Goal: Task Accomplishment & Management: Manage account settings

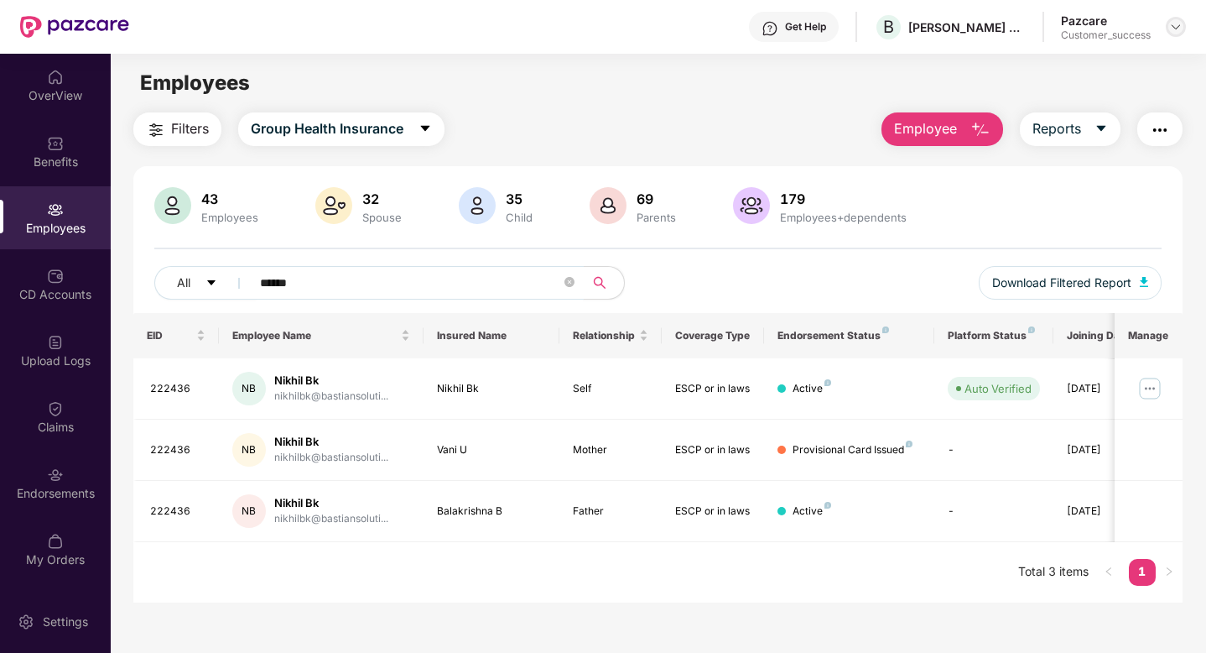
click at [1180, 28] on img at bounding box center [1175, 26] width 13 height 13
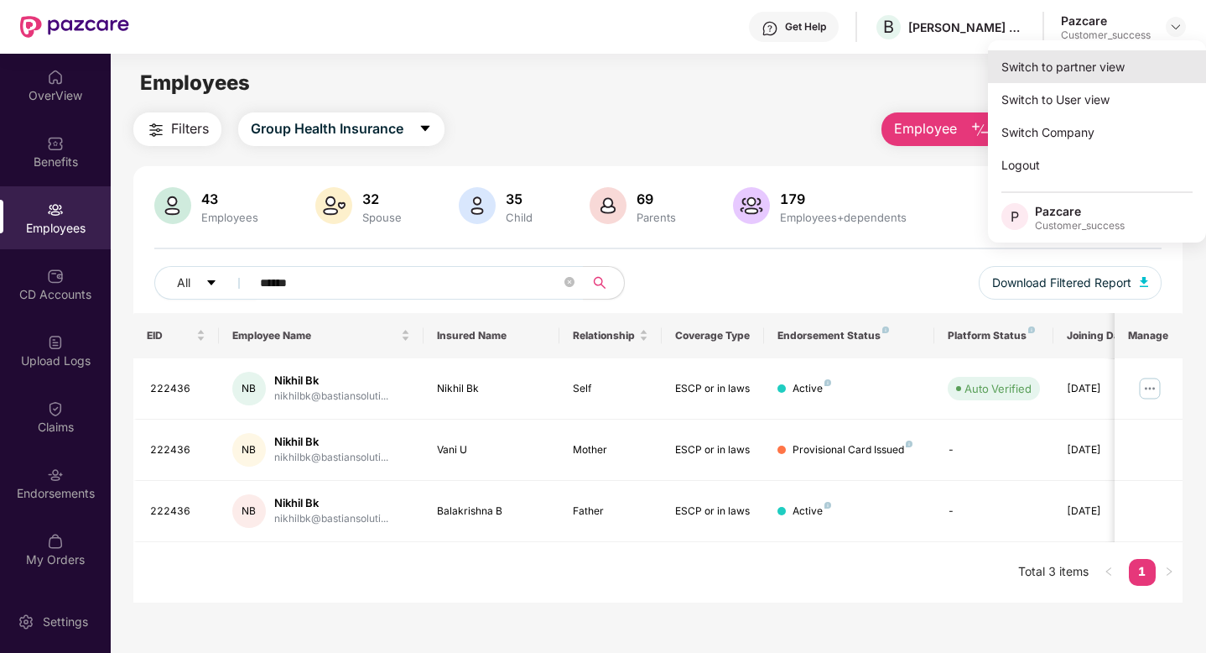
click at [1087, 70] on div "Switch to partner view" at bounding box center [1097, 66] width 218 height 33
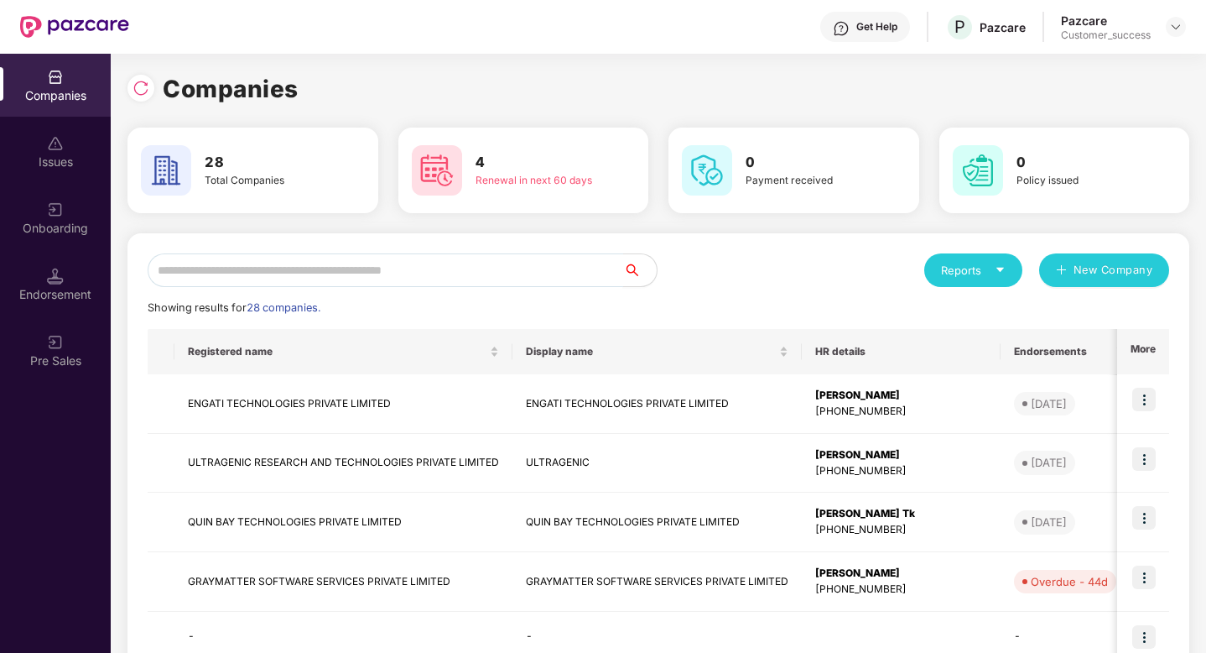
click at [503, 265] on input "text" at bounding box center [386, 270] width 476 height 34
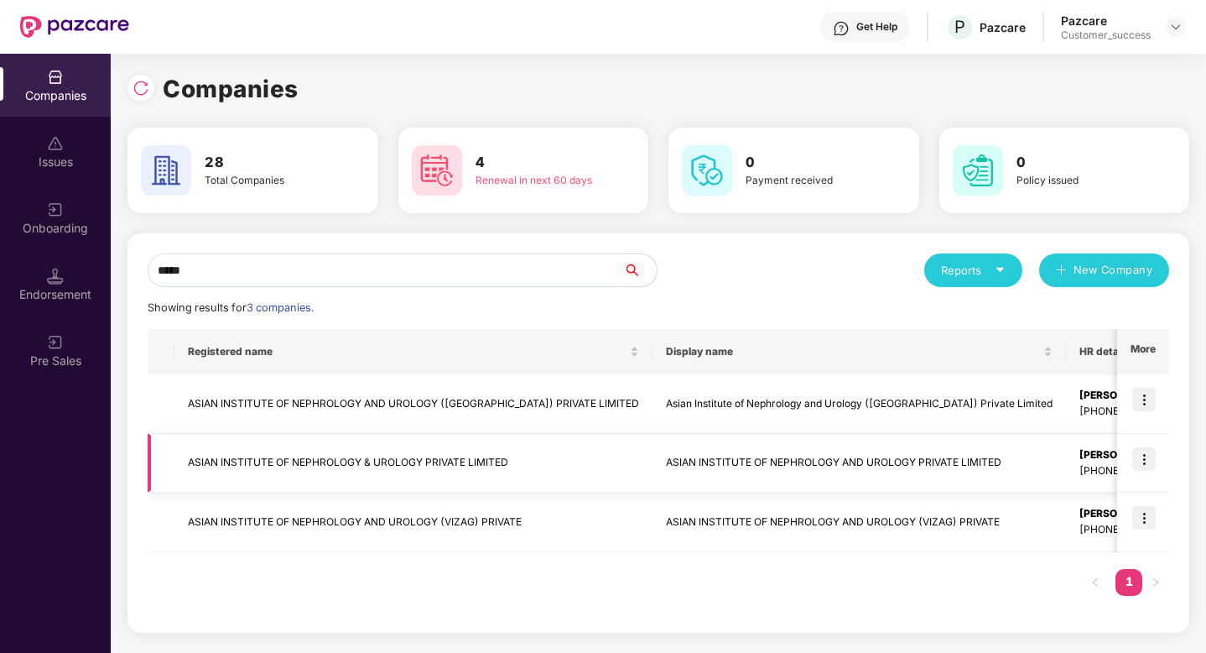
type input "*****"
click at [1149, 462] on img at bounding box center [1144, 458] width 23 height 23
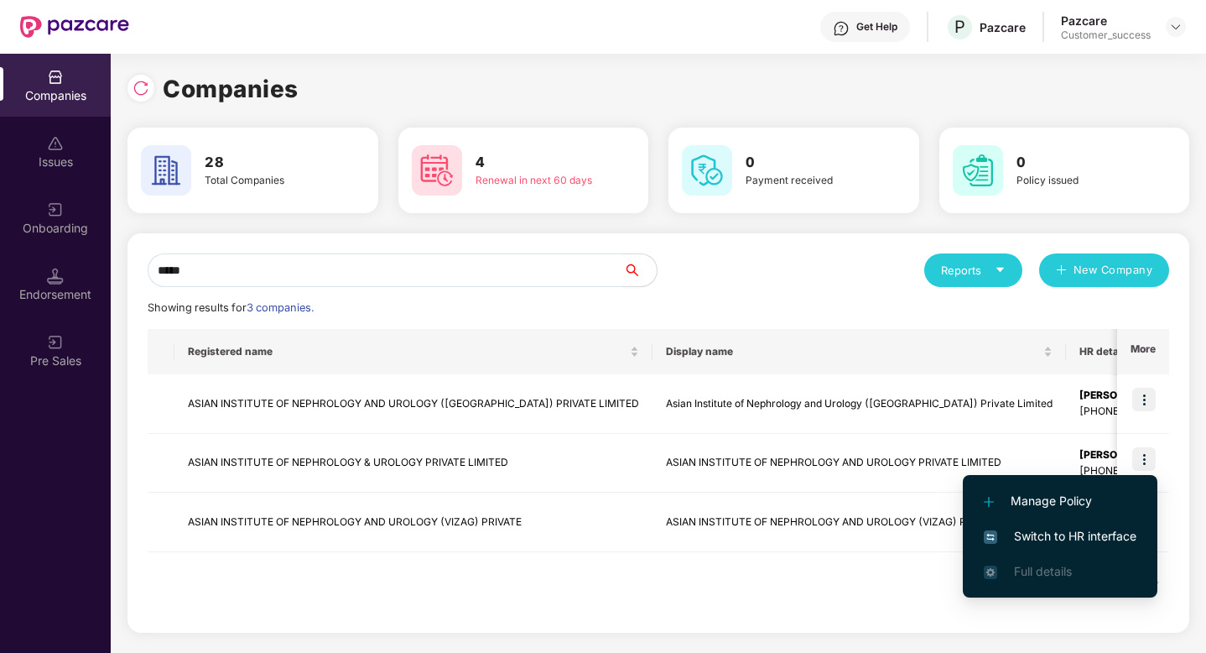
click at [1100, 543] on span "Switch to HR interface" at bounding box center [1060, 536] width 153 height 18
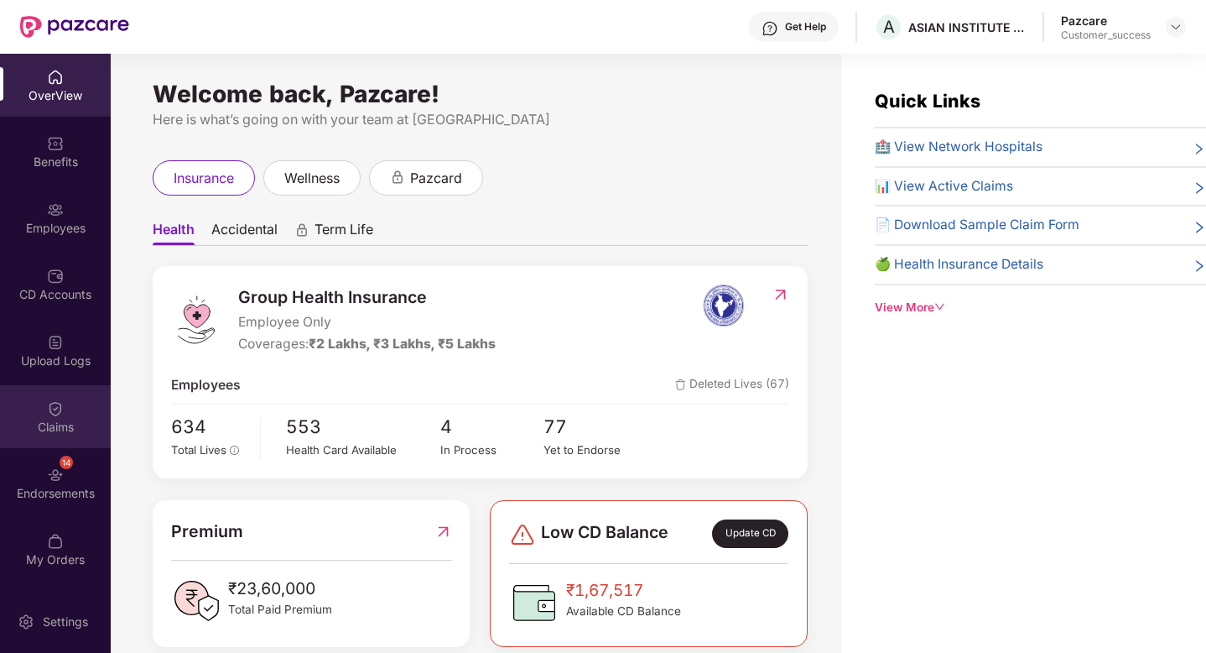
click at [62, 425] on div "Claims" at bounding box center [55, 427] width 111 height 17
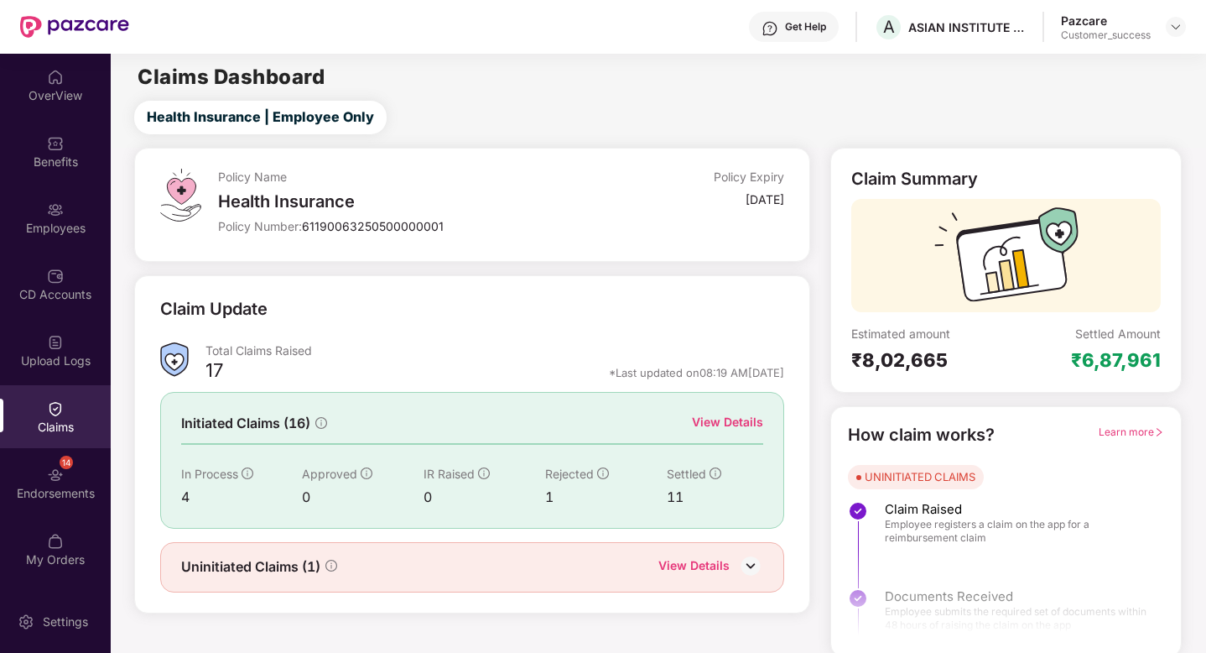
click at [704, 420] on div "View Details" at bounding box center [727, 422] width 71 height 18
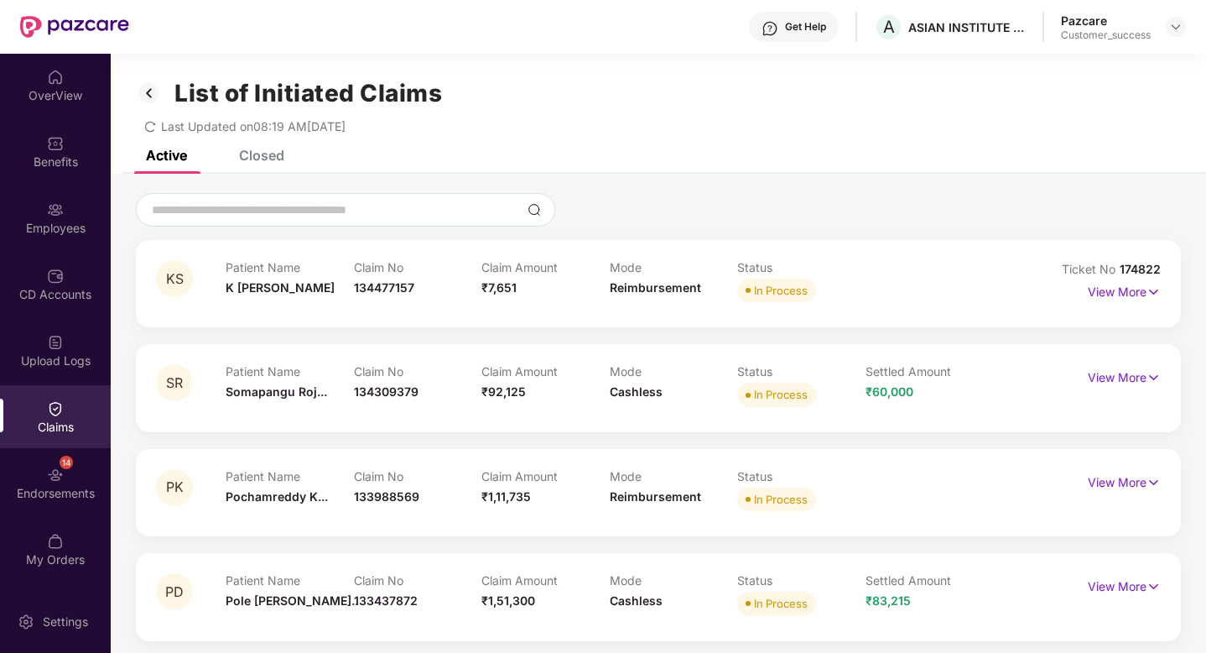
click at [253, 155] on div "Closed" at bounding box center [261, 155] width 45 height 17
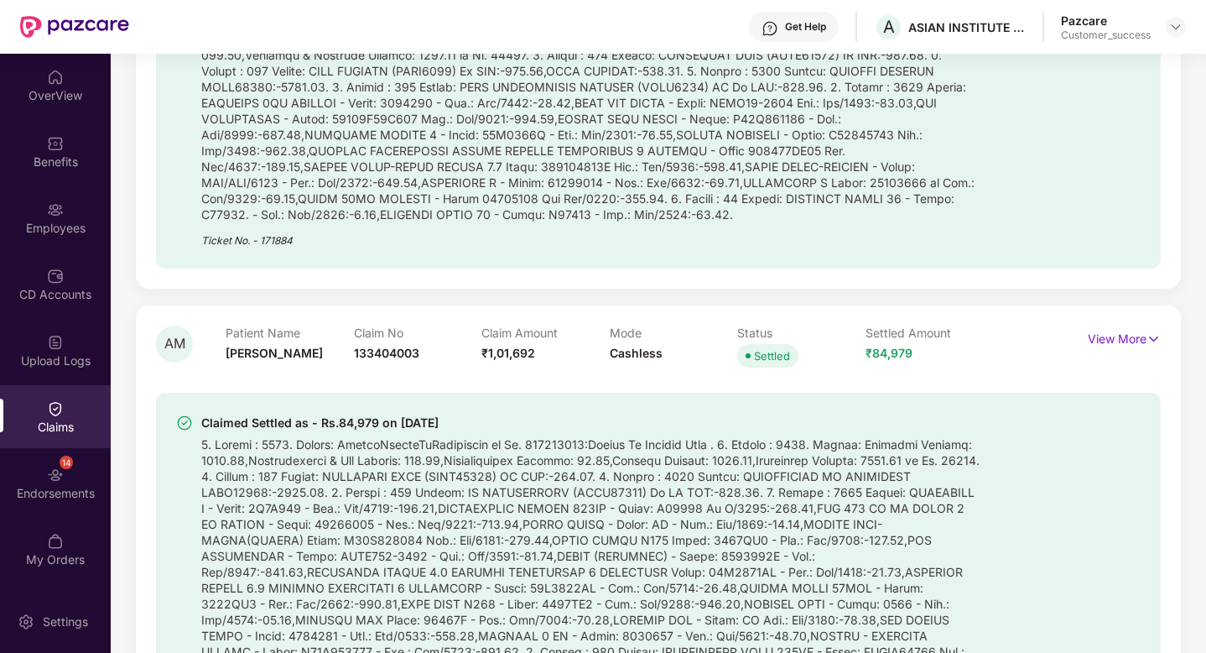
scroll to position [412, 0]
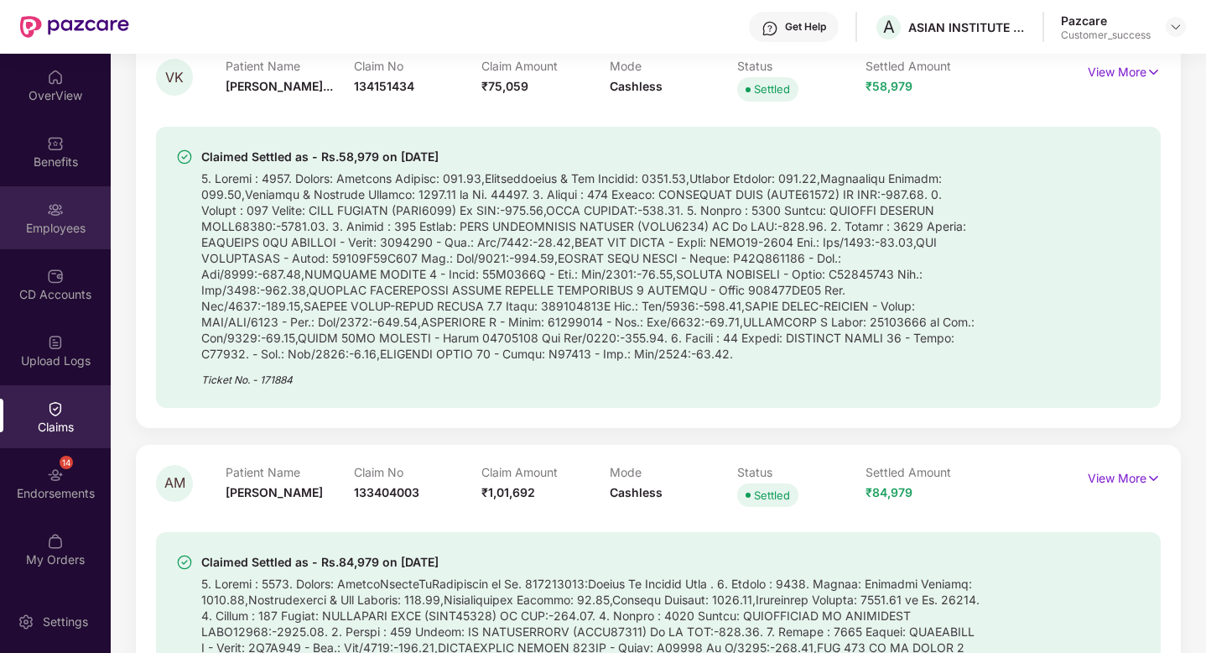
click at [53, 224] on div "Employees" at bounding box center [55, 228] width 111 height 17
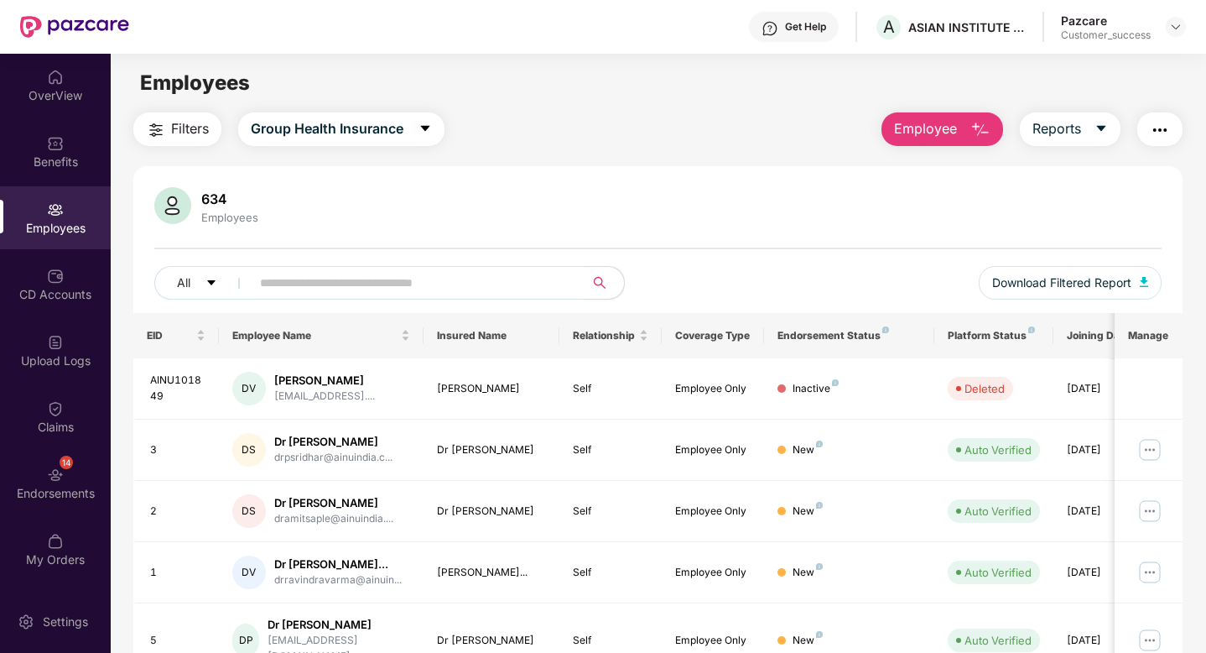
click at [298, 273] on input "text" at bounding box center [410, 282] width 301 height 25
paste input "**********"
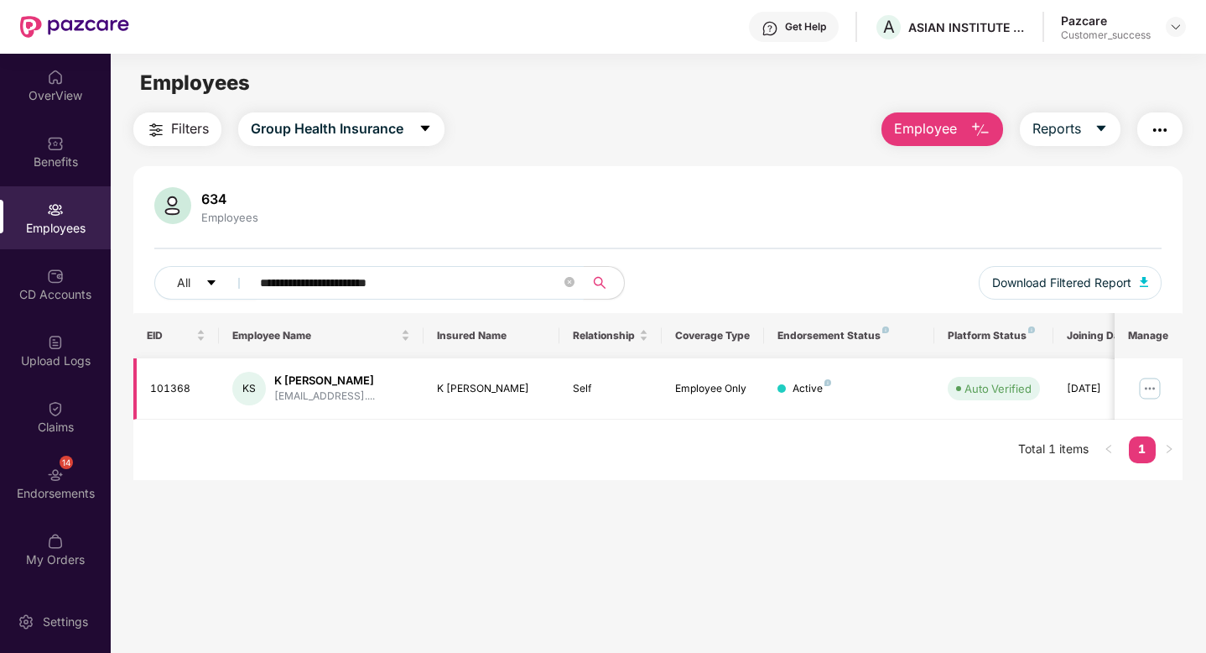
type input "**********"
click at [1144, 393] on img at bounding box center [1150, 388] width 27 height 27
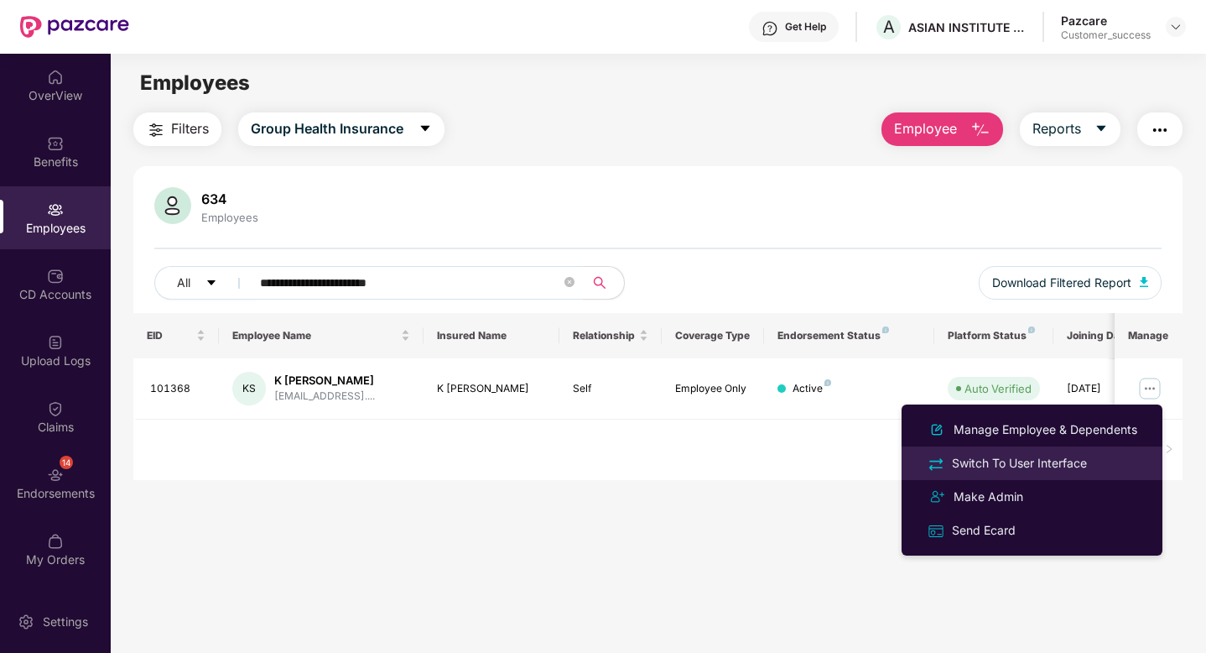
click at [1037, 468] on div "Switch To User Interface" at bounding box center [1020, 463] width 142 height 18
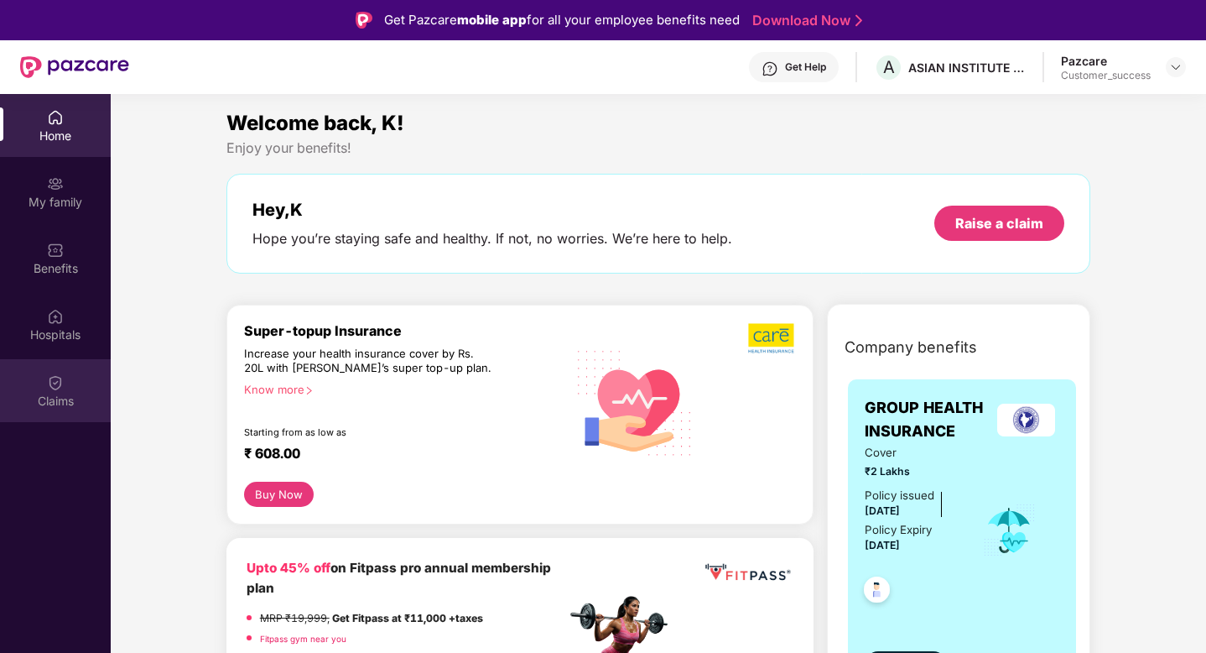
click at [68, 413] on div "Claims" at bounding box center [55, 390] width 111 height 63
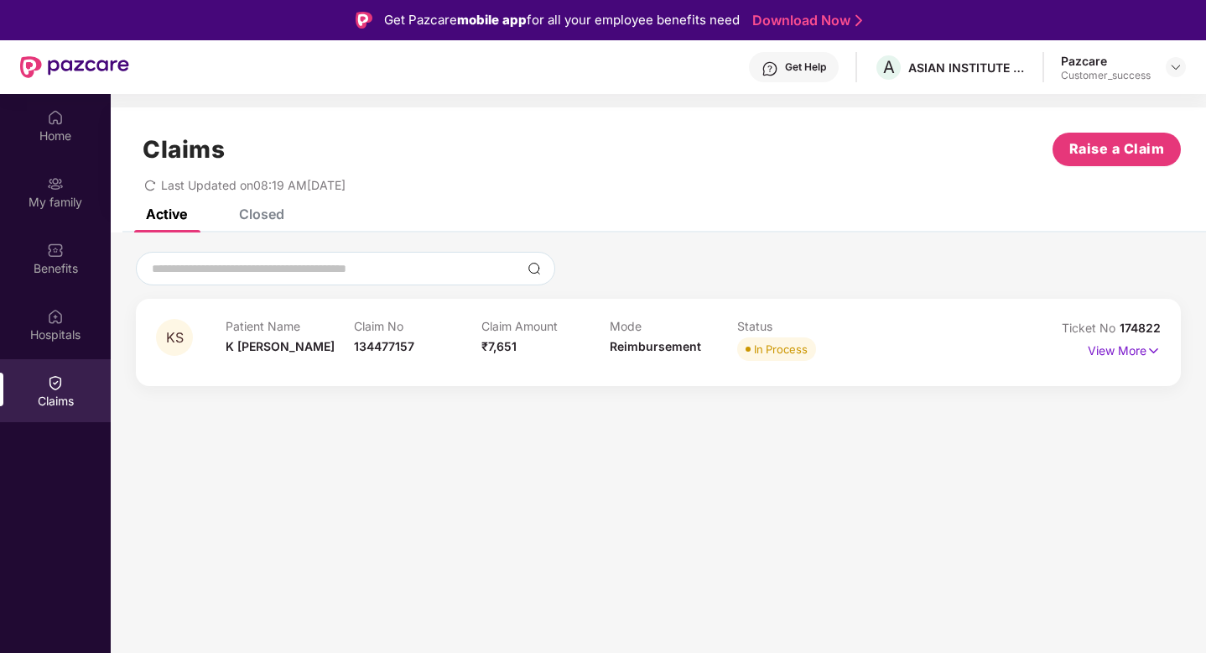
click at [251, 215] on div "Closed" at bounding box center [261, 214] width 45 height 17
click at [176, 204] on div "Claims Raise a Claim Last Updated on 08:19 AM, 24 Sep 2025" at bounding box center [659, 158] width 1096 height 102
click at [176, 211] on div "Active" at bounding box center [166, 214] width 41 height 17
click at [1100, 354] on p "View More" at bounding box center [1124, 348] width 73 height 23
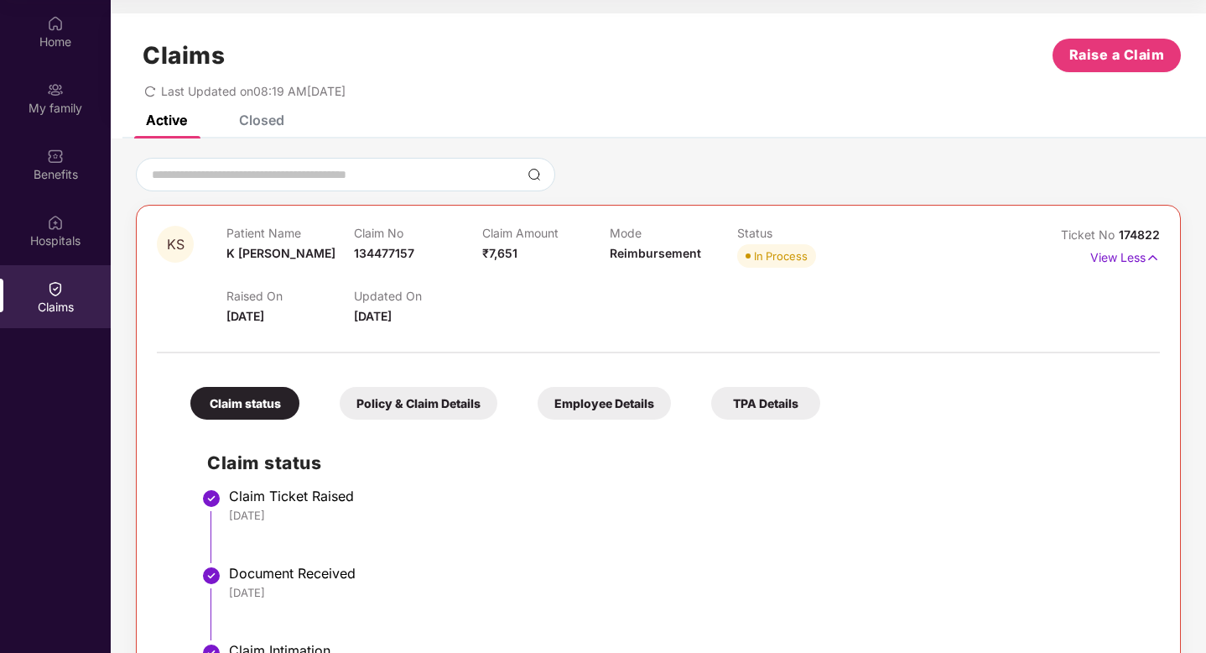
click at [390, 258] on span "134477157" at bounding box center [384, 253] width 60 height 14
click at [390, 259] on span "134477157" at bounding box center [384, 253] width 60 height 14
copy span "134477157"
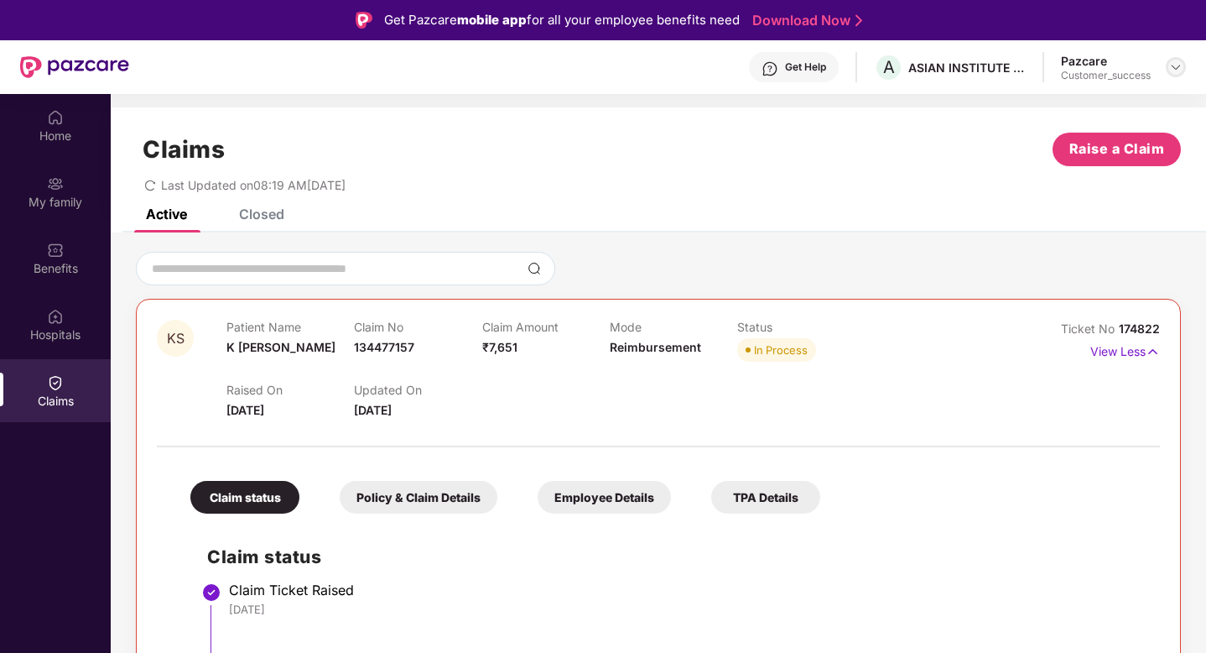
click at [1182, 59] on div at bounding box center [1176, 67] width 20 height 20
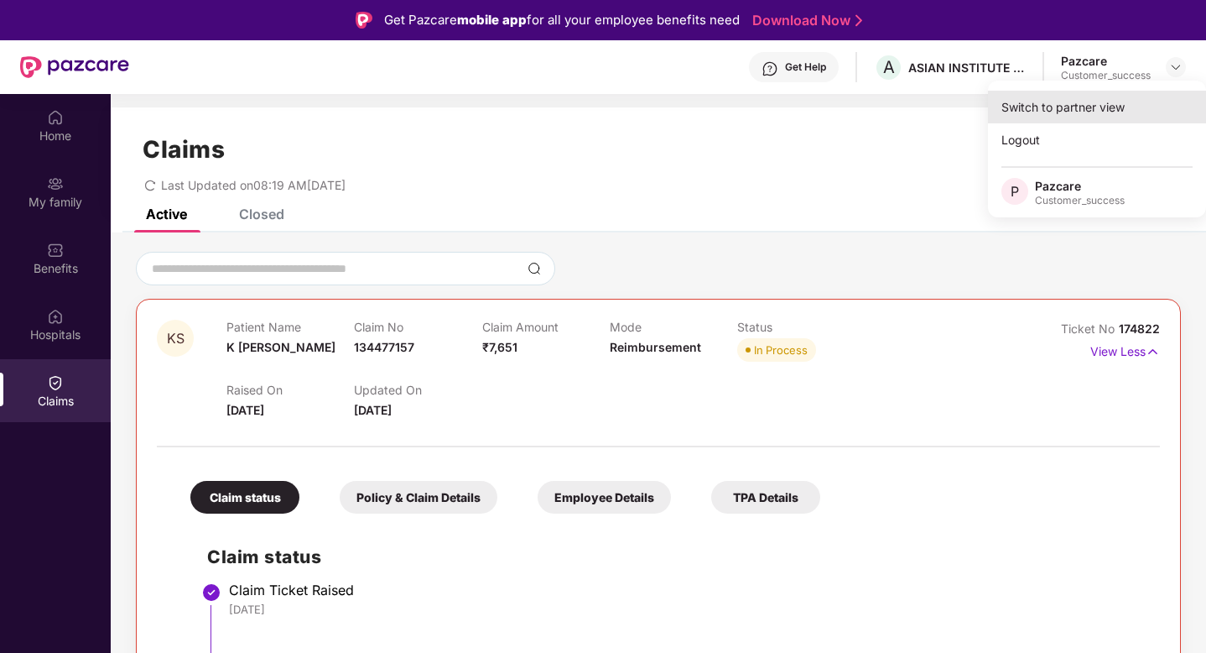
click at [1130, 96] on div "Switch to partner view" at bounding box center [1097, 107] width 218 height 33
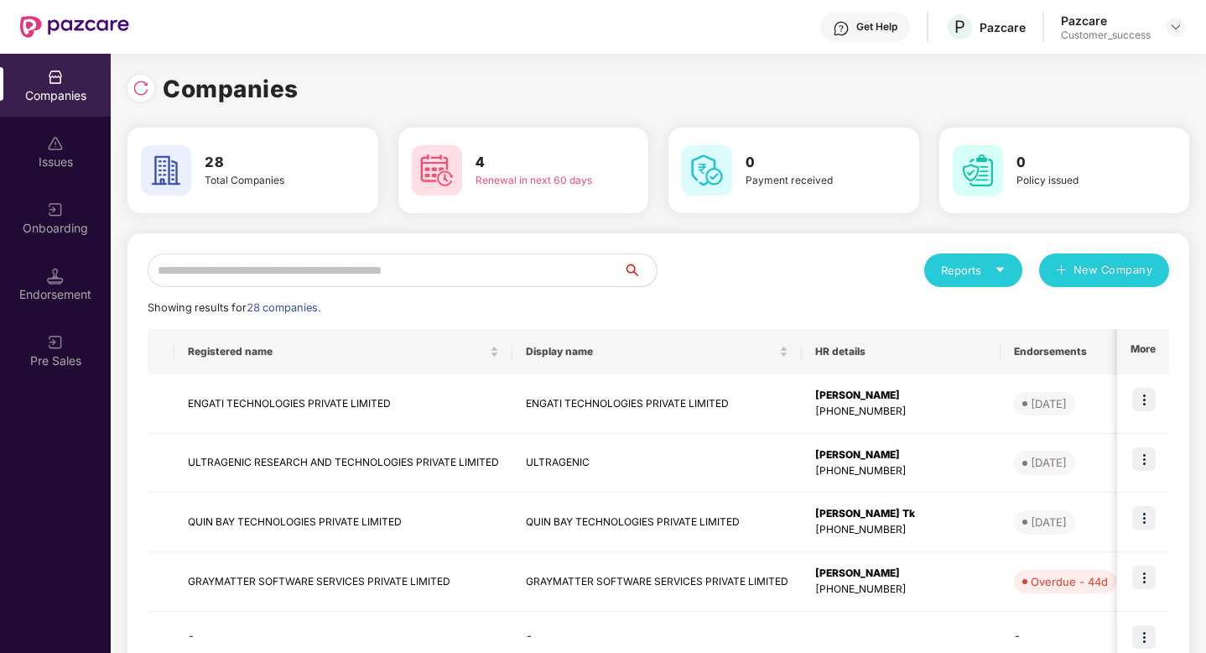
click at [448, 275] on input "text" at bounding box center [386, 270] width 476 height 34
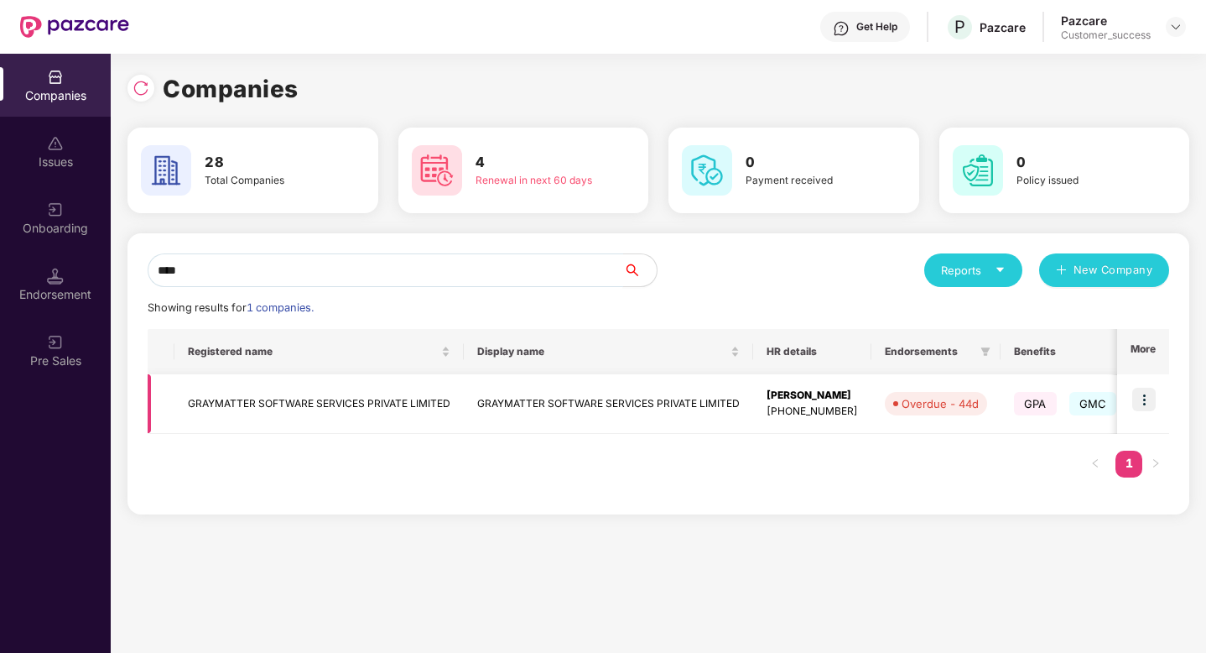
type input "****"
click at [1143, 398] on img at bounding box center [1144, 399] width 23 height 23
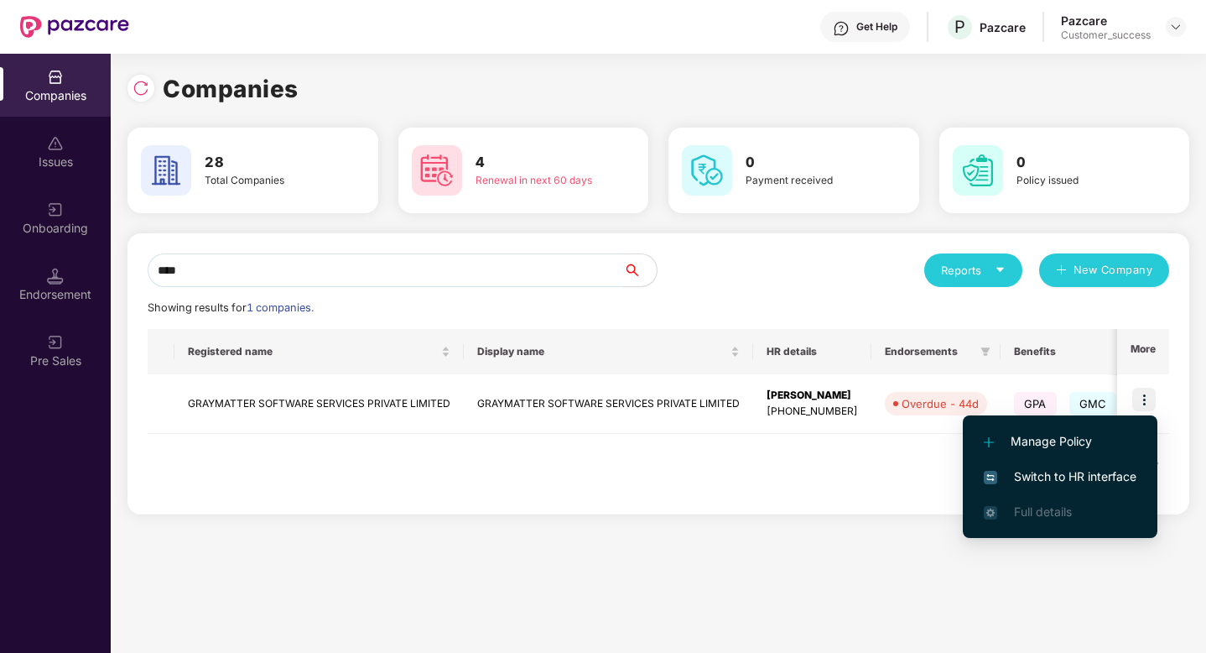
click at [1065, 473] on span "Switch to HR interface" at bounding box center [1060, 476] width 153 height 18
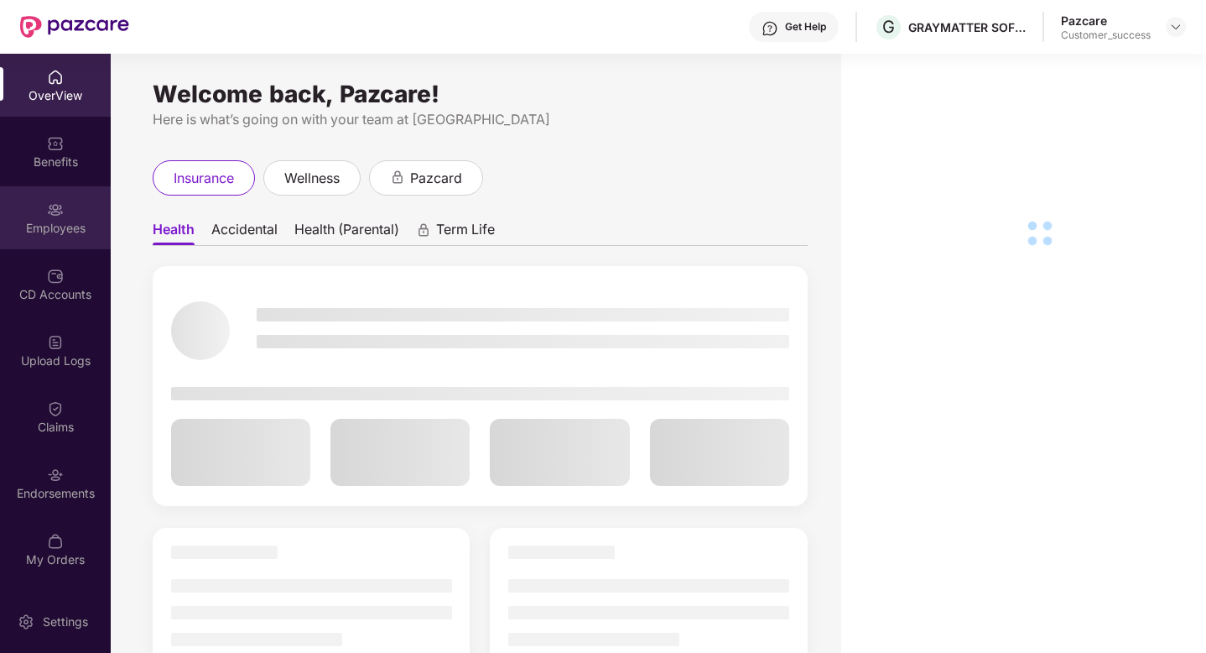
click at [59, 217] on img at bounding box center [55, 209] width 17 height 17
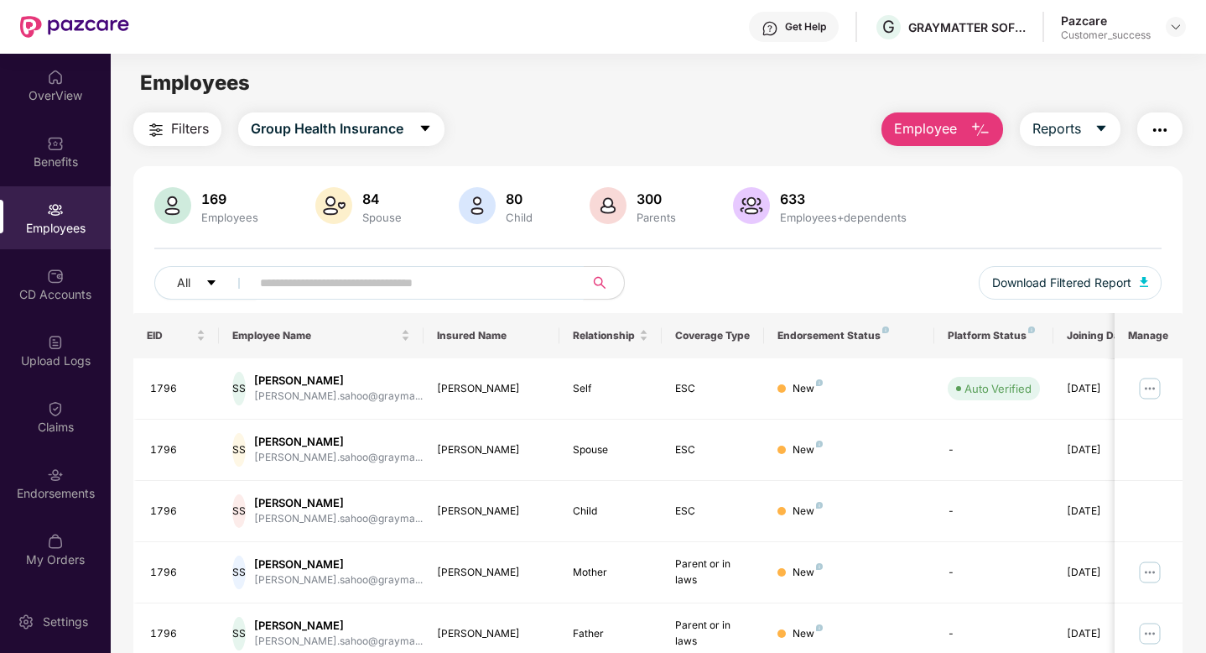
click at [372, 276] on input "text" at bounding box center [410, 282] width 301 height 25
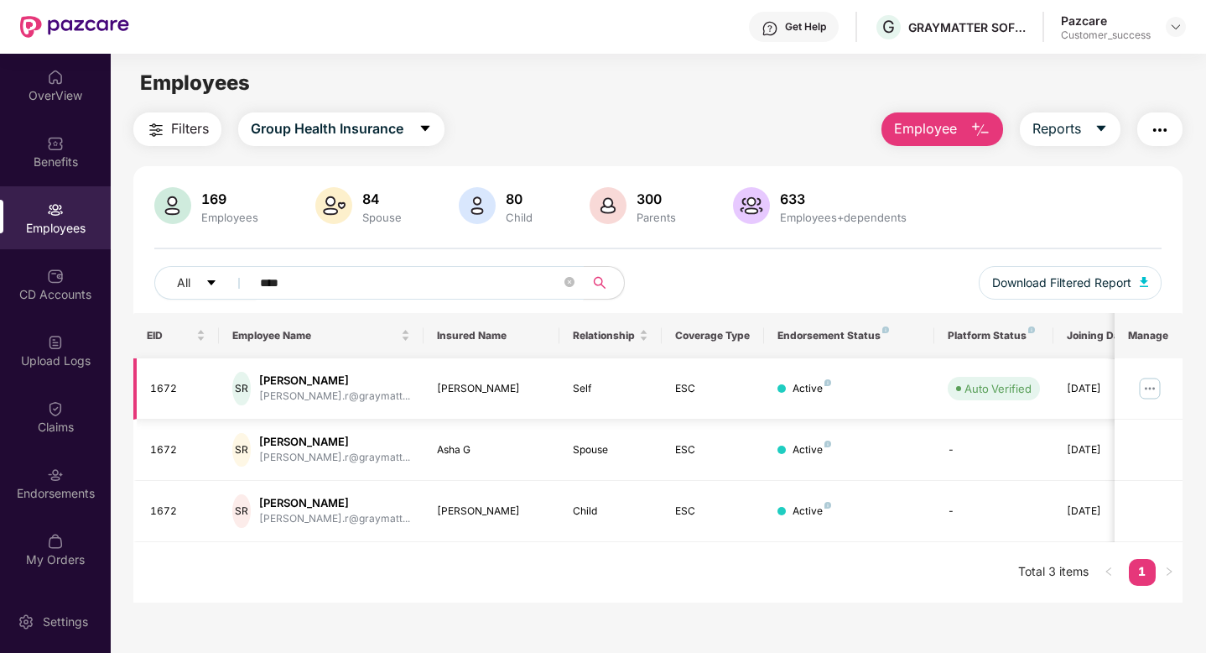
type input "****"
click at [1153, 390] on img at bounding box center [1150, 388] width 27 height 27
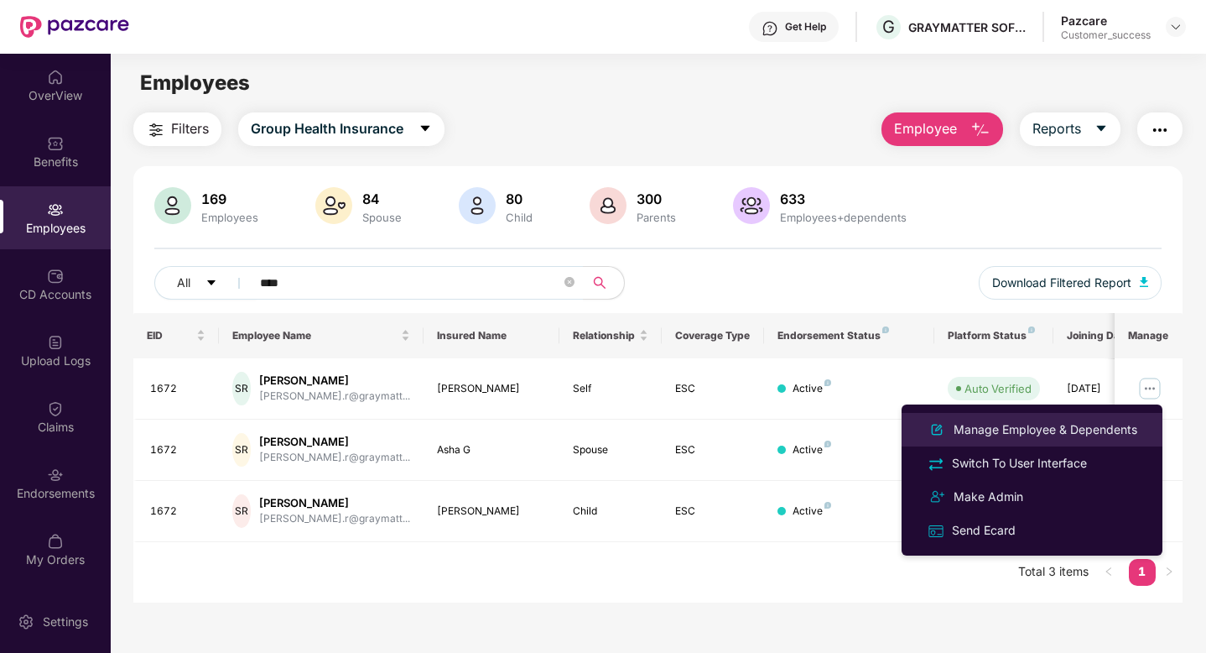
click at [1075, 424] on div "Manage Employee & Dependents" at bounding box center [1046, 429] width 190 height 18
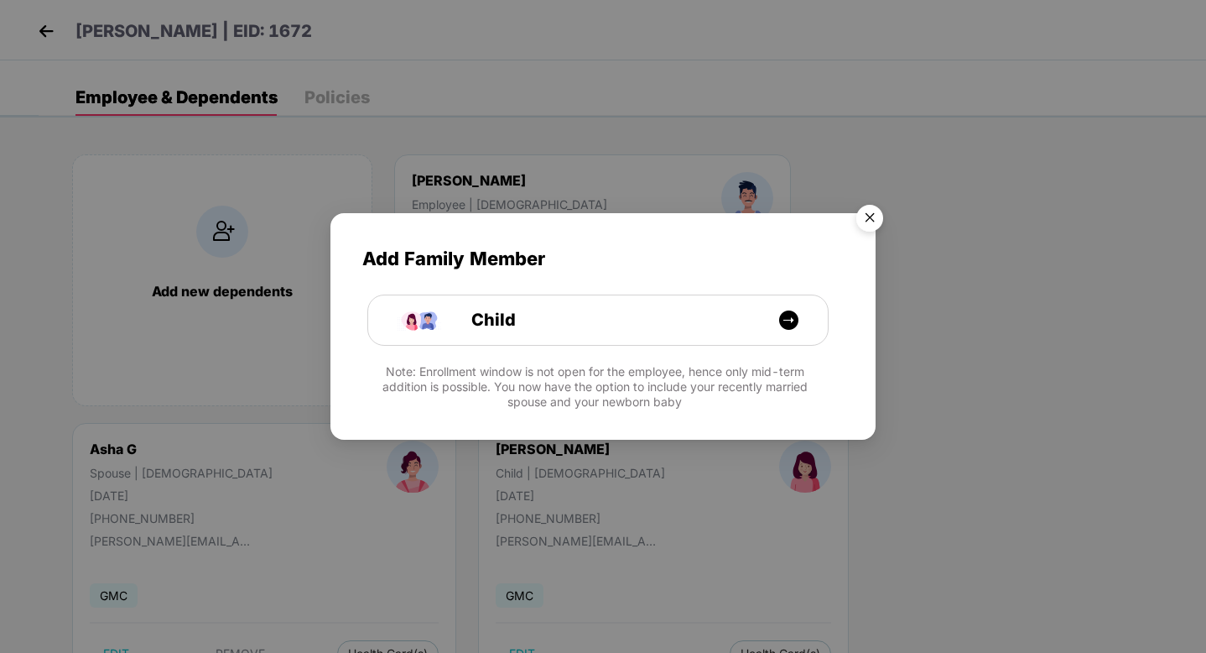
click at [871, 221] on img "Close" at bounding box center [869, 220] width 47 height 47
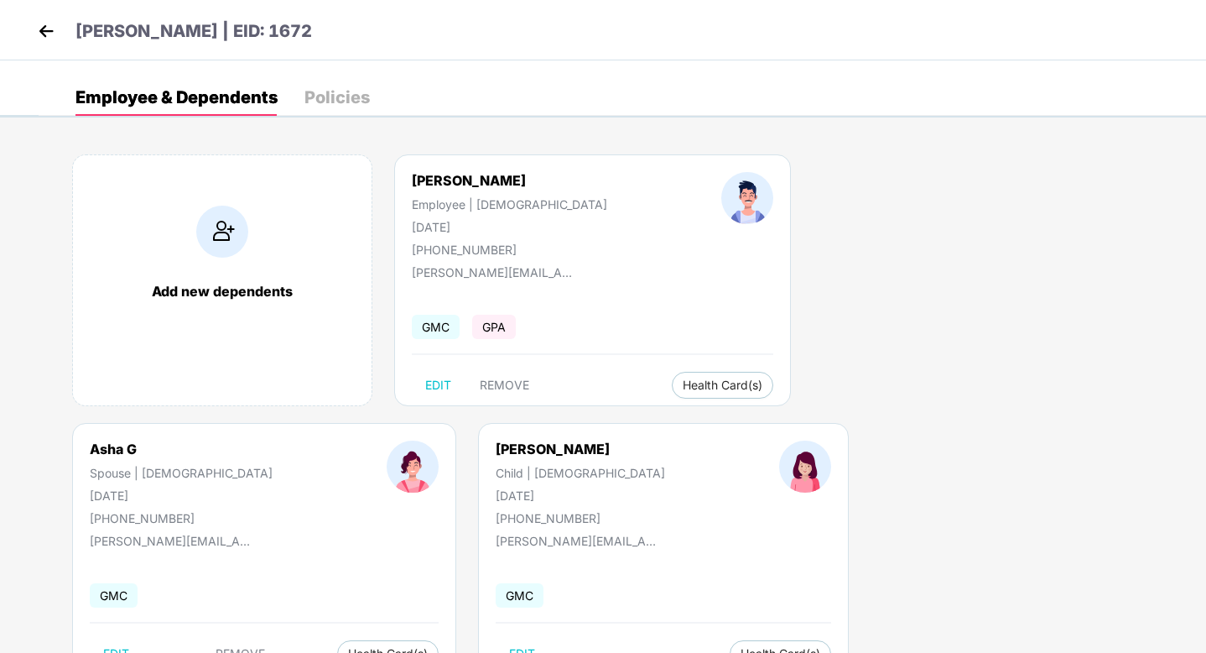
click at [39, 36] on img at bounding box center [46, 30] width 25 height 25
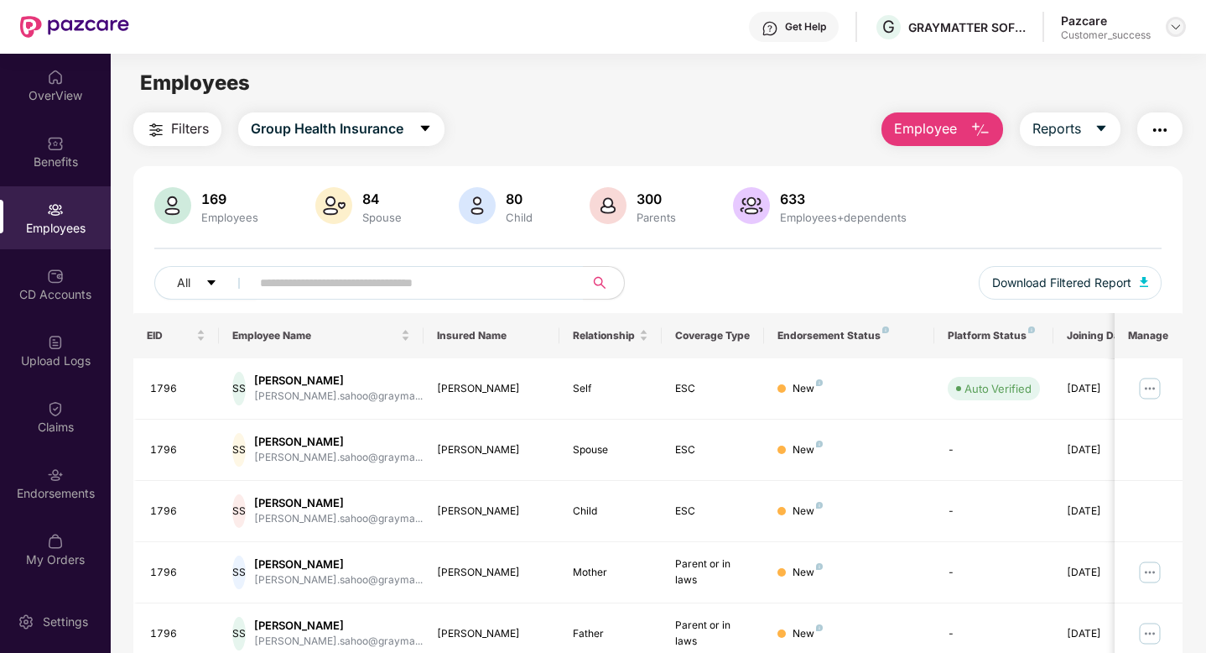
click at [1185, 27] on div at bounding box center [1176, 27] width 20 height 20
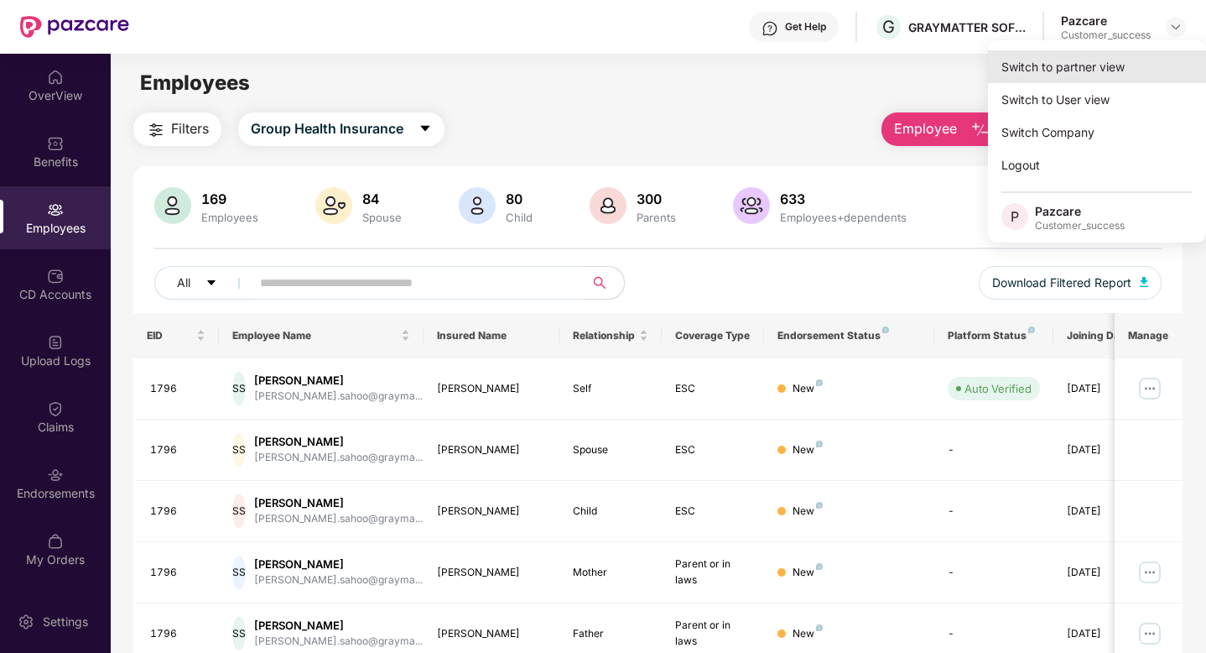
click at [1138, 55] on div "Switch to partner view" at bounding box center [1097, 66] width 218 height 33
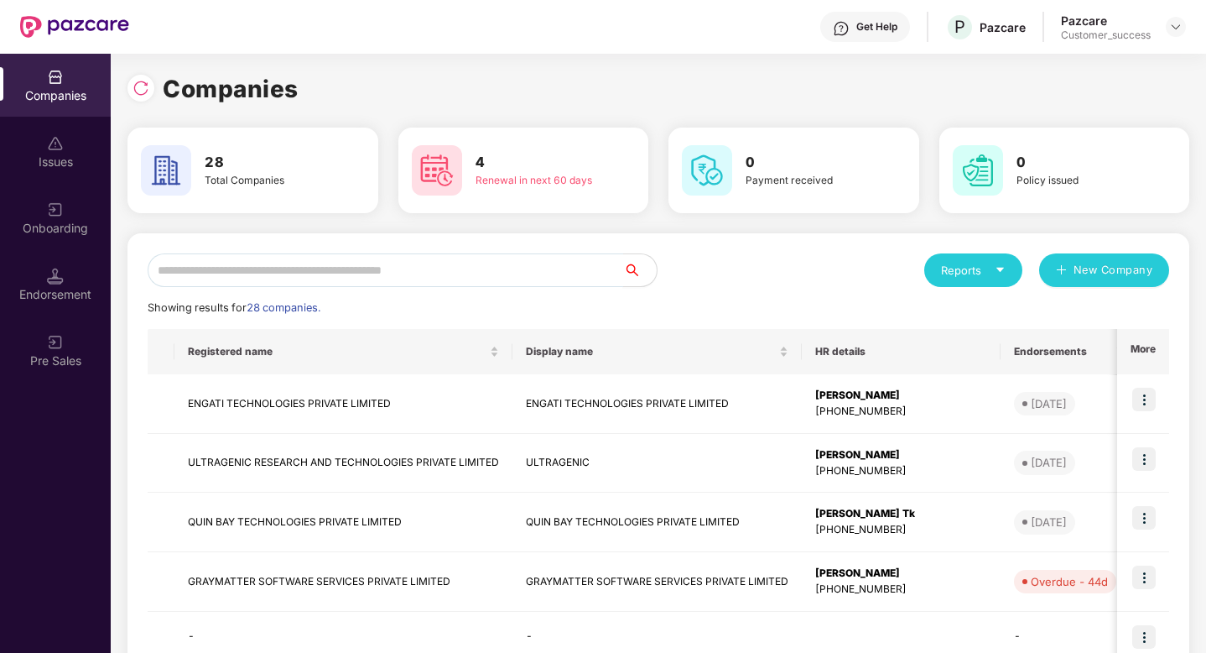
click at [387, 263] on input "text" at bounding box center [386, 270] width 476 height 34
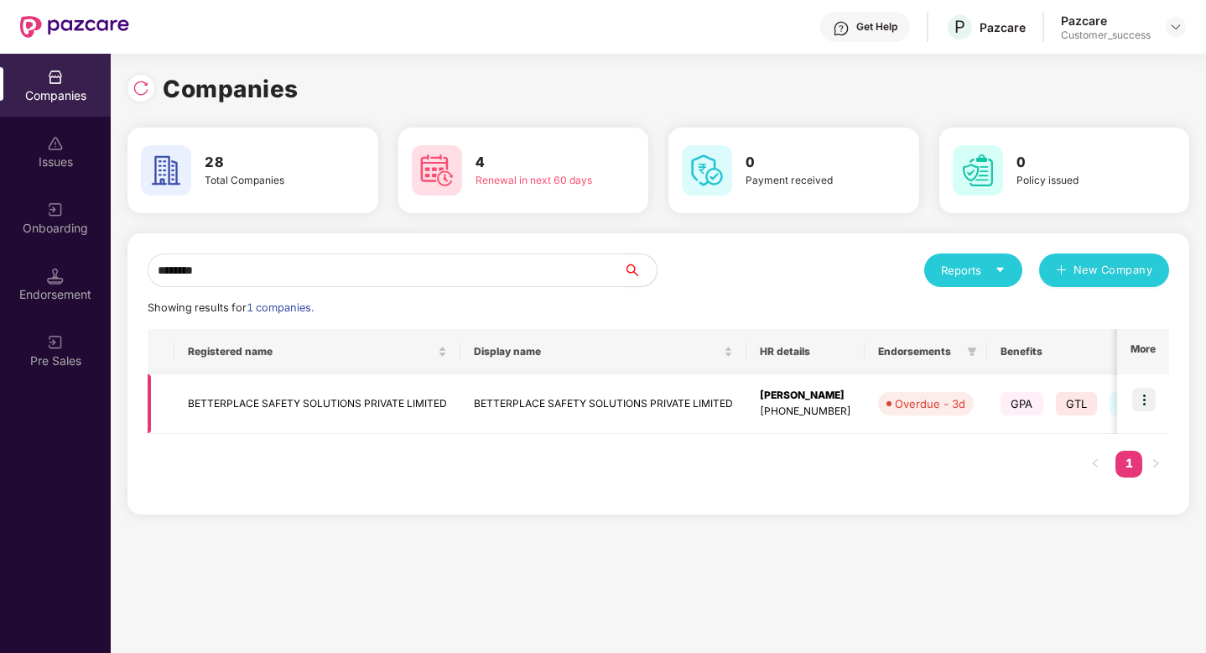
type input "********"
click at [1149, 399] on img at bounding box center [1144, 399] width 23 height 23
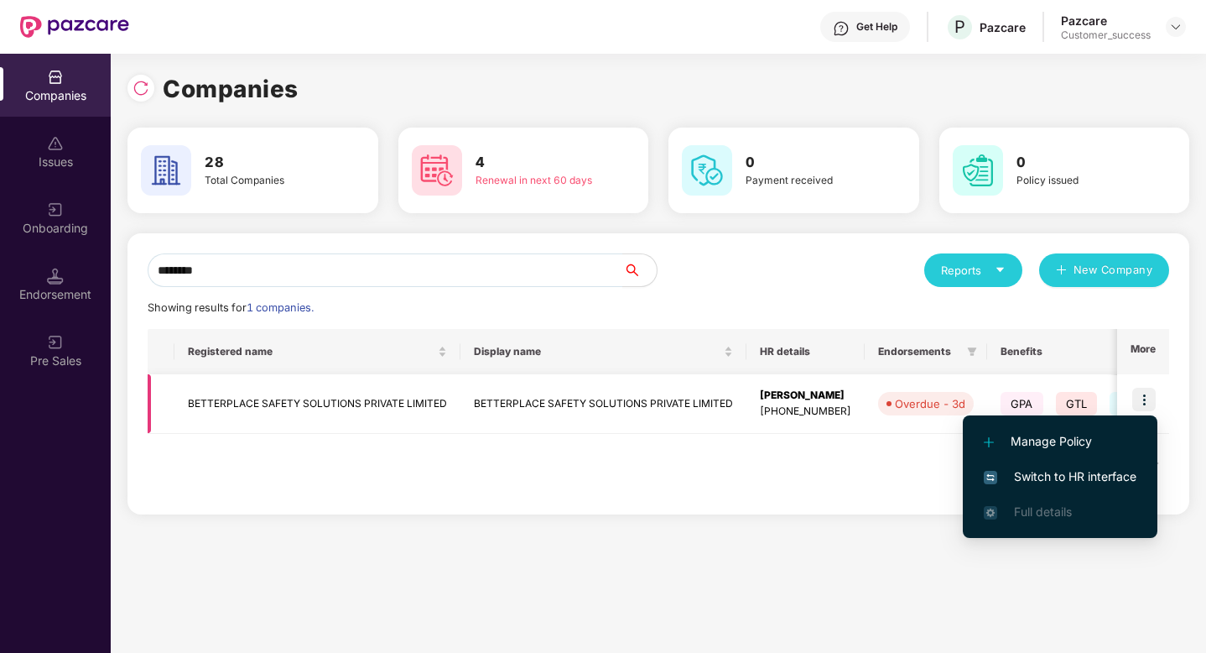
click at [644, 405] on td "BETTERPLACE SAFETY SOLUTIONS PRIVATE LIMITED" at bounding box center [604, 404] width 286 height 60
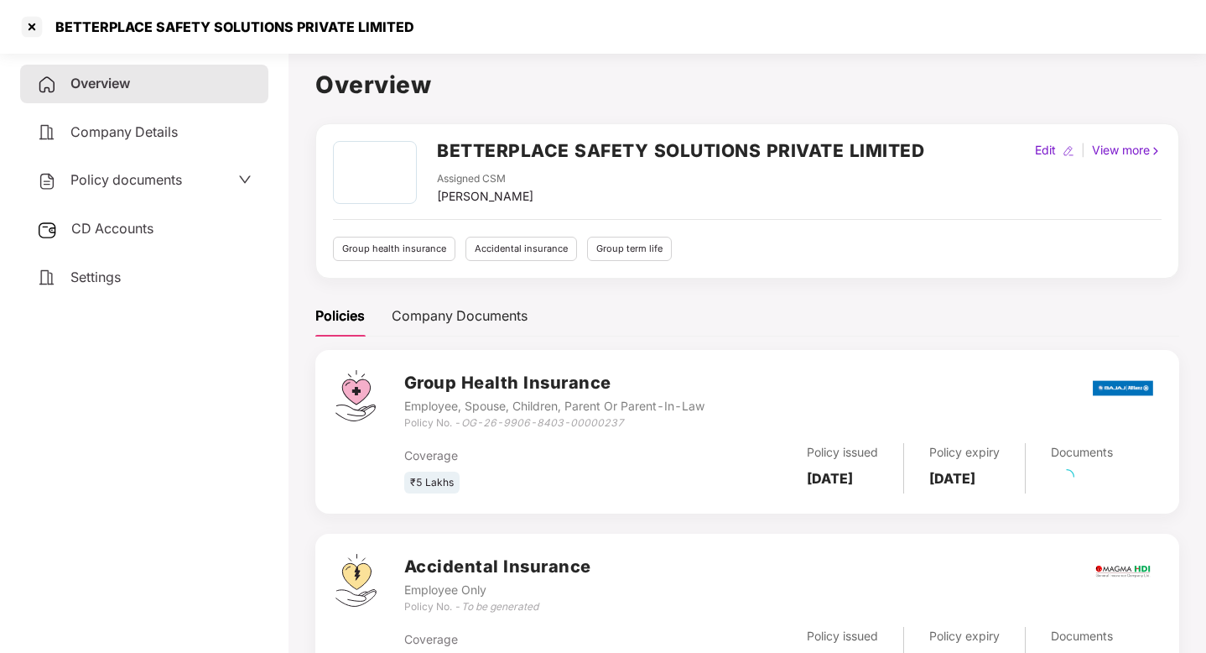
click at [112, 183] on span "Policy documents" at bounding box center [126, 179] width 112 height 17
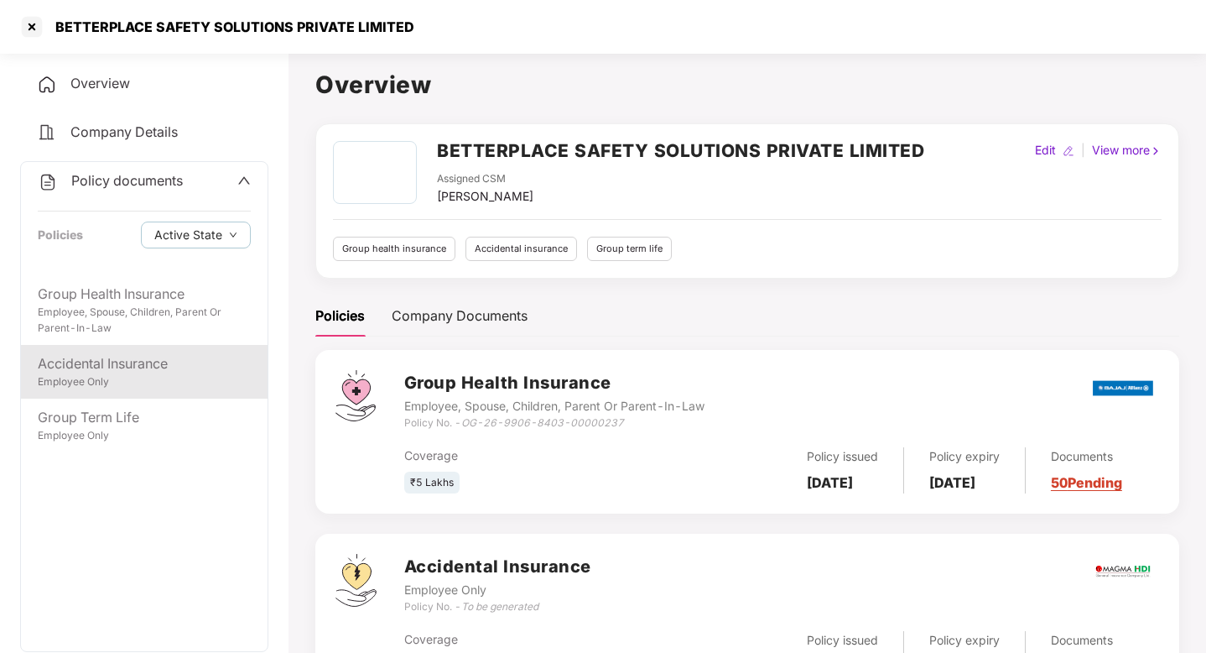
click at [129, 391] on div "Accidental Insurance Employee Only" at bounding box center [144, 372] width 247 height 54
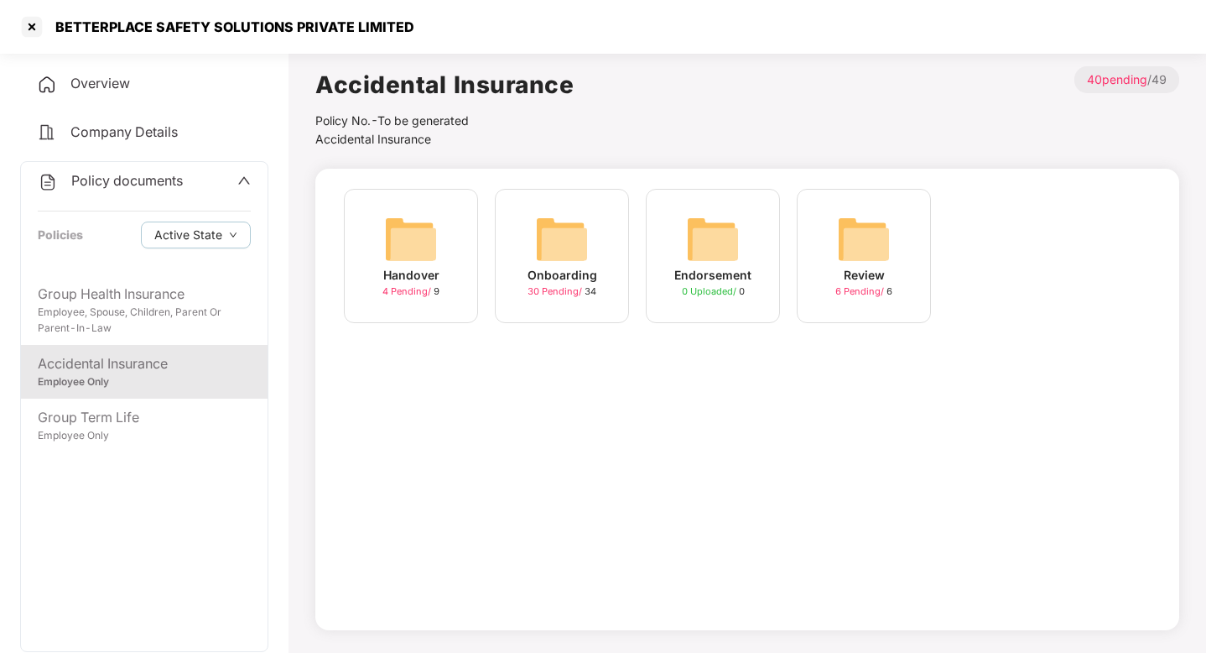
click at [523, 294] on div "Onboarding 30 Pending / 34" at bounding box center [562, 256] width 134 height 134
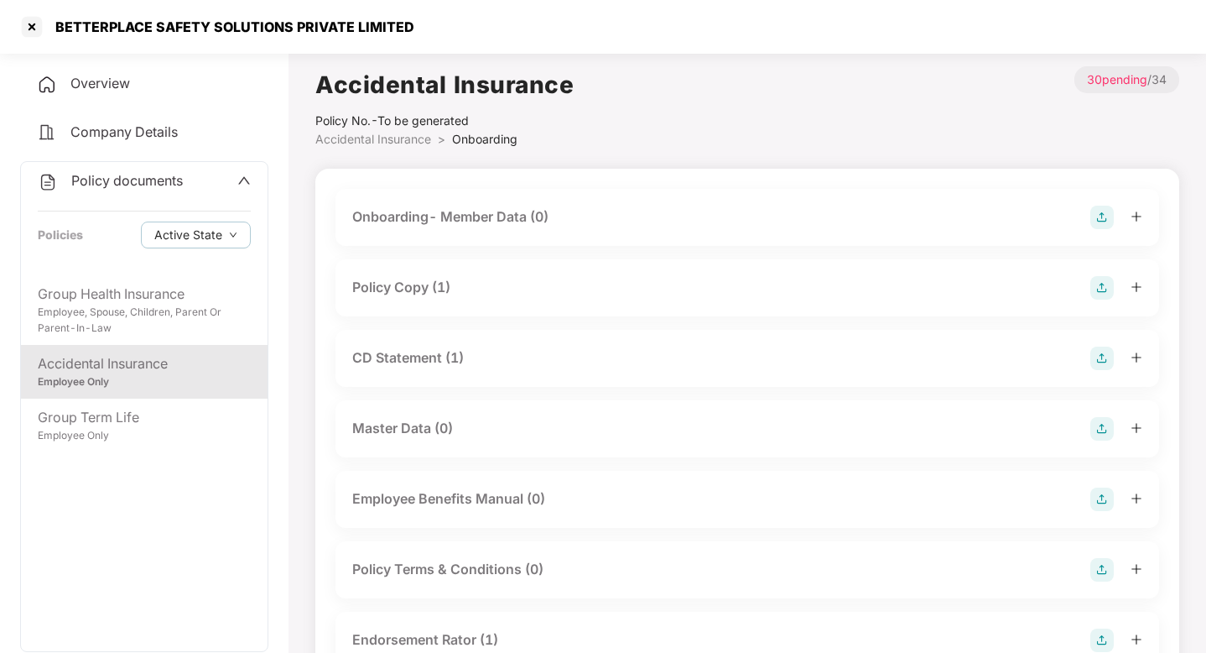
click at [499, 289] on div "Policy Copy (1)" at bounding box center [747, 287] width 790 height 23
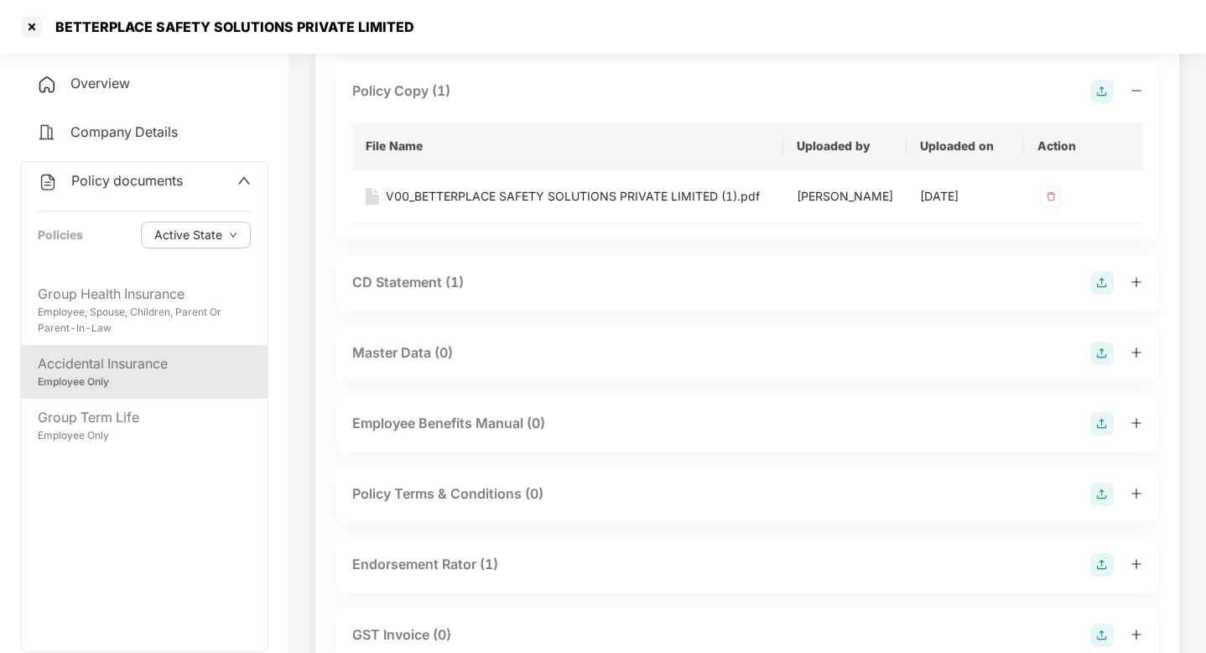
click at [499, 289] on div "CD Statement (1)" at bounding box center [747, 282] width 790 height 23
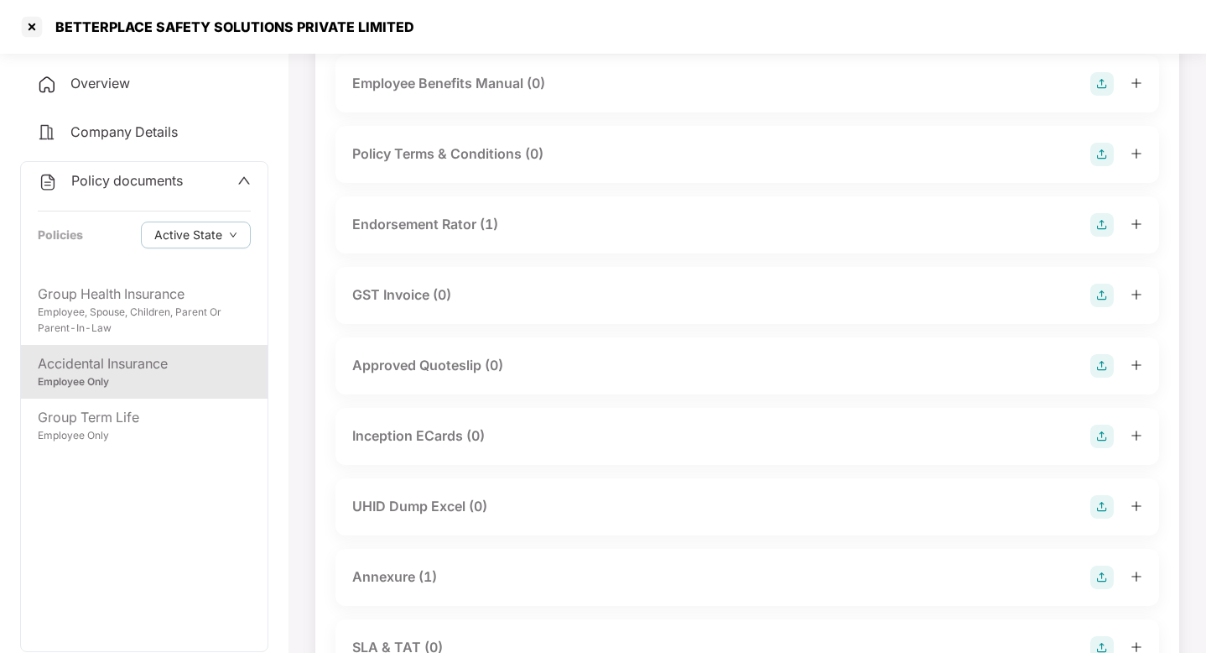
click at [477, 227] on div "Endorsement Rator (1)" at bounding box center [425, 224] width 146 height 21
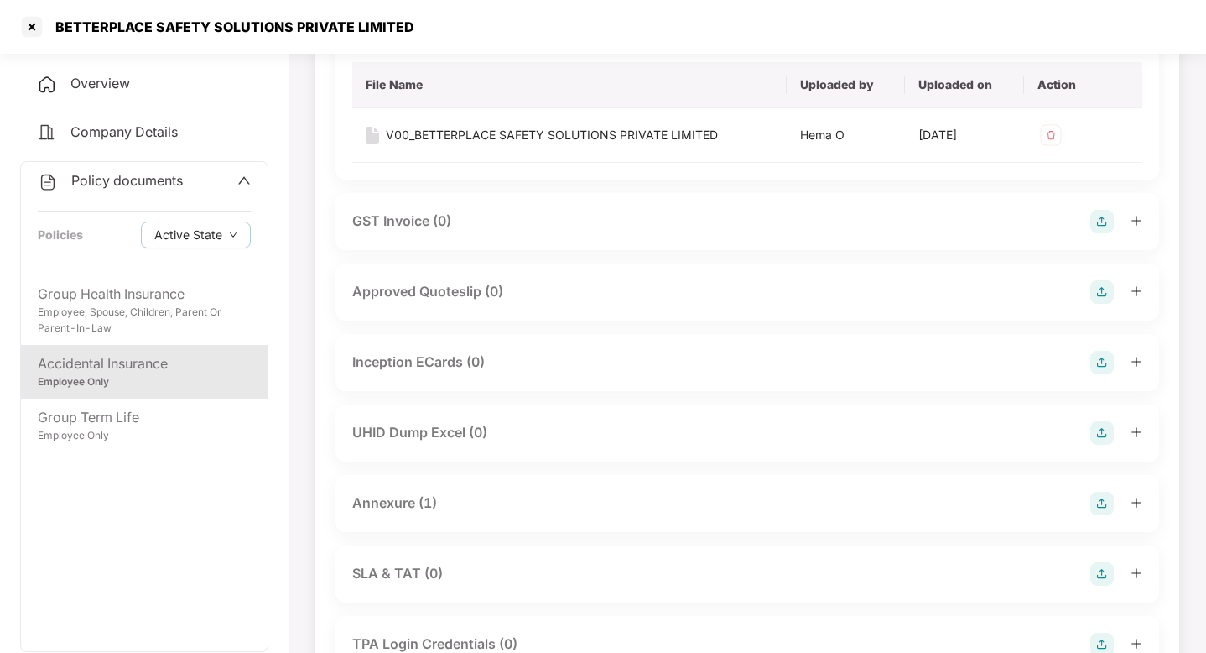
scroll to position [852, 0]
click at [512, 487] on div "Annexure (1)" at bounding box center [748, 502] width 824 height 57
click at [517, 514] on div "Annexure (1)" at bounding box center [748, 502] width 824 height 57
click at [505, 501] on div "Annexure (1)" at bounding box center [747, 502] width 790 height 23
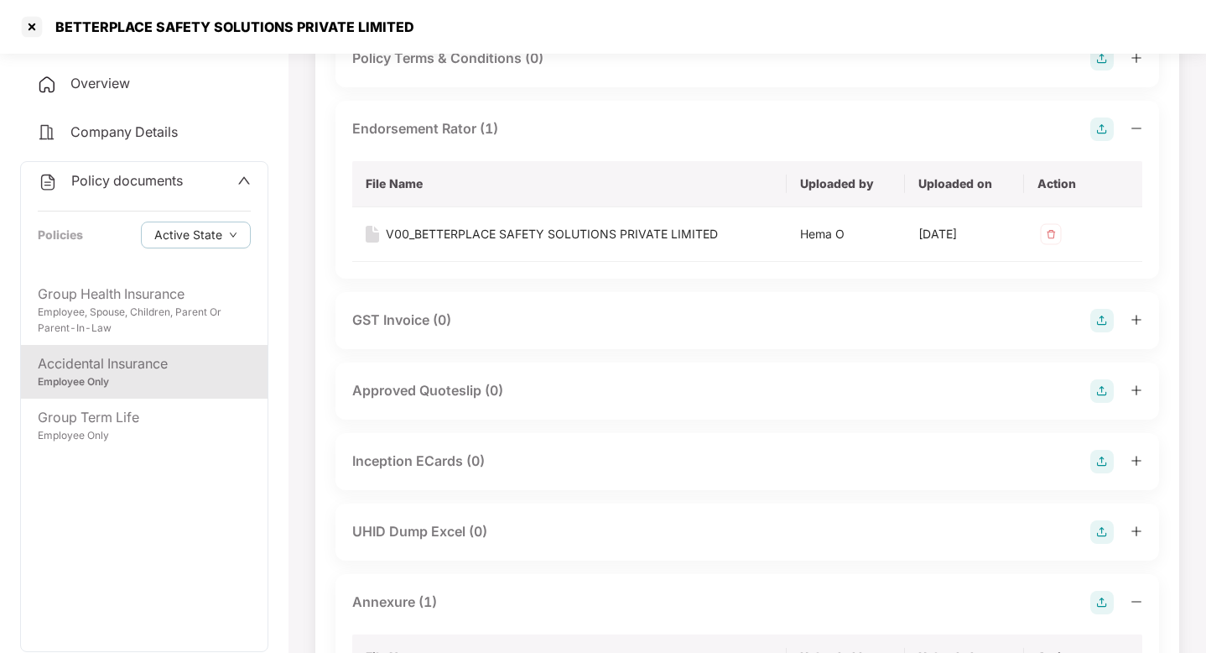
scroll to position [0, 0]
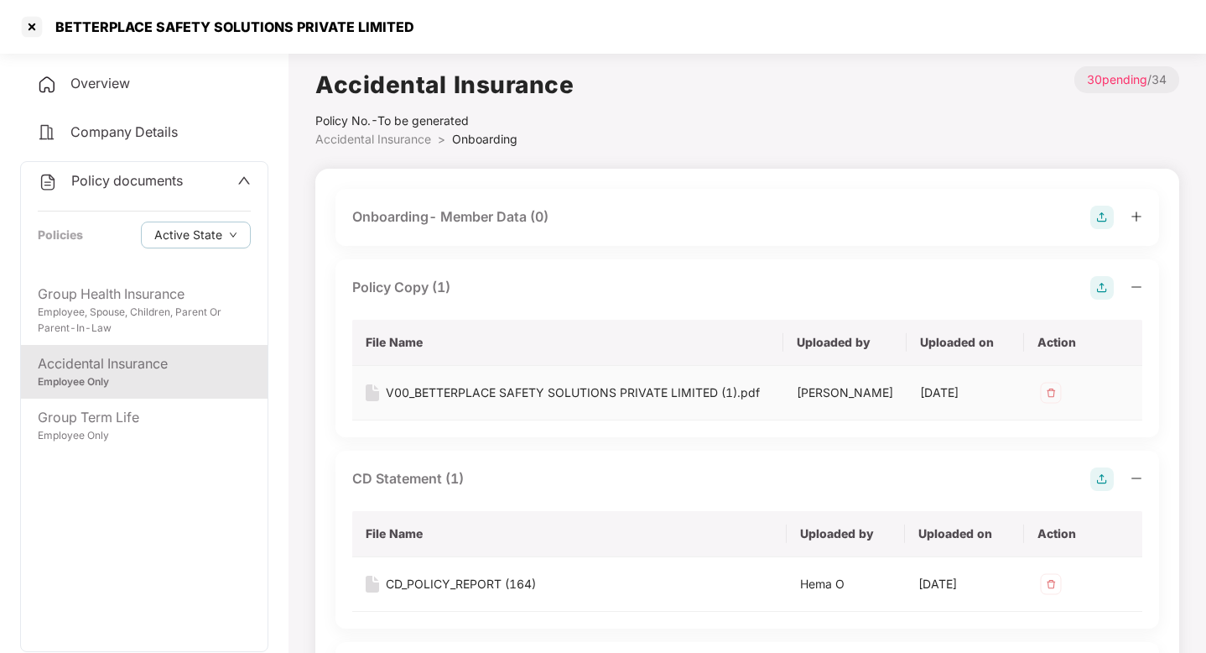
click at [651, 393] on div "V00_BETTERPLACE SAFETY SOLUTIONS PRIVATE LIMITED (1).pdf" at bounding box center [573, 392] width 374 height 18
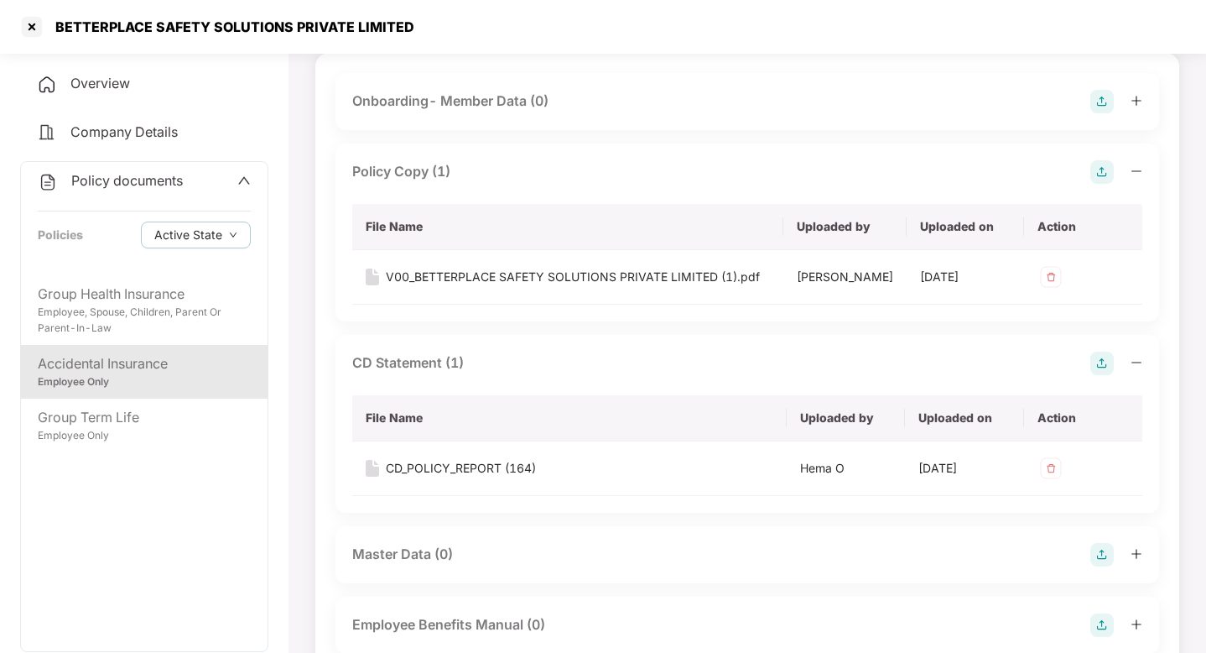
scroll to position [122, 0]
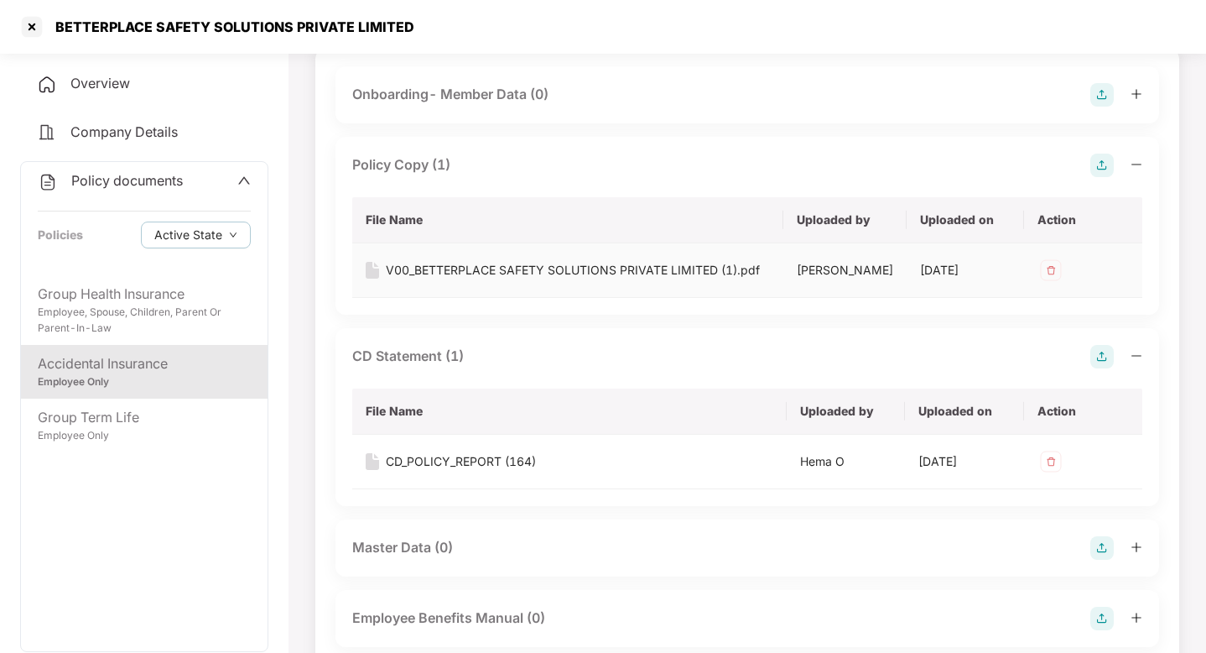
click at [1053, 272] on img at bounding box center [1051, 270] width 27 height 27
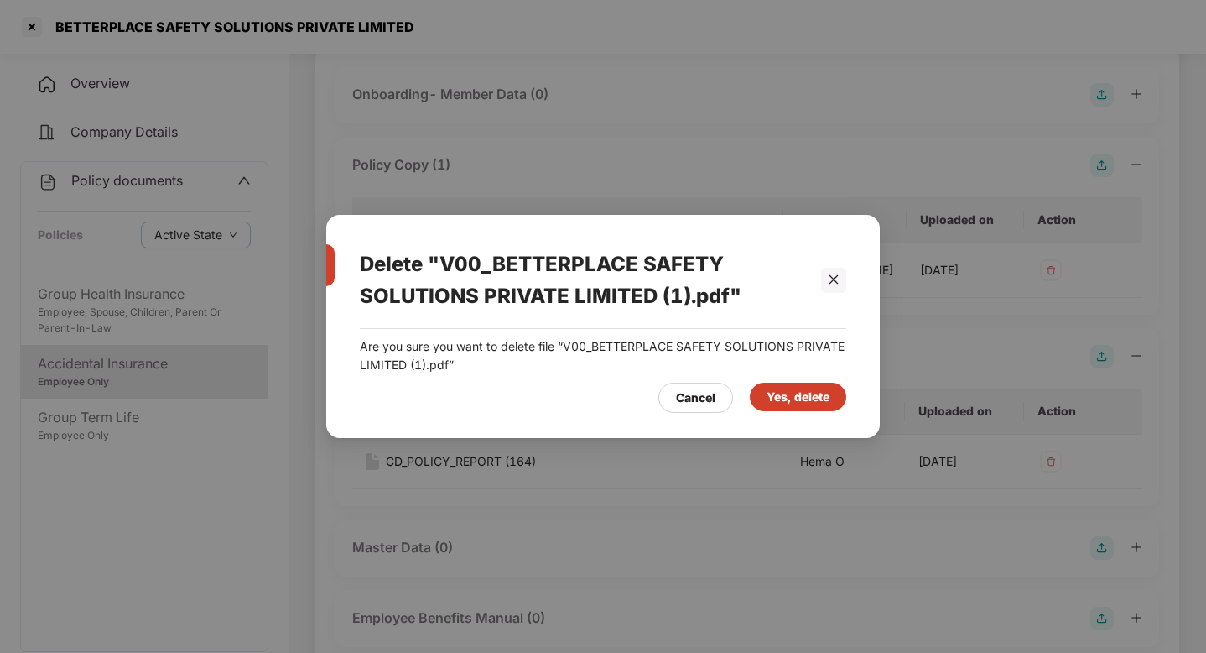
click at [805, 388] on div "Yes, delete" at bounding box center [798, 397] width 63 height 18
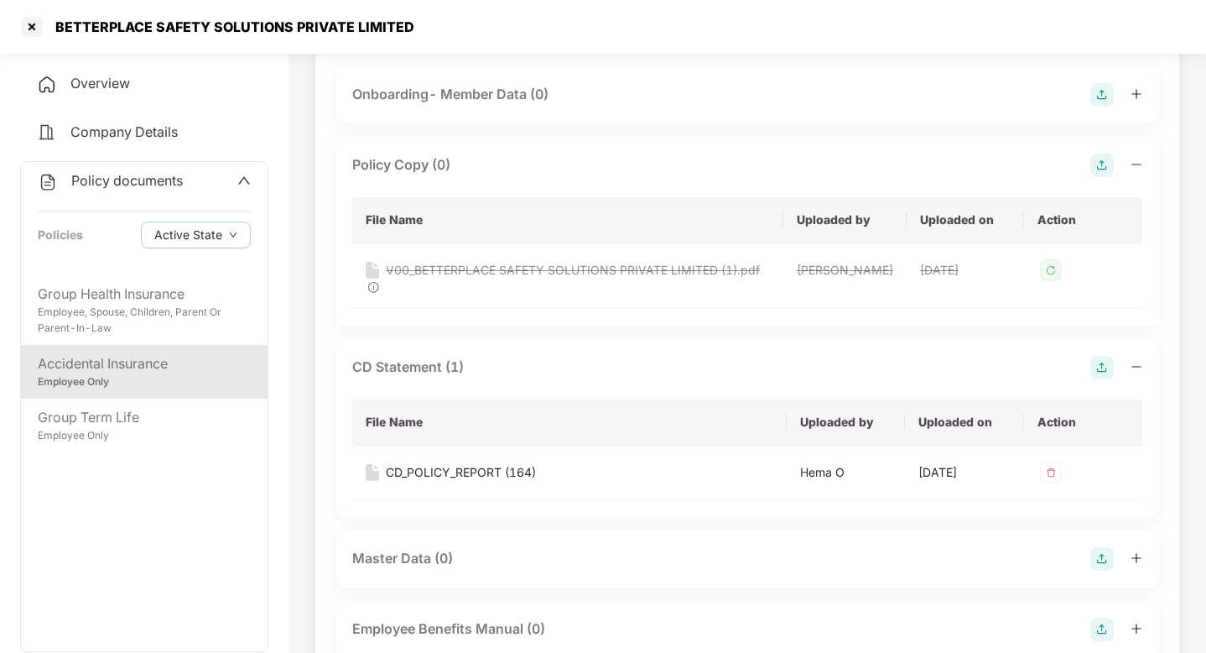
click at [1098, 168] on img at bounding box center [1102, 165] width 23 height 23
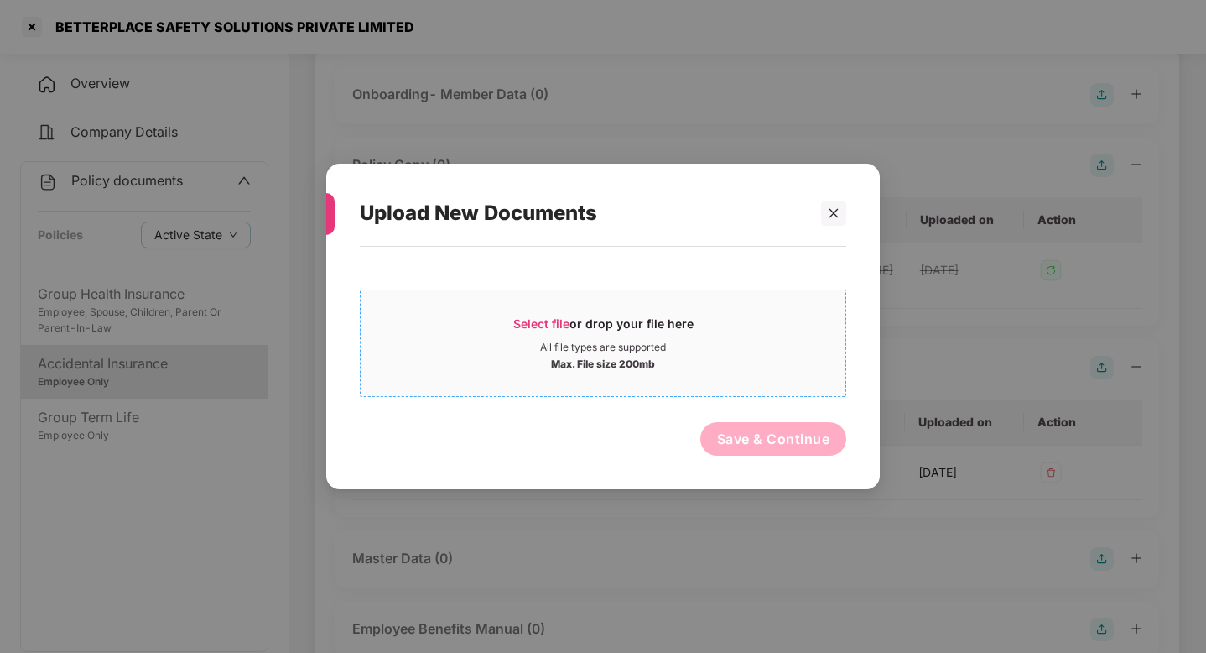
click at [535, 380] on span "Select file or drop your file here All file types are supported Max. File size …" at bounding box center [603, 343] width 485 height 81
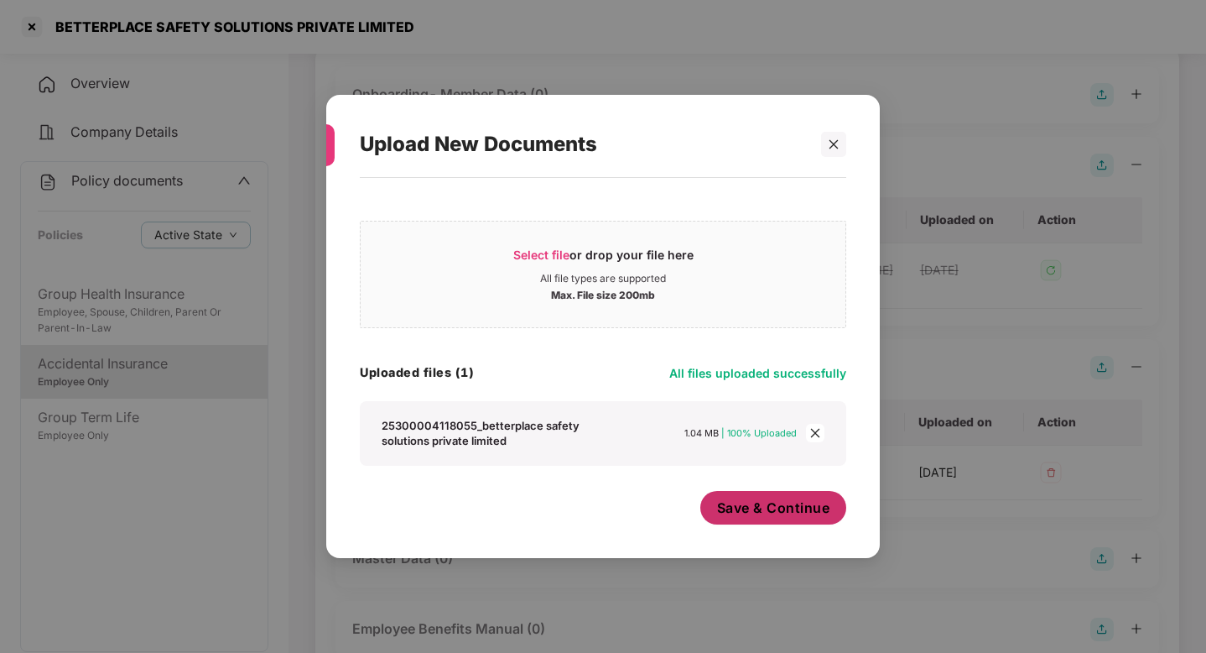
click at [769, 509] on span "Save & Continue" at bounding box center [773, 507] width 113 height 18
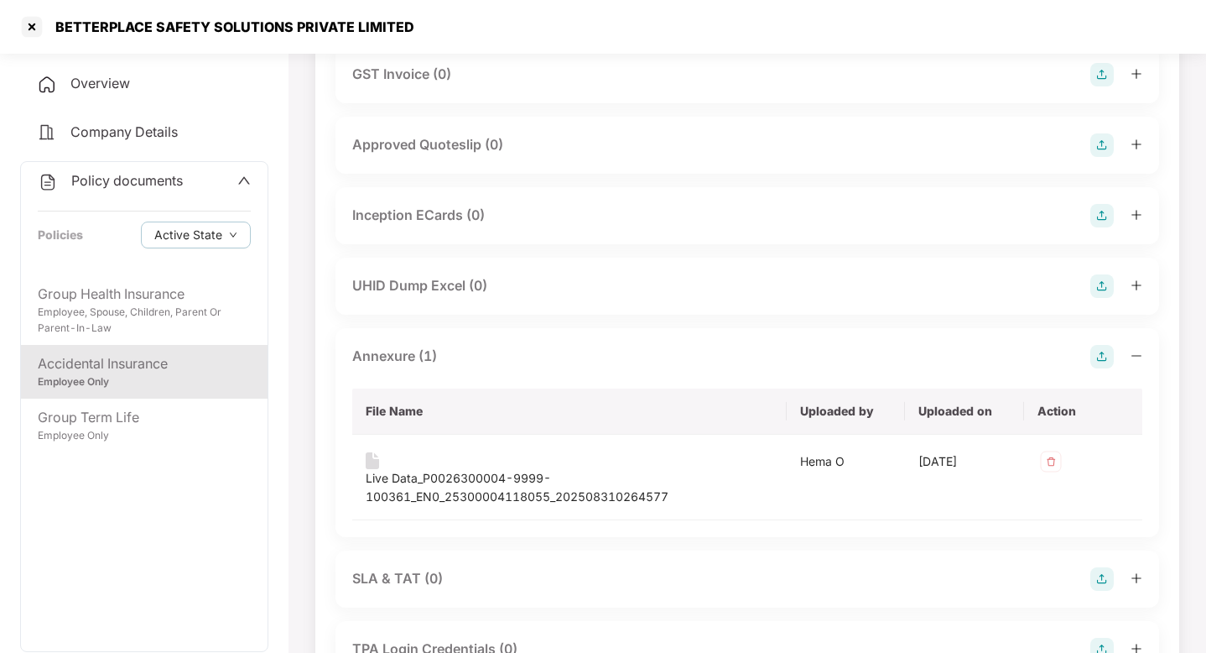
scroll to position [1100, 0]
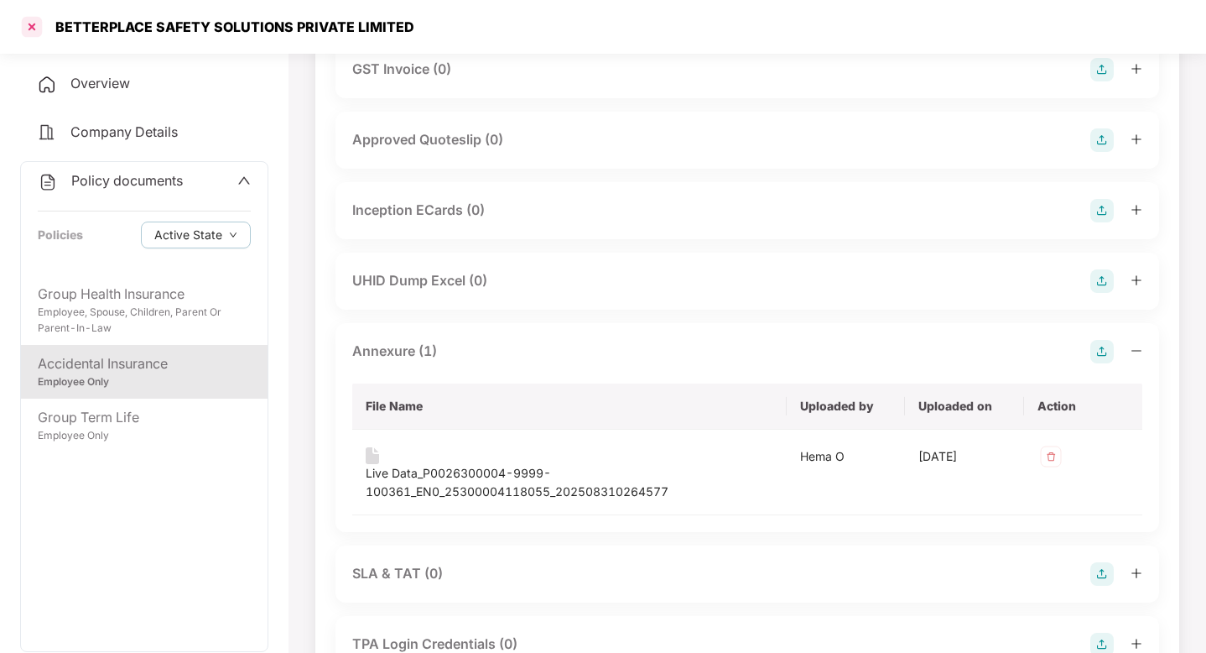
click at [37, 32] on div at bounding box center [31, 26] width 27 height 27
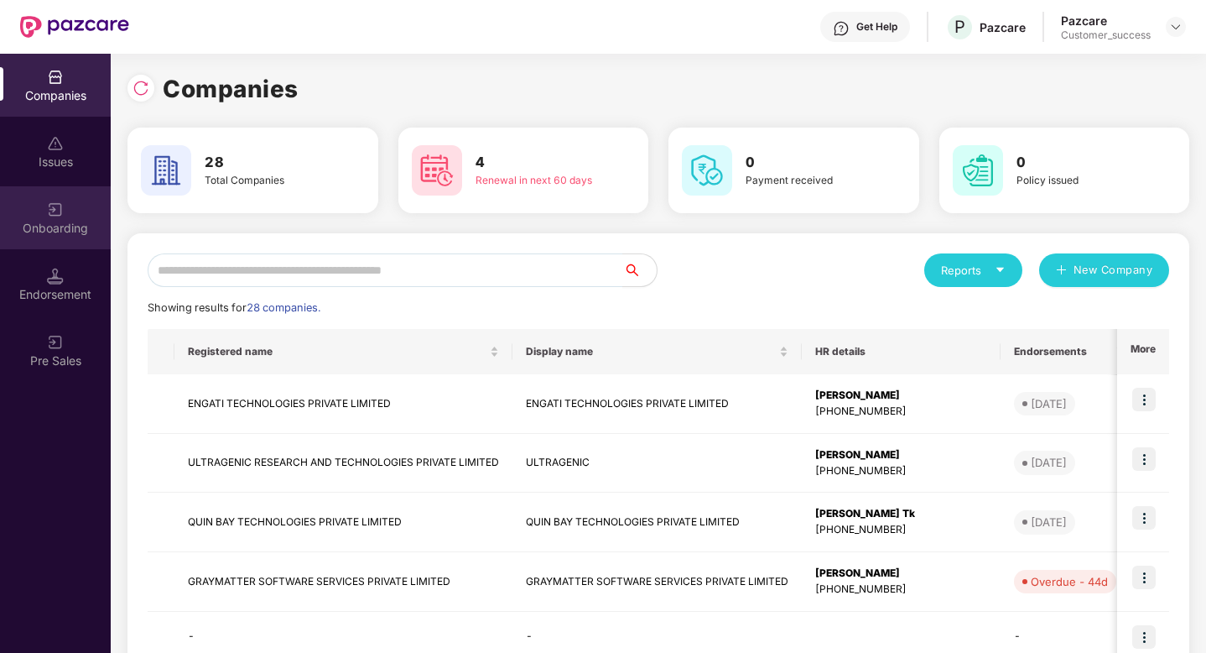
click at [51, 237] on div "Onboarding" at bounding box center [55, 217] width 111 height 63
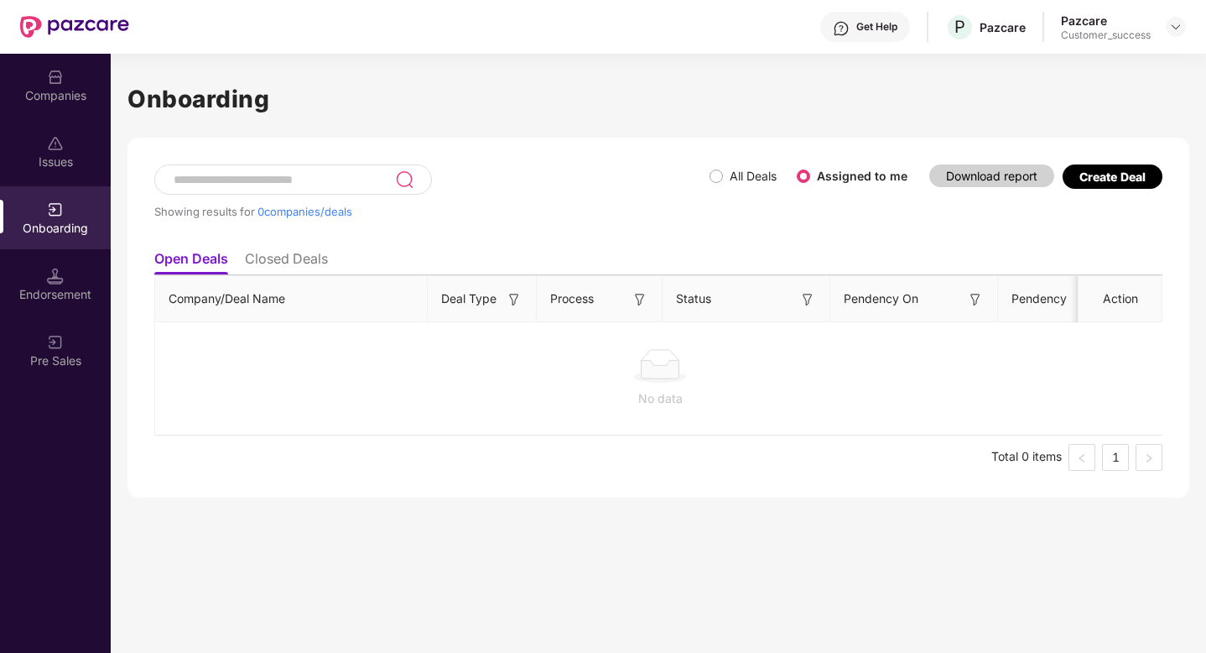
click at [268, 261] on li "Closed Deals" at bounding box center [286, 262] width 83 height 24
click at [171, 261] on li "Open Deals" at bounding box center [190, 262] width 72 height 24
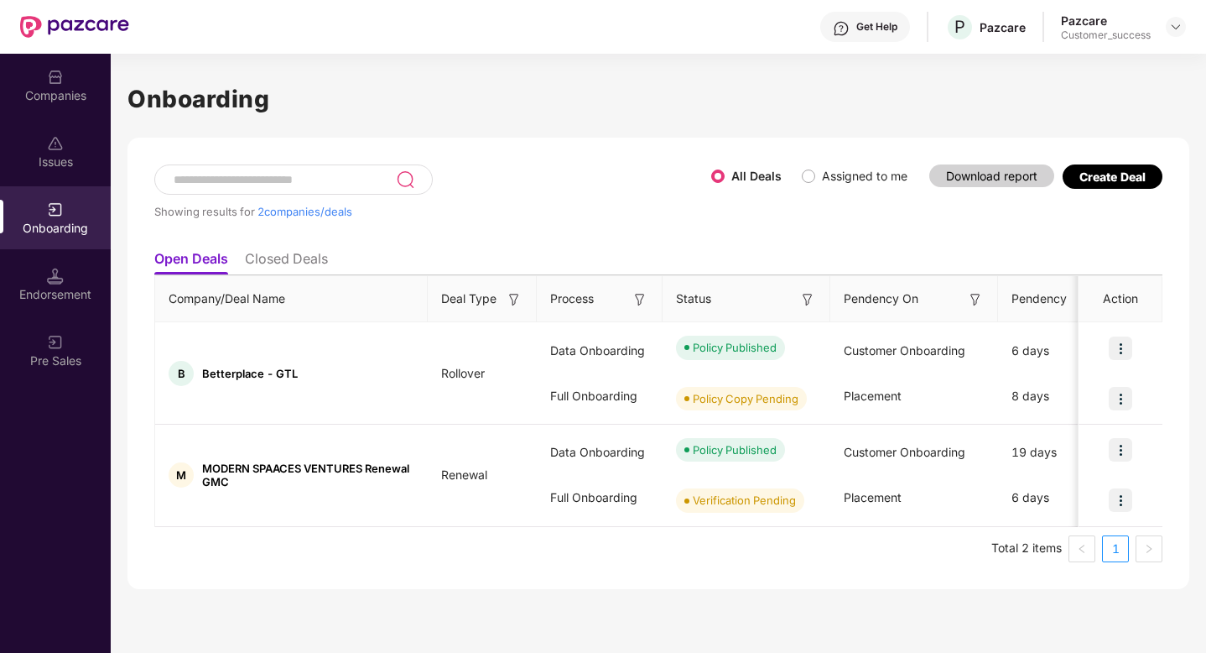
click at [263, 264] on li "Closed Deals" at bounding box center [286, 262] width 83 height 24
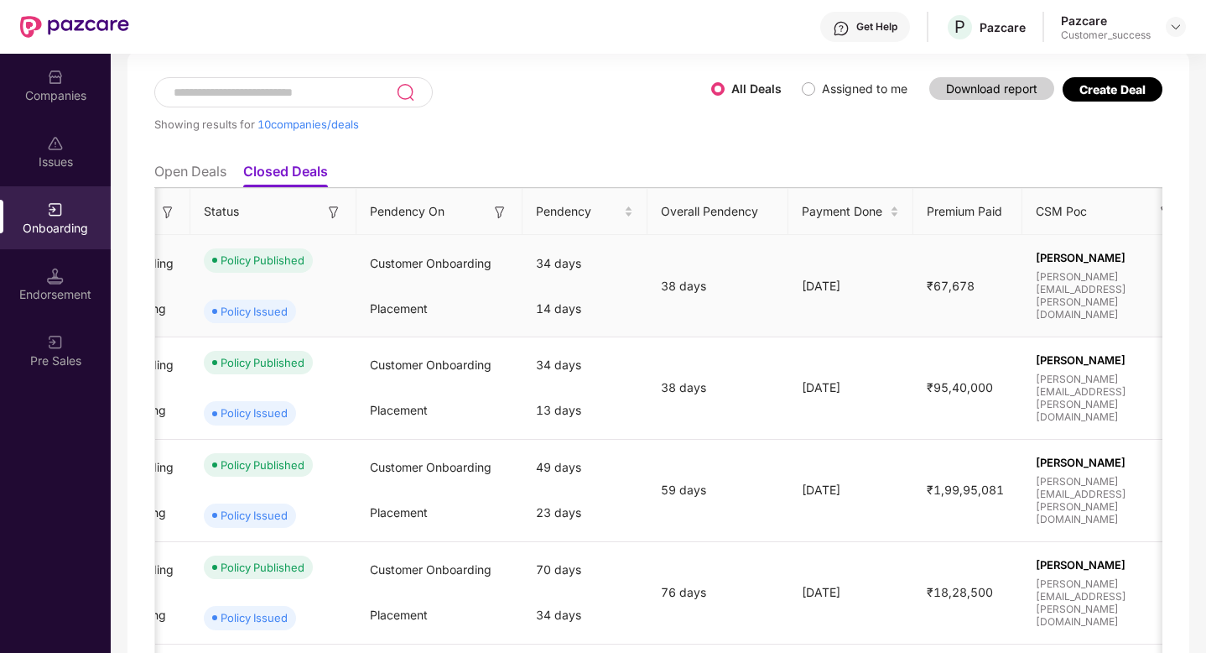
scroll to position [0, 282]
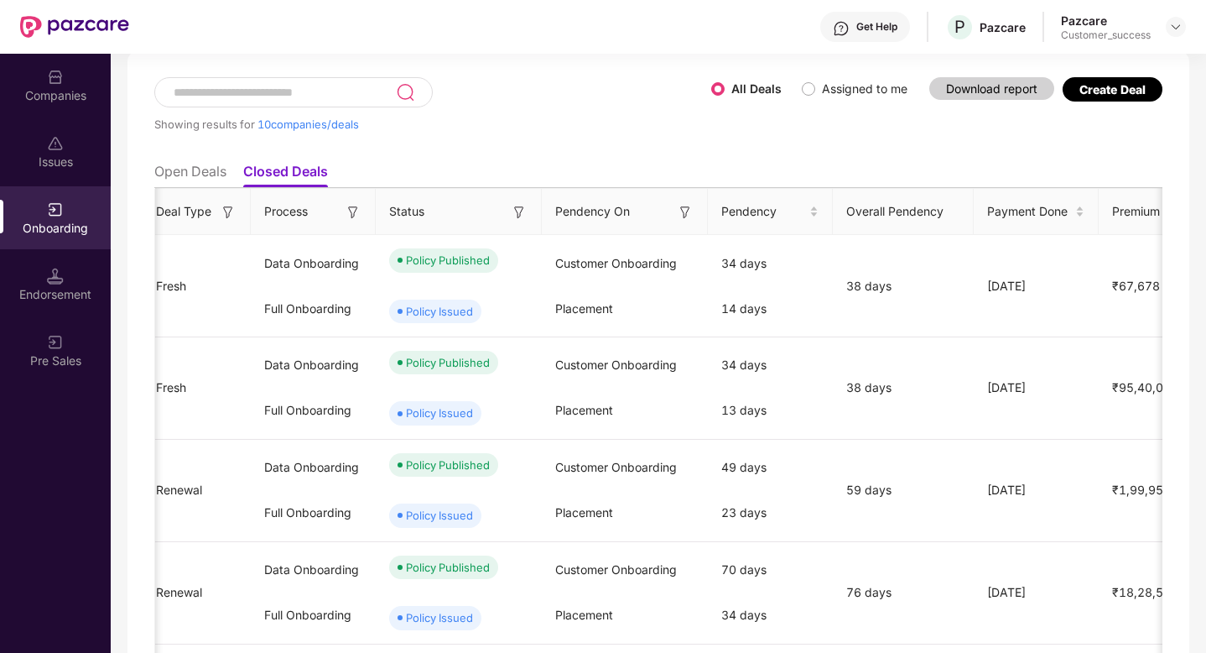
click at [180, 173] on li "Open Deals" at bounding box center [190, 175] width 72 height 24
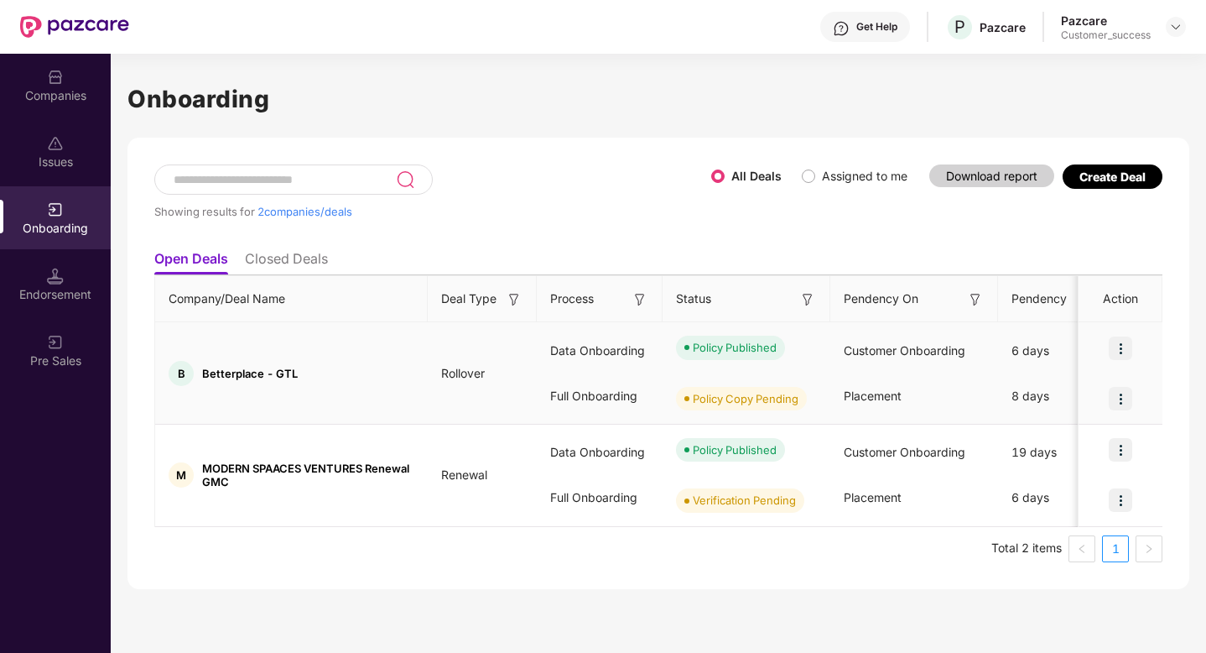
scroll to position [0, 71]
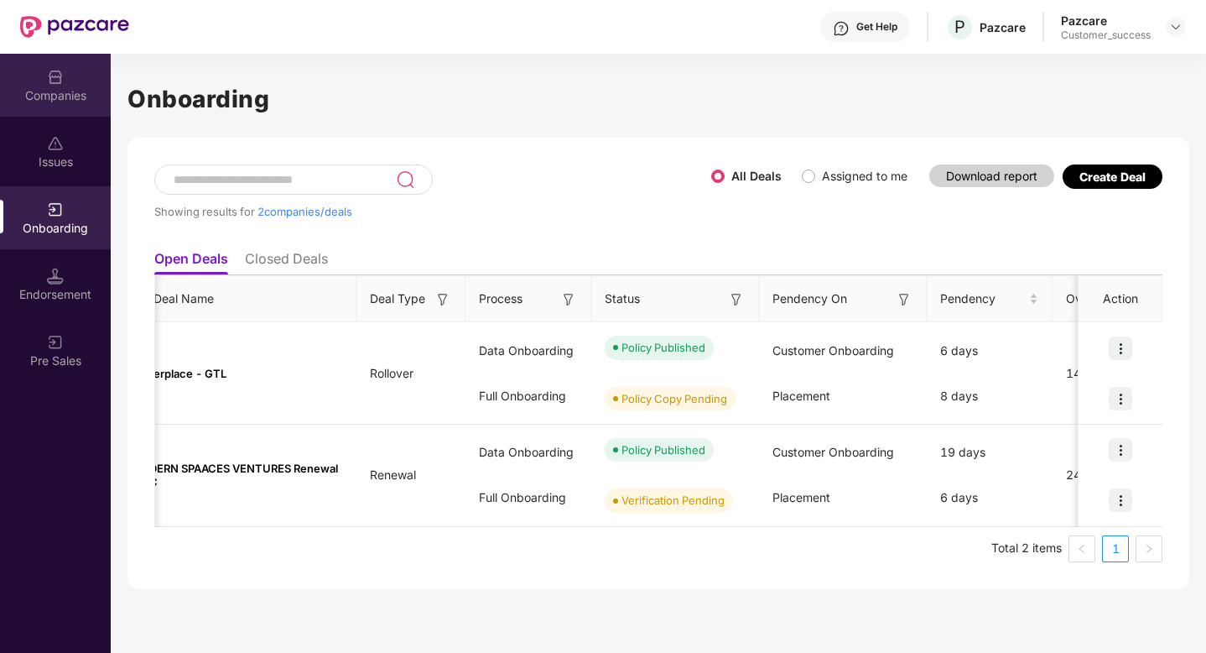
click at [37, 79] on div "Companies" at bounding box center [55, 85] width 111 height 63
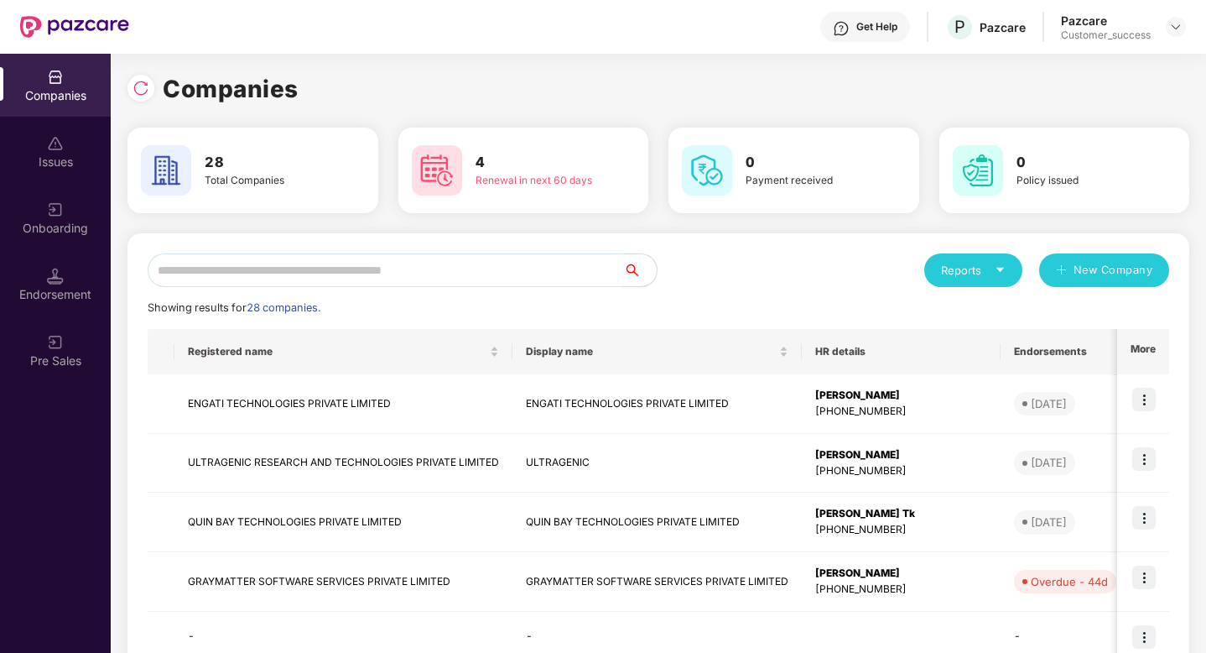
click at [350, 269] on input "text" at bounding box center [386, 270] width 476 height 34
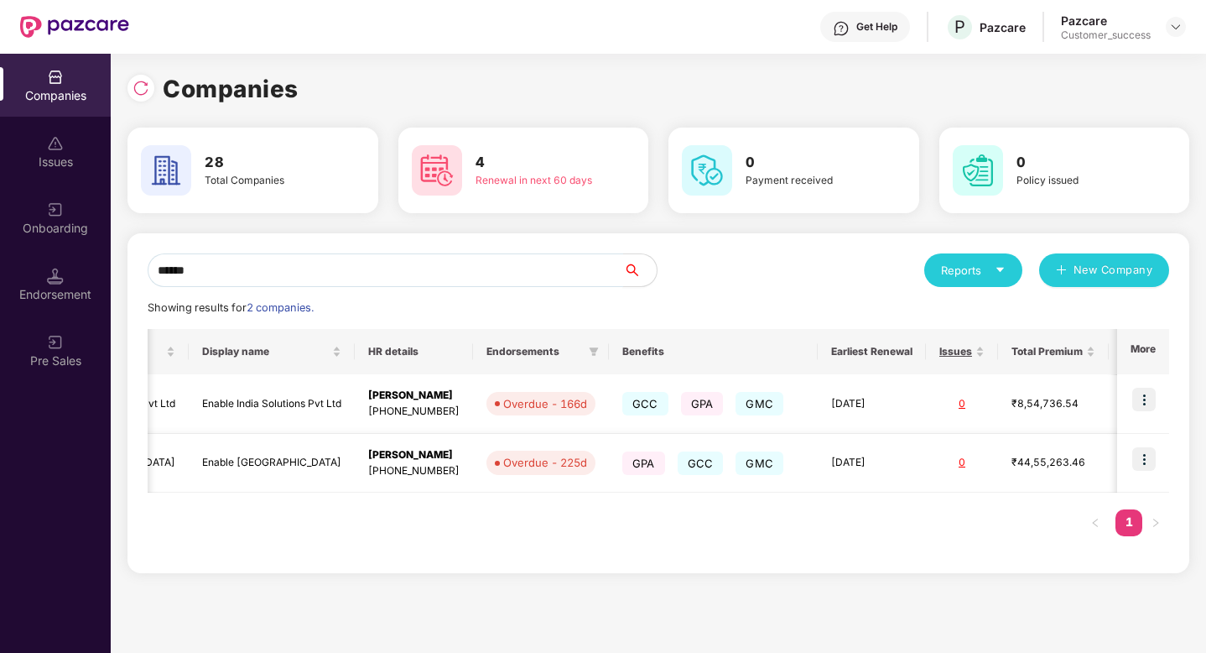
scroll to position [0, 157]
type input "******"
click at [1147, 460] on img at bounding box center [1144, 458] width 23 height 23
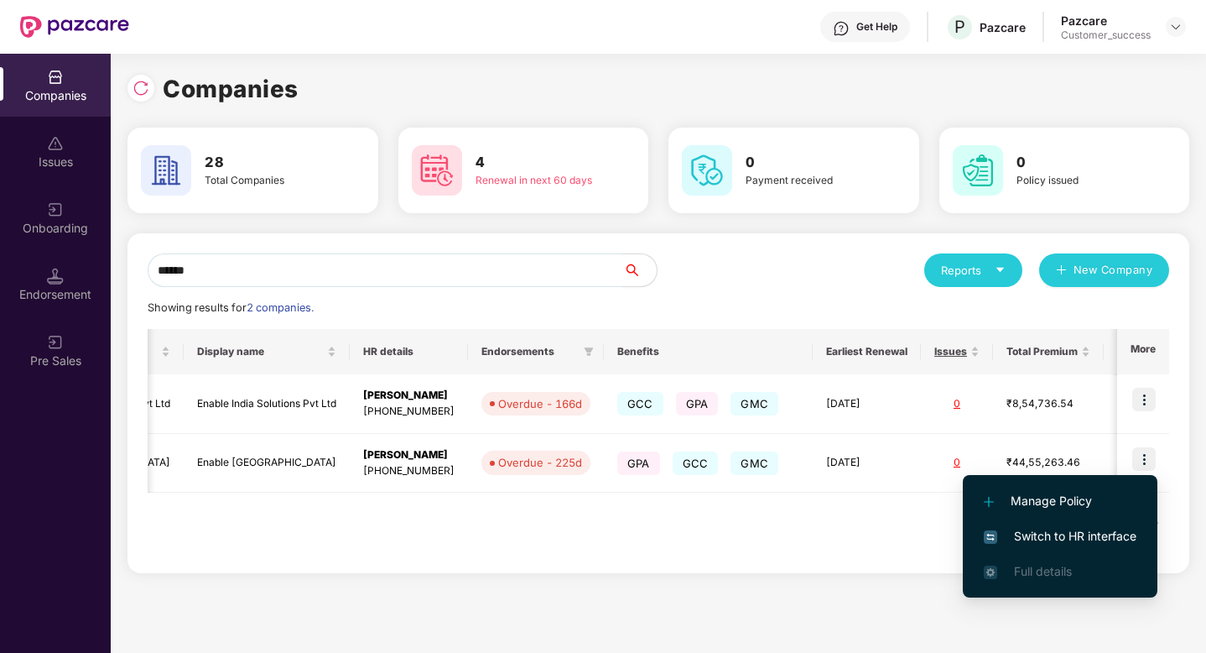
click at [1103, 530] on span "Switch to HR interface" at bounding box center [1060, 536] width 153 height 18
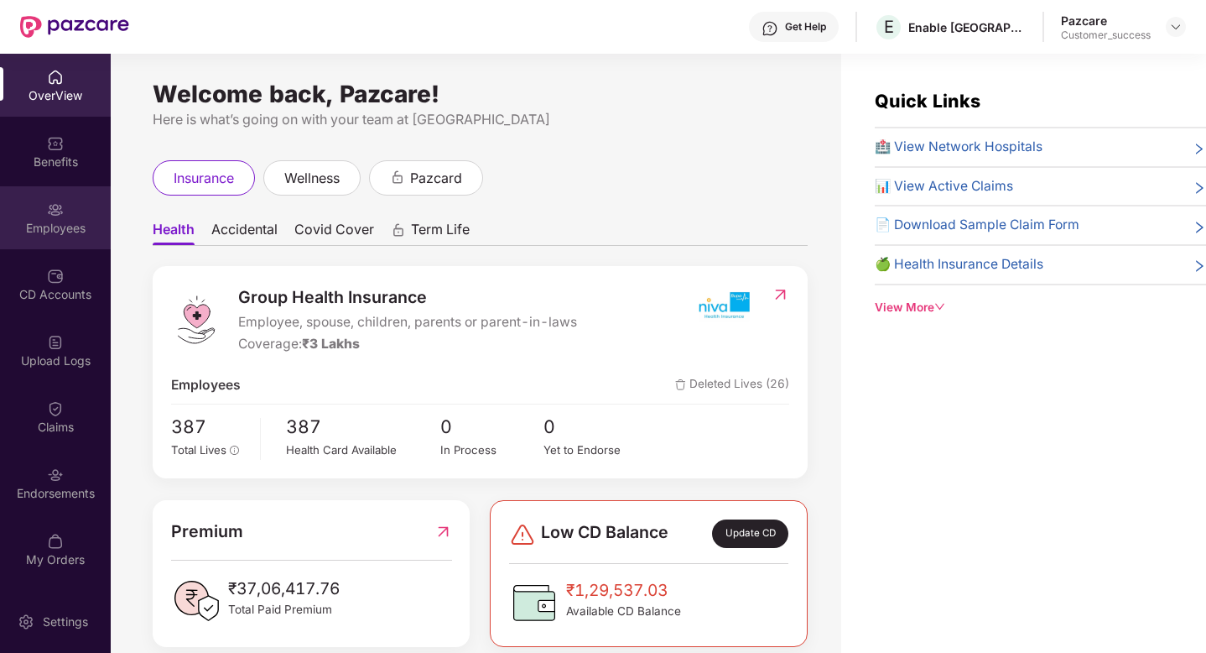
click at [41, 242] on div "Employees" at bounding box center [55, 217] width 111 height 63
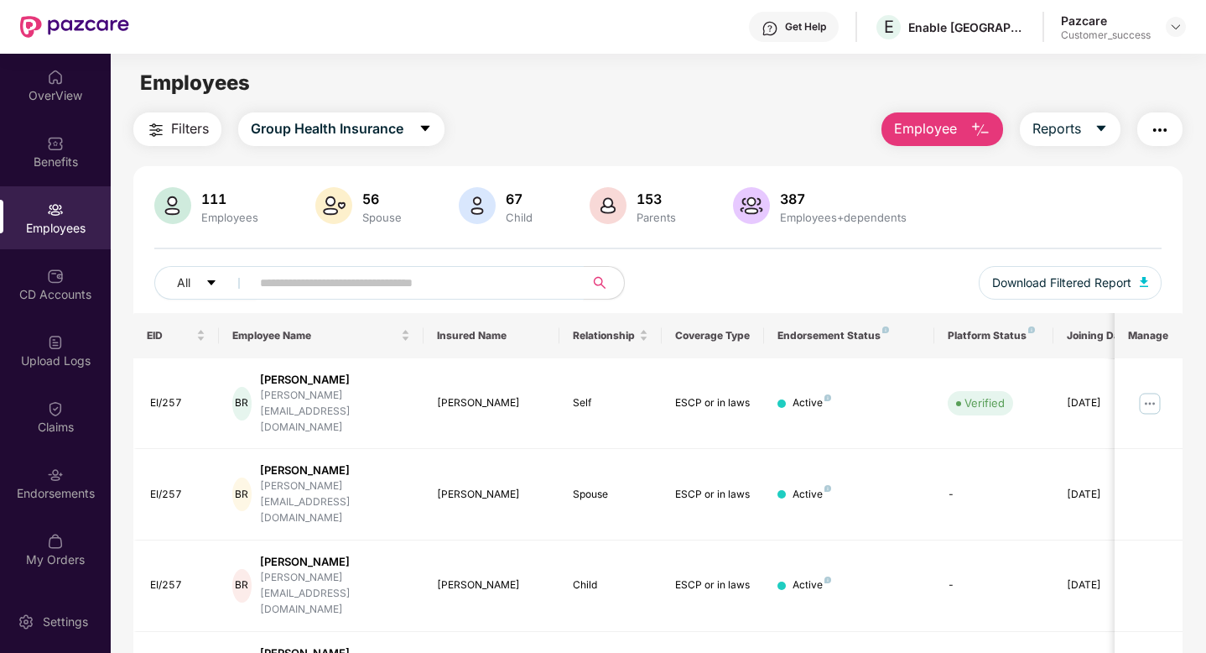
click at [393, 286] on input "text" at bounding box center [410, 282] width 301 height 25
type input "*****"
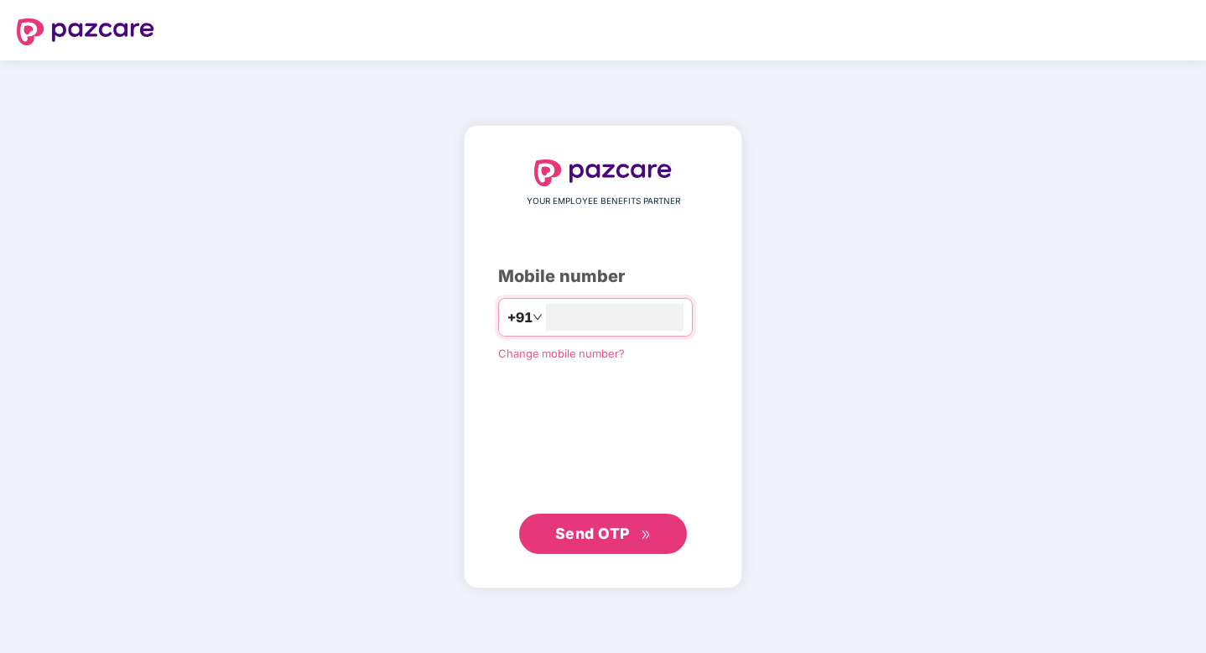
type input "**********"
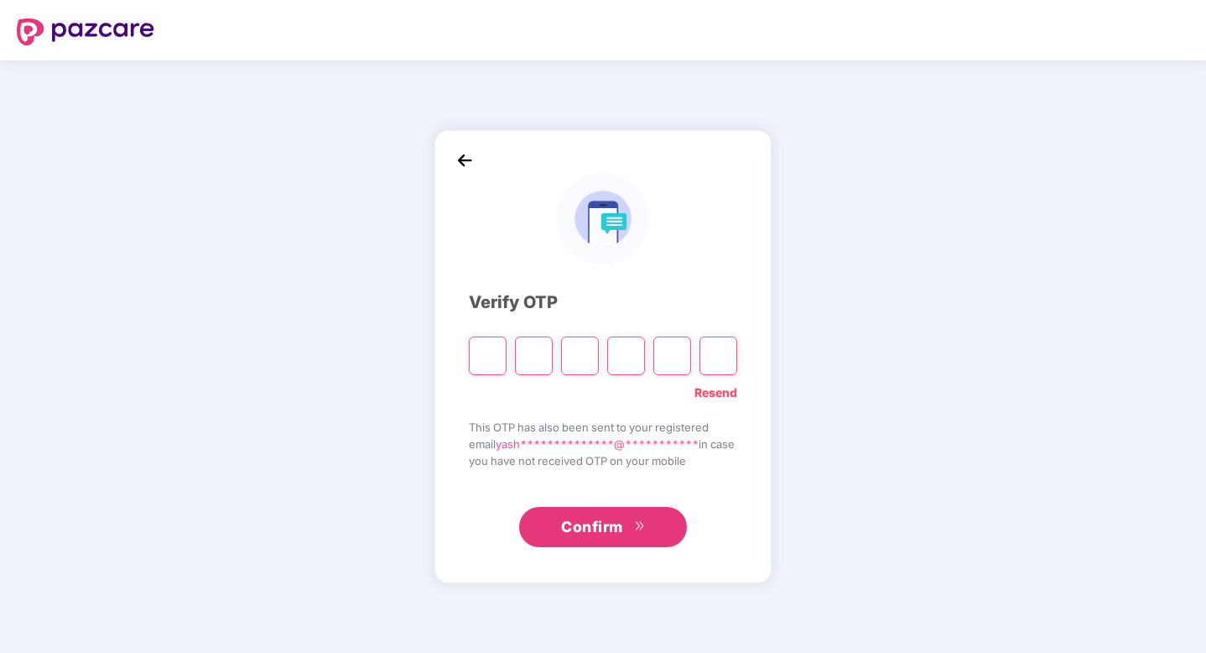
type input "*"
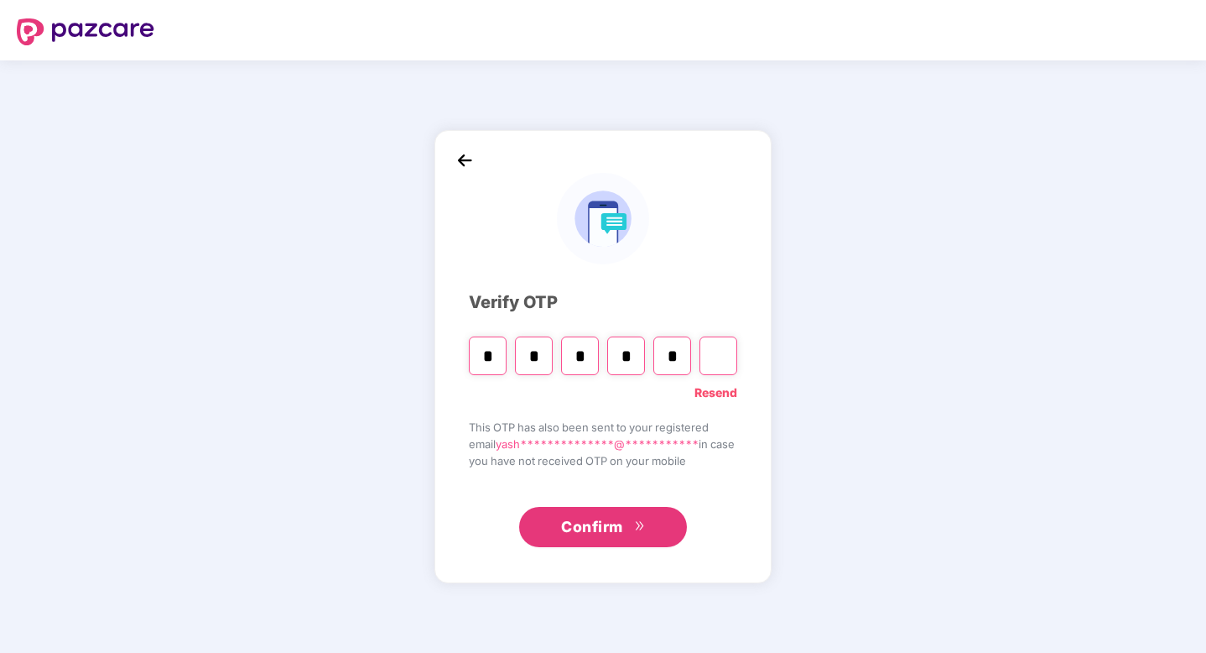
type input "*"
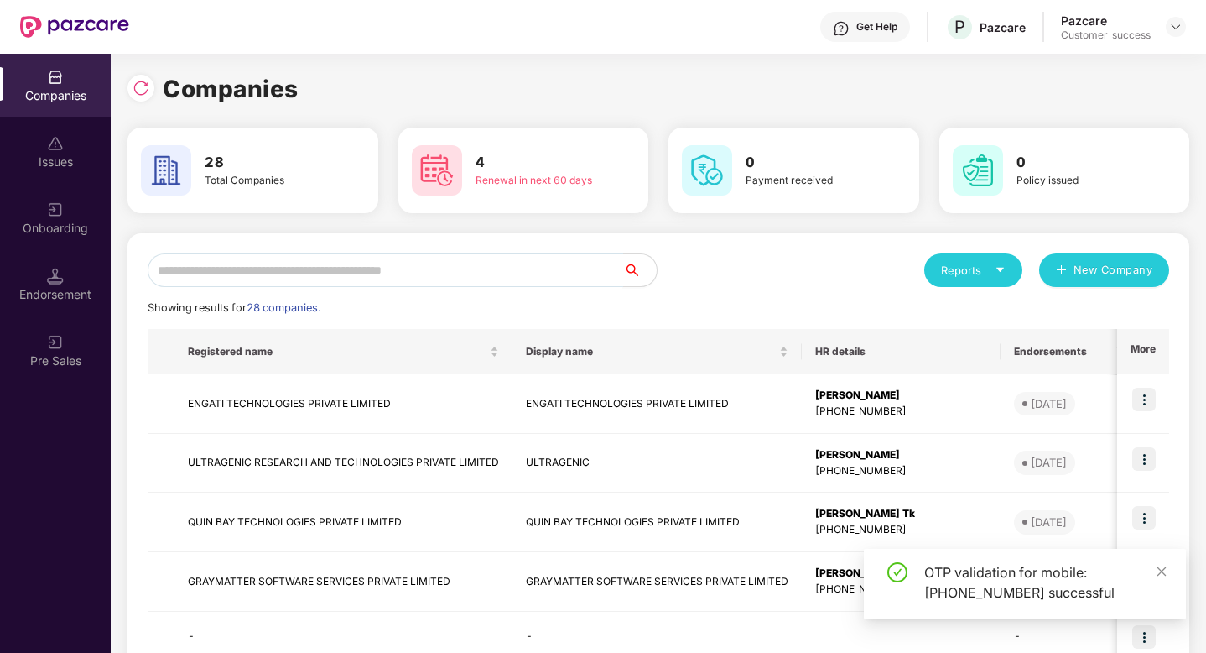
click at [362, 274] on input "text" at bounding box center [386, 270] width 476 height 34
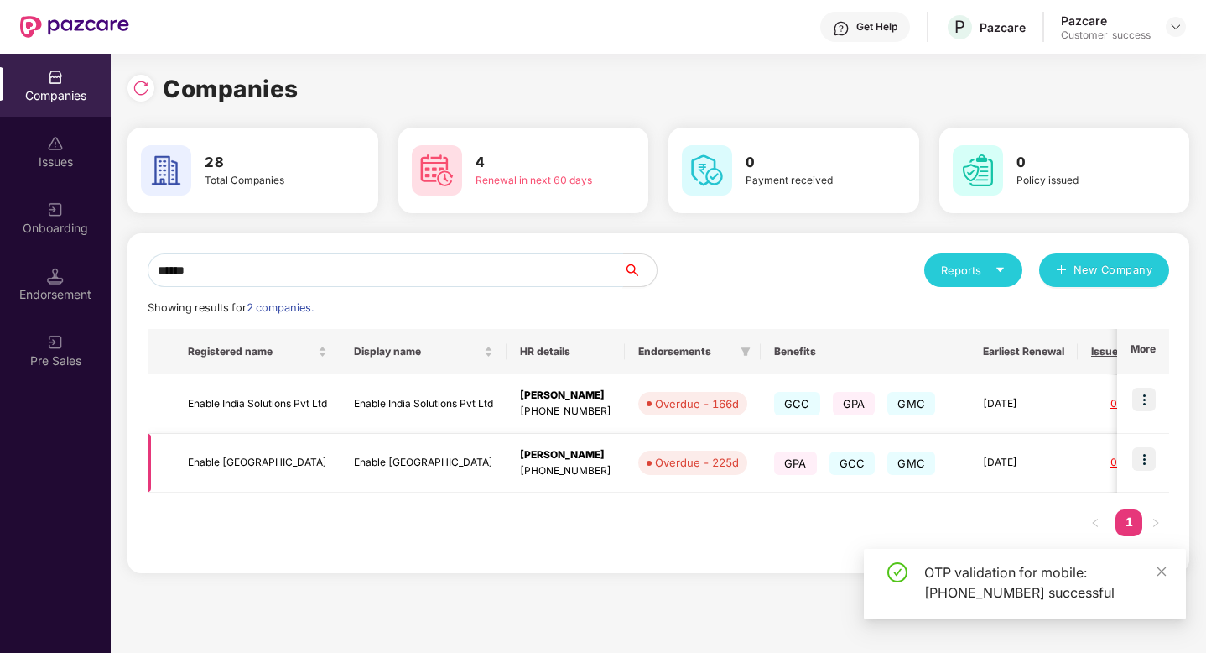
type input "******"
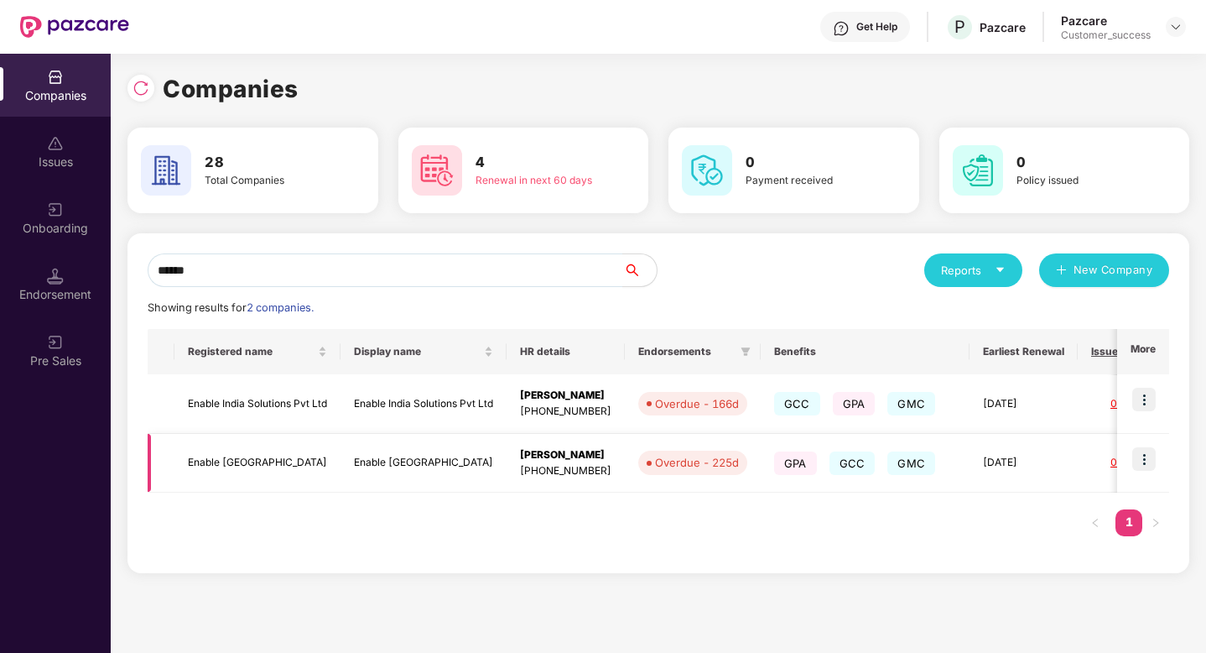
click at [1150, 461] on img at bounding box center [1144, 458] width 23 height 23
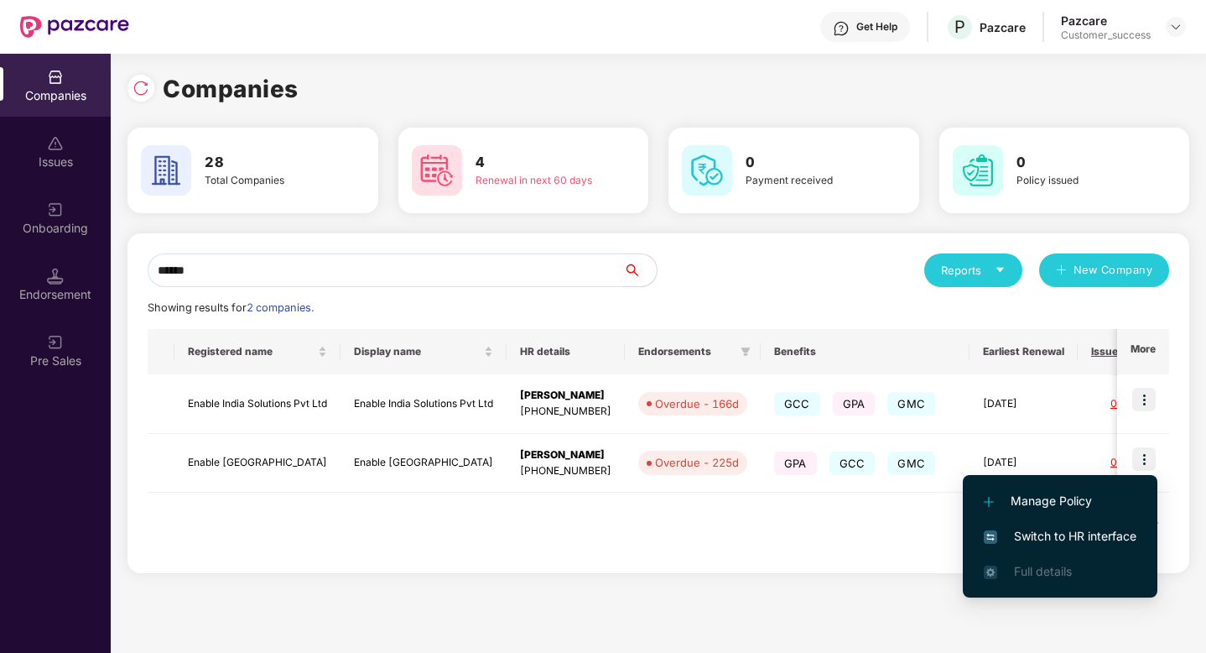
click at [1083, 534] on span "Switch to HR interface" at bounding box center [1060, 536] width 153 height 18
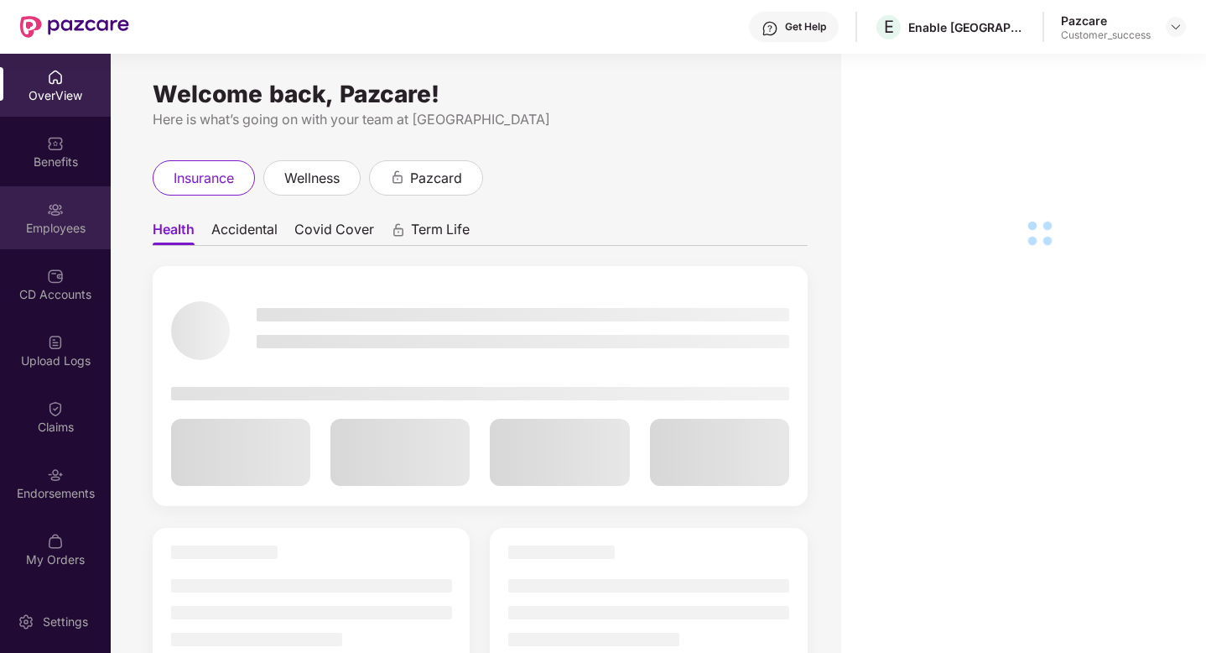
click at [6, 228] on div "Employees" at bounding box center [55, 228] width 111 height 17
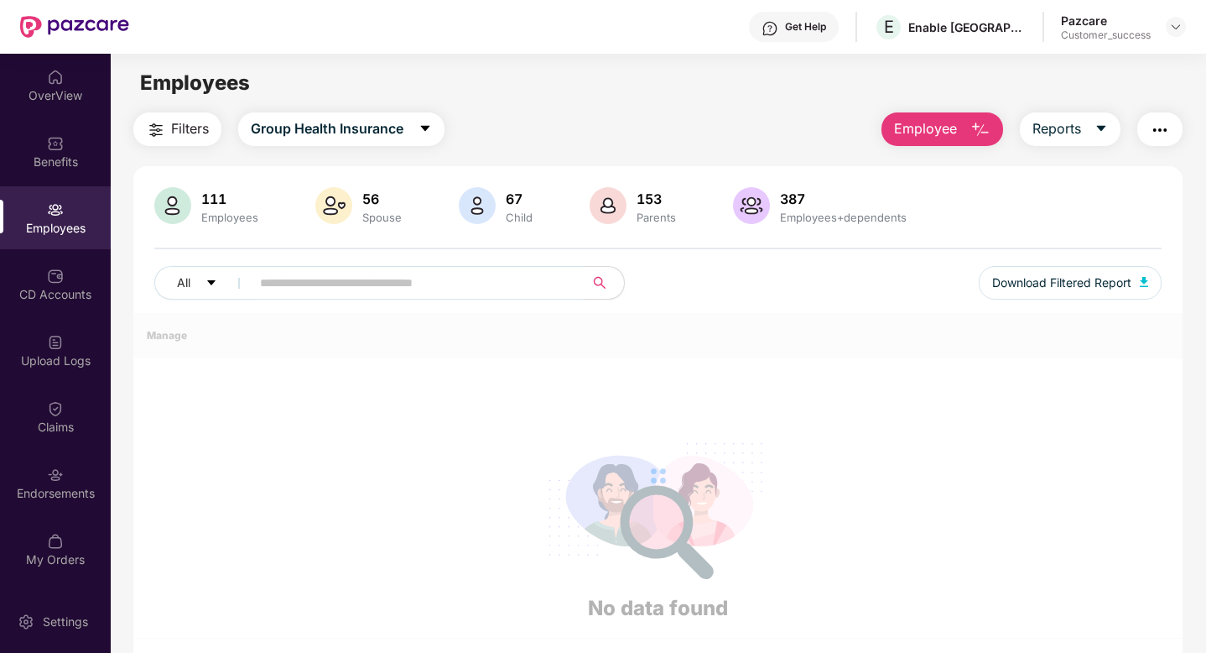
click at [311, 293] on input "text" at bounding box center [410, 282] width 301 height 25
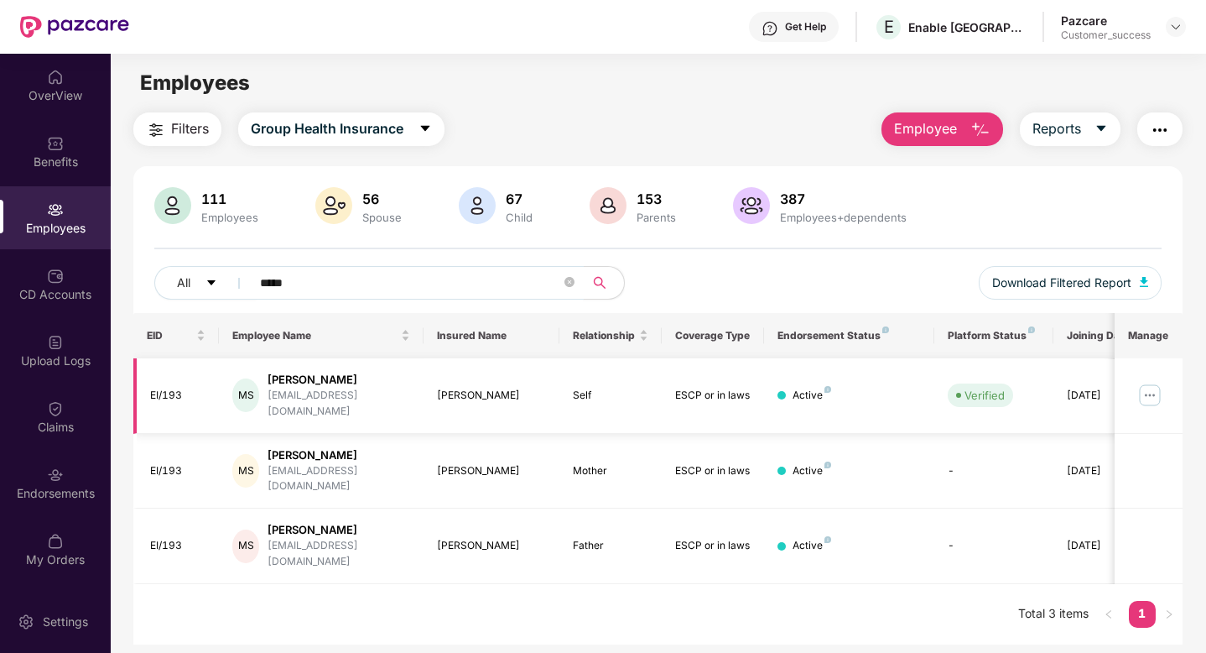
type input "*****"
click at [1147, 386] on img at bounding box center [1150, 395] width 27 height 27
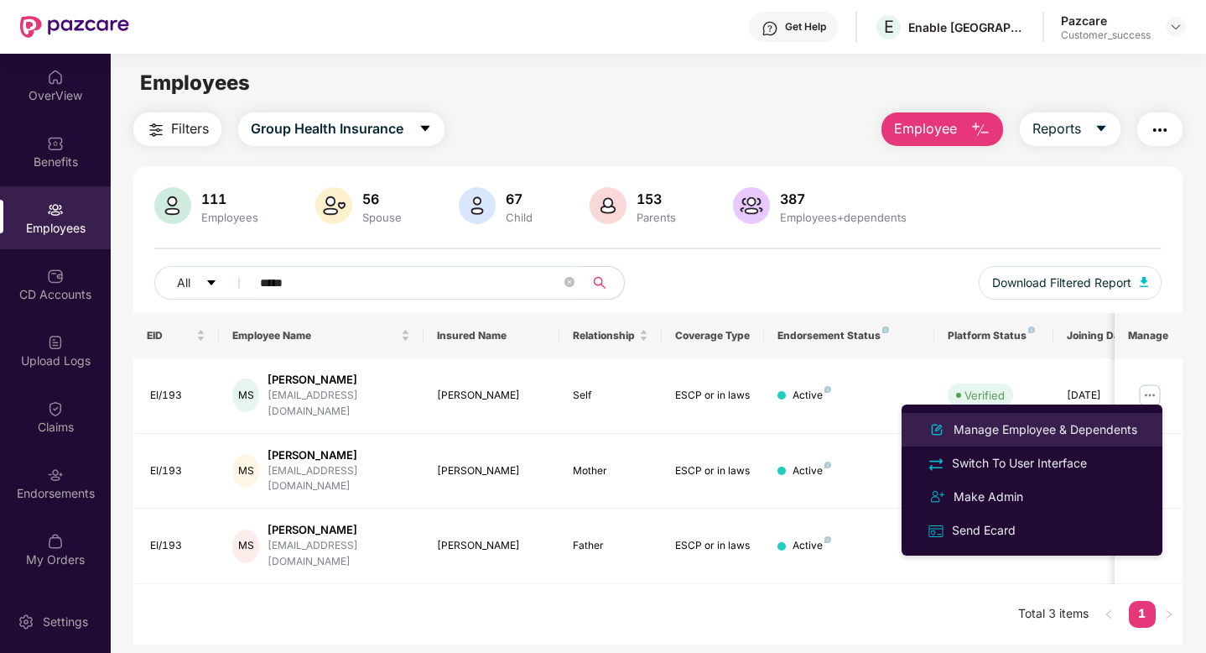
click at [1049, 434] on div "Manage Employee & Dependents" at bounding box center [1046, 429] width 190 height 18
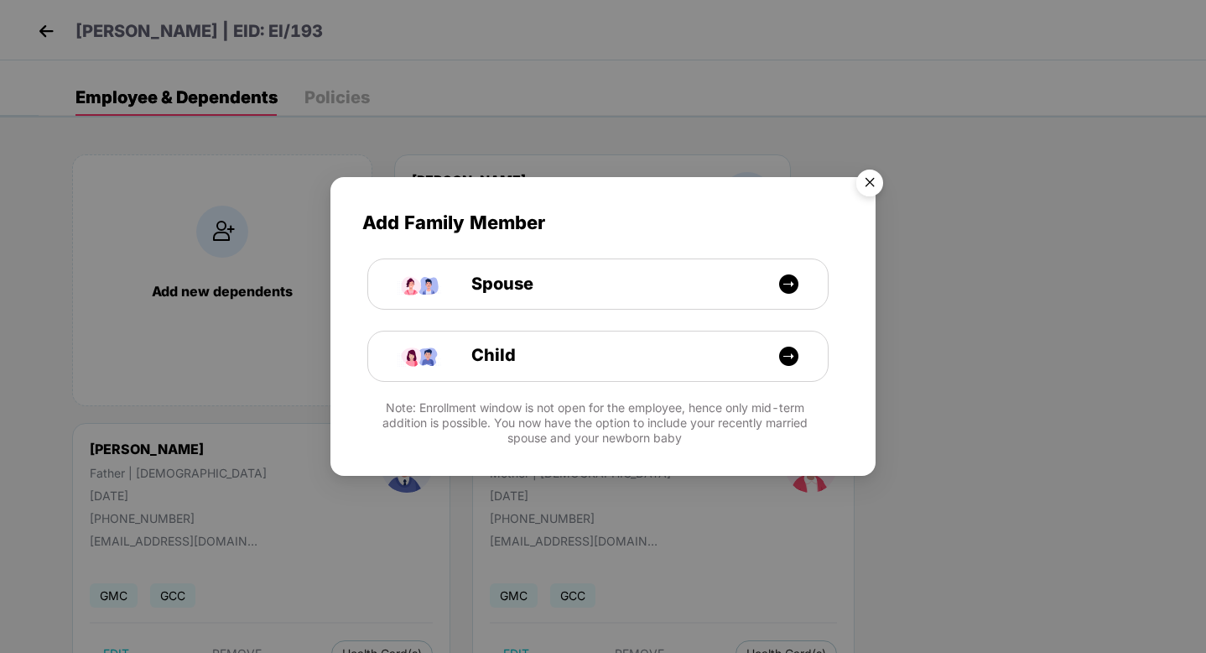
click at [874, 172] on img "Close" at bounding box center [869, 185] width 47 height 47
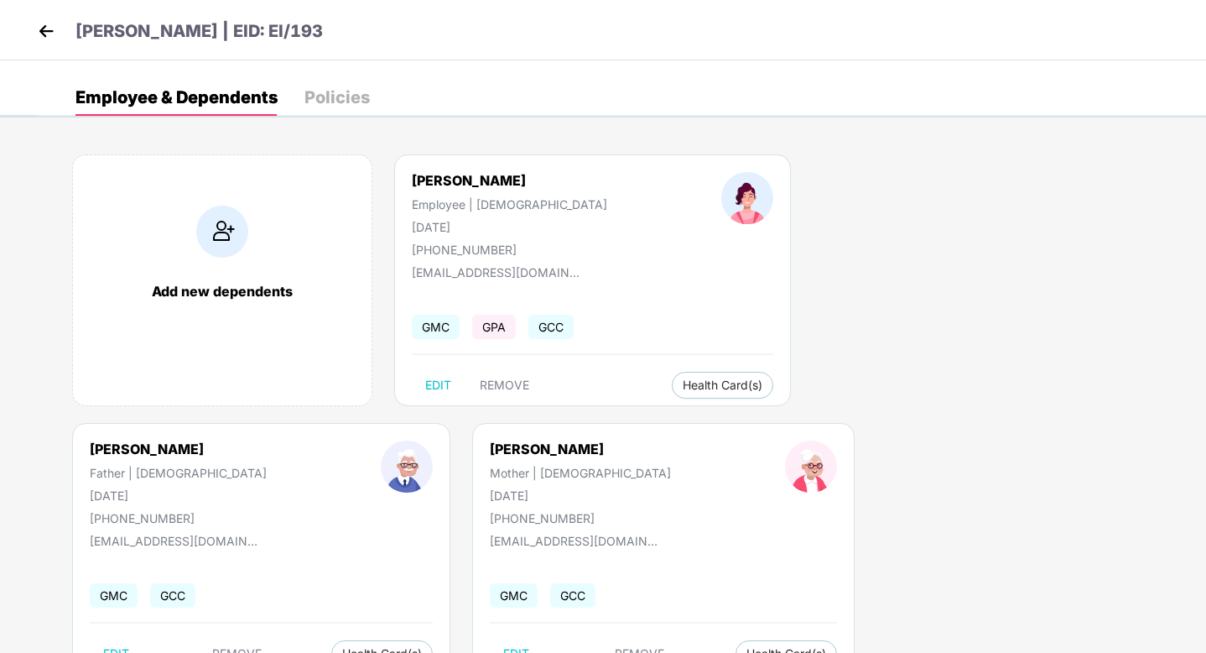
click at [55, 39] on img at bounding box center [46, 30] width 25 height 25
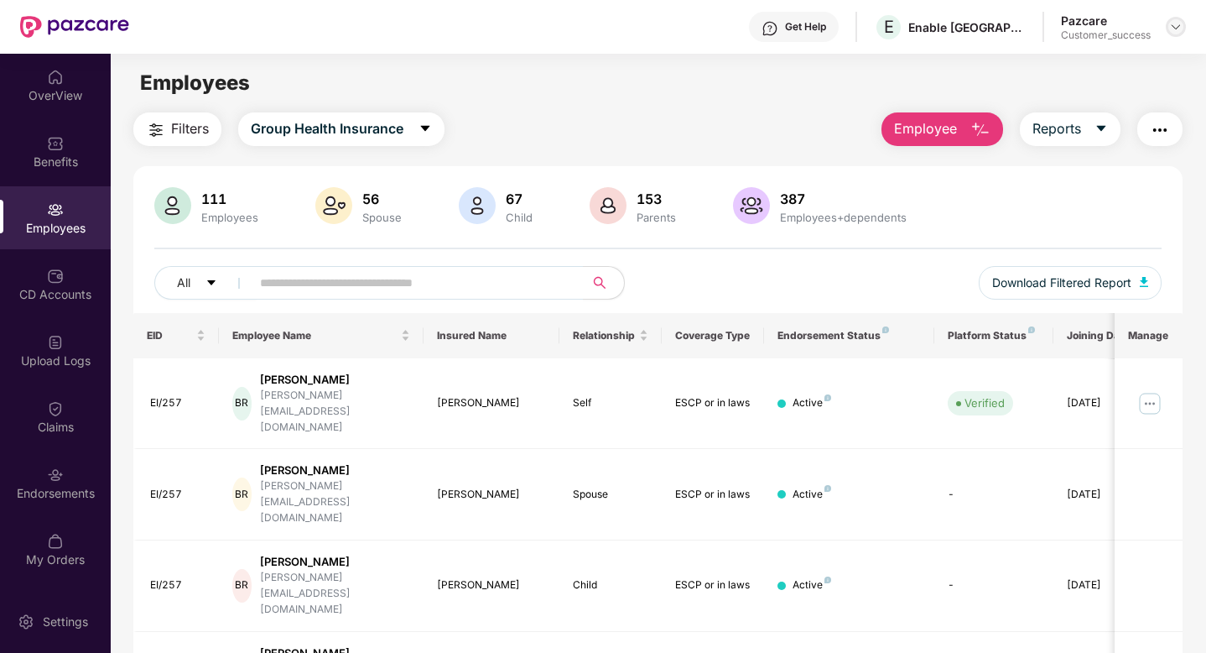
click at [1172, 23] on img at bounding box center [1175, 26] width 13 height 13
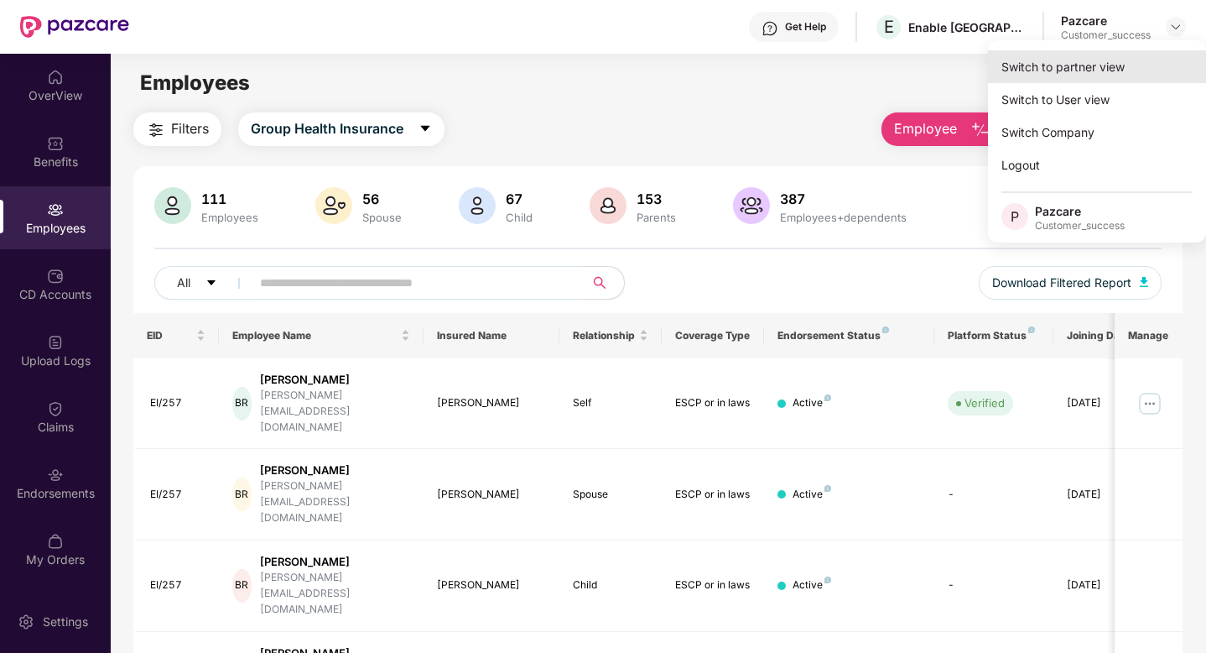
click at [1102, 68] on div "Switch to partner view" at bounding box center [1097, 66] width 218 height 33
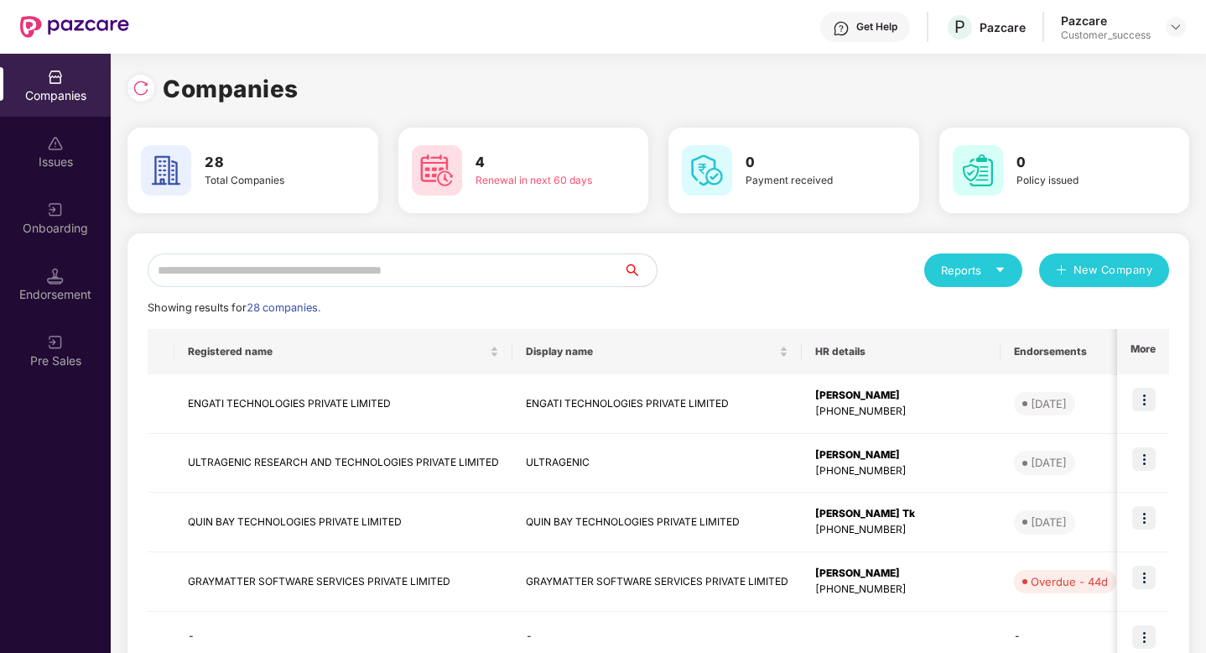
click at [562, 273] on input "text" at bounding box center [386, 270] width 476 height 34
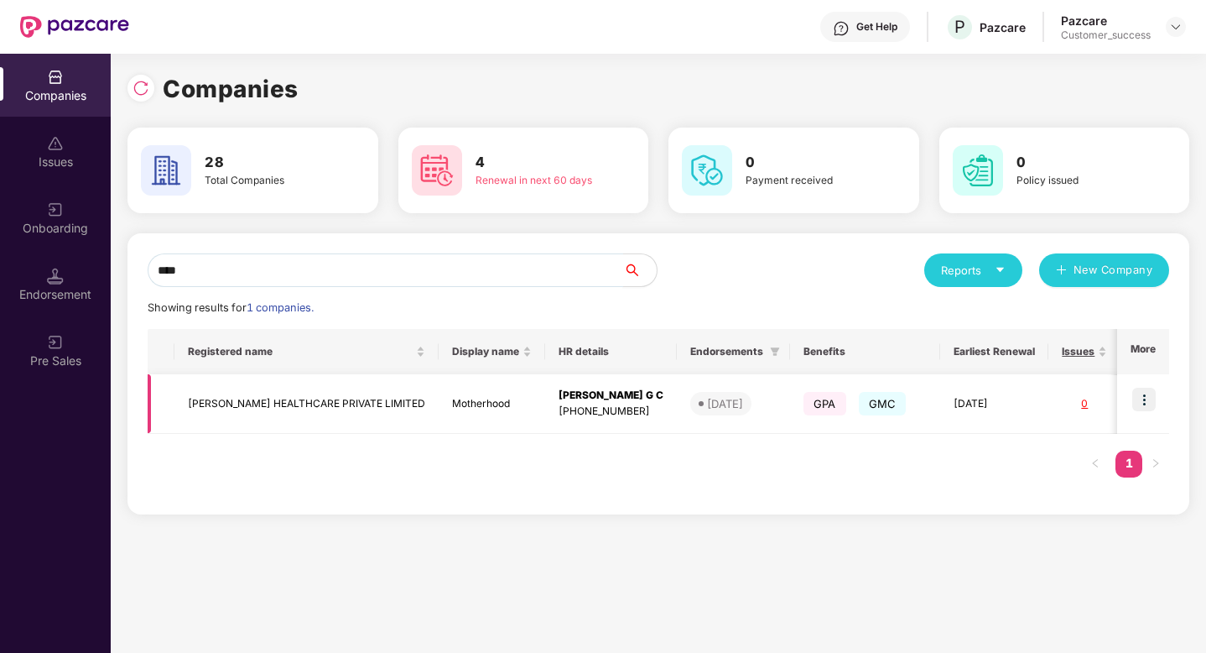
type input "****"
click at [1149, 402] on img at bounding box center [1144, 399] width 23 height 23
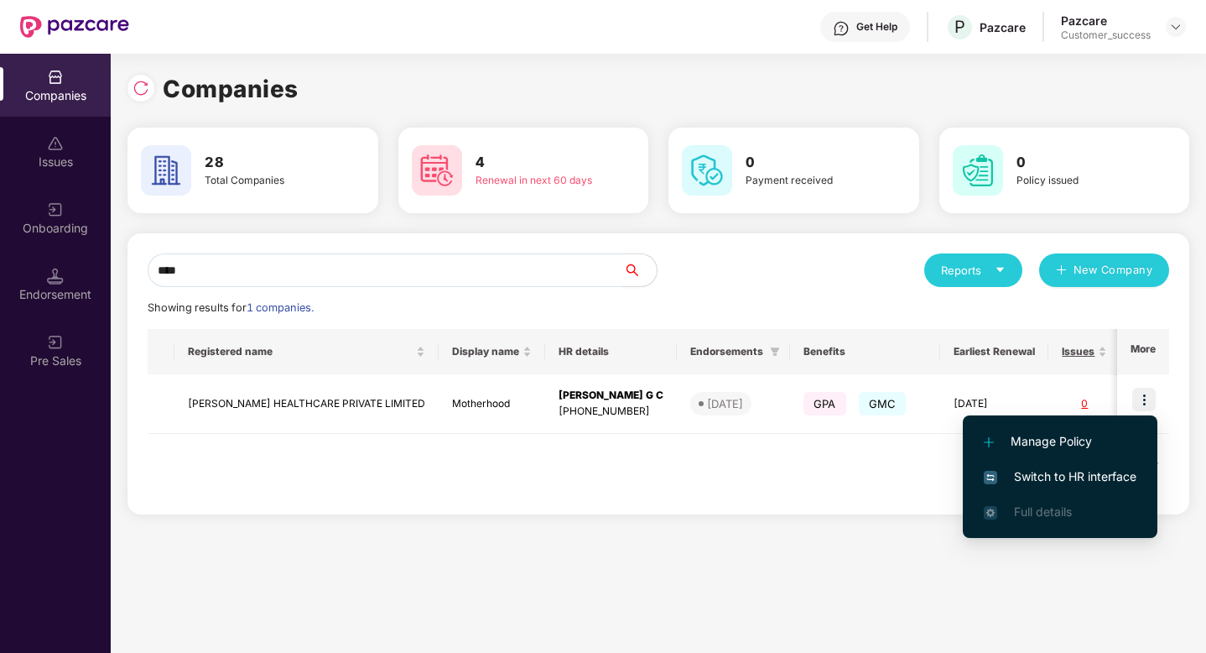
click at [1095, 480] on span "Switch to HR interface" at bounding box center [1060, 476] width 153 height 18
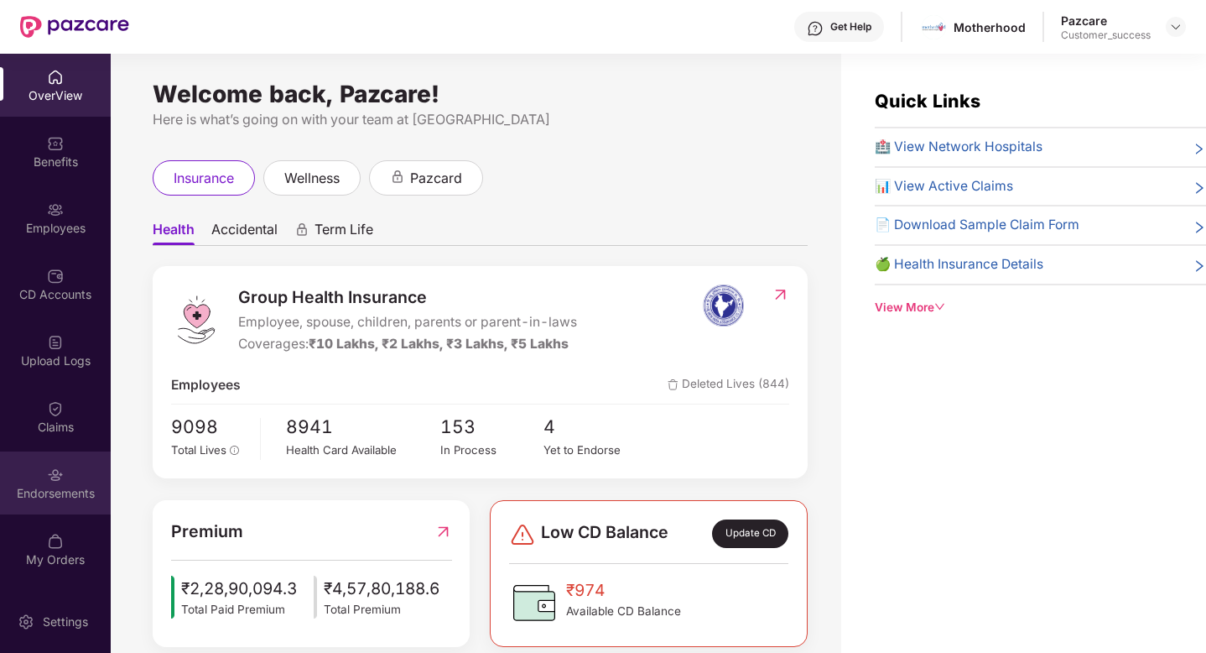
click at [52, 479] on img at bounding box center [55, 474] width 17 height 17
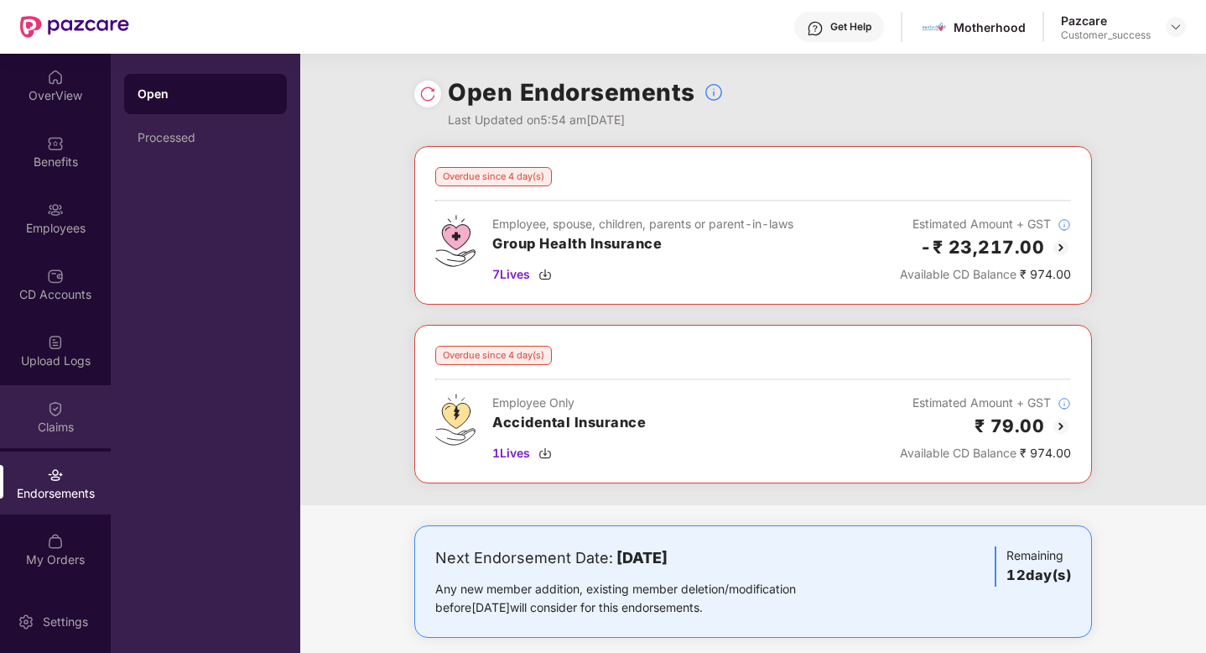
click at [67, 429] on div "Claims" at bounding box center [55, 427] width 111 height 17
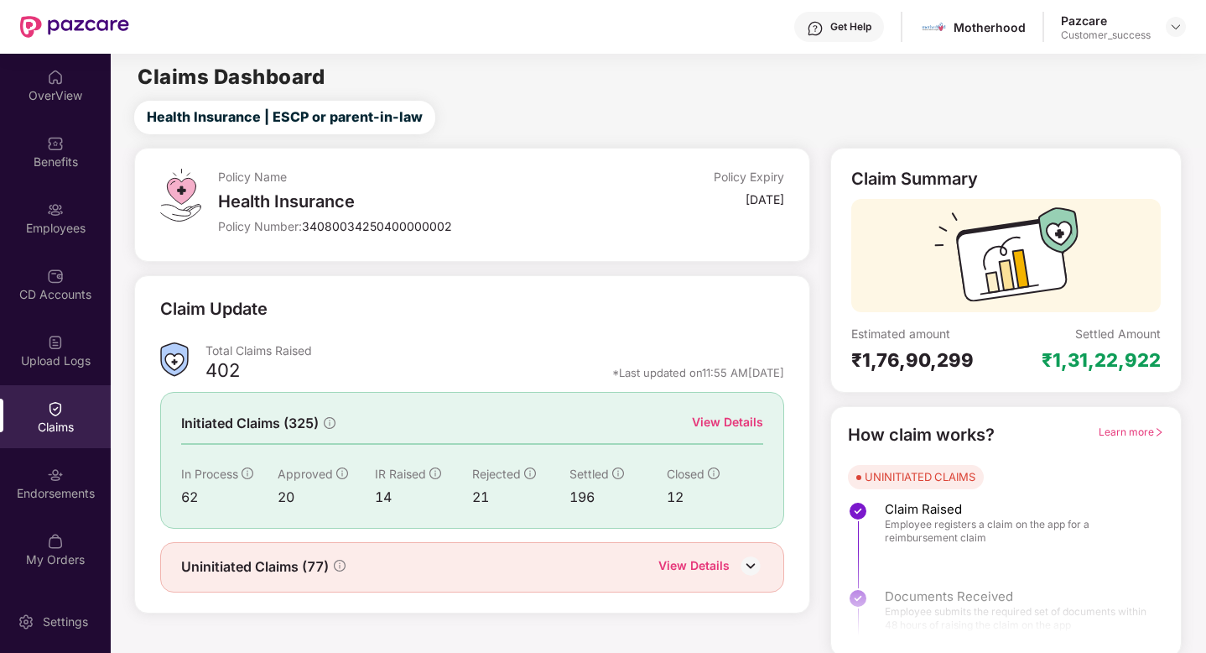
click at [713, 426] on div "View Details" at bounding box center [727, 422] width 71 height 18
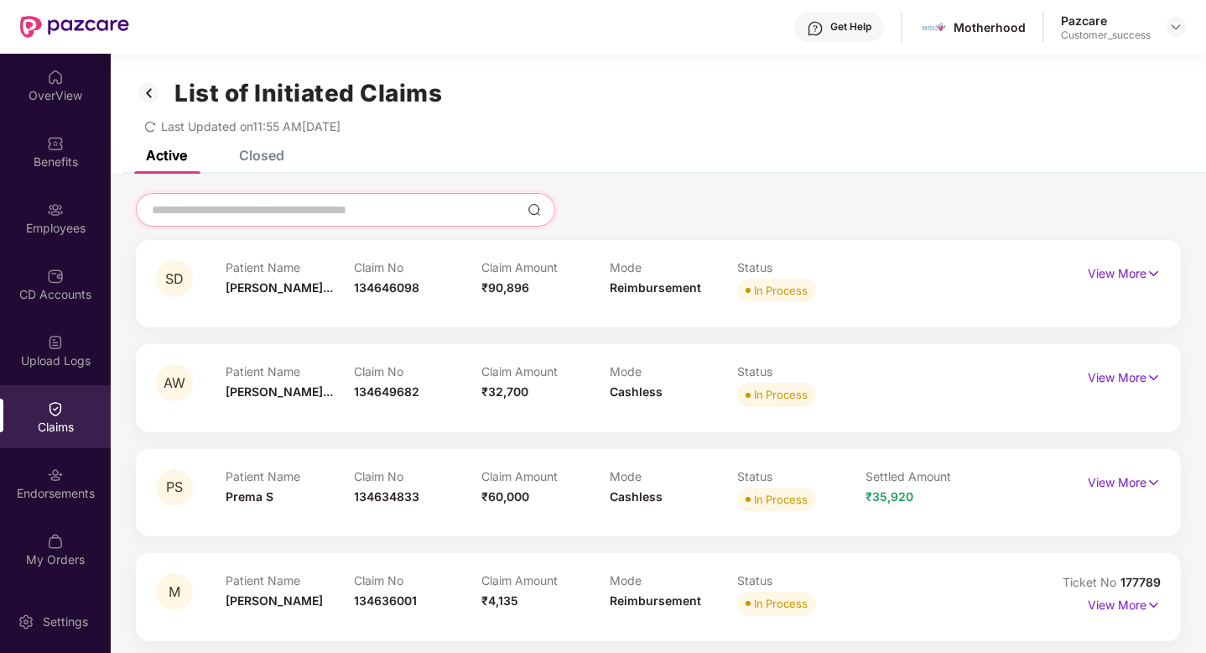
click at [280, 209] on input at bounding box center [335, 210] width 371 height 18
paste input "*********"
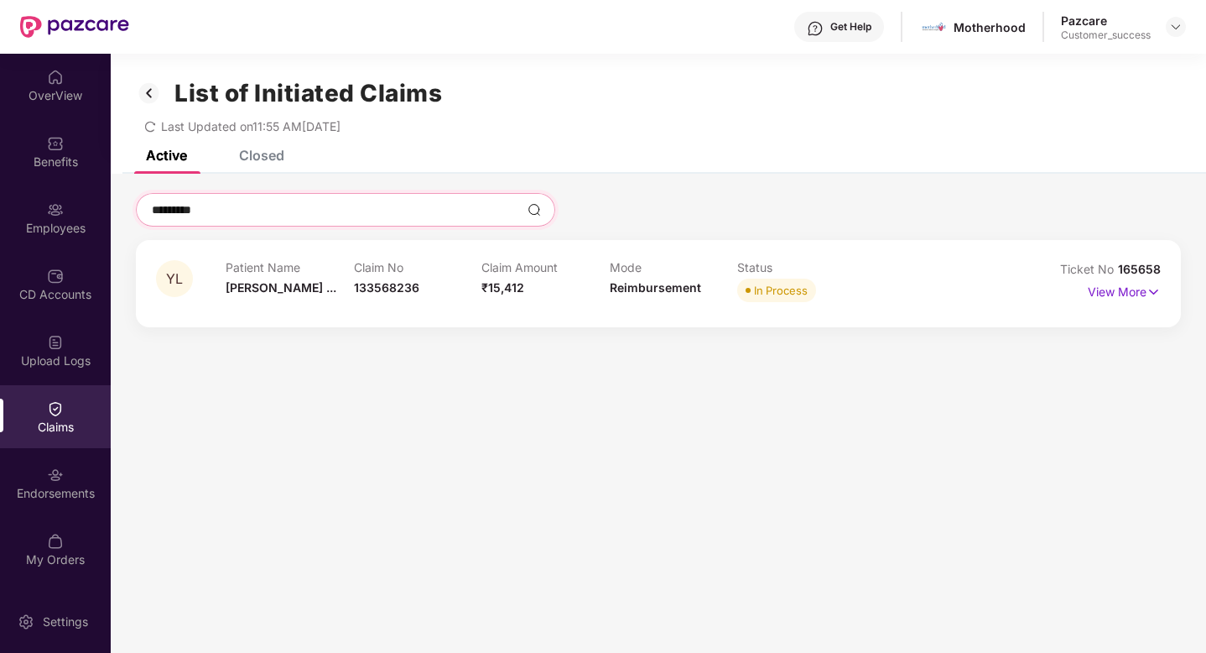
type input "*********"
click at [63, 224] on div "Employees" at bounding box center [55, 228] width 111 height 17
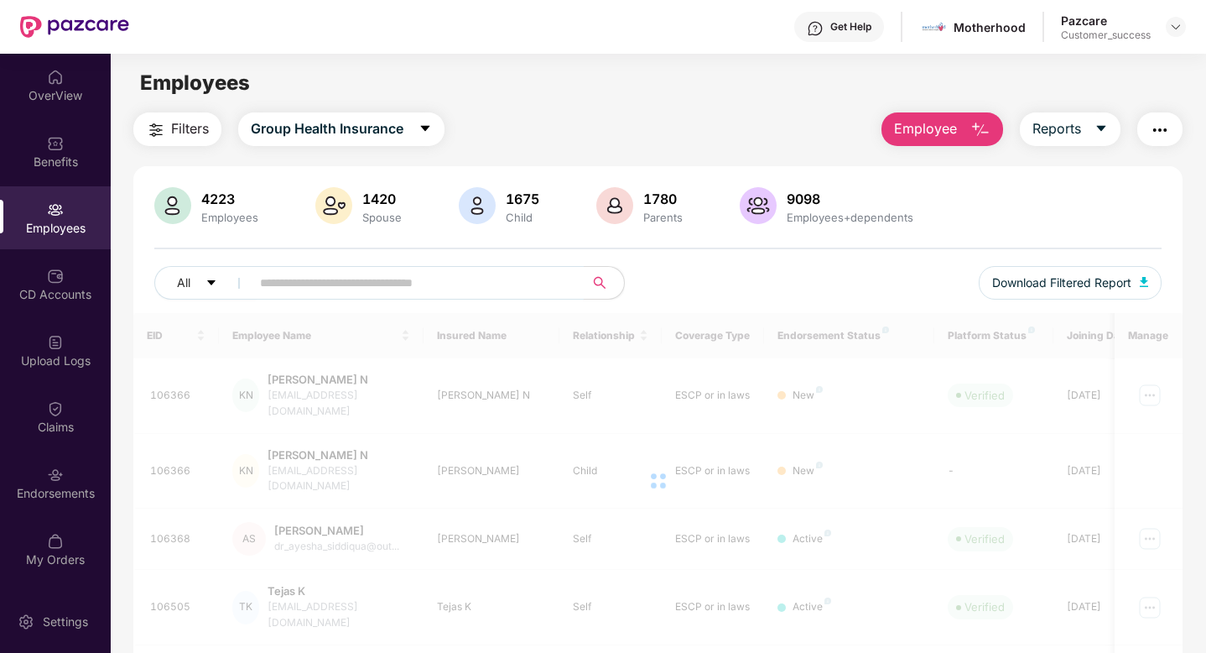
click at [306, 291] on input "text" at bounding box center [410, 282] width 301 height 25
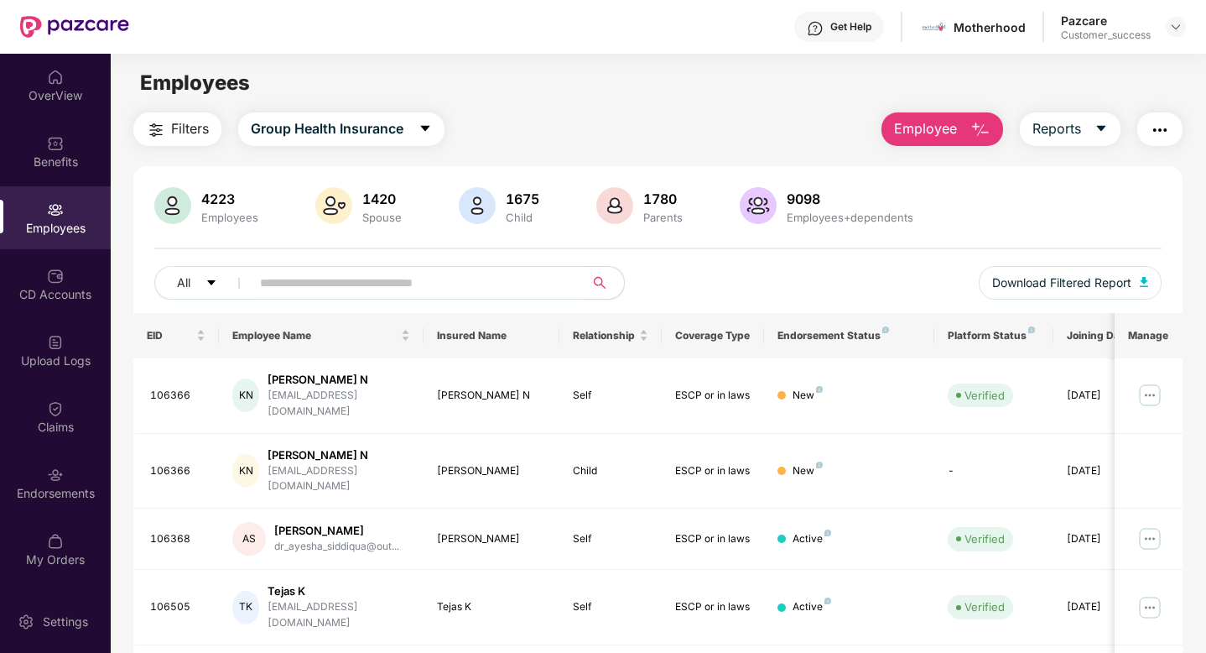
paste input "******"
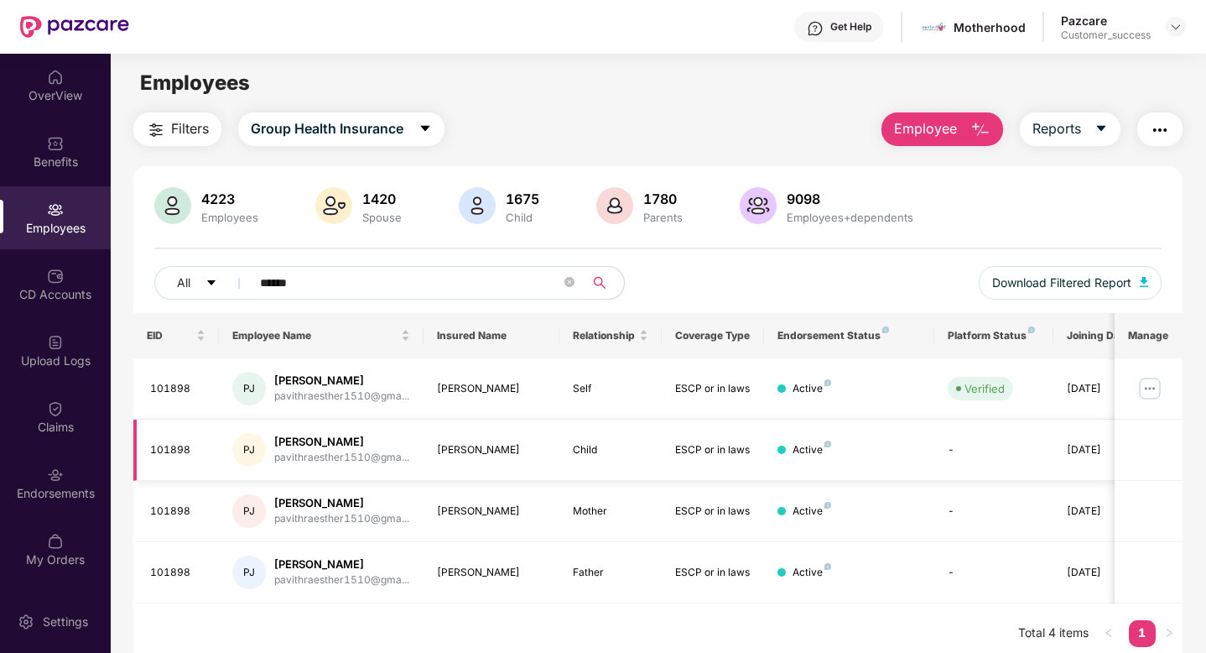
type input "******"
drag, startPoint x: 439, startPoint y: 449, endPoint x: 560, endPoint y: 444, distance: 120.9
click at [560, 444] on tr "101898 [PERSON_NAME] [PERSON_NAME] pavithraesther1510@gma... [PERSON_NAME] ESCP…" at bounding box center [678, 449] width 1091 height 61
copy div "[PERSON_NAME]"
click at [571, 286] on icon "close-circle" at bounding box center [570, 282] width 10 height 10
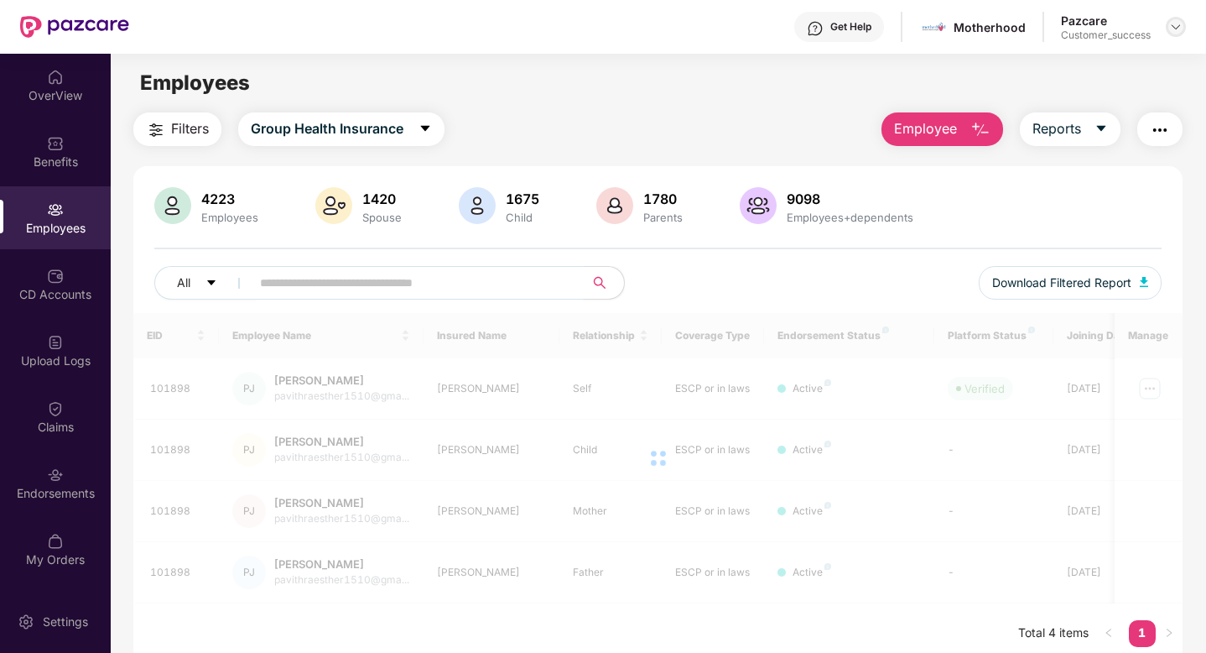
click at [1175, 25] on img at bounding box center [1175, 26] width 13 height 13
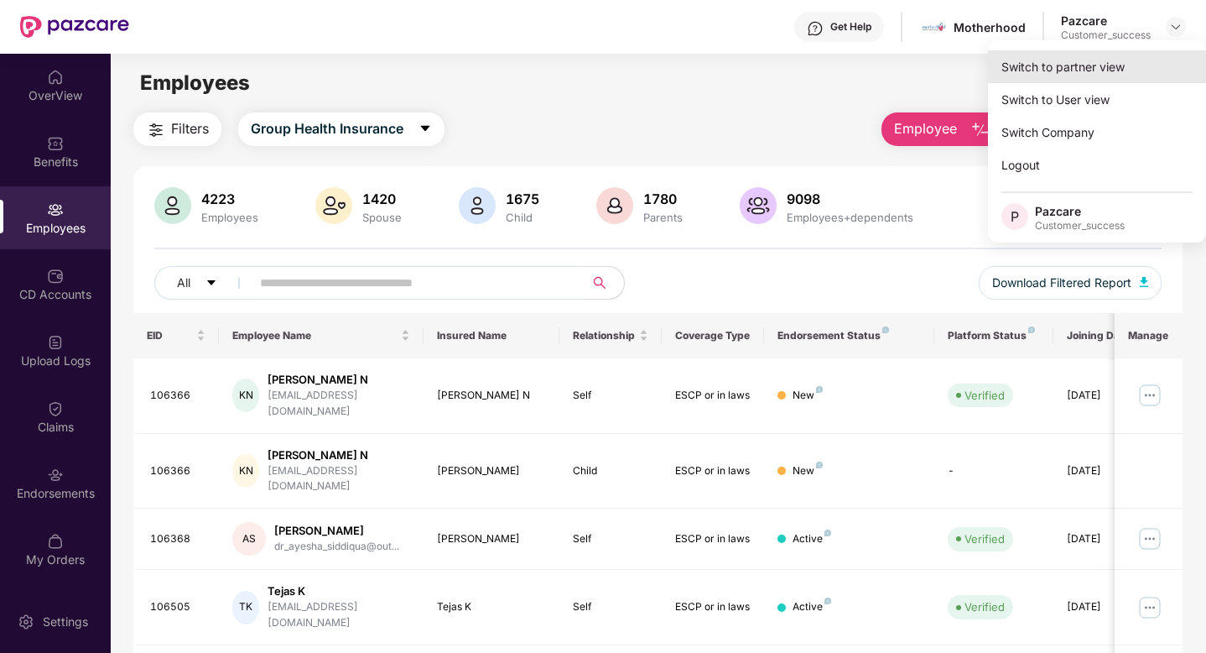
click at [1068, 67] on div "Switch to partner view" at bounding box center [1097, 66] width 218 height 33
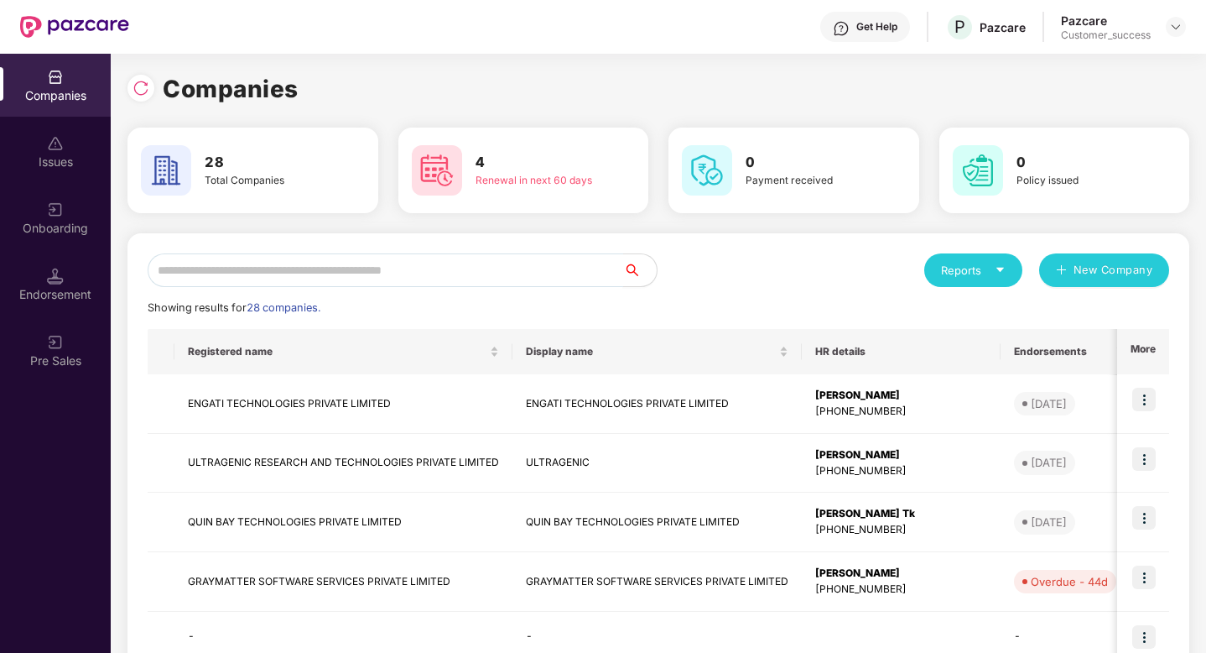
click at [542, 268] on input "text" at bounding box center [386, 270] width 476 height 34
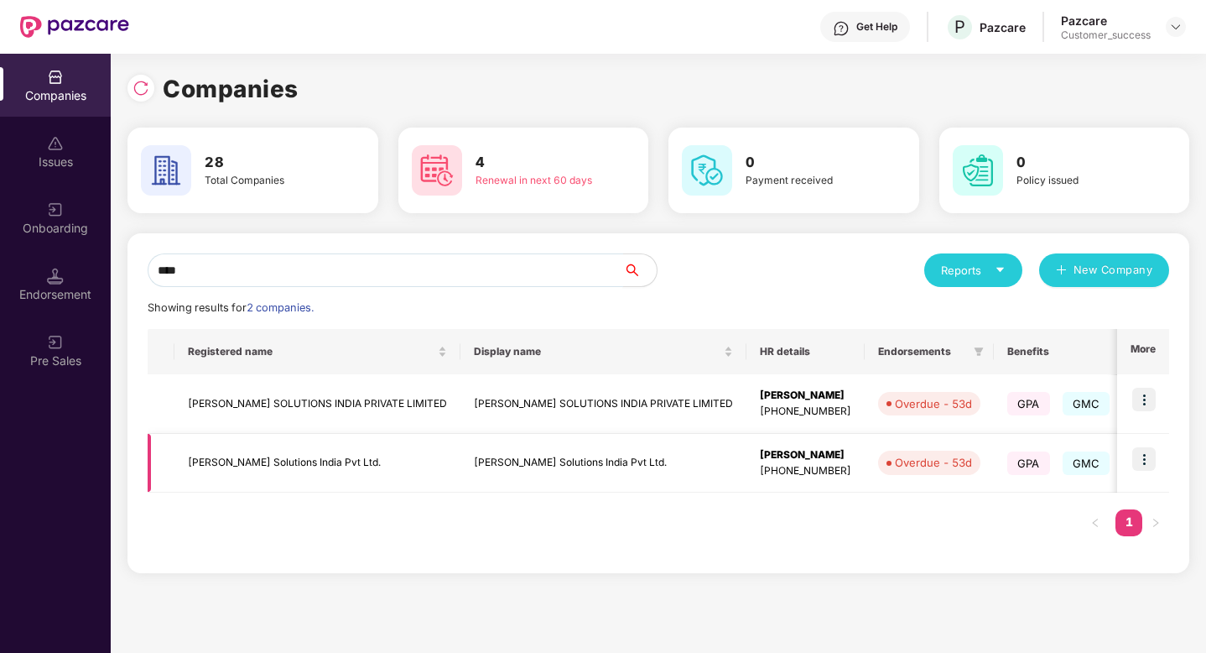
type input "****"
click at [1149, 460] on img at bounding box center [1144, 458] width 23 height 23
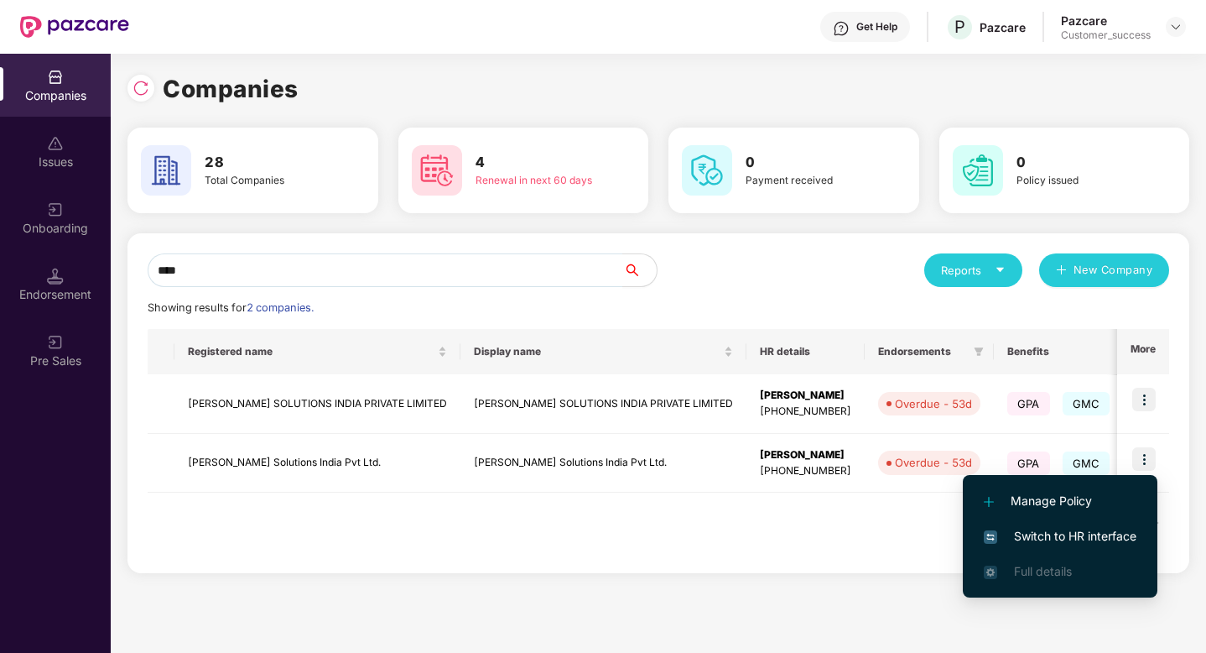
click at [1099, 535] on span "Switch to HR interface" at bounding box center [1060, 536] width 153 height 18
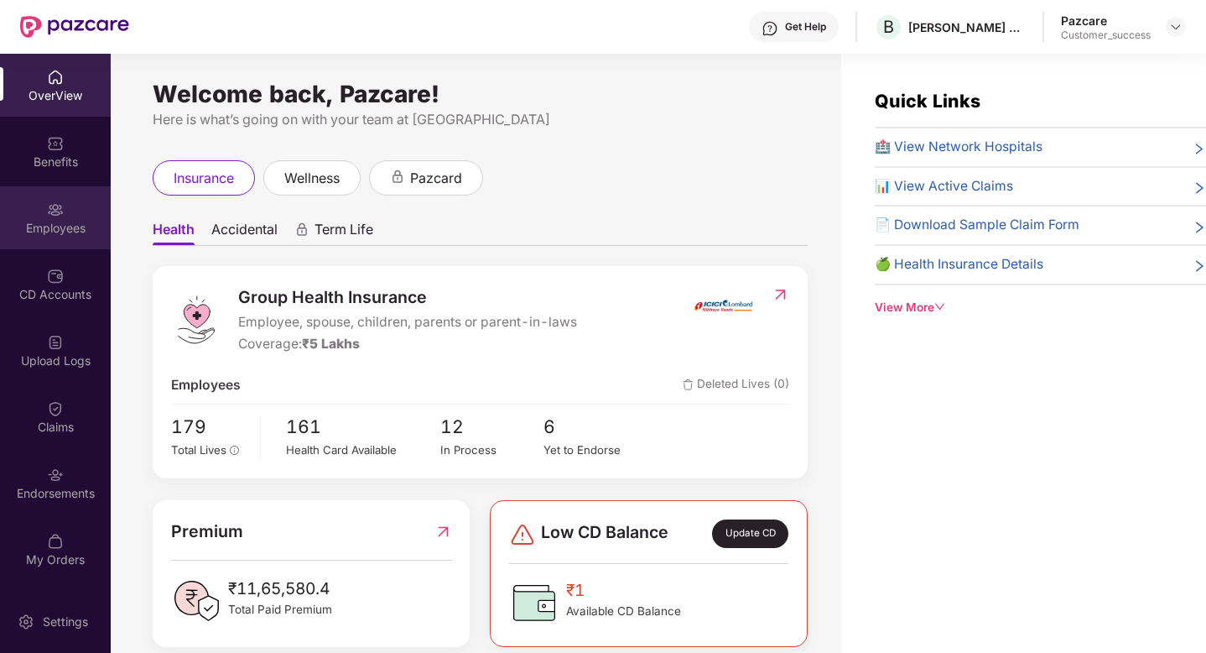
click at [38, 204] on div "Employees" at bounding box center [55, 217] width 111 height 63
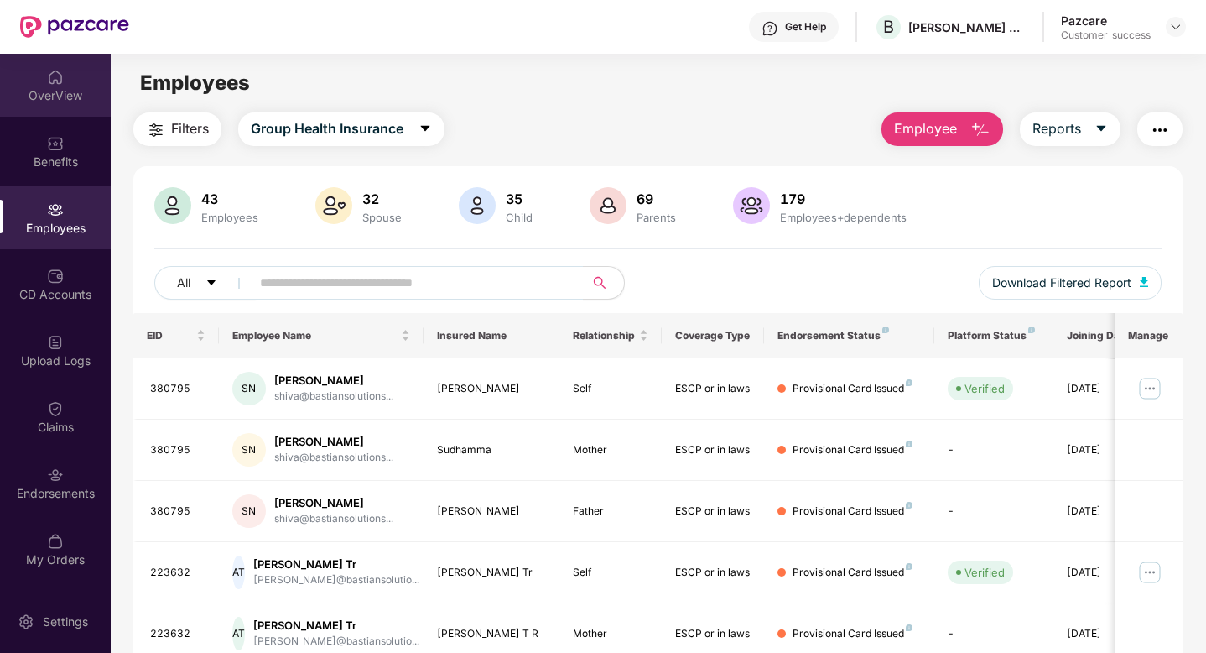
click at [60, 90] on div "OverView" at bounding box center [55, 95] width 111 height 17
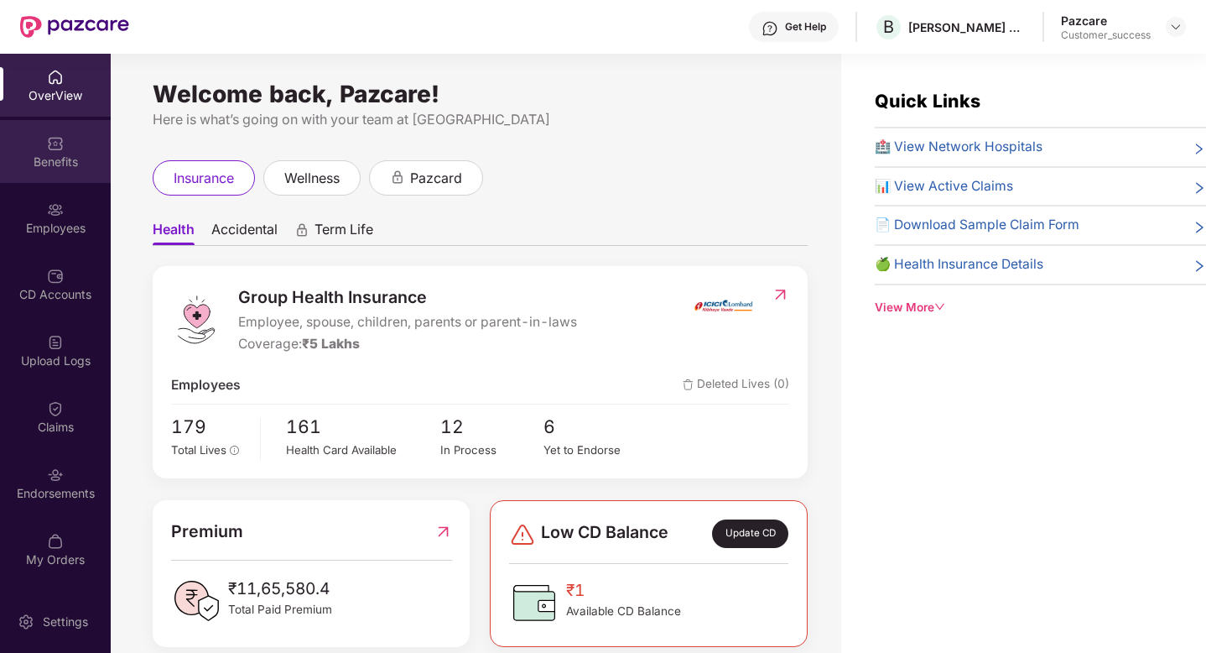
click at [48, 145] on img at bounding box center [55, 143] width 17 height 17
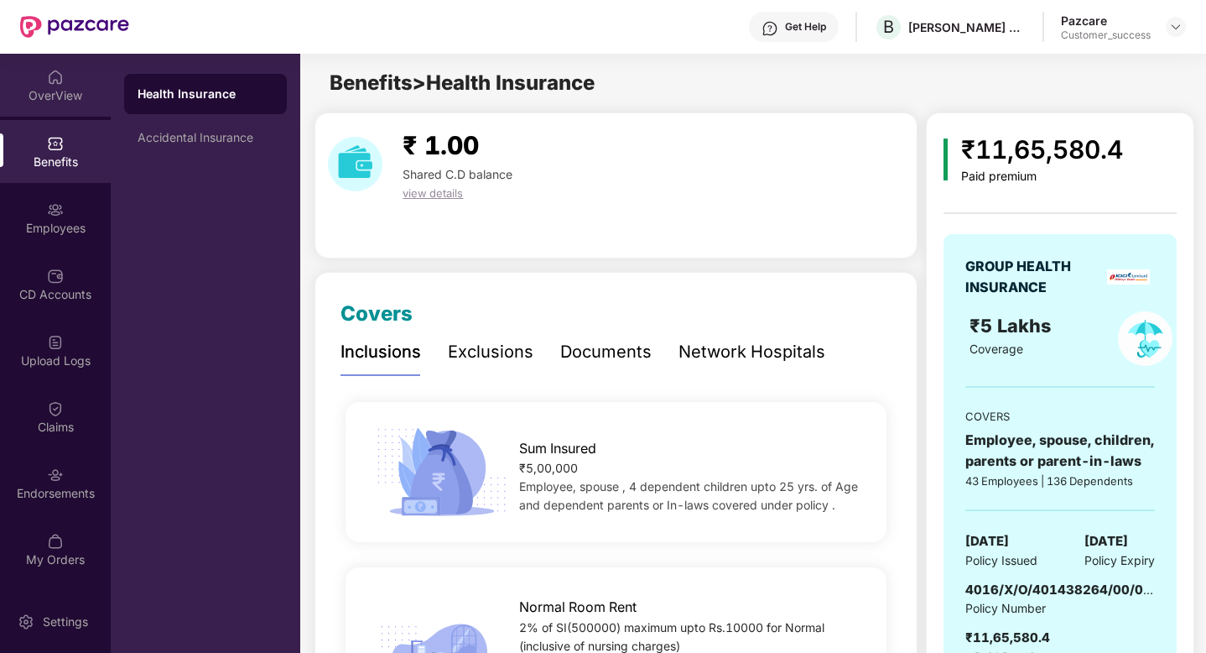
click at [42, 96] on div "OverView" at bounding box center [55, 95] width 111 height 17
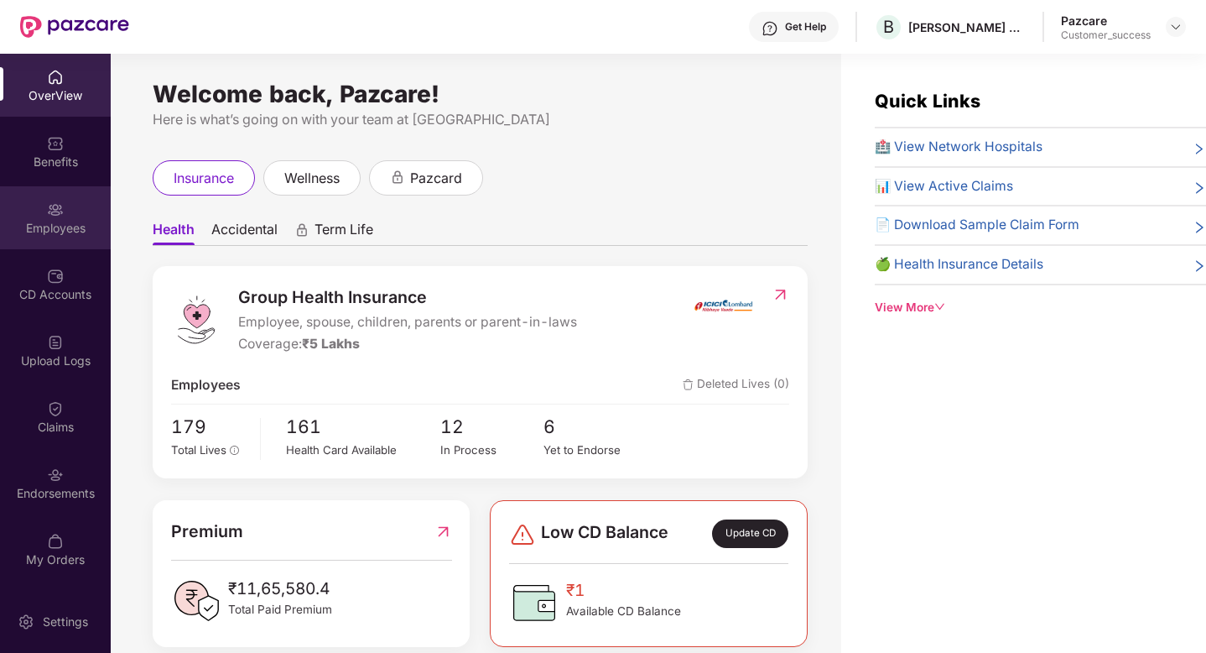
click at [56, 216] on img at bounding box center [55, 209] width 17 height 17
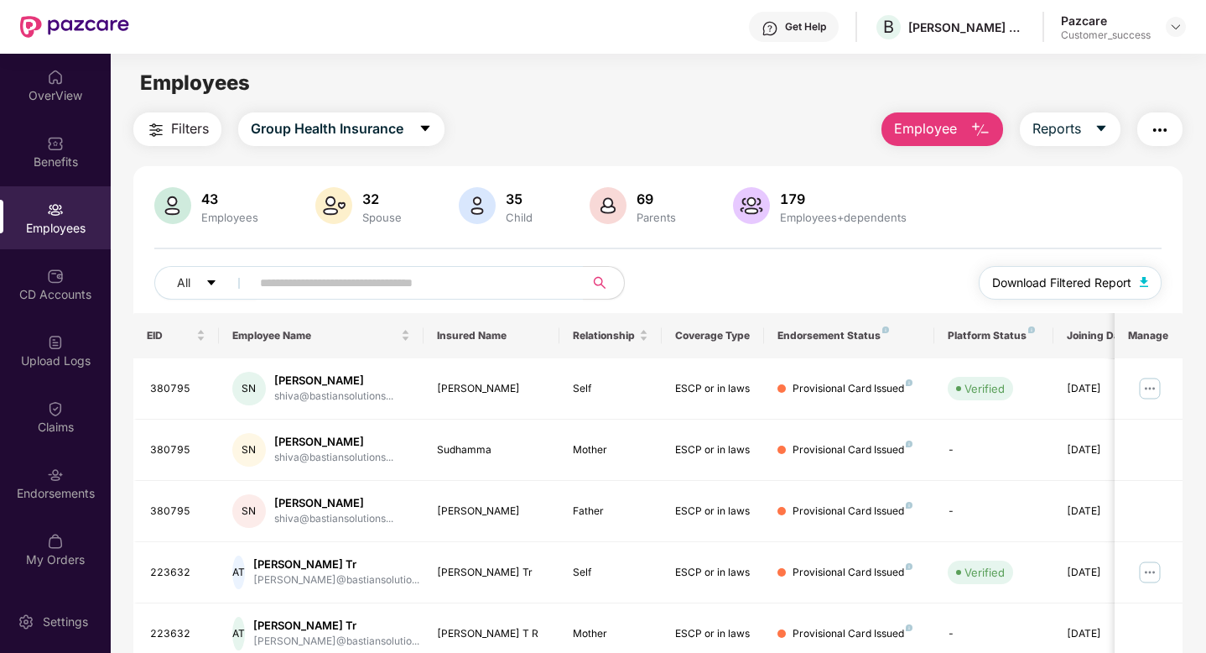
click at [1049, 279] on span "Download Filtered Report" at bounding box center [1061, 282] width 139 height 18
click at [60, 342] on img at bounding box center [55, 342] width 17 height 17
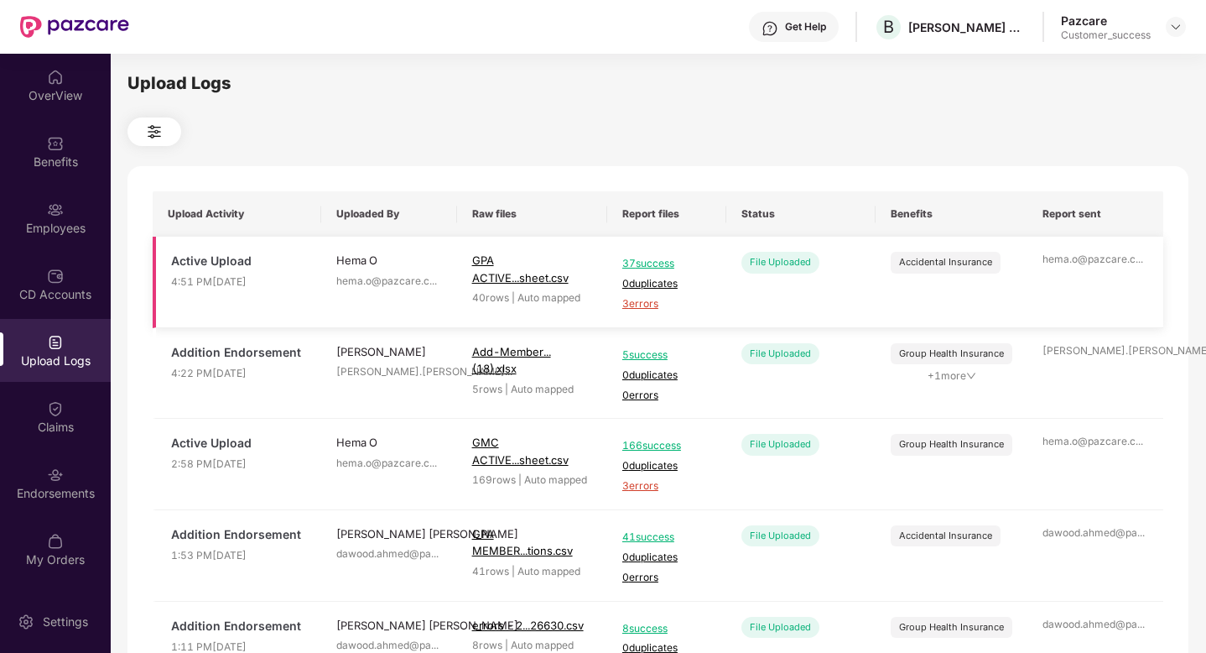
click at [634, 305] on span "3 errors" at bounding box center [666, 304] width 89 height 16
click at [582, 98] on div "Upload Logs Upload Activity Uploaded By Raw files Report files Status Benefits …" at bounding box center [658, 350] width 1061 height 560
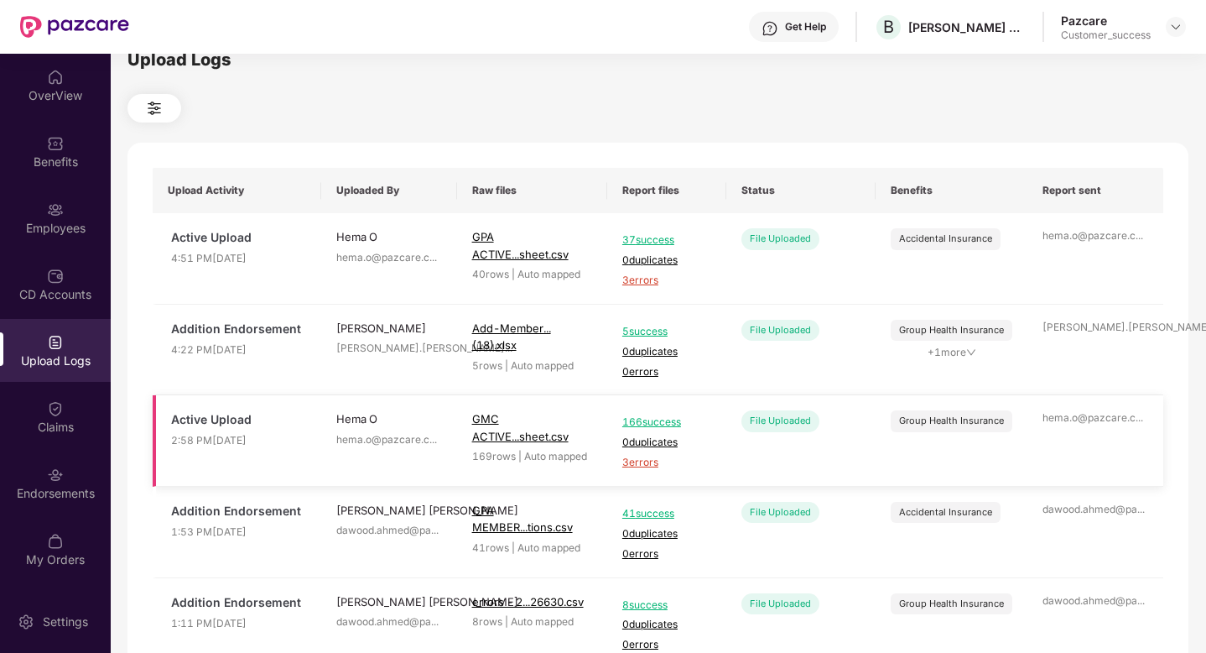
scroll to position [29, 0]
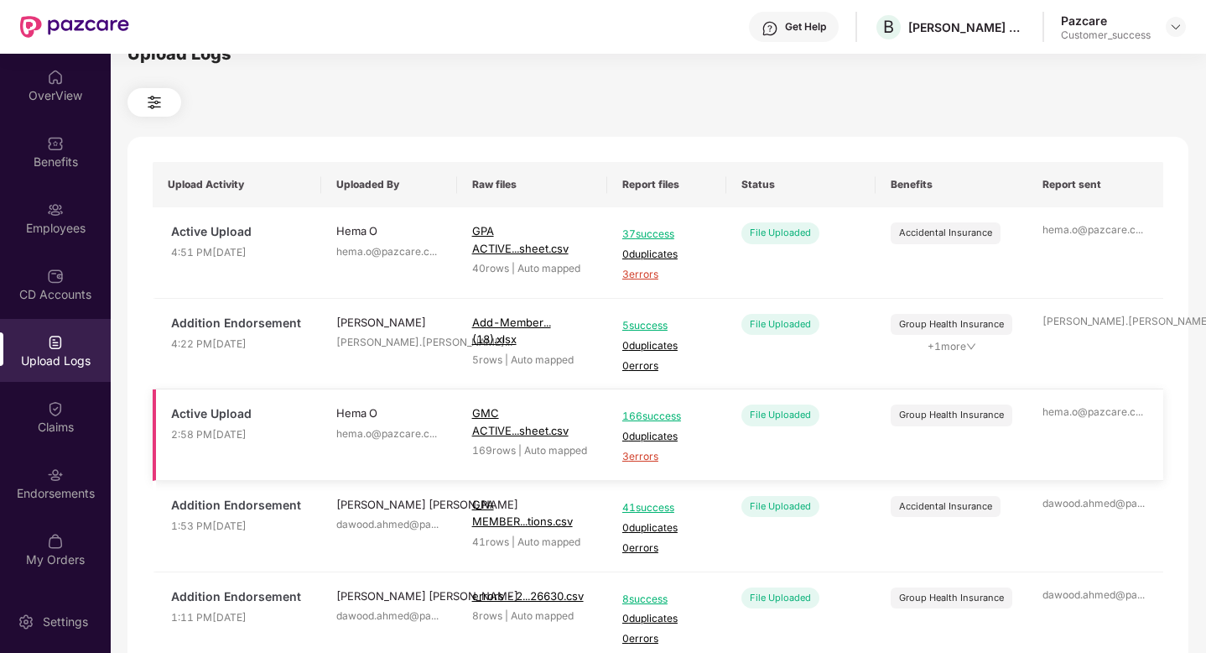
click at [633, 458] on span "3 errors" at bounding box center [666, 457] width 89 height 16
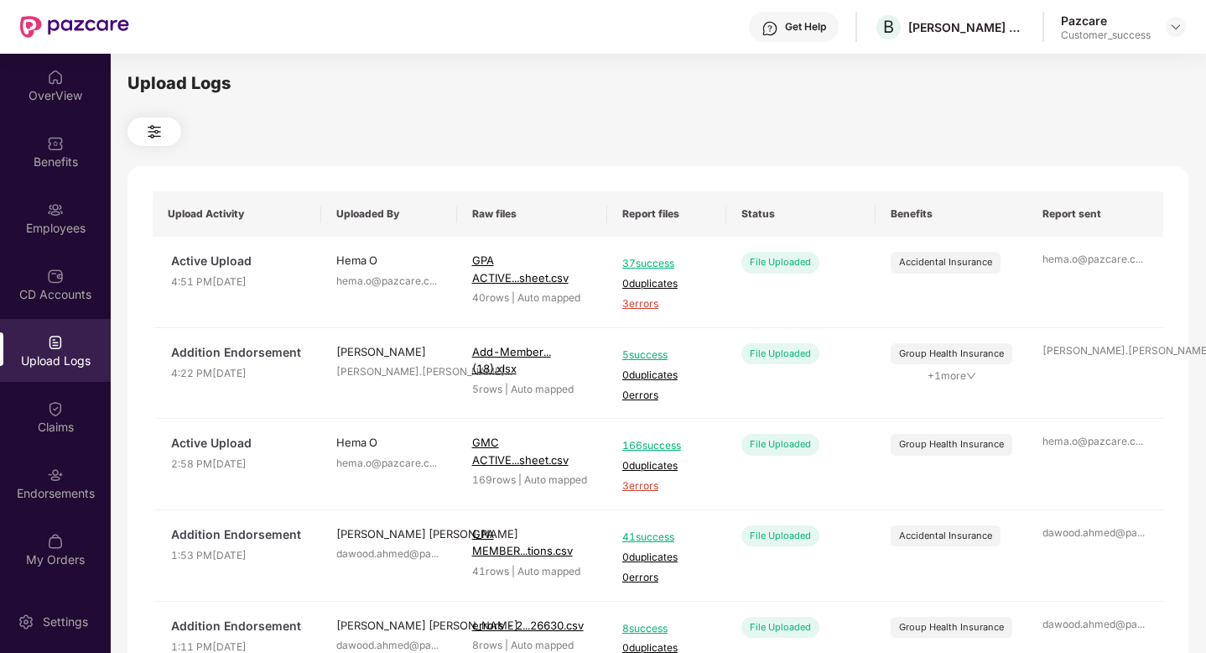
click at [148, 139] on img at bounding box center [154, 132] width 20 height 20
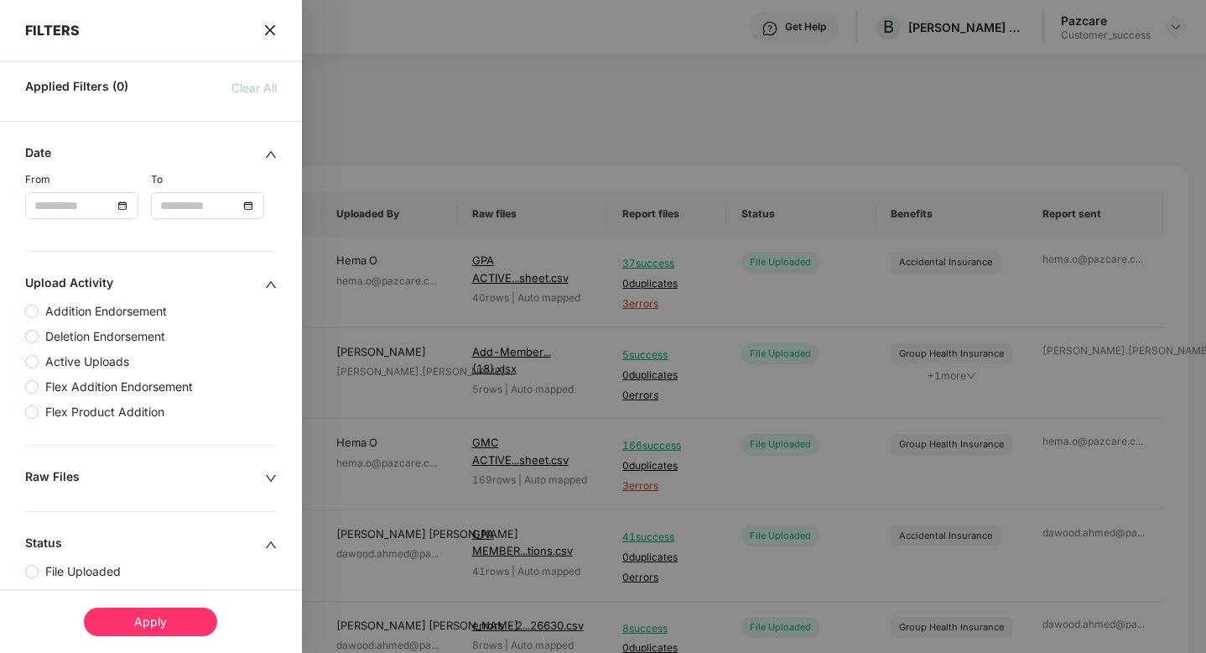
click at [264, 35] on icon "close" at bounding box center [269, 29] width 13 height 13
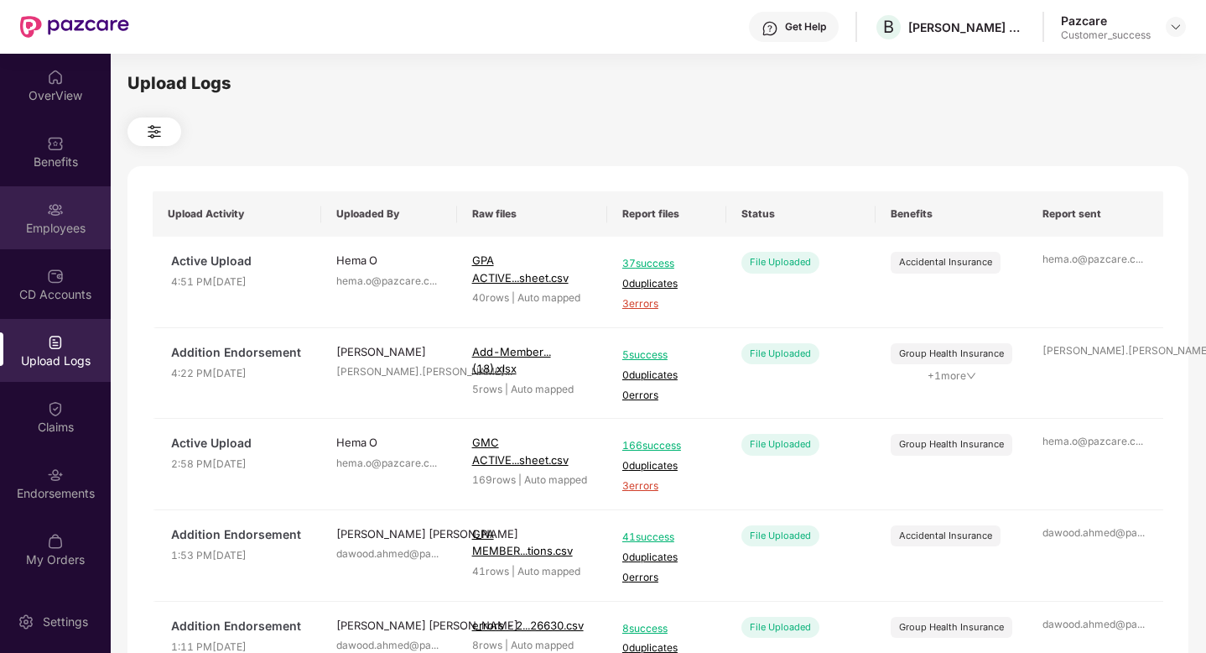
click at [13, 211] on div "Employees" at bounding box center [55, 217] width 111 height 63
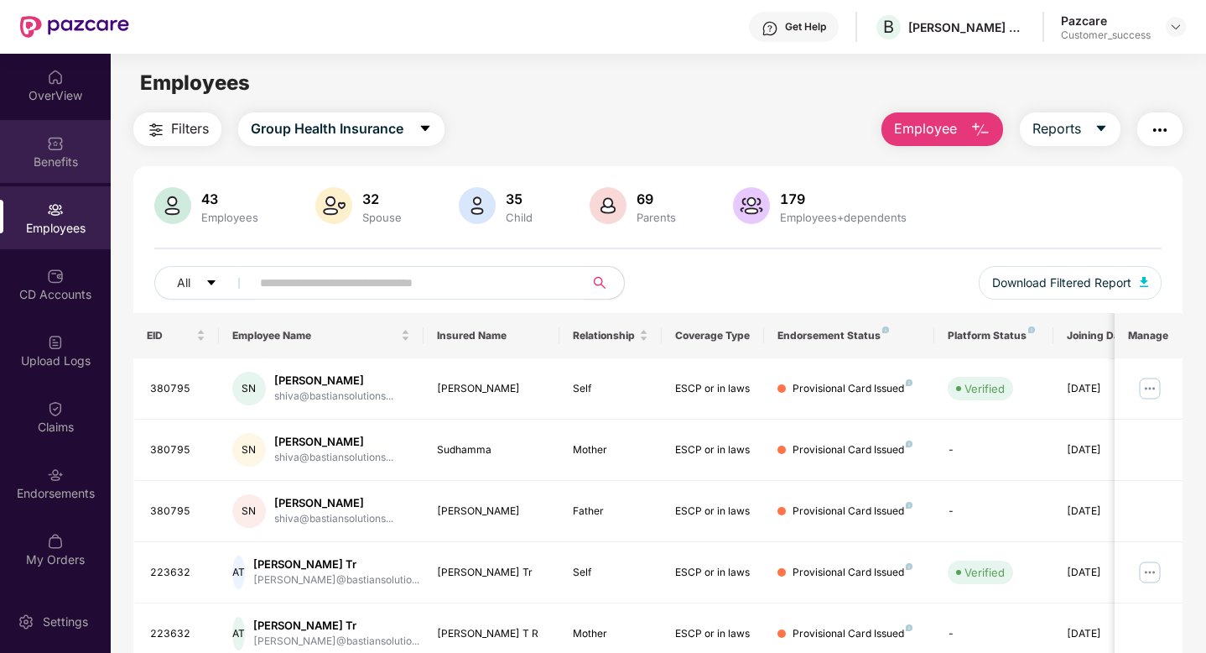
click at [52, 150] on img at bounding box center [55, 143] width 17 height 17
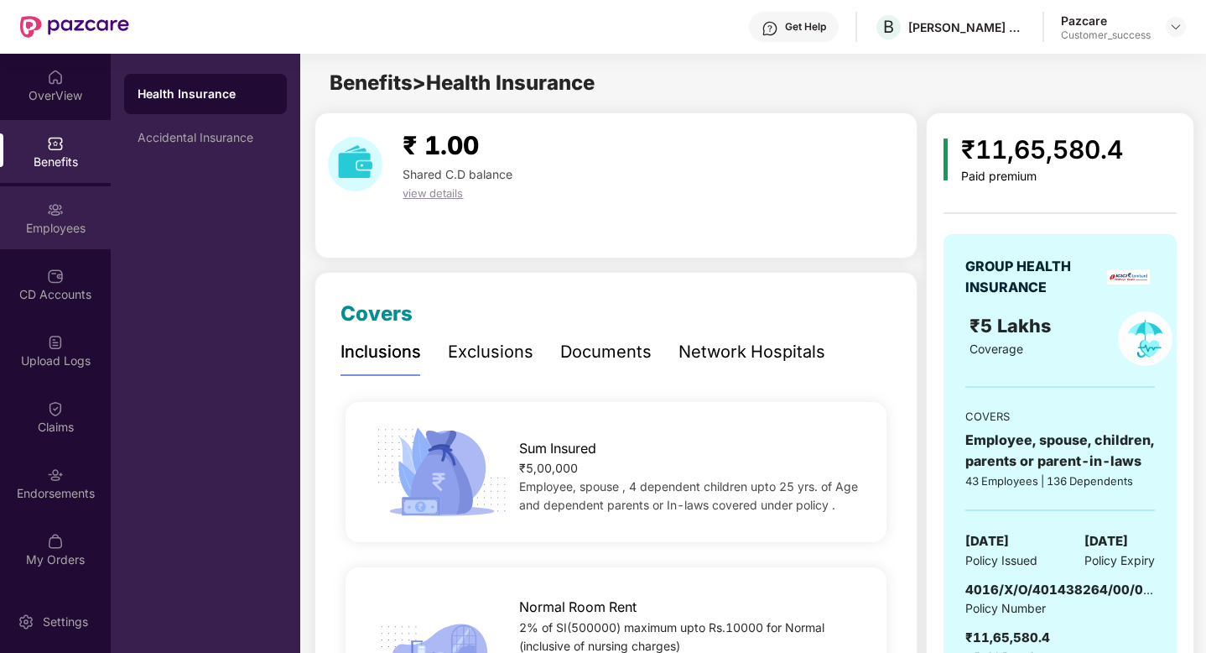
click at [47, 195] on div "Employees" at bounding box center [55, 217] width 111 height 63
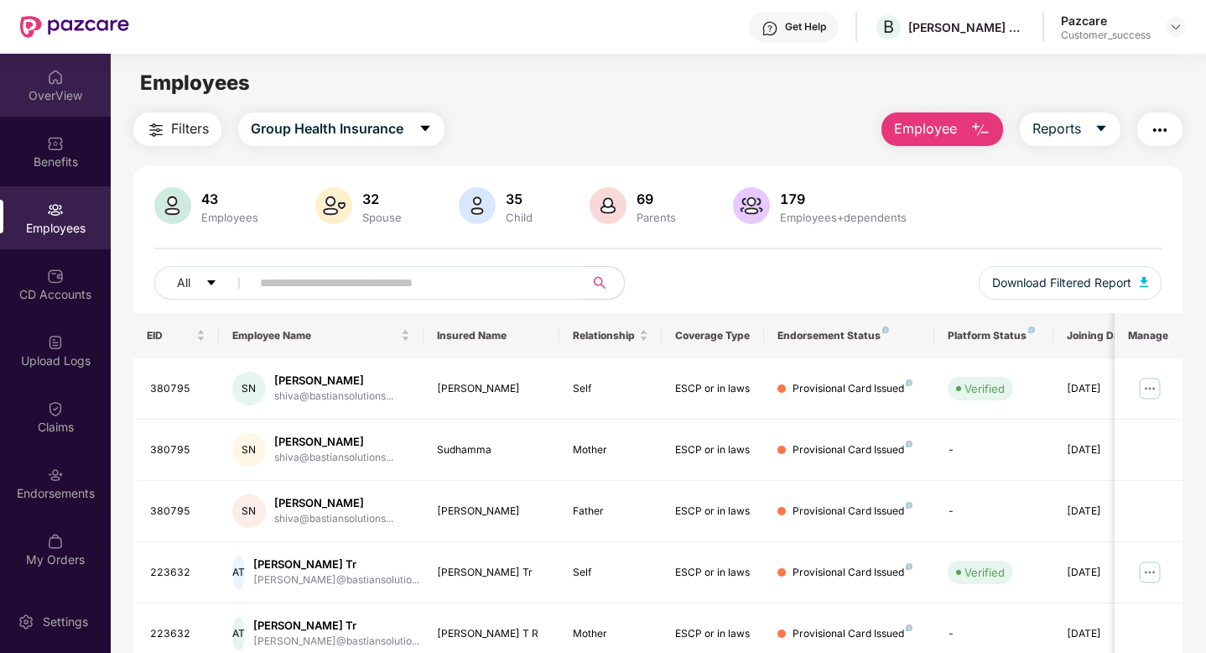
click at [44, 96] on div "OverView" at bounding box center [55, 95] width 111 height 17
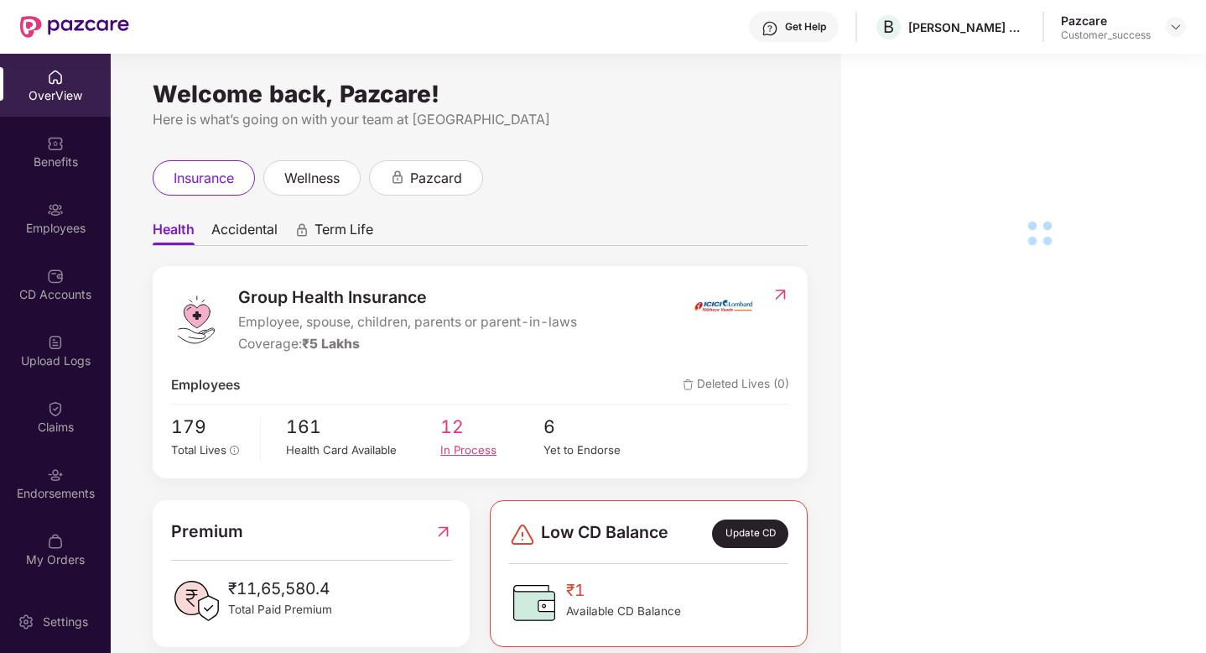
click at [475, 455] on div "In Process" at bounding box center [491, 450] width 103 height 18
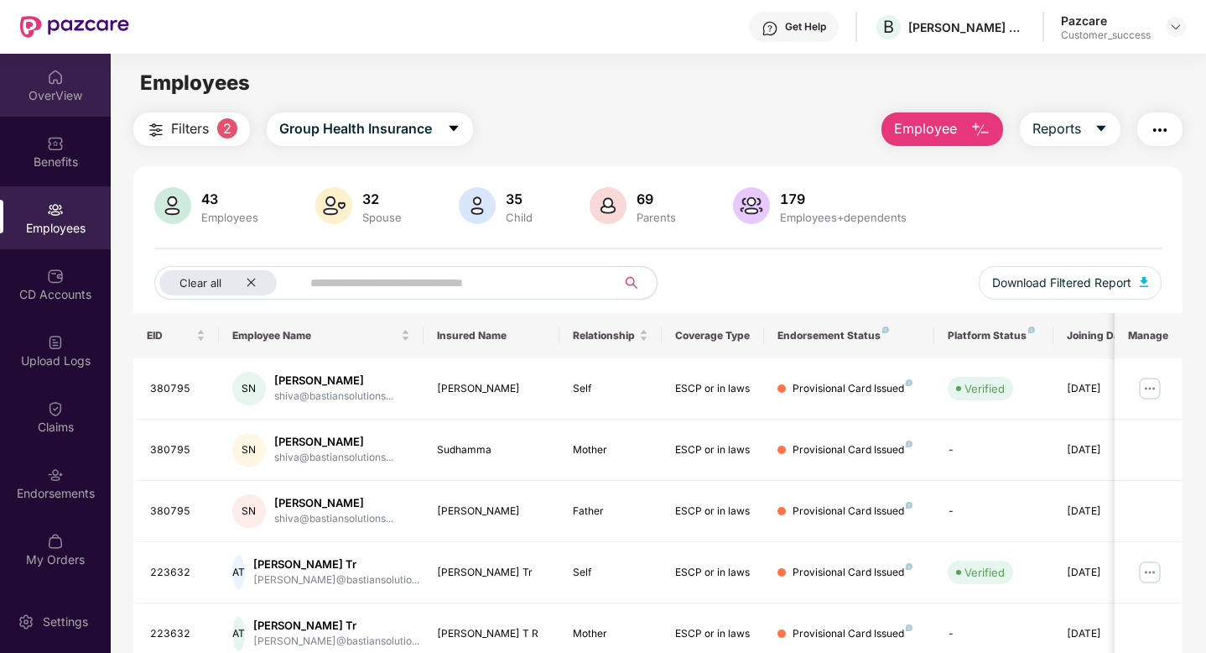
click at [52, 98] on div "OverView" at bounding box center [55, 95] width 111 height 17
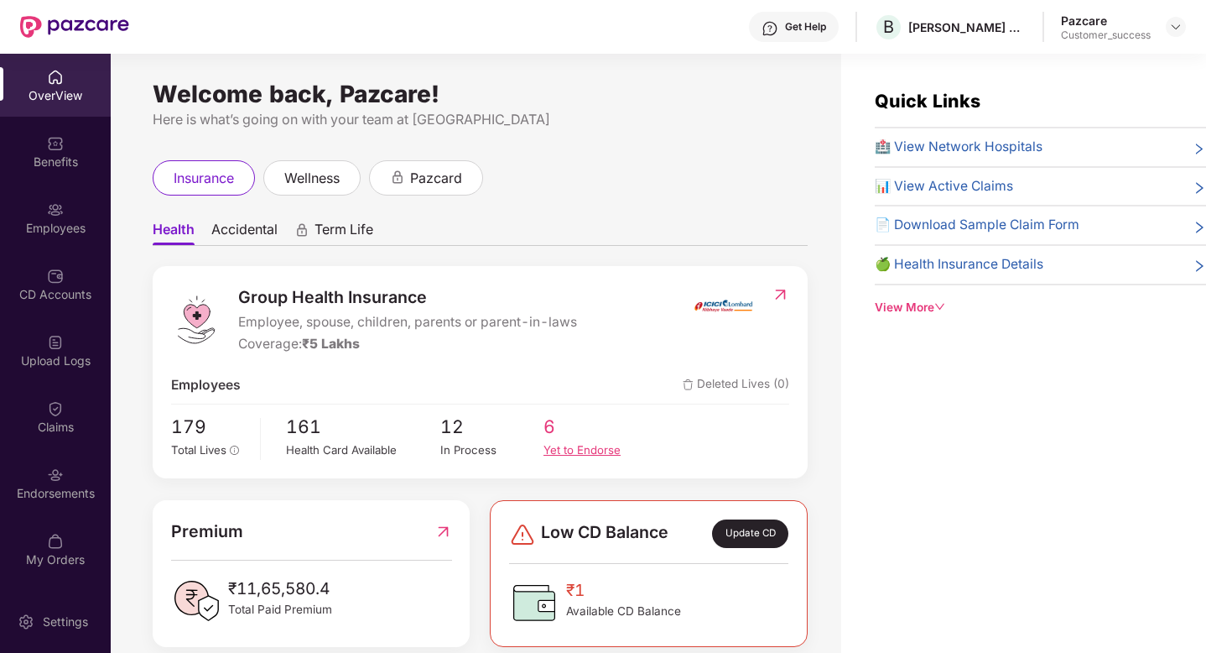
click at [556, 429] on span "6" at bounding box center [595, 427] width 103 height 28
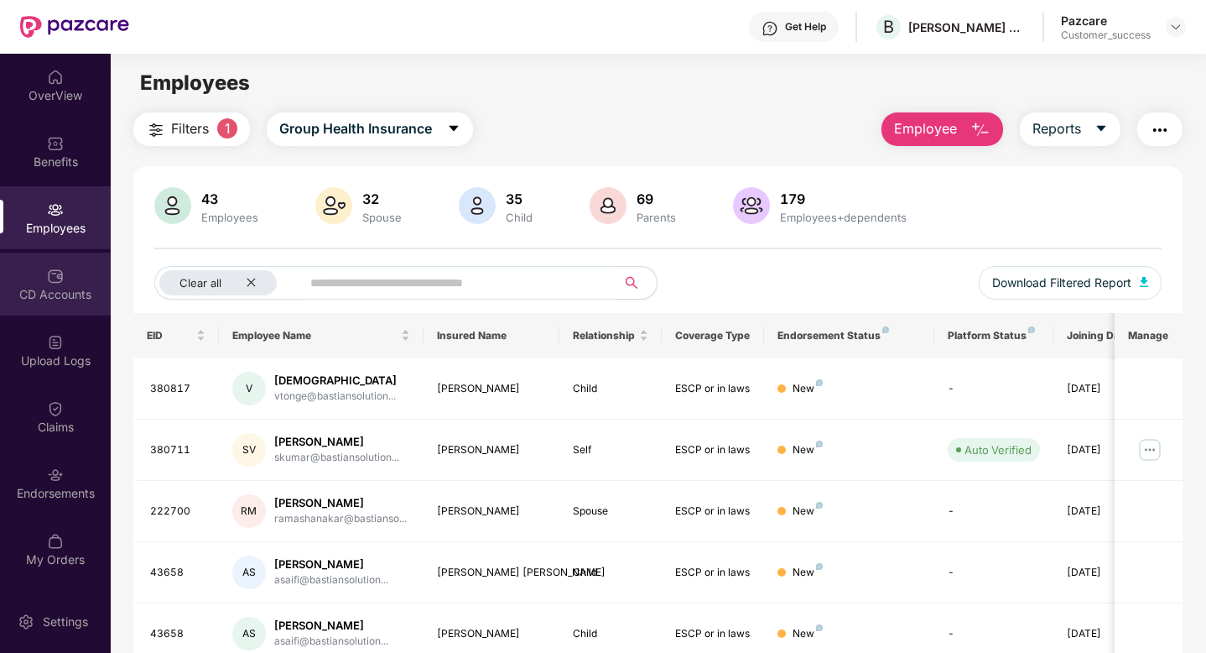
click at [55, 277] on img at bounding box center [55, 276] width 17 height 17
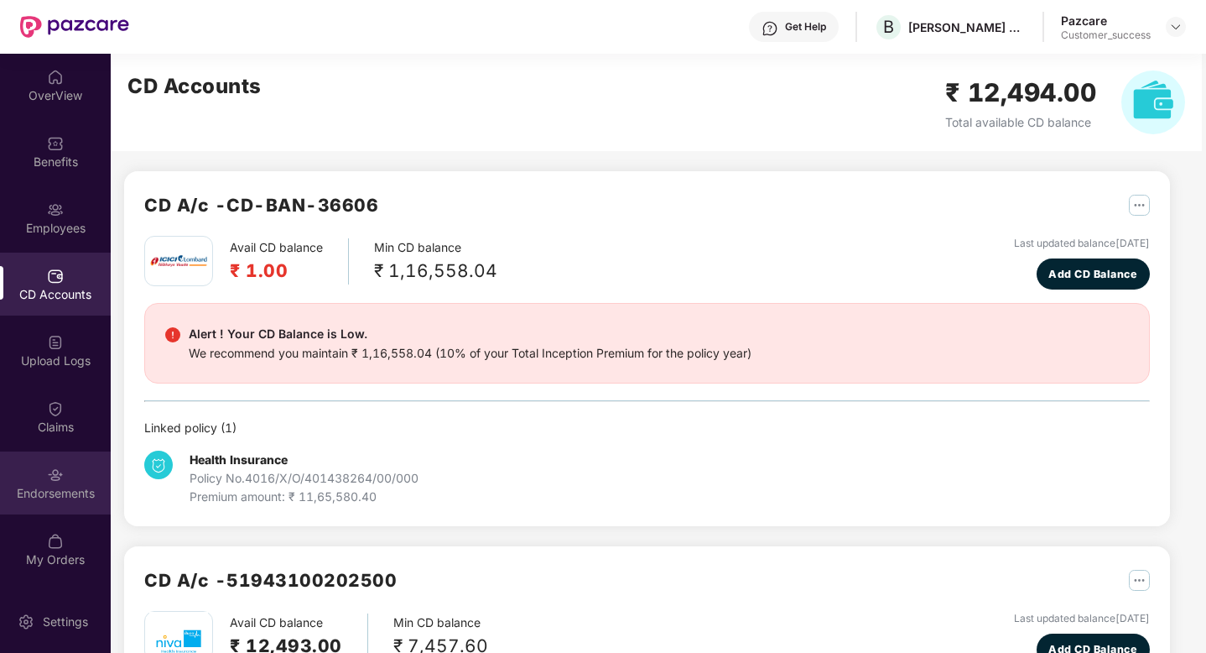
click at [58, 486] on div "Endorsements" at bounding box center [55, 493] width 111 height 17
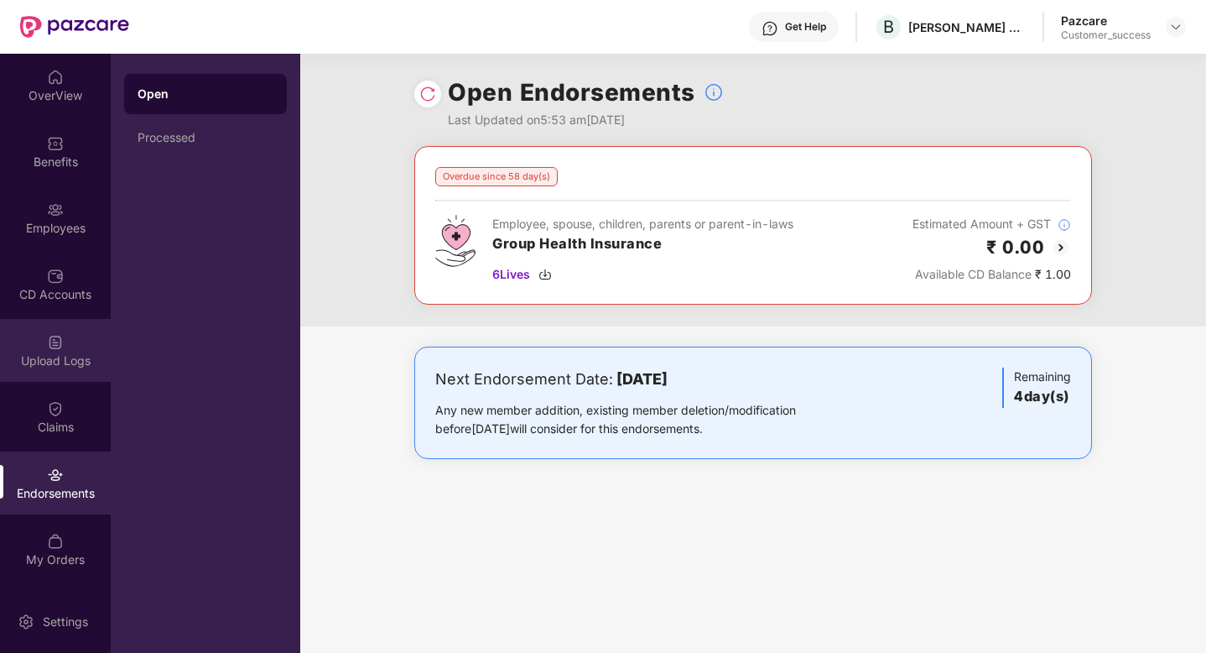
click at [50, 335] on img at bounding box center [55, 342] width 17 height 17
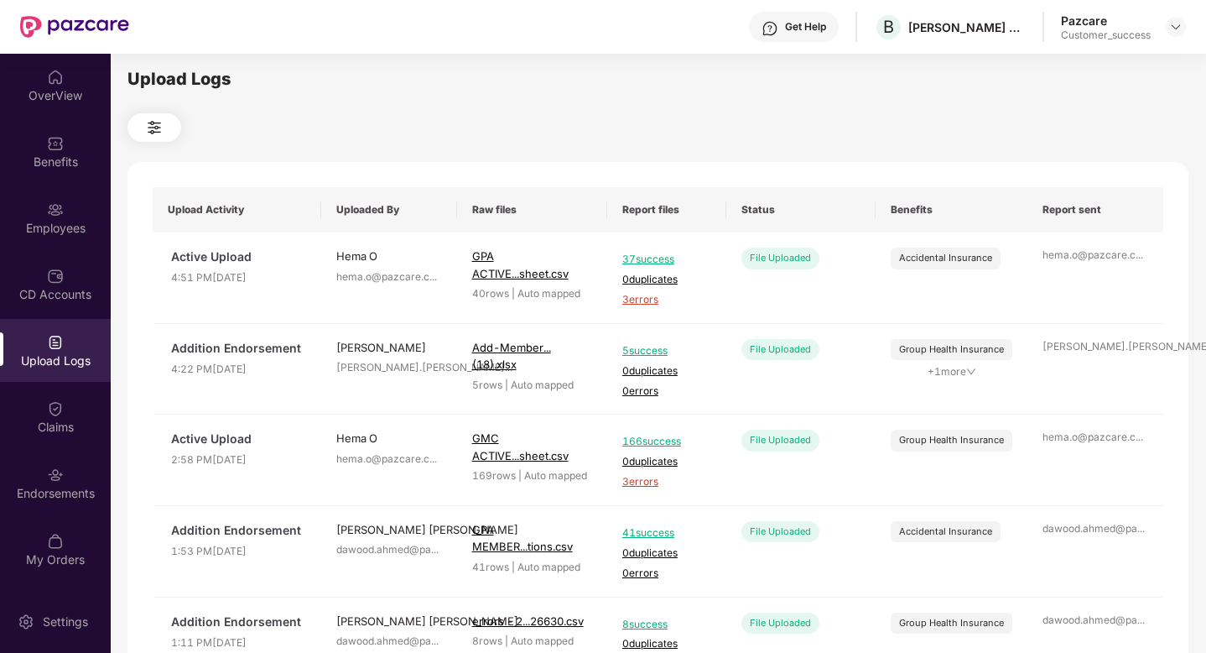
scroll to position [3, 0]
click at [44, 229] on div "Employees" at bounding box center [55, 228] width 111 height 17
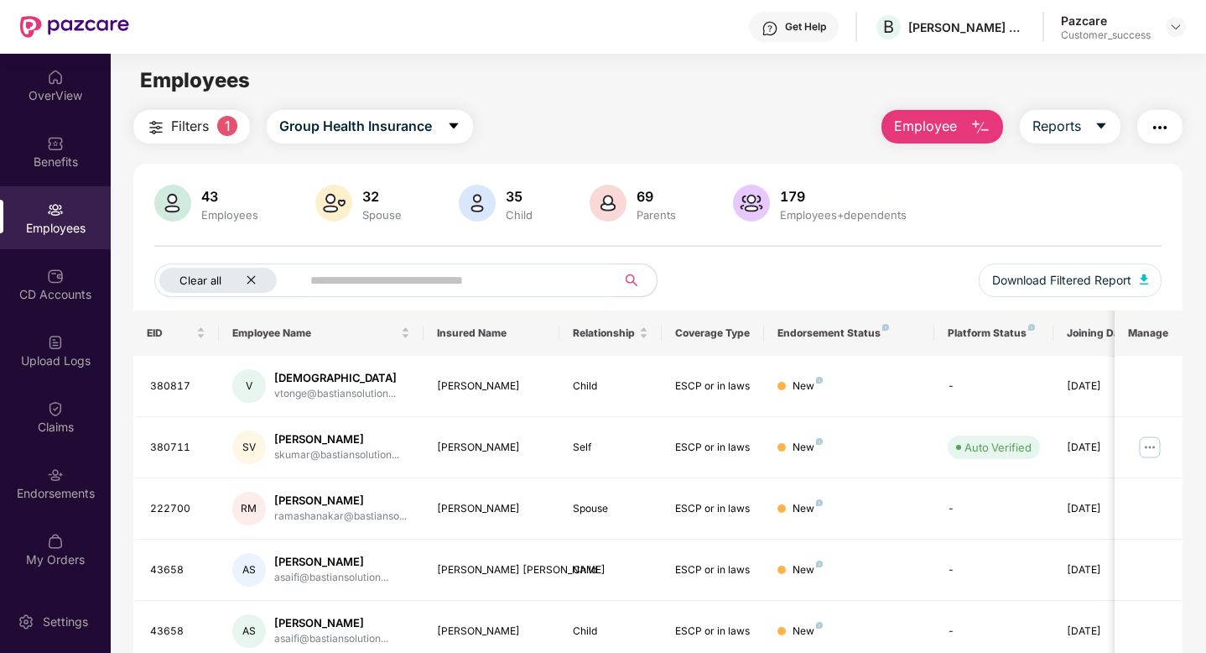
click at [251, 282] on icon "close" at bounding box center [251, 279] width 11 height 11
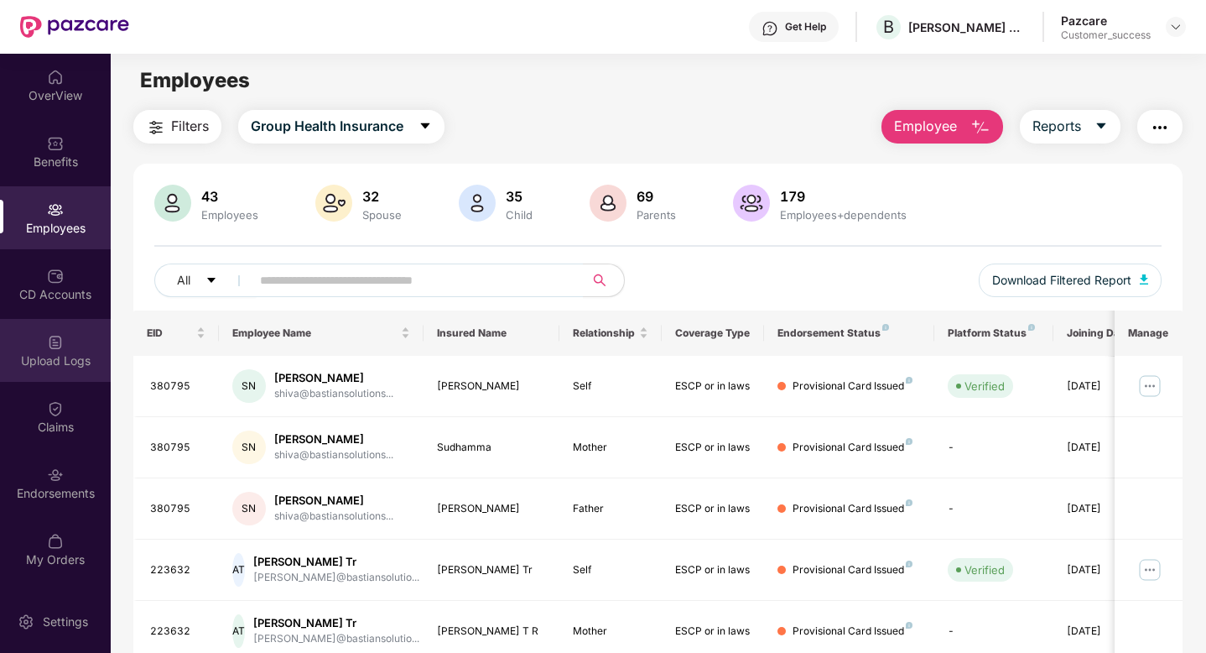
click at [44, 364] on div "Upload Logs" at bounding box center [55, 360] width 111 height 17
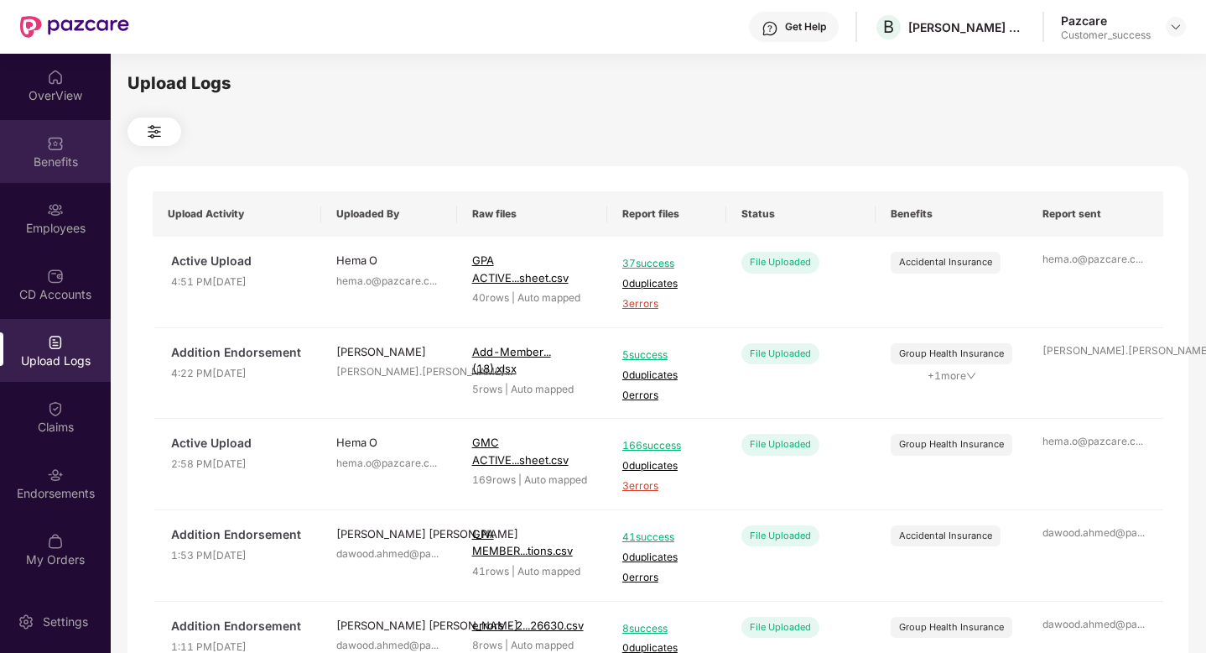
click at [46, 159] on div "Benefits" at bounding box center [55, 162] width 111 height 17
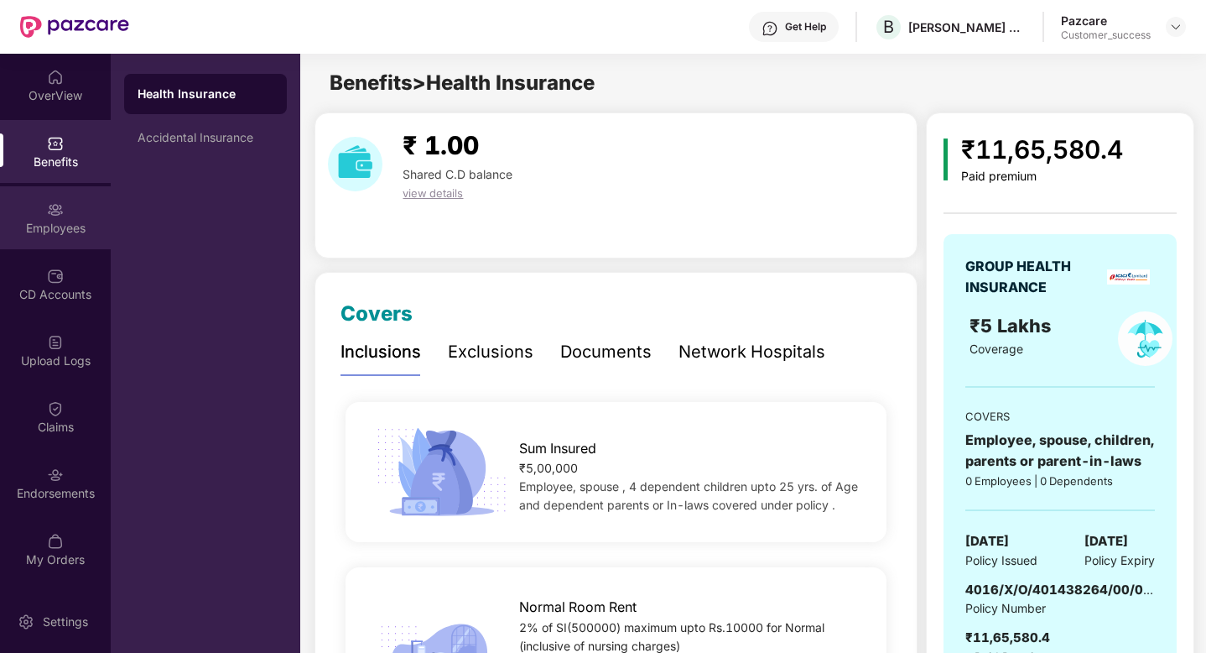
click at [34, 227] on div "Employees" at bounding box center [55, 228] width 111 height 17
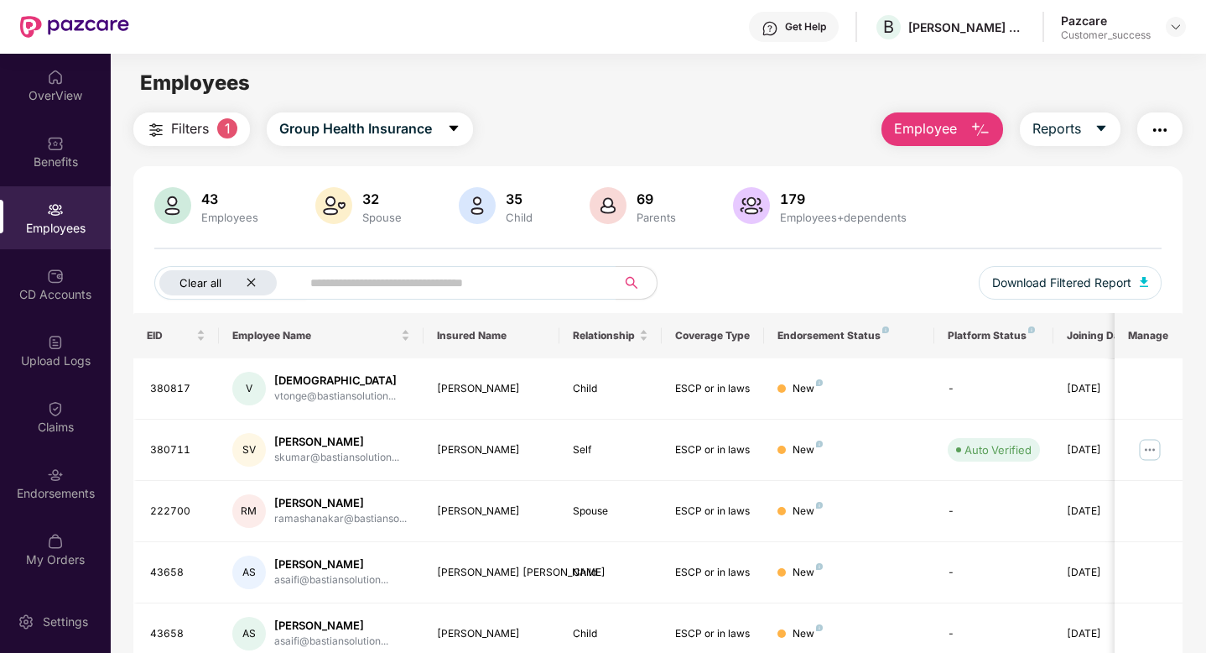
click at [254, 278] on icon "close" at bounding box center [251, 282] width 11 height 11
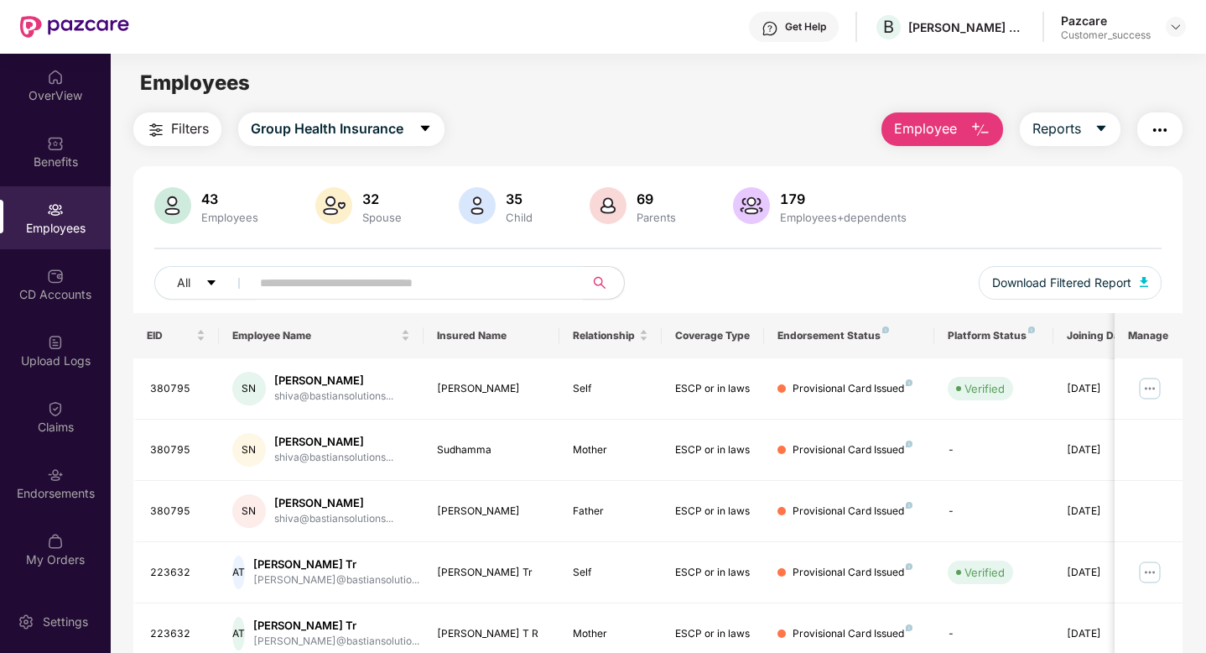
click at [1170, 126] on button "button" at bounding box center [1160, 129] width 45 height 34
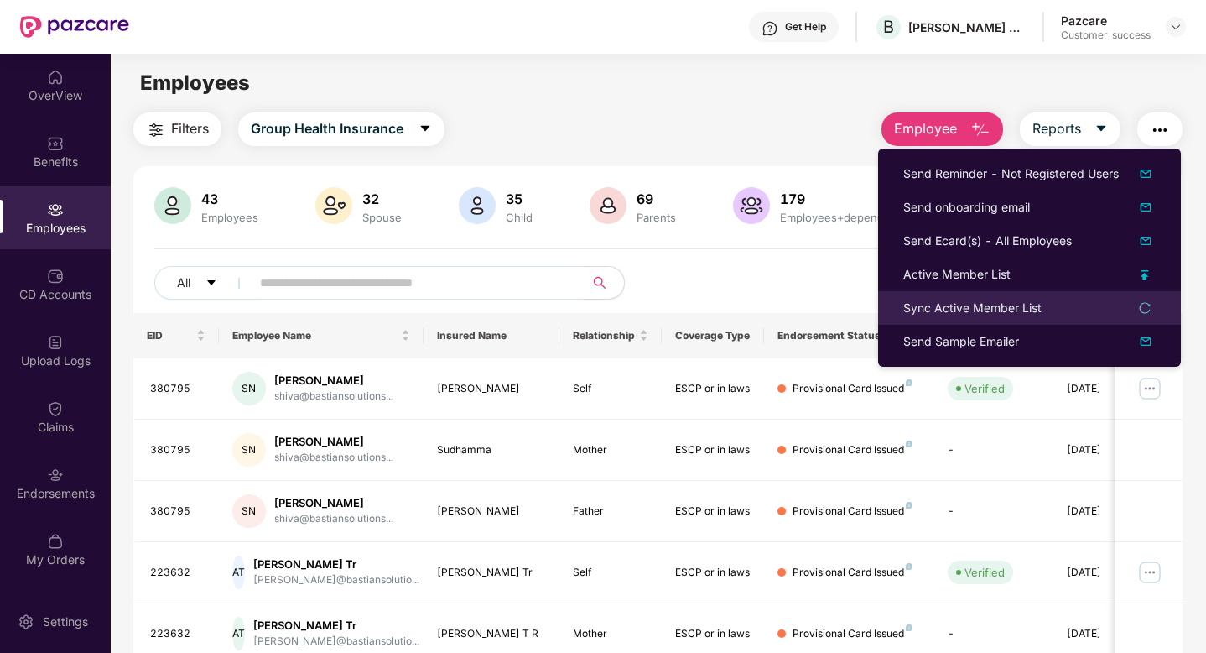
click at [964, 320] on li "Sync Active Member List" at bounding box center [1029, 308] width 303 height 34
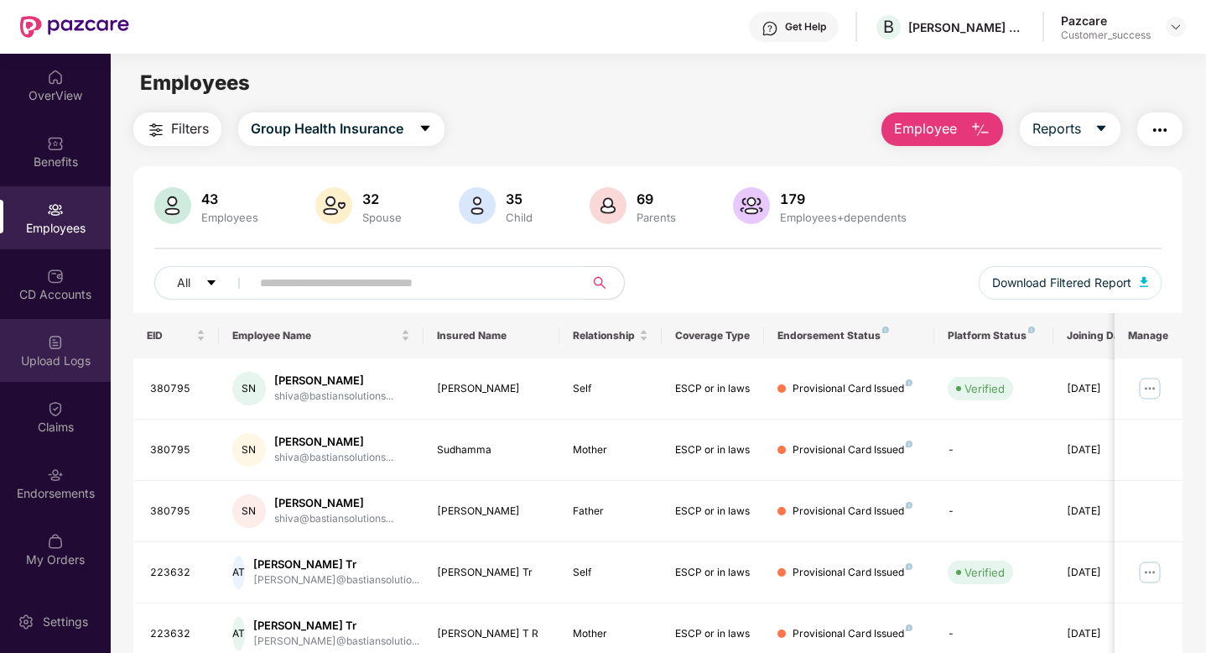
click at [38, 357] on div "Upload Logs" at bounding box center [55, 360] width 111 height 17
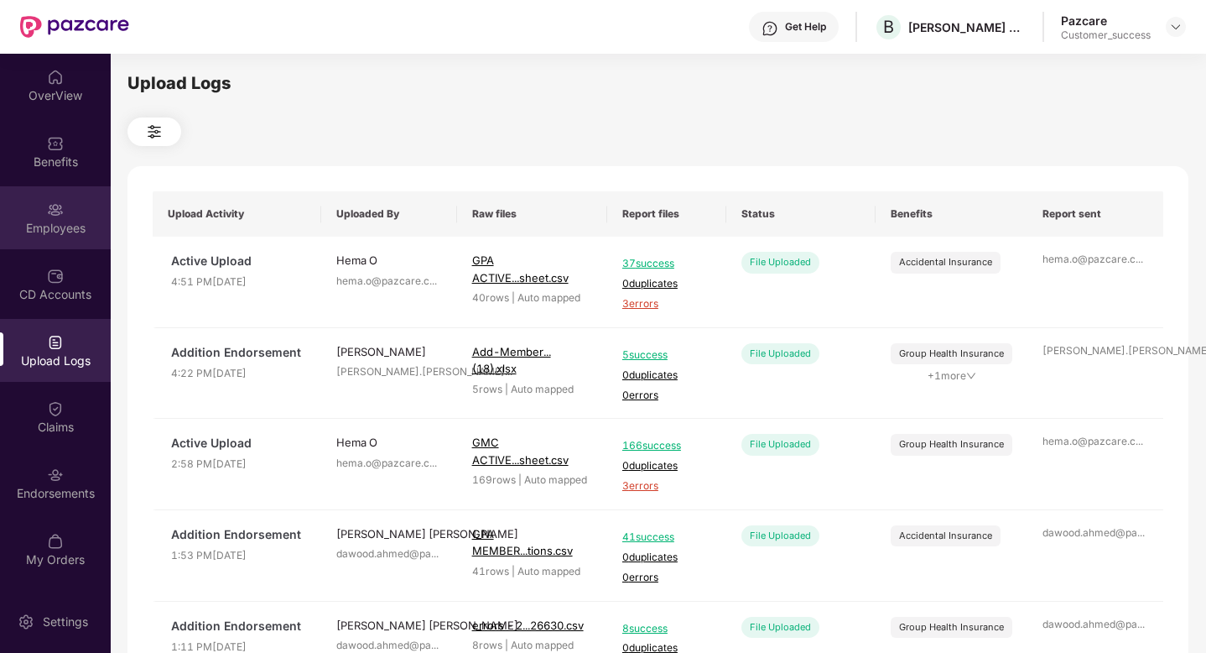
click at [22, 211] on div "Employees" at bounding box center [55, 217] width 111 height 63
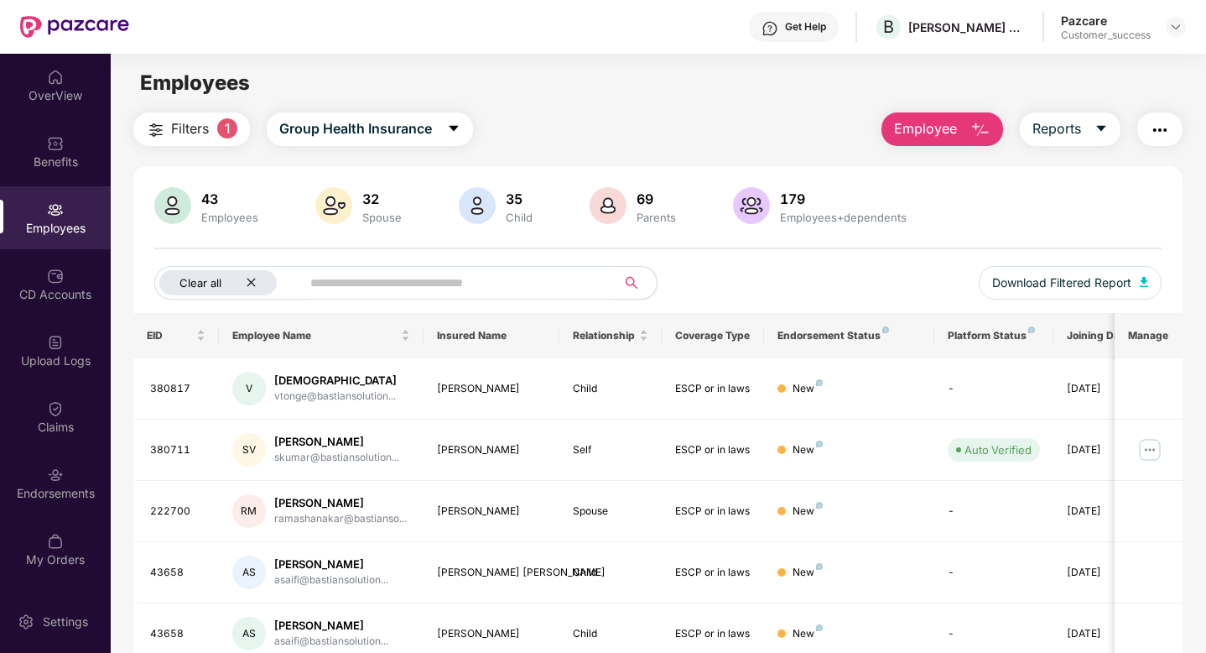
click at [257, 285] on div "Clear all" at bounding box center [217, 282] width 117 height 25
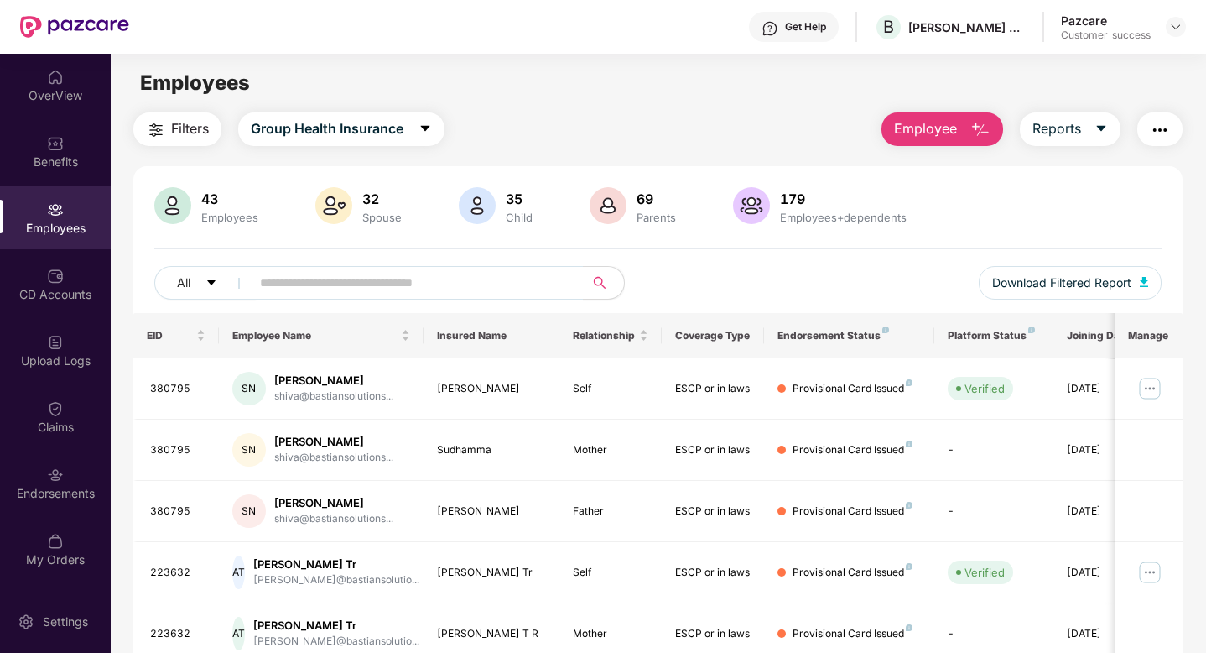
click at [1150, 125] on img "button" at bounding box center [1160, 130] width 20 height 20
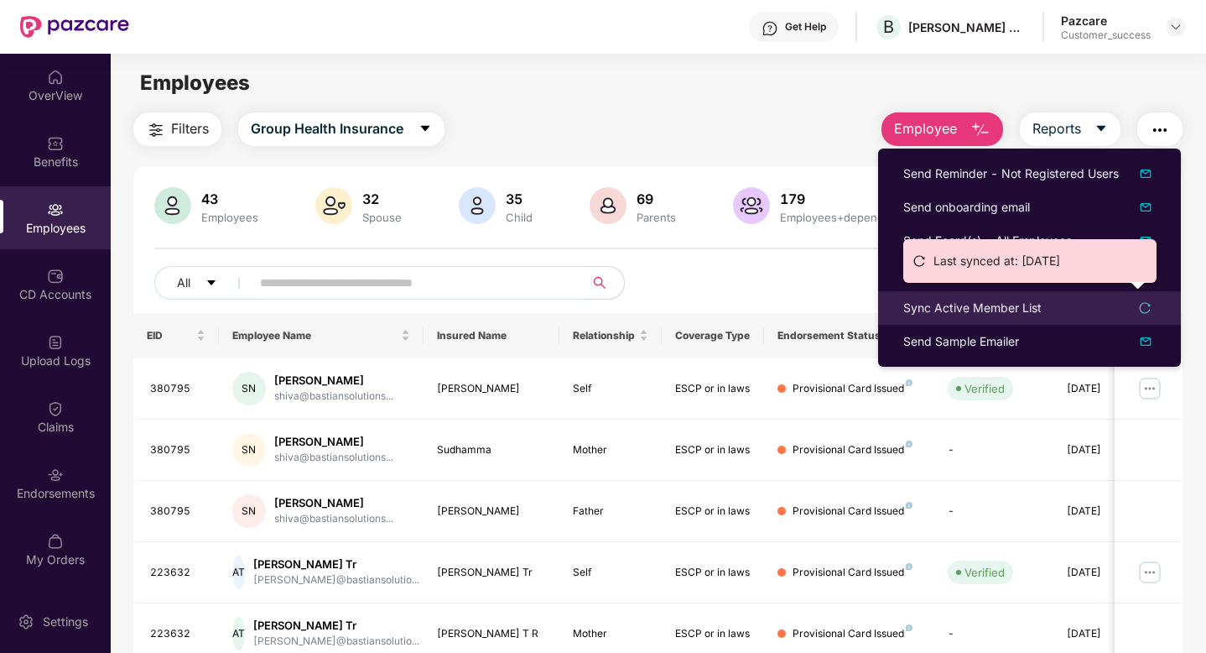
click at [961, 315] on div "Sync Active Member List" at bounding box center [973, 308] width 138 height 18
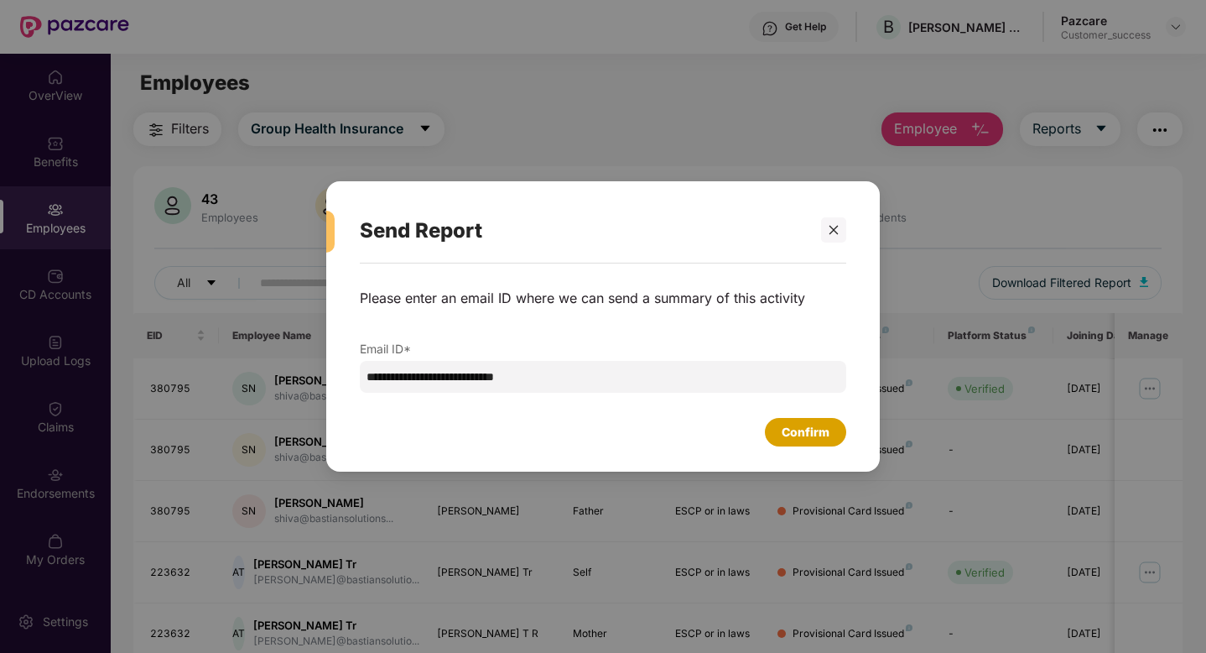
click at [820, 435] on div "Confirm" at bounding box center [806, 432] width 48 height 18
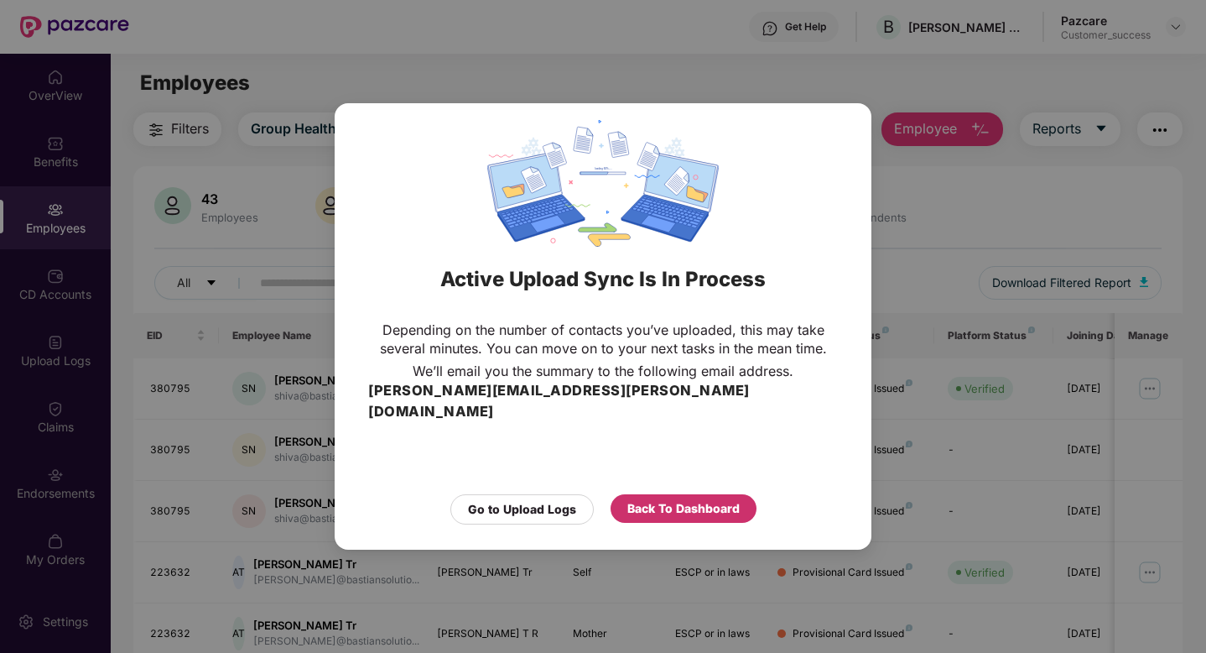
click at [618, 502] on div "Back To Dashboard" at bounding box center [684, 508] width 146 height 29
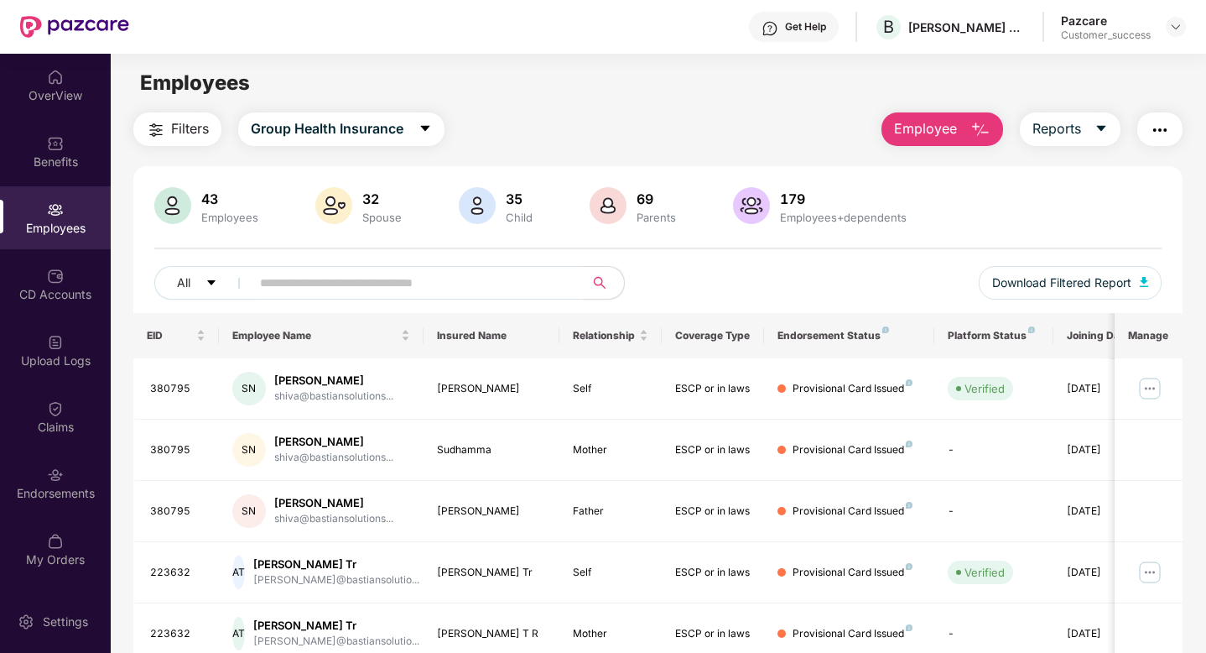
click at [1161, 142] on button "button" at bounding box center [1160, 129] width 45 height 34
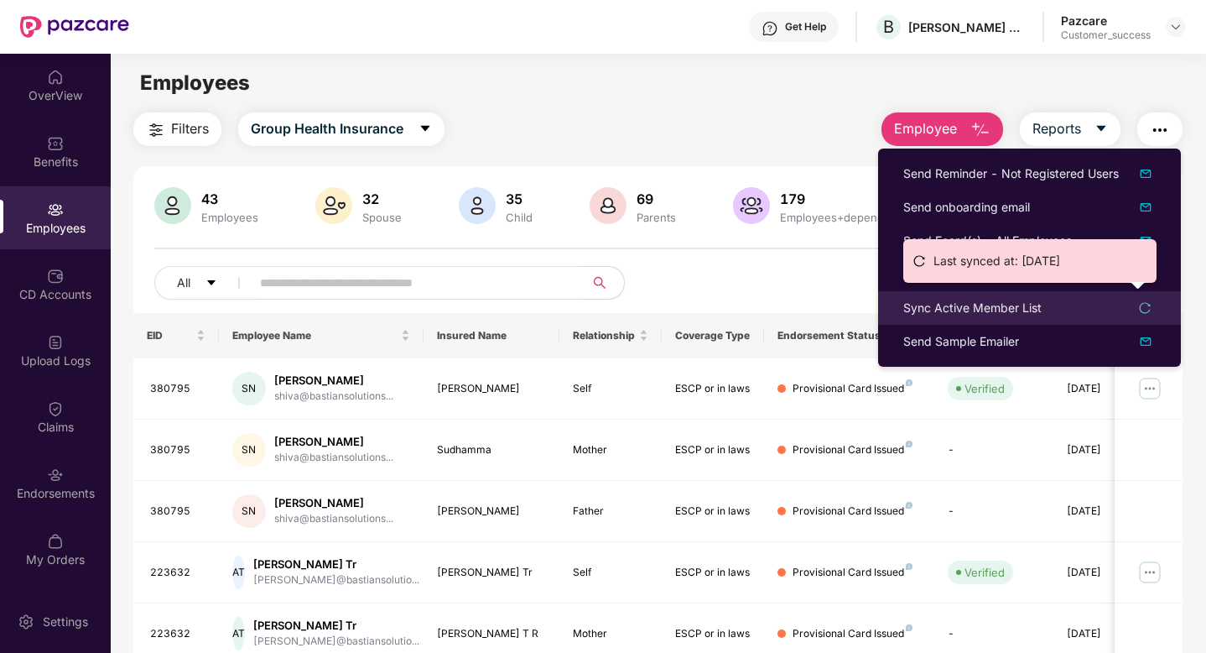
click at [959, 307] on div "Sync Active Member List" at bounding box center [973, 308] width 138 height 18
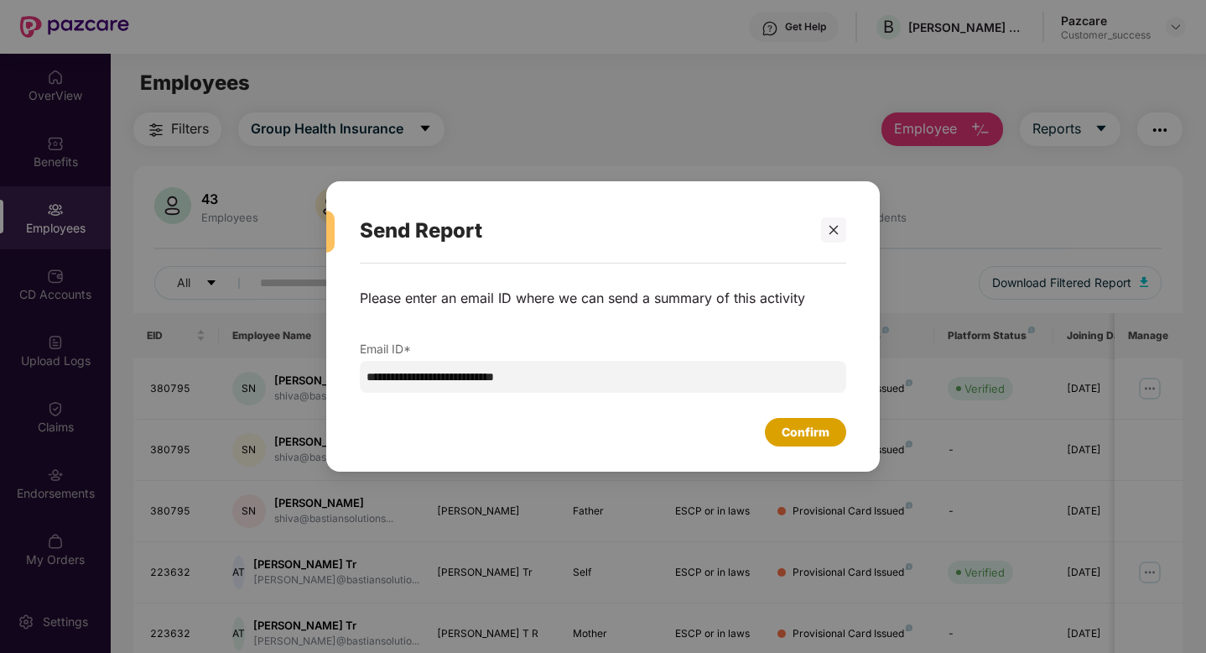
click at [792, 440] on div "Confirm" at bounding box center [806, 432] width 48 height 18
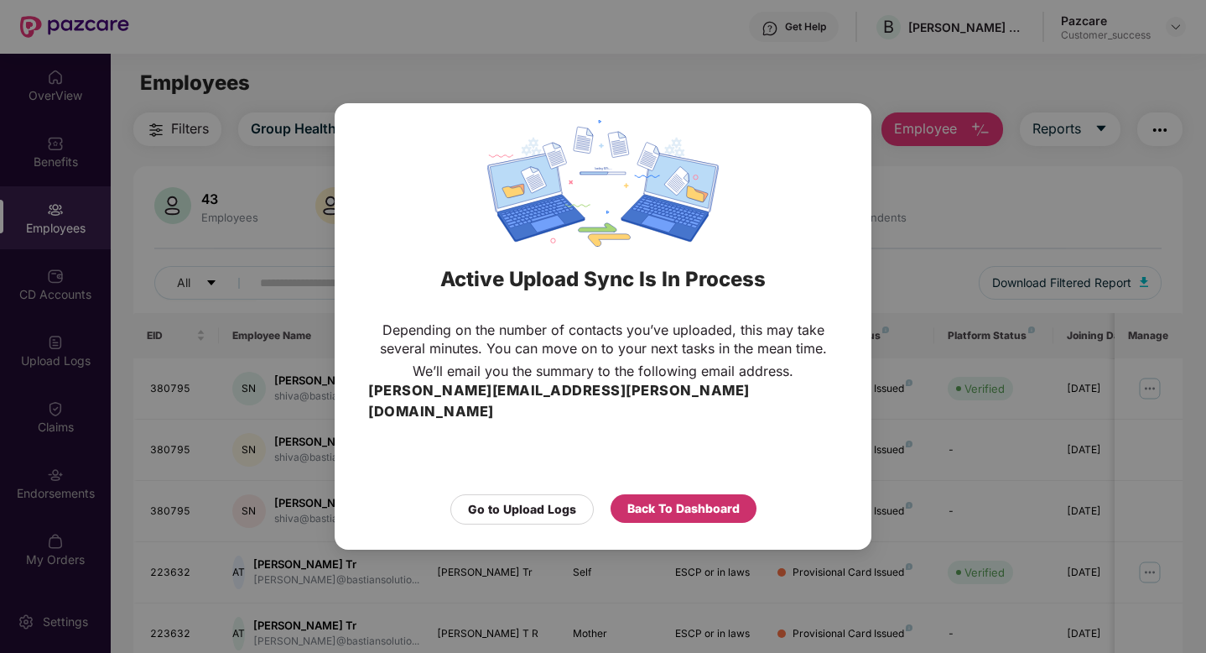
click at [634, 499] on div "Back To Dashboard" at bounding box center [684, 508] width 112 height 18
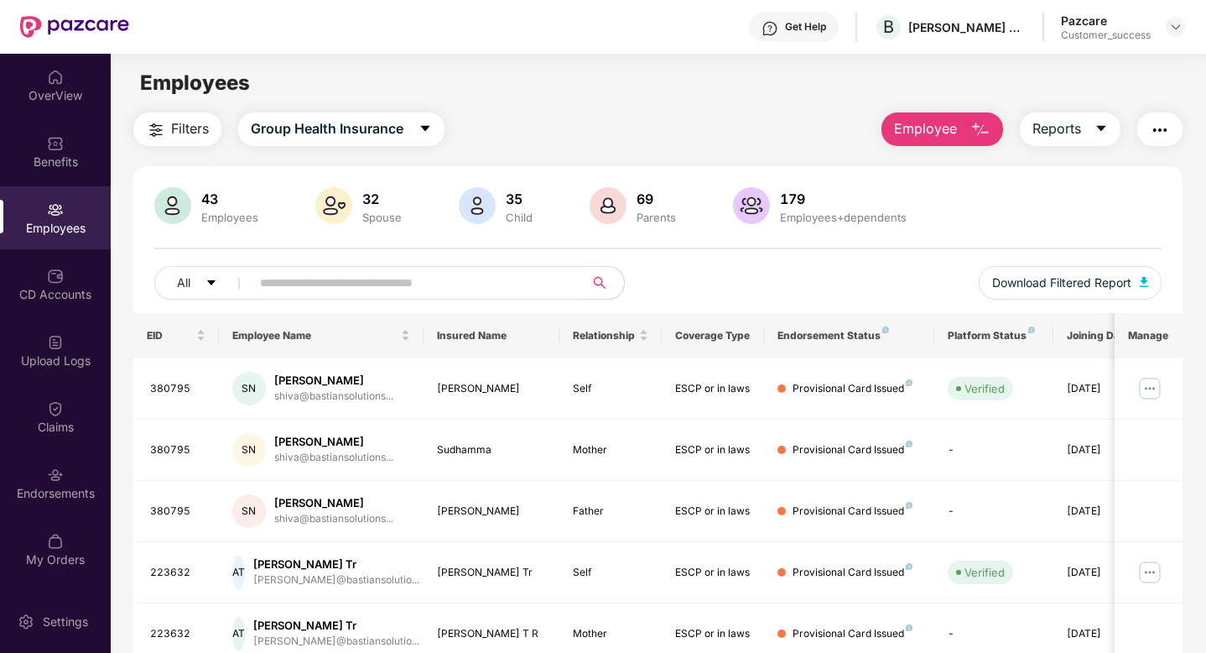
click at [321, 278] on input "text" at bounding box center [410, 282] width 301 height 25
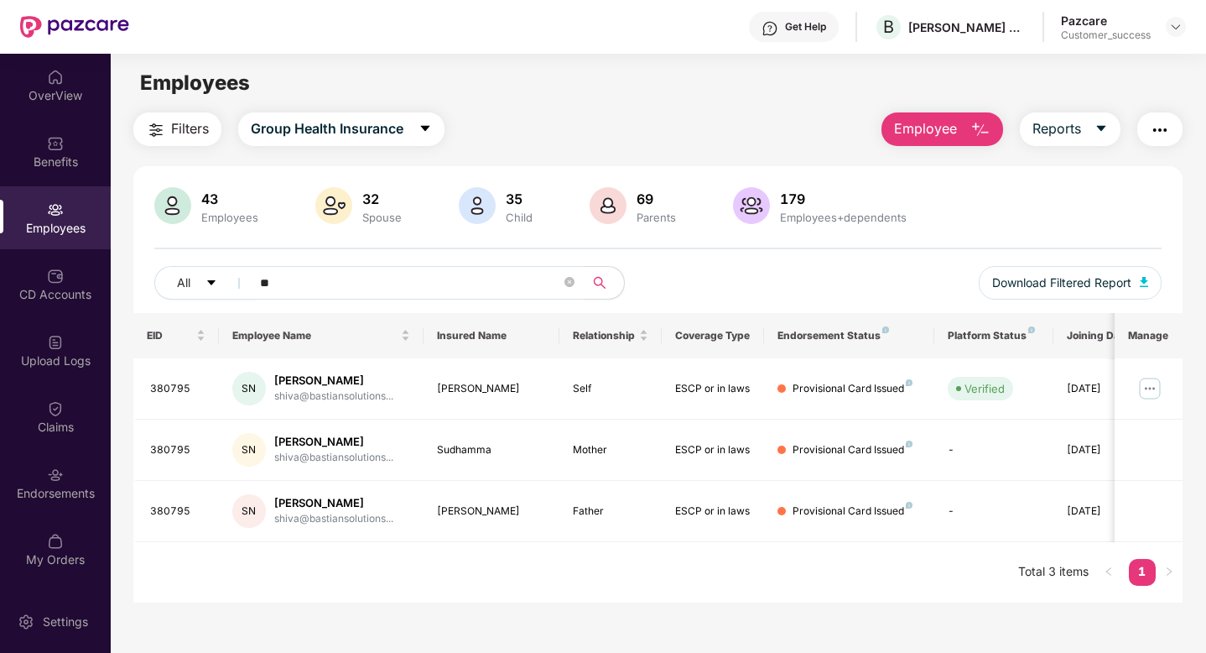
type input "*"
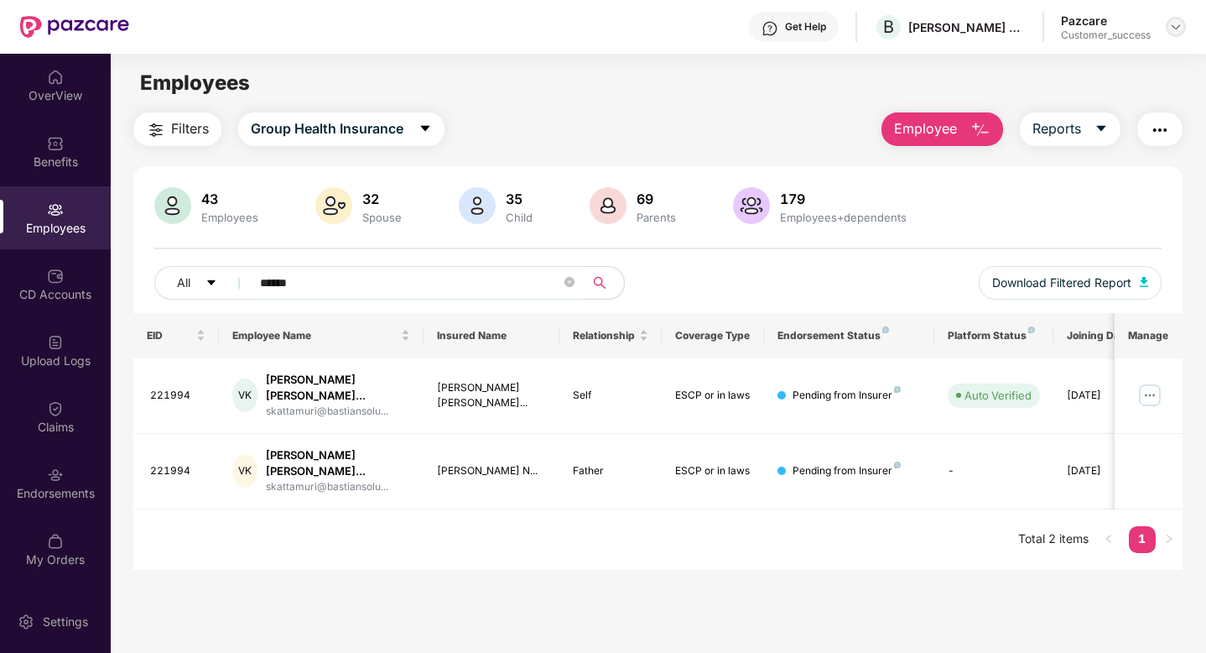
type input "******"
click at [1170, 31] on img at bounding box center [1175, 26] width 13 height 13
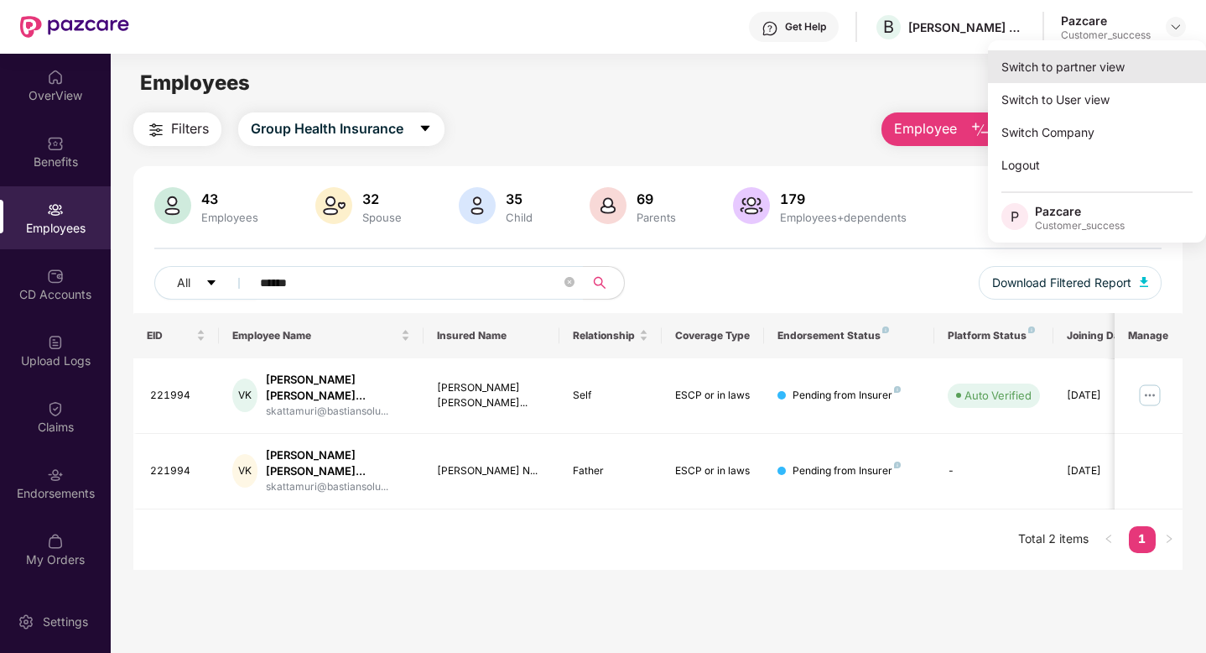
click at [1112, 69] on div "Switch to partner view" at bounding box center [1097, 66] width 218 height 33
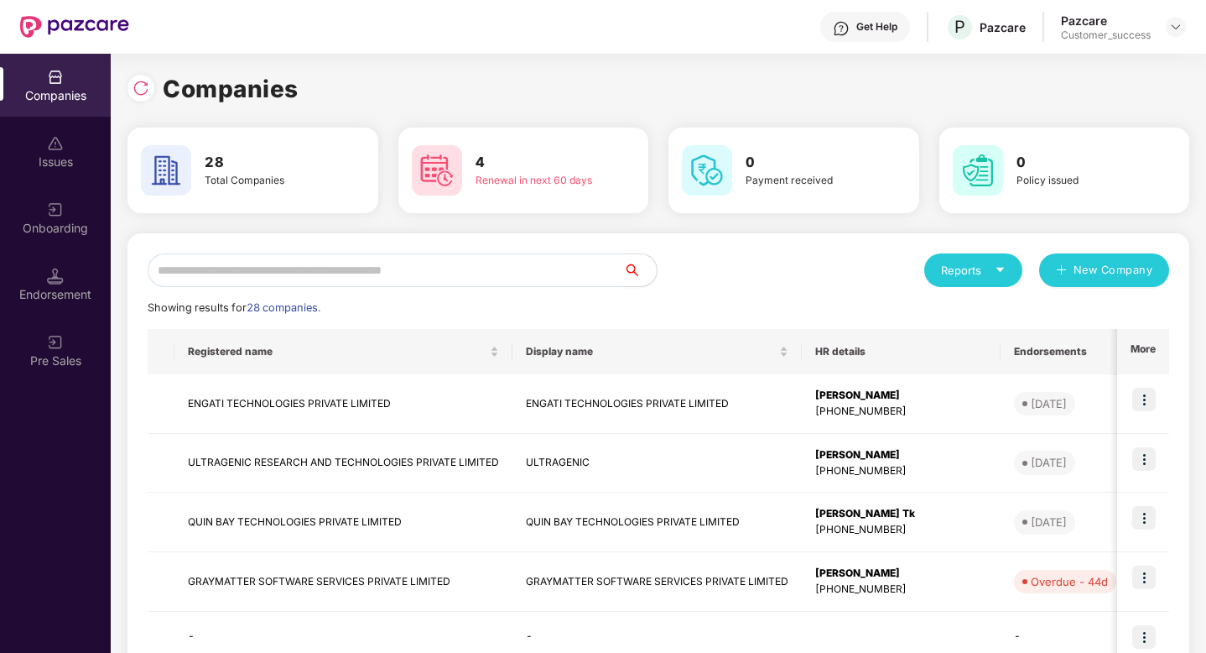
click at [257, 268] on input "text" at bounding box center [386, 270] width 476 height 34
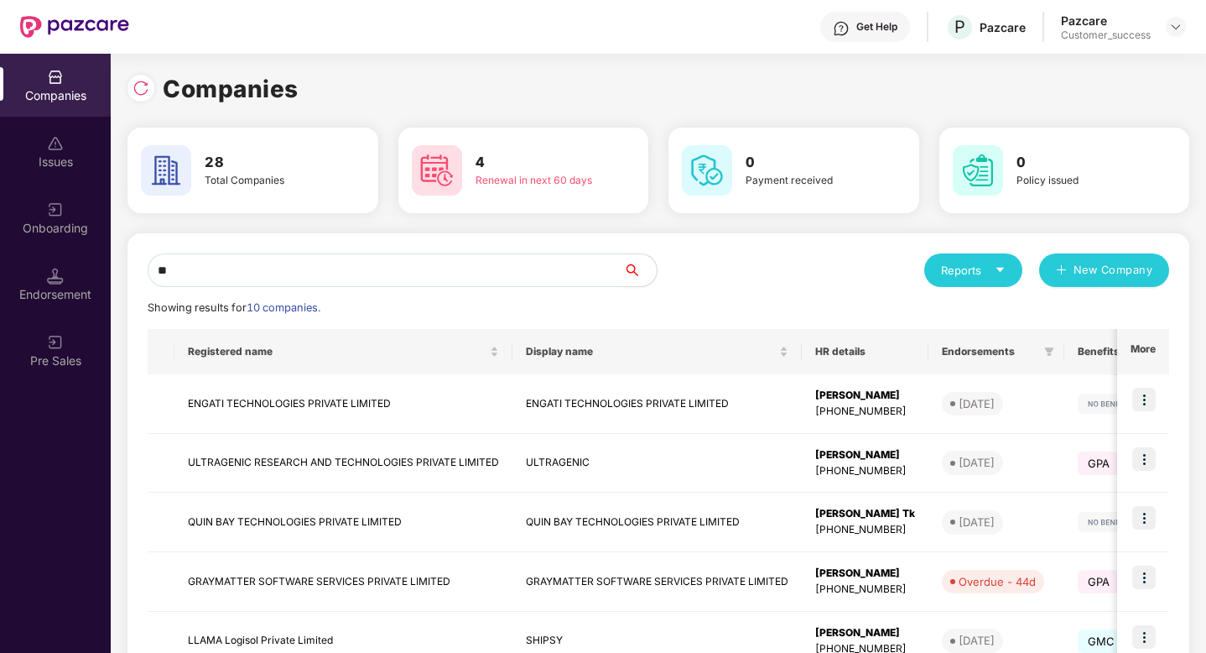
type input "*"
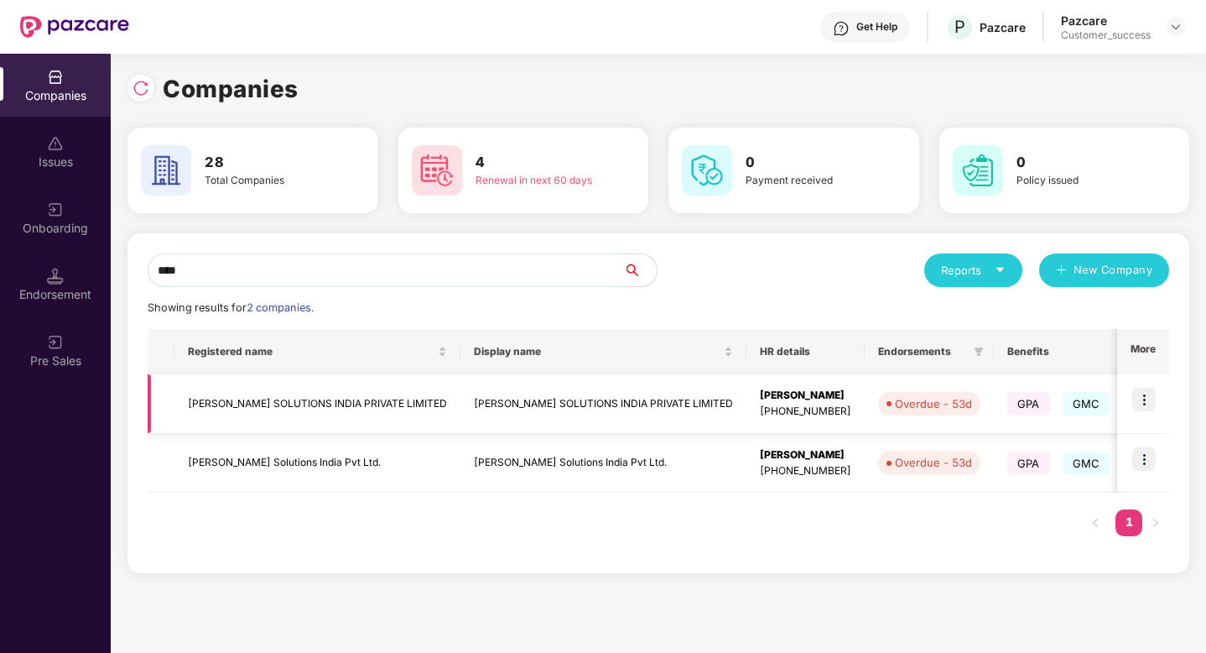
type input "****"
click at [1141, 396] on img at bounding box center [1144, 399] width 23 height 23
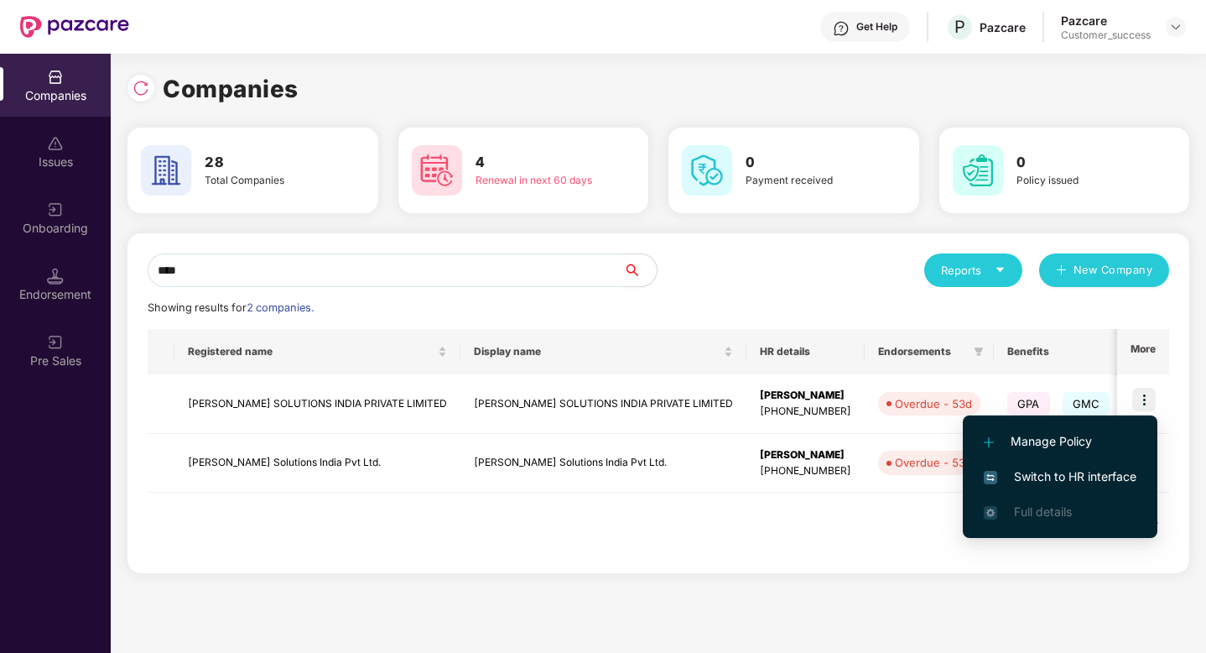
click at [1034, 473] on span "Switch to HR interface" at bounding box center [1060, 476] width 153 height 18
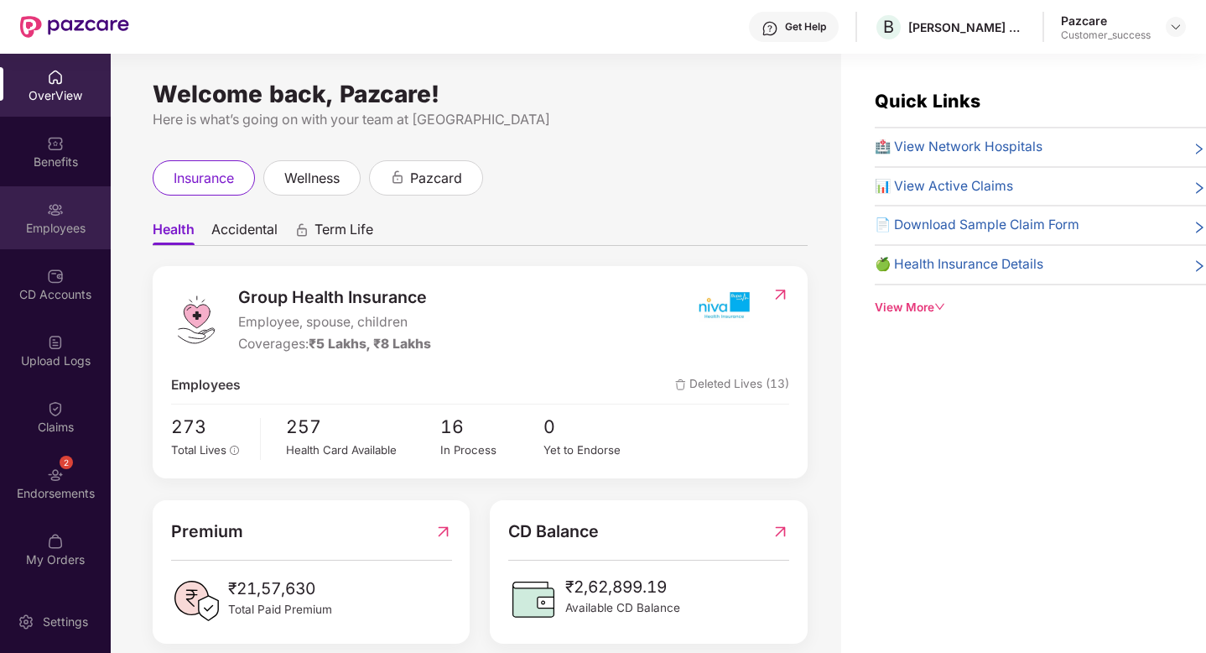
click at [76, 214] on div "Employees" at bounding box center [55, 217] width 111 height 63
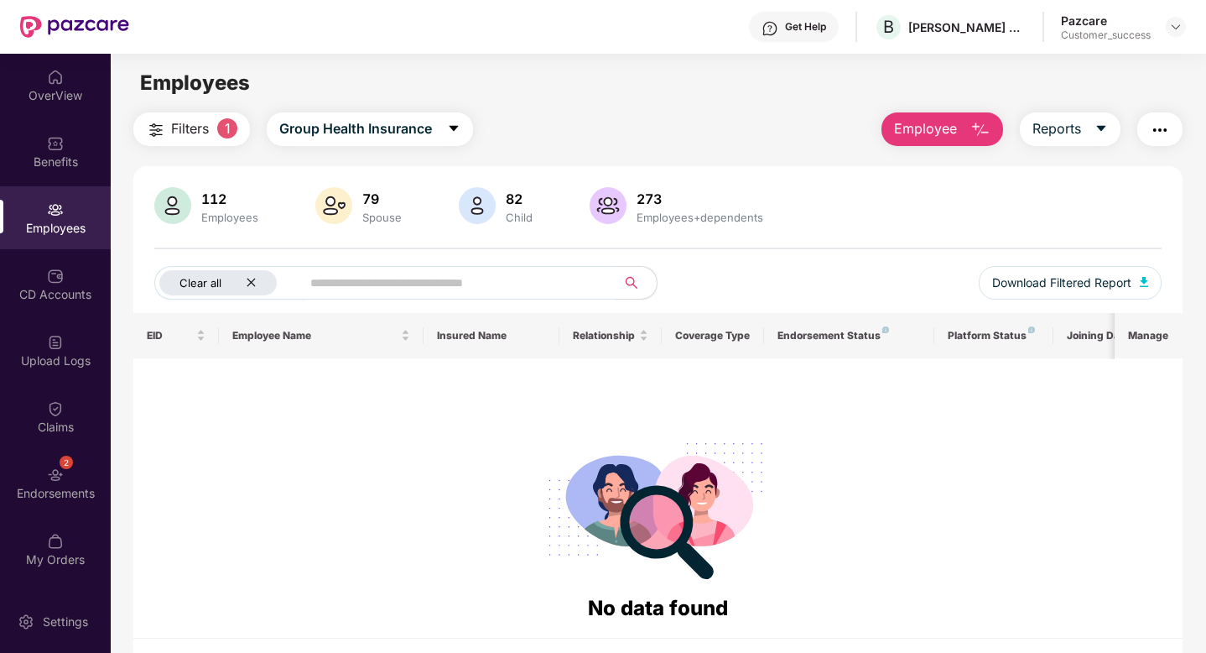
click at [249, 284] on icon "close" at bounding box center [251, 283] width 8 height 8
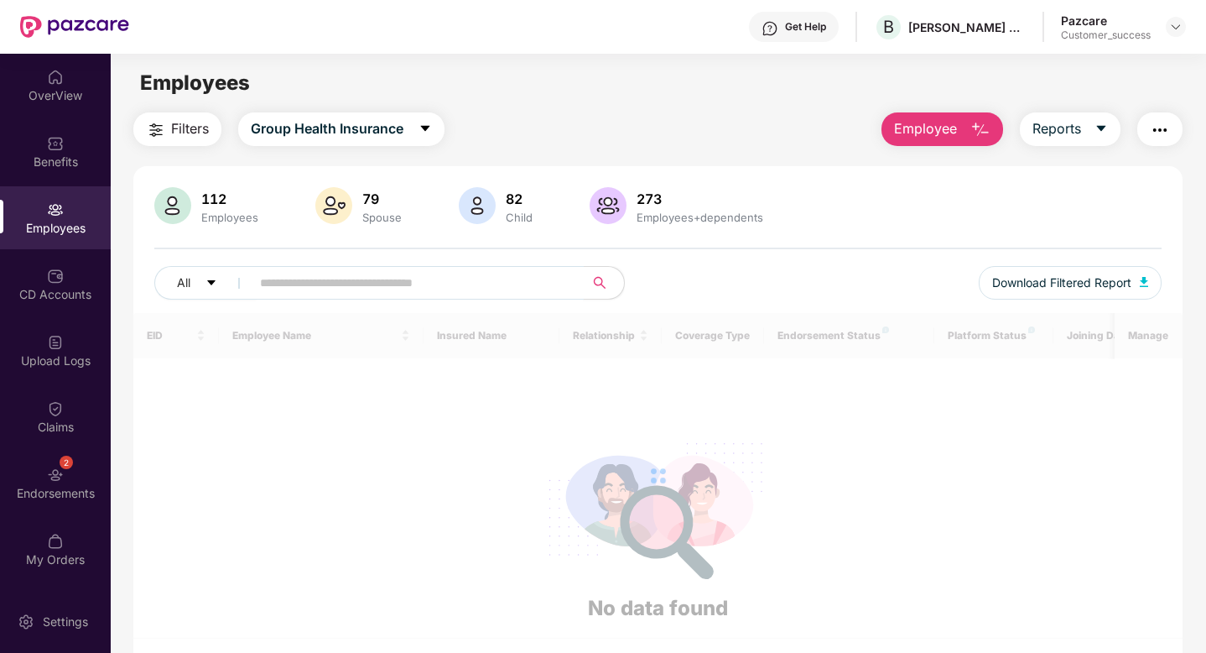
click at [282, 284] on input "text" at bounding box center [410, 282] width 301 height 25
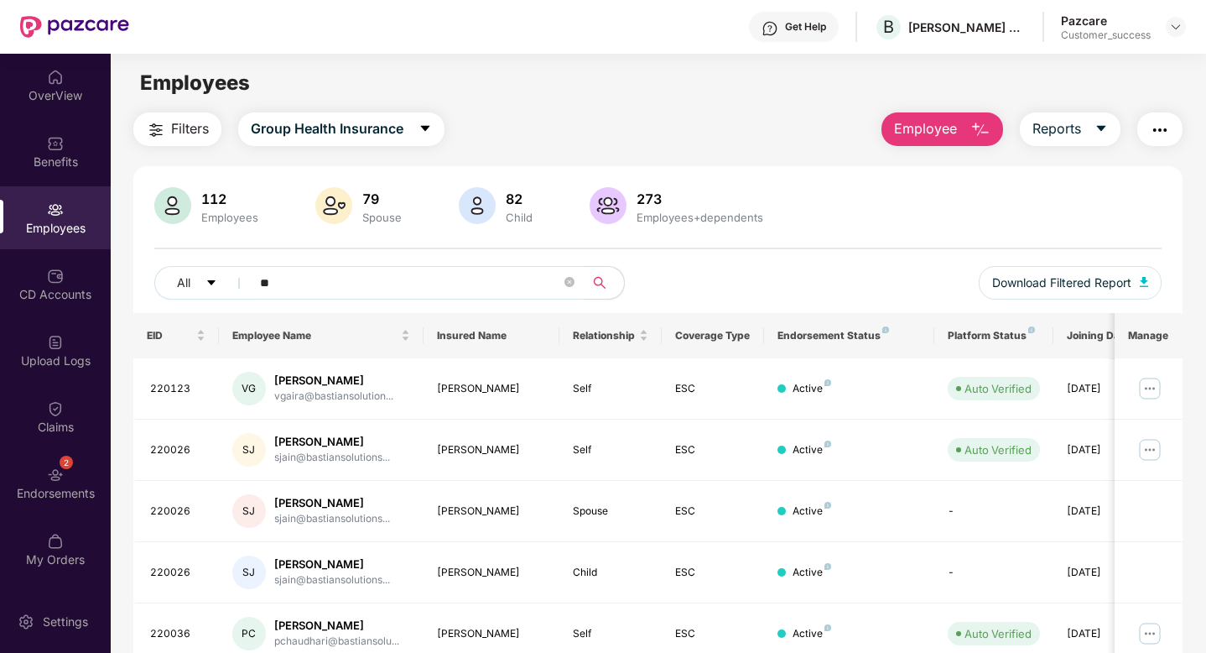
click at [368, 277] on input "**" at bounding box center [410, 282] width 301 height 25
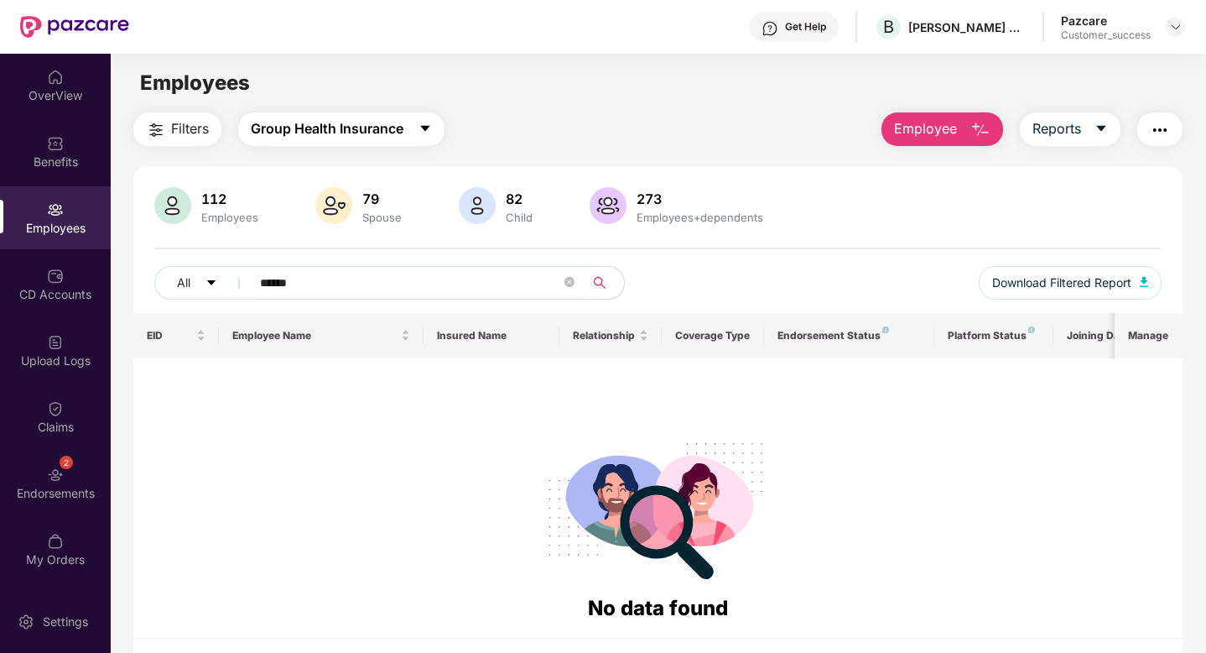
type input "******"
click at [348, 119] on span "Group Health Insurance" at bounding box center [327, 128] width 153 height 21
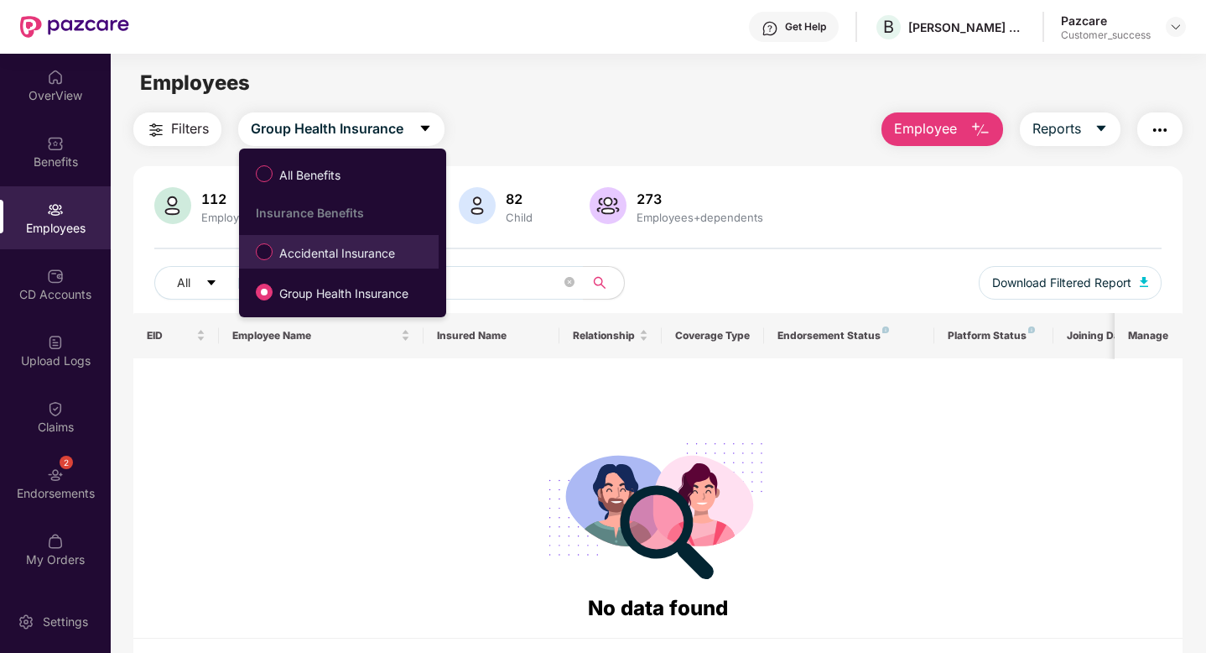
click at [308, 248] on span "Accidental Insurance" at bounding box center [337, 253] width 129 height 18
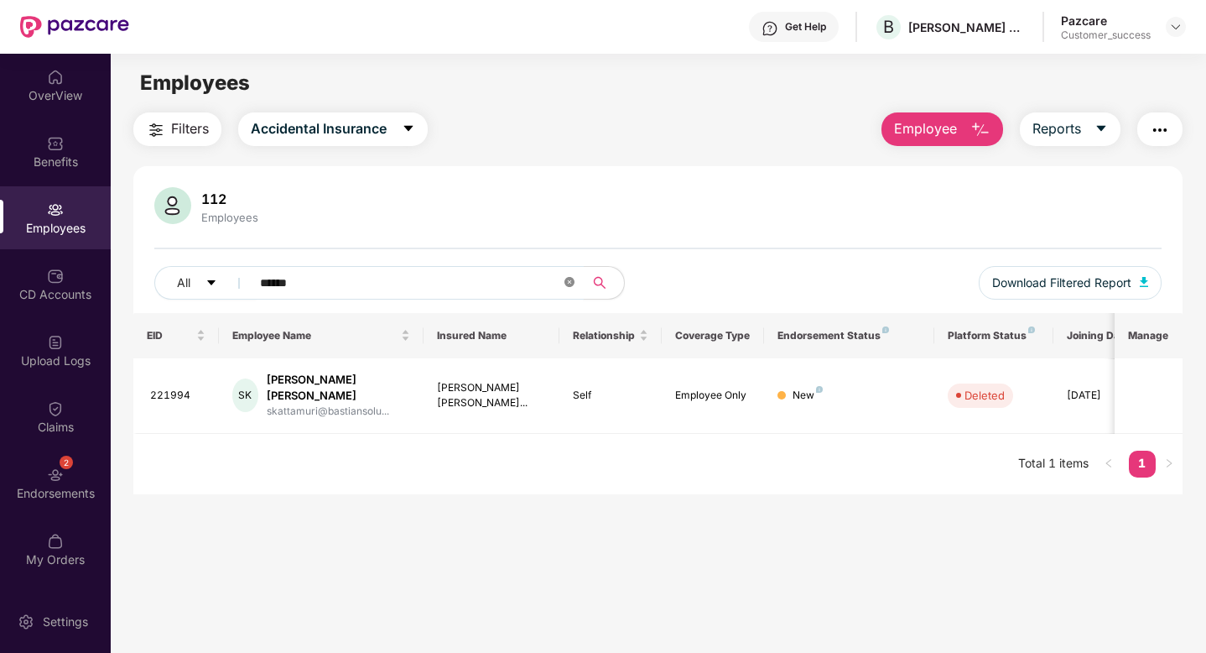
click at [572, 280] on icon "close-circle" at bounding box center [570, 282] width 10 height 10
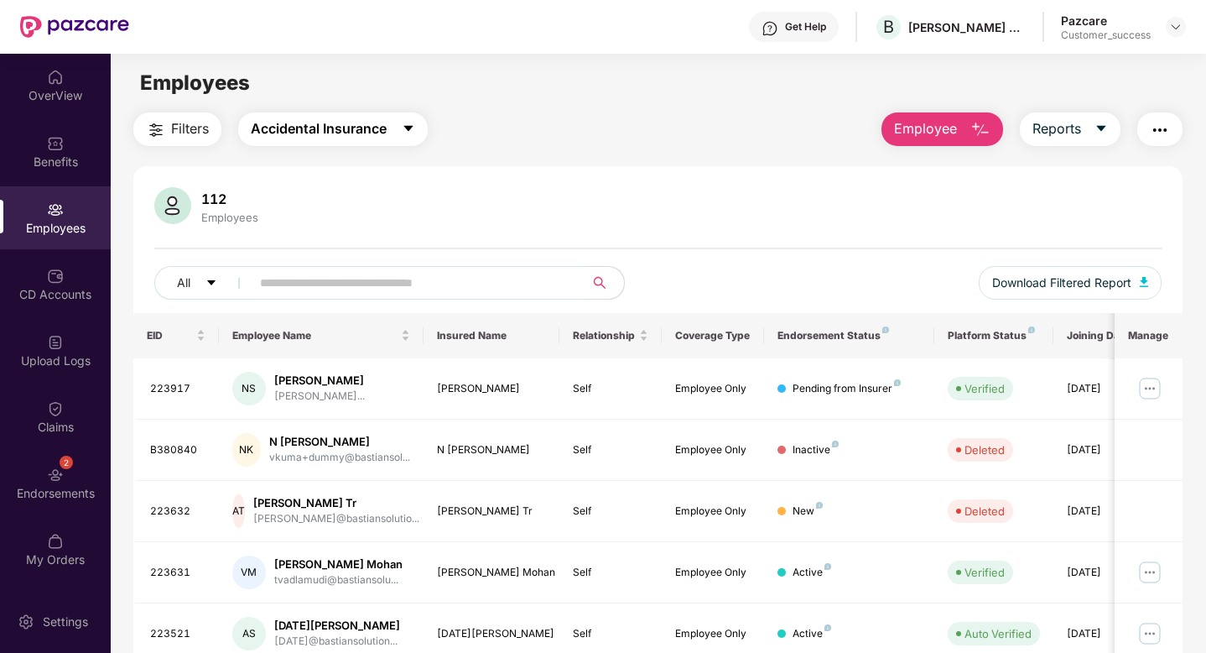
click at [350, 134] on span "Accidental Insurance" at bounding box center [319, 128] width 136 height 21
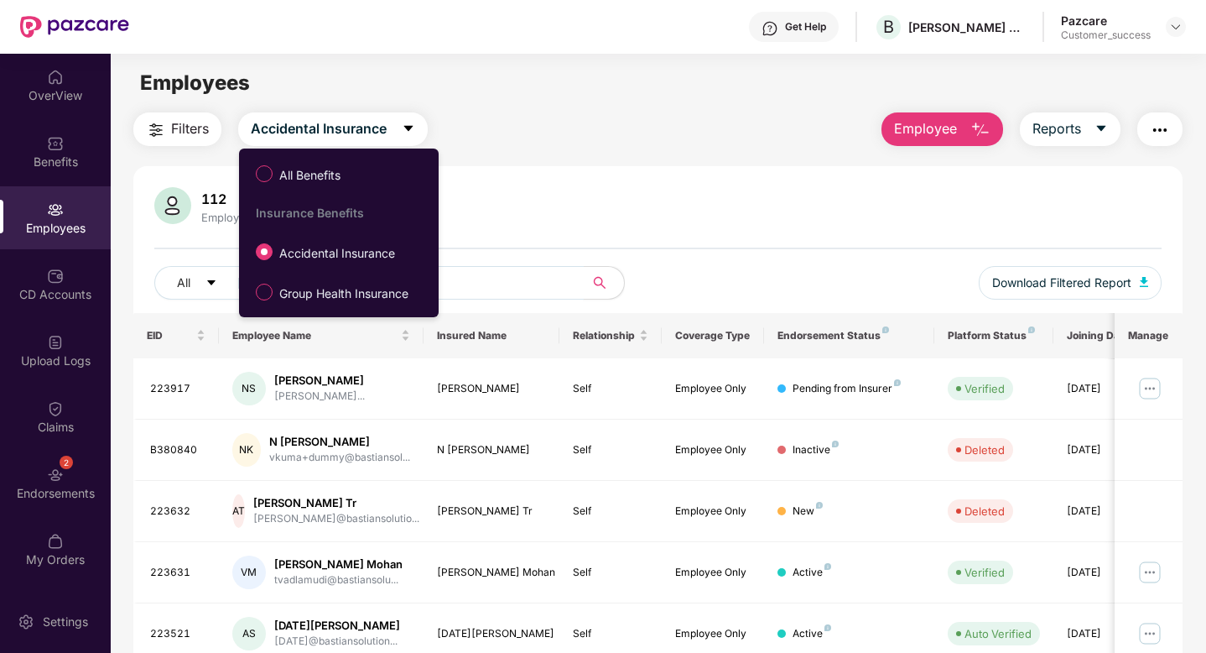
click at [306, 293] on span "Group Health Insurance" at bounding box center [344, 293] width 143 height 18
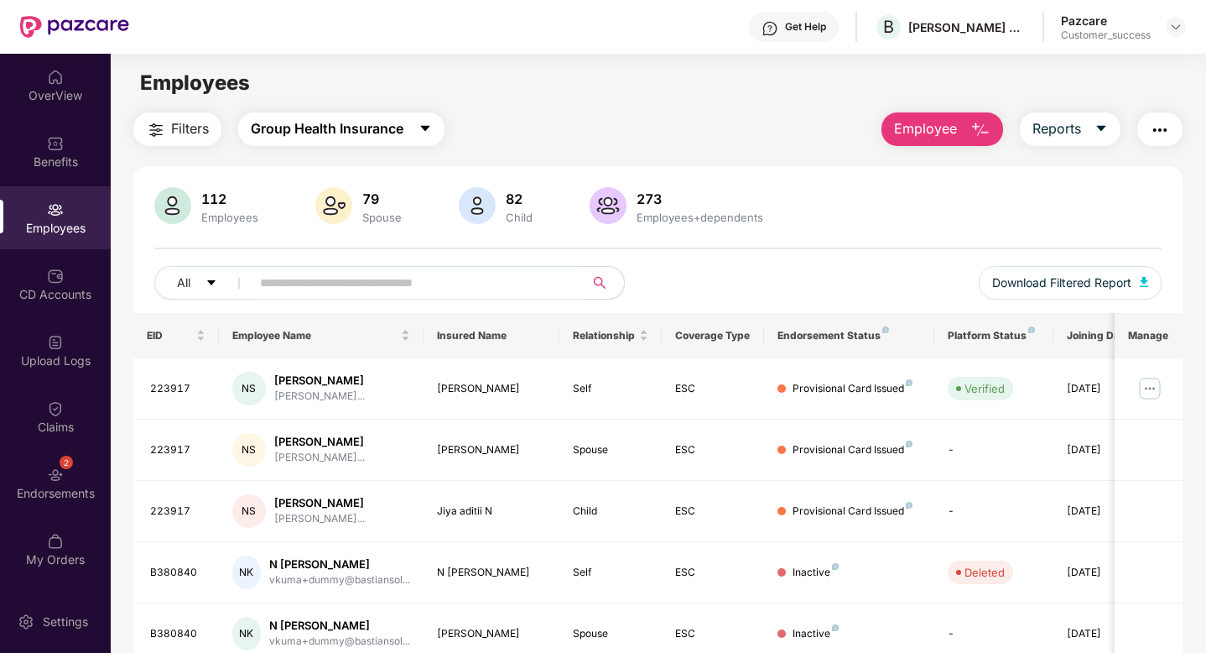
click at [275, 137] on span "Group Health Insurance" at bounding box center [327, 128] width 153 height 21
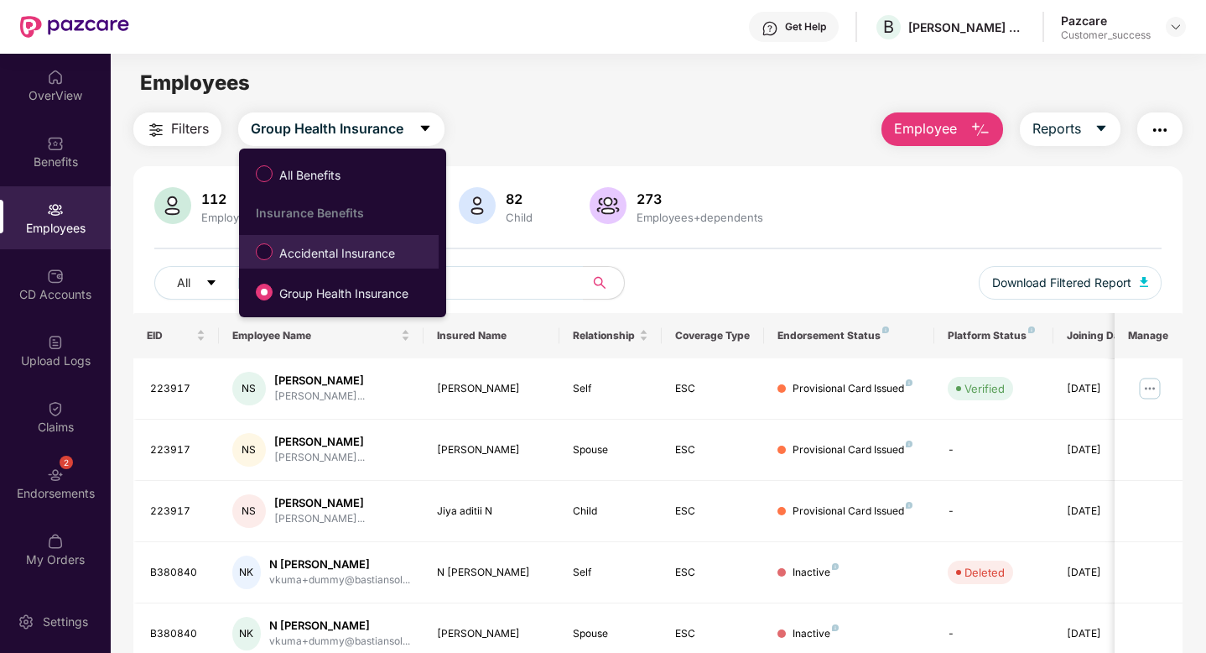
click at [286, 264] on label "Accidental Insurance" at bounding box center [328, 251] width 163 height 29
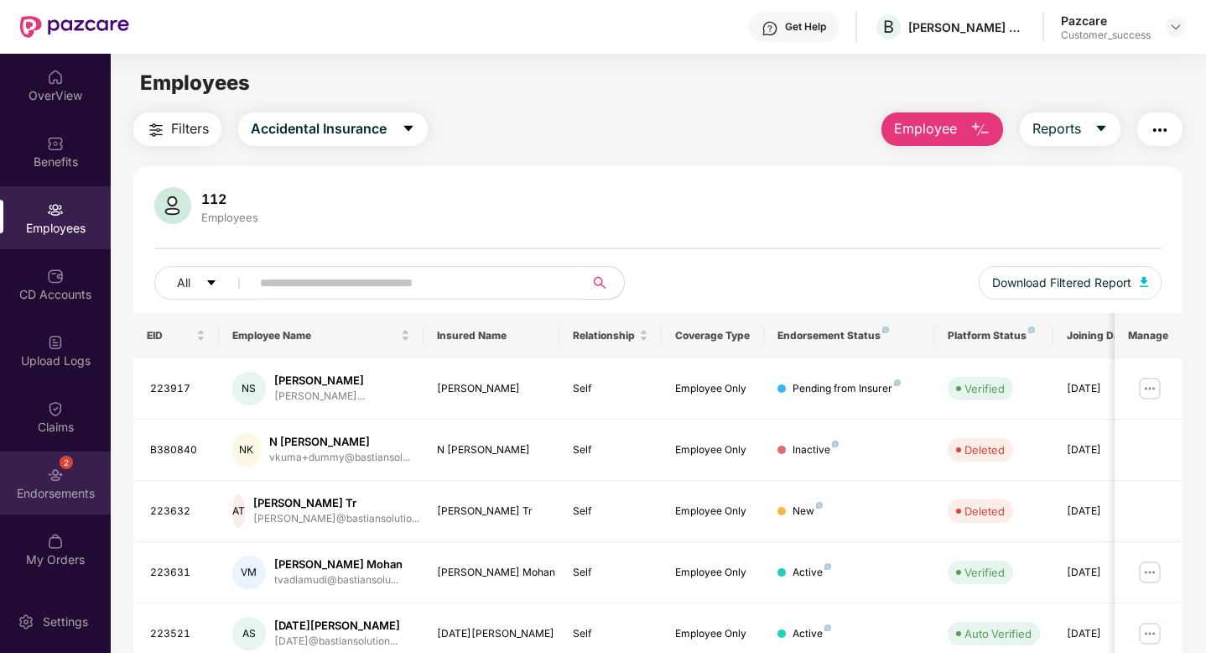
click at [62, 491] on div "Endorsements" at bounding box center [55, 493] width 111 height 17
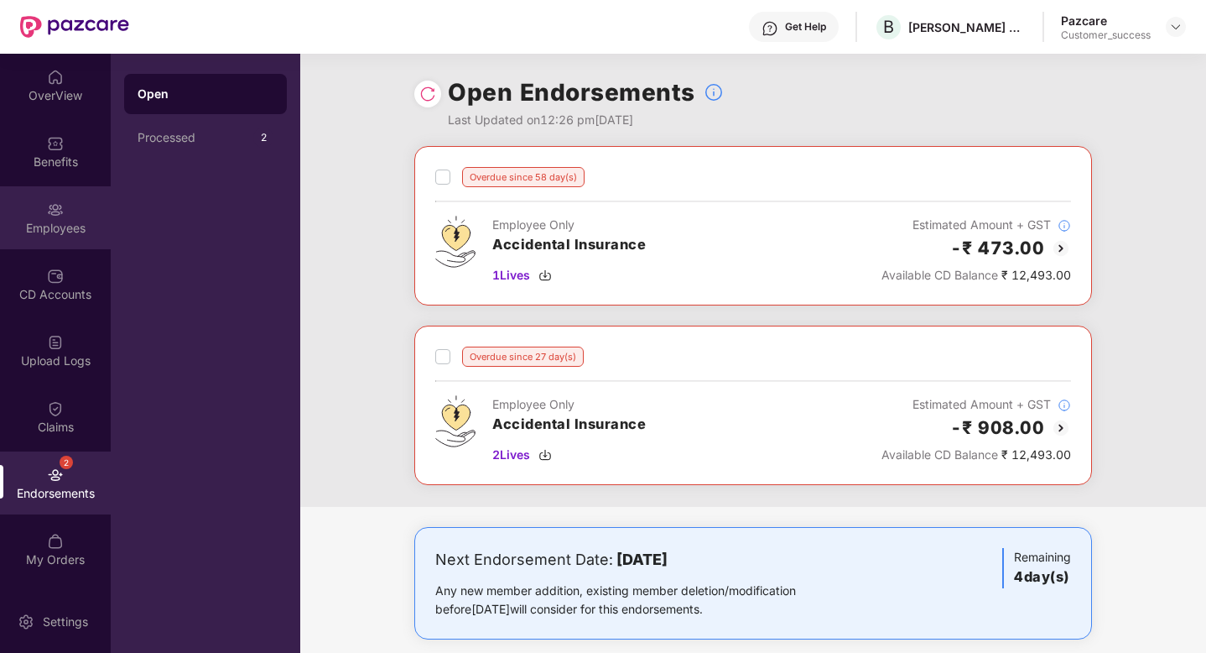
click at [29, 212] on div "Employees" at bounding box center [55, 217] width 111 height 63
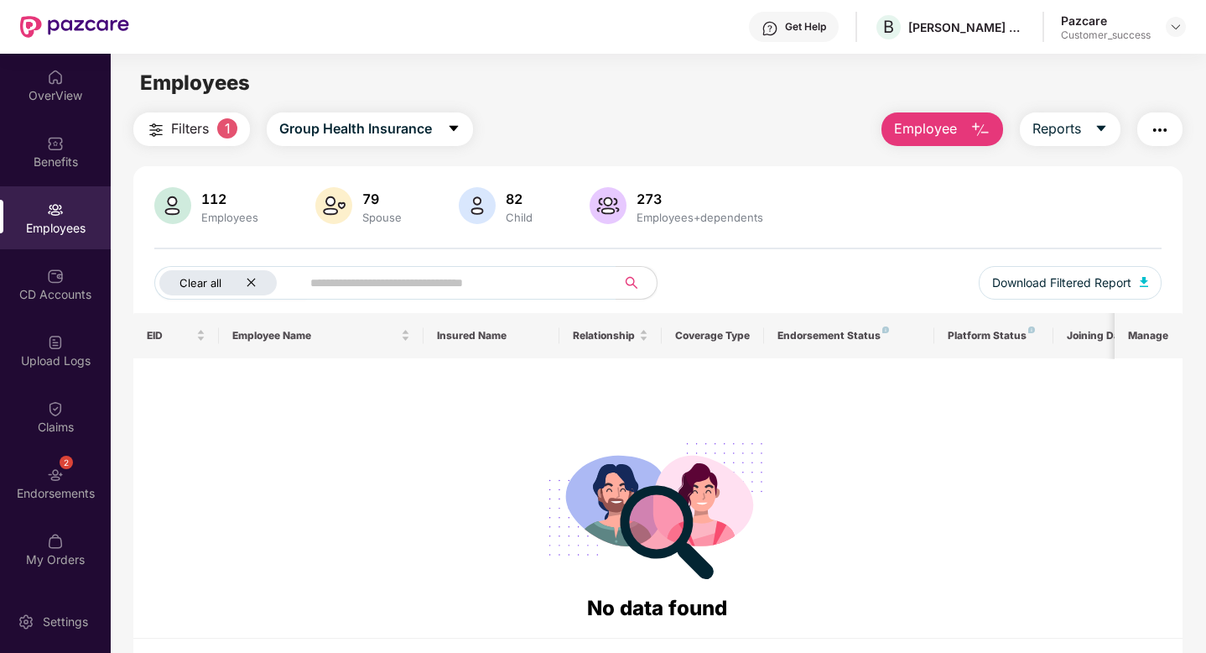
click at [251, 282] on icon "close" at bounding box center [251, 283] width 8 height 8
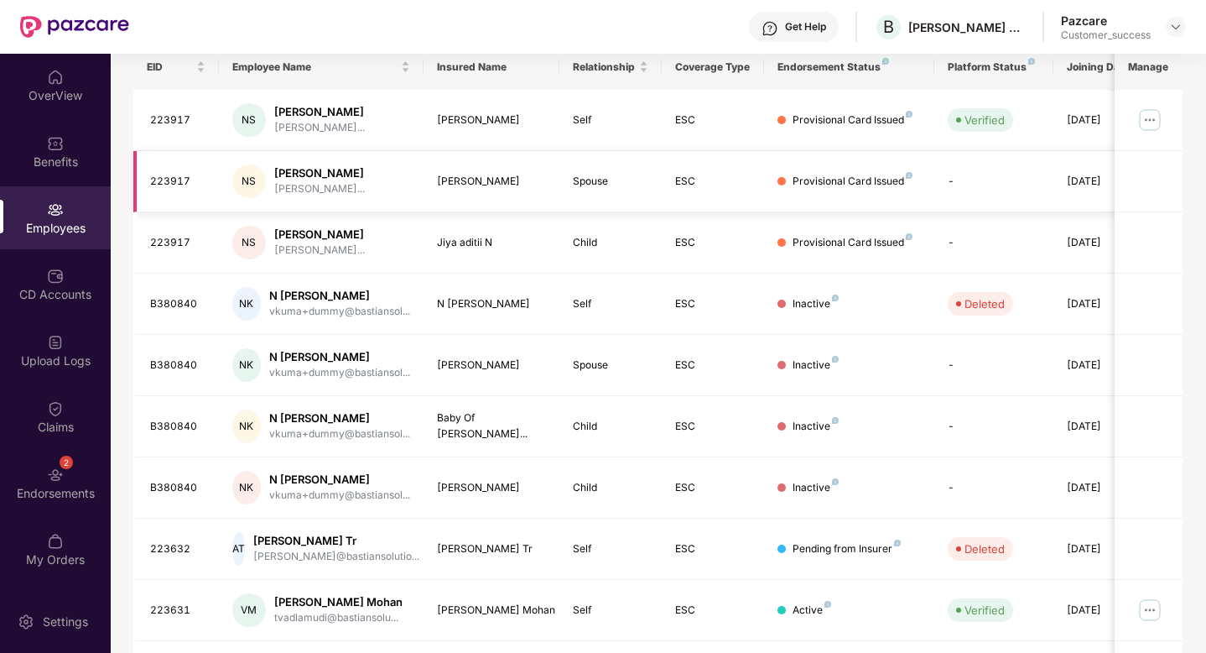
scroll to position [276, 0]
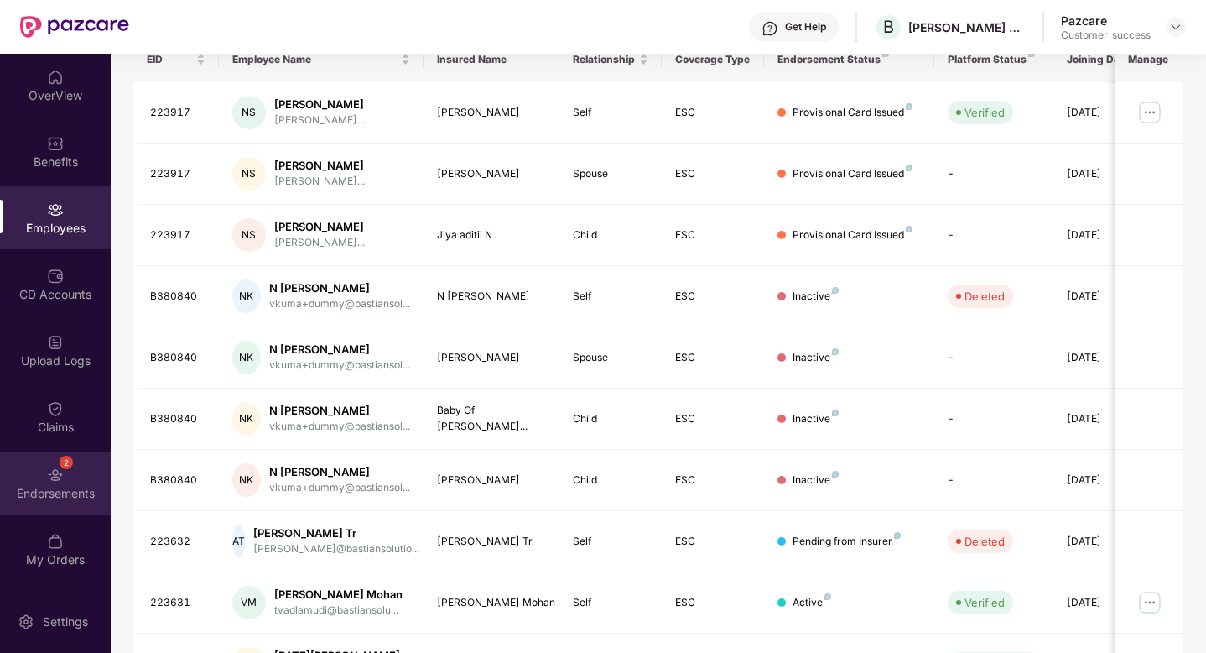
click at [39, 456] on div "2 Endorsements" at bounding box center [55, 482] width 111 height 63
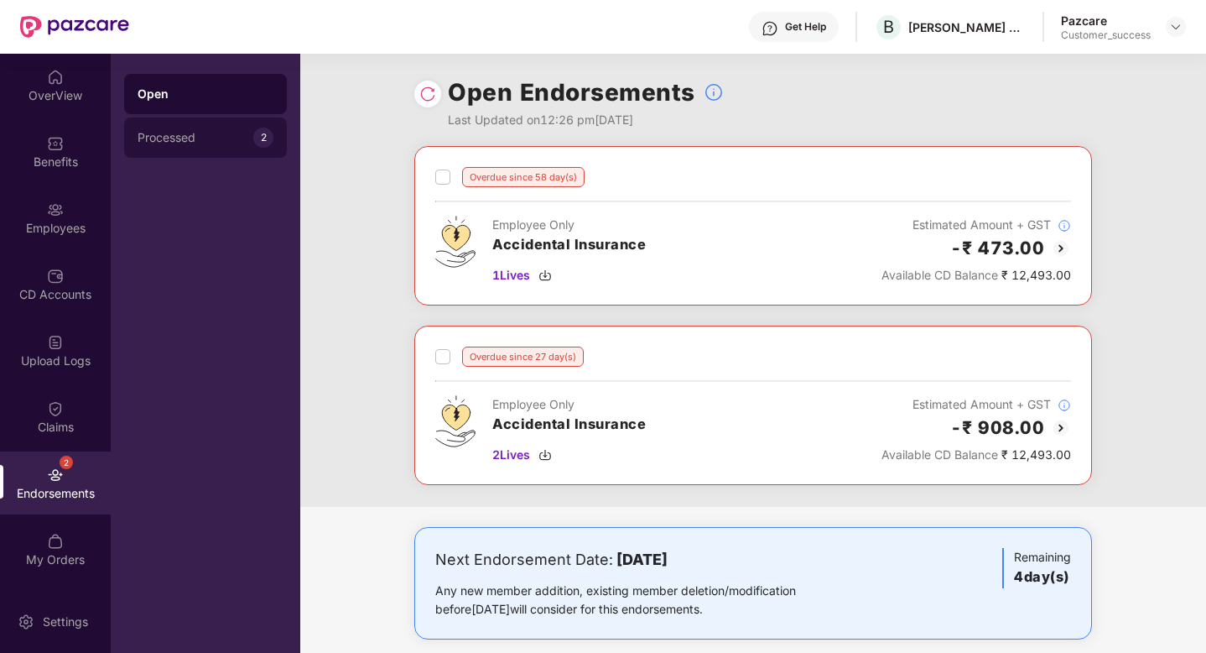
click at [190, 141] on div "Processed" at bounding box center [196, 137] width 116 height 13
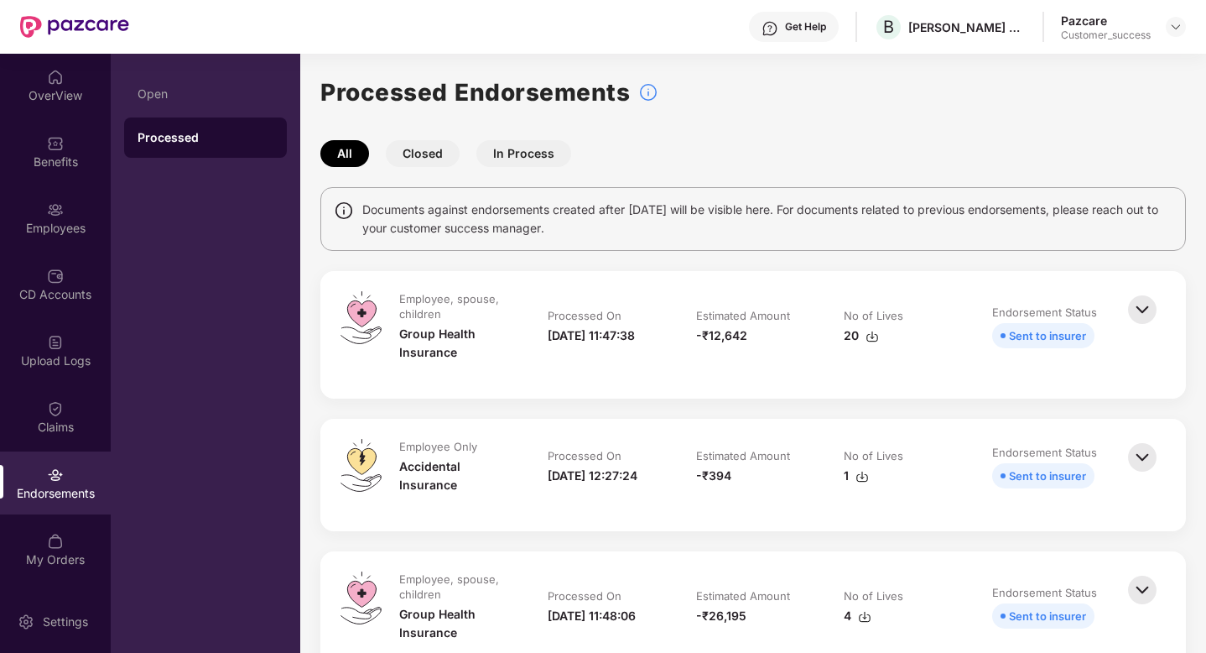
click at [408, 156] on button "Closed" at bounding box center [423, 153] width 74 height 27
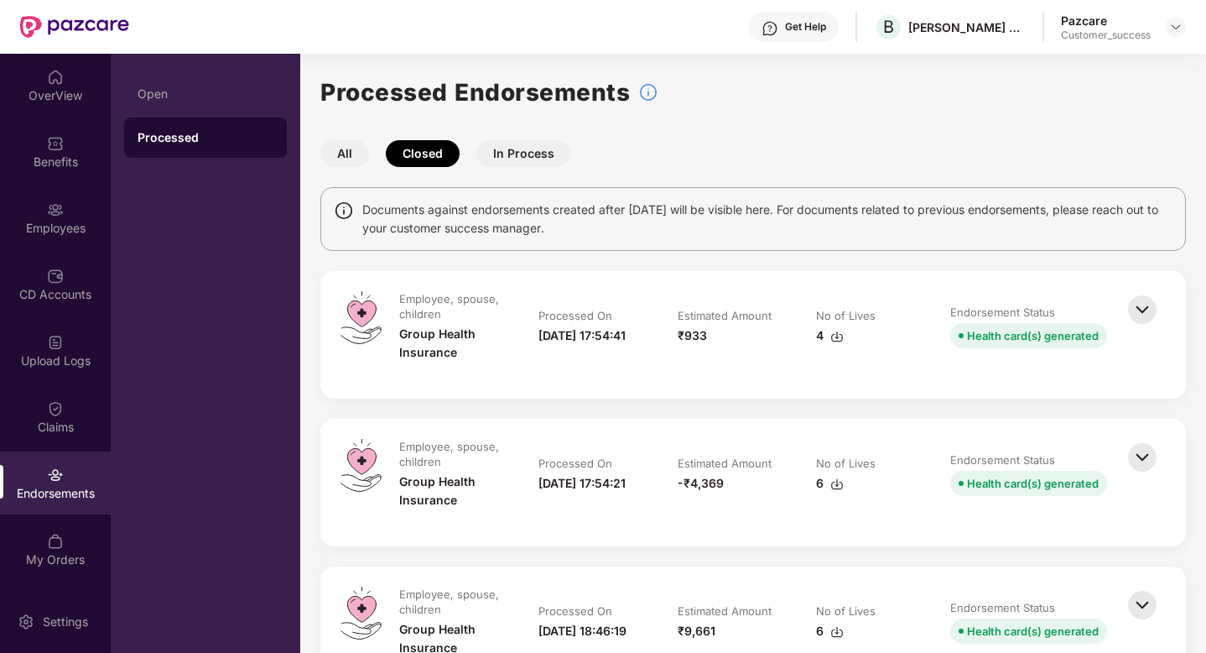
click at [508, 150] on button "In Process" at bounding box center [524, 153] width 95 height 27
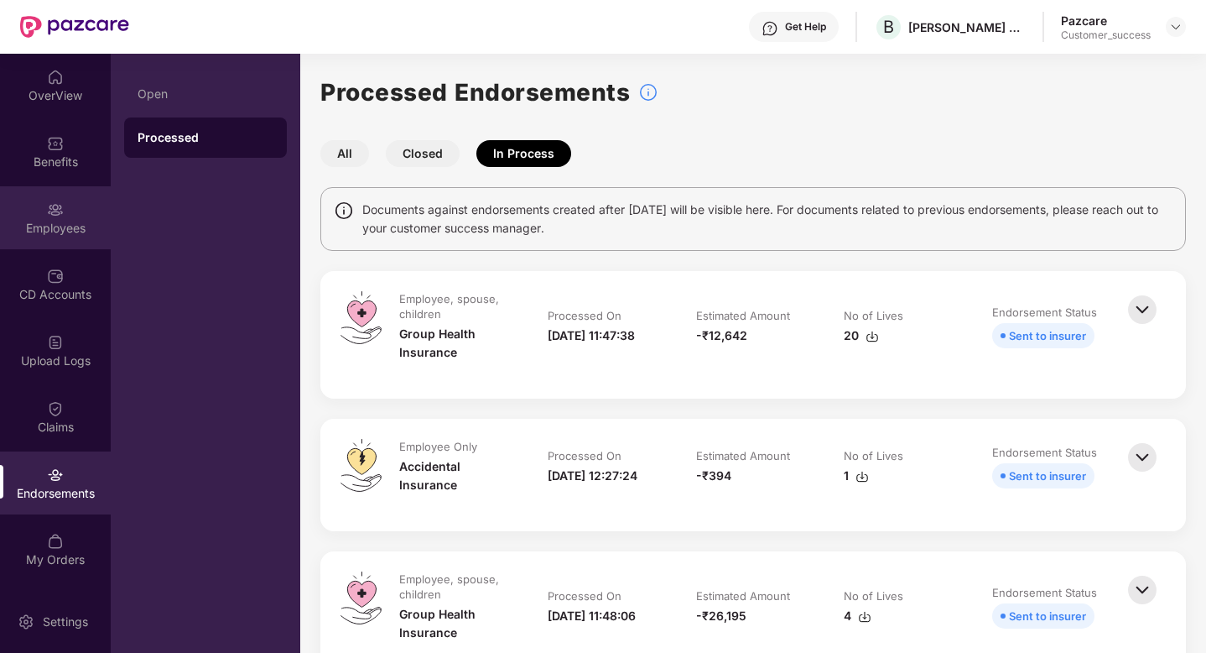
click at [41, 221] on div "Employees" at bounding box center [55, 228] width 111 height 17
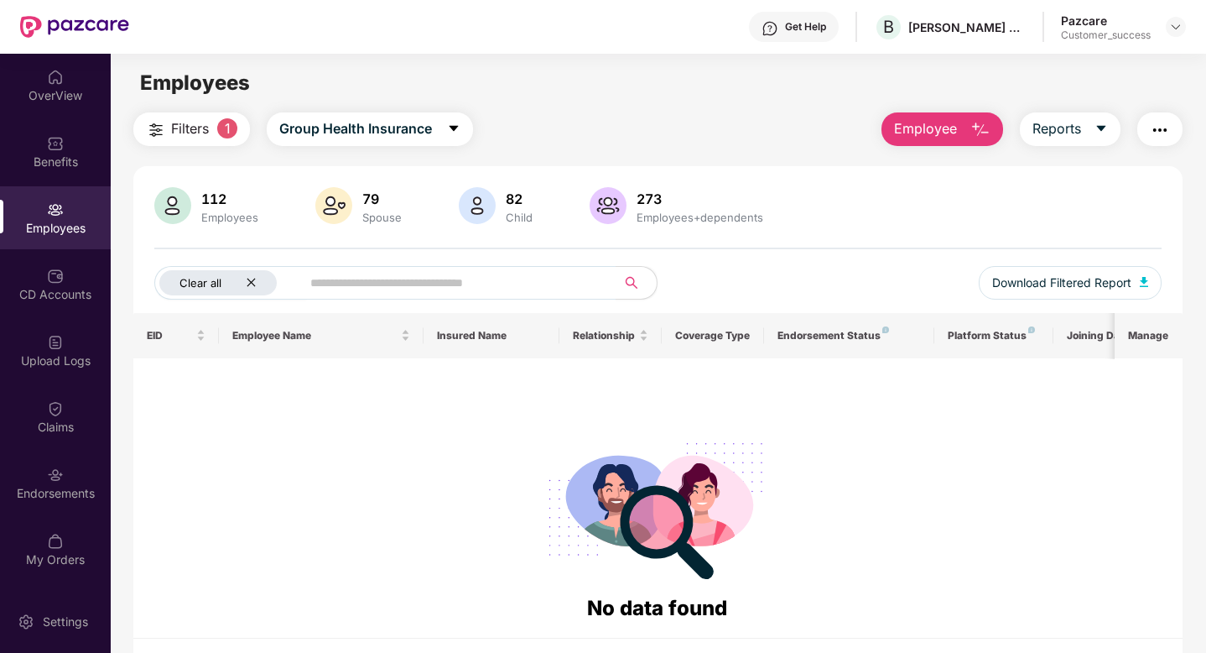
click at [253, 279] on icon "close" at bounding box center [251, 282] width 11 height 11
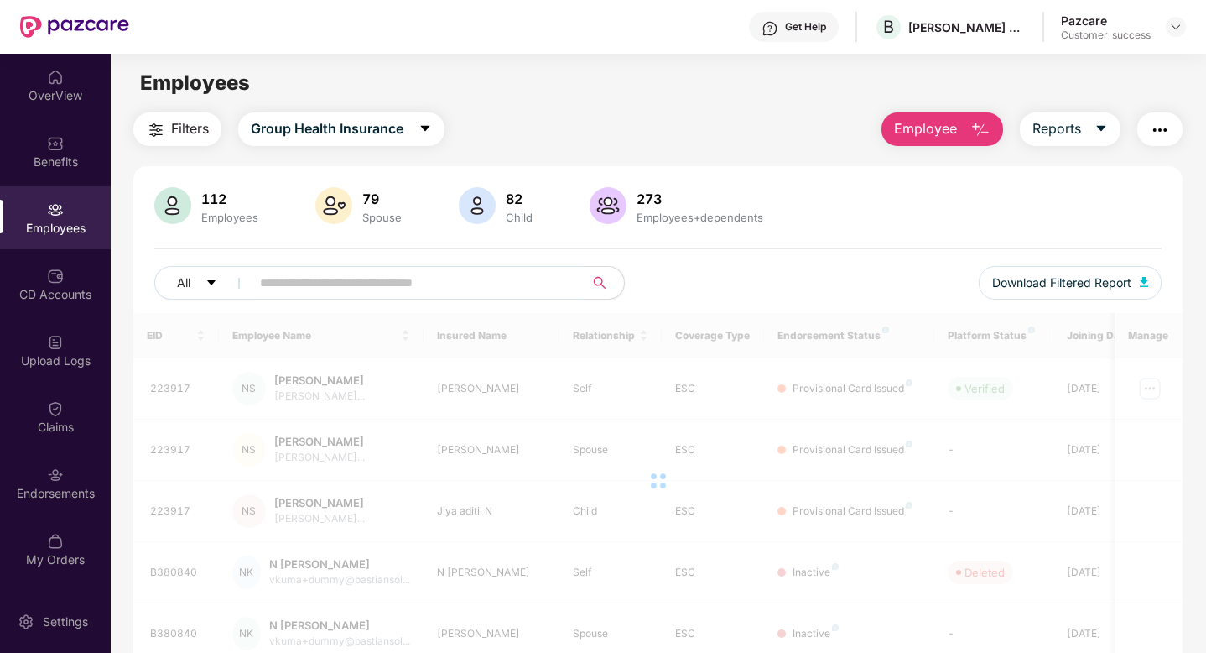
click at [253, 280] on span at bounding box center [412, 283] width 344 height 34
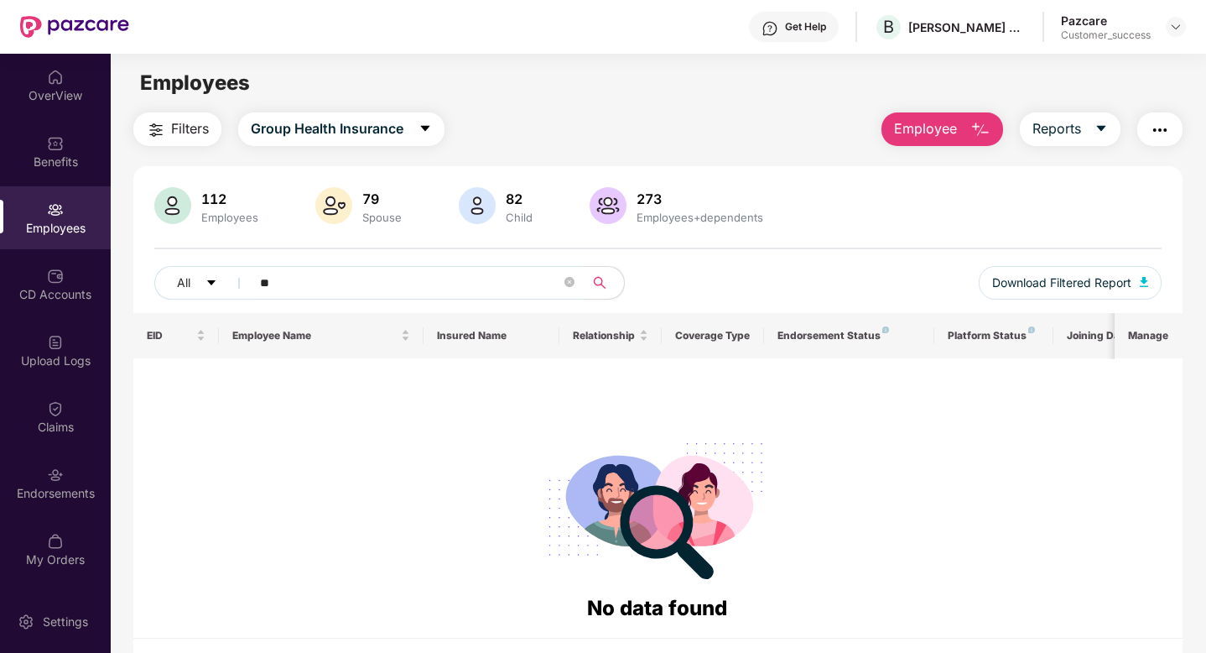
type input "*"
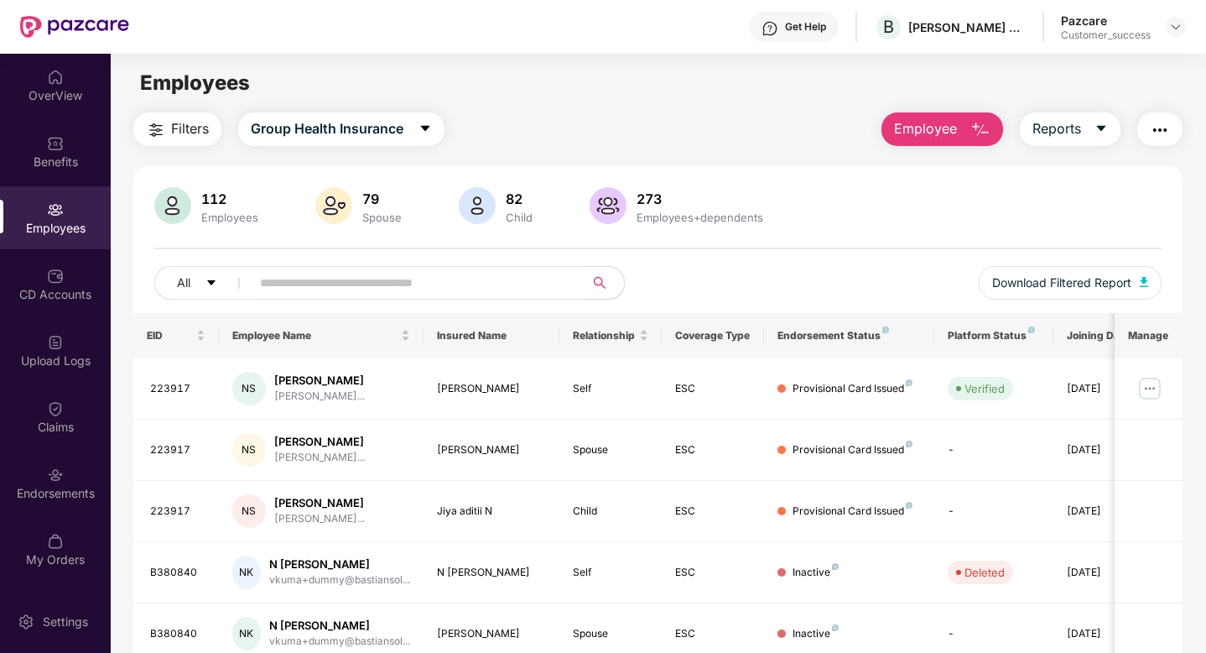
click at [281, 279] on input "text" at bounding box center [410, 282] width 301 height 25
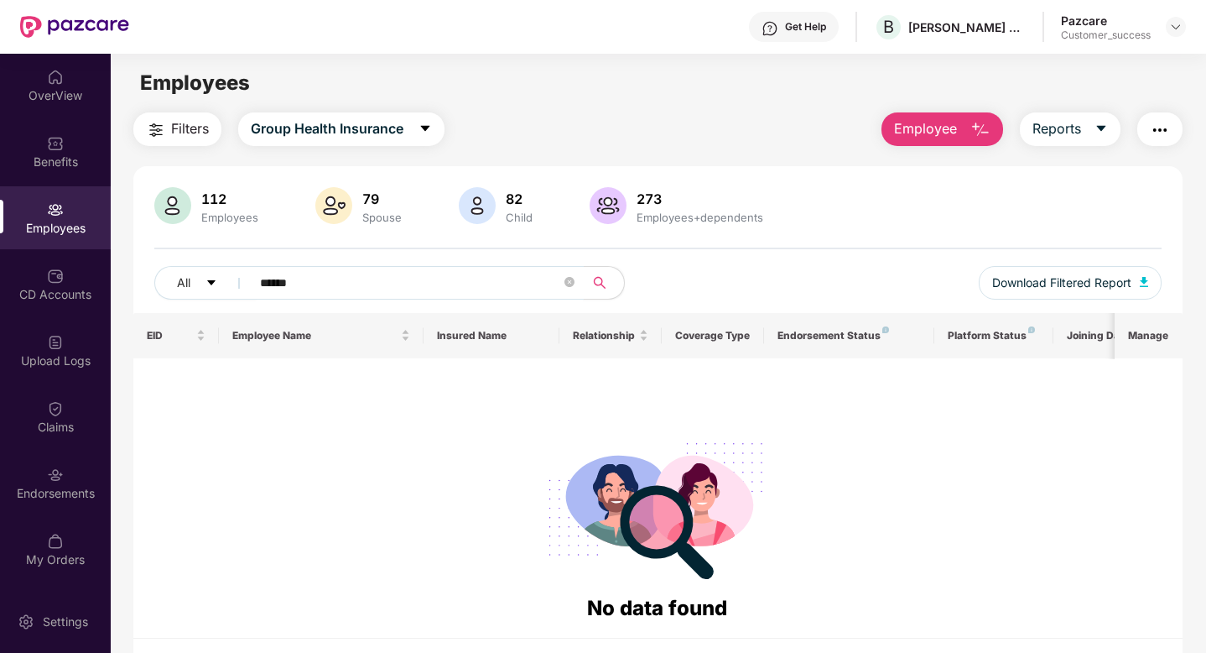
click at [313, 284] on input "******" at bounding box center [410, 282] width 301 height 25
click at [313, 133] on span "Group Health Insurance" at bounding box center [327, 128] width 153 height 21
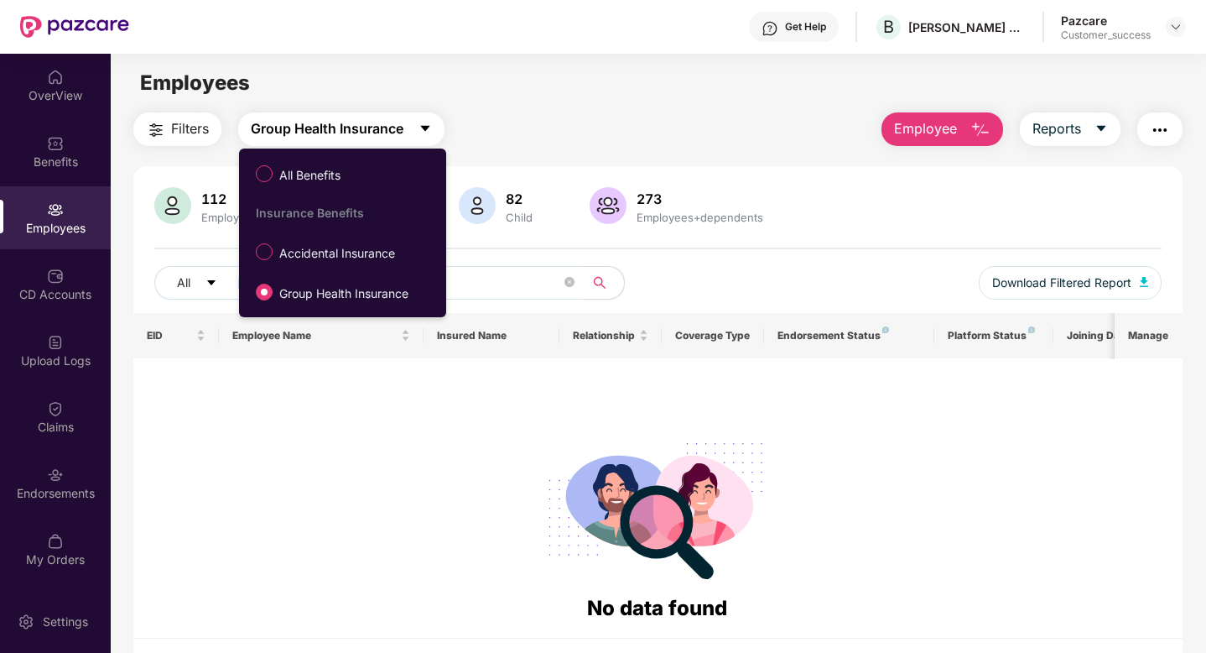
click at [313, 132] on span "Group Health Insurance" at bounding box center [327, 128] width 153 height 21
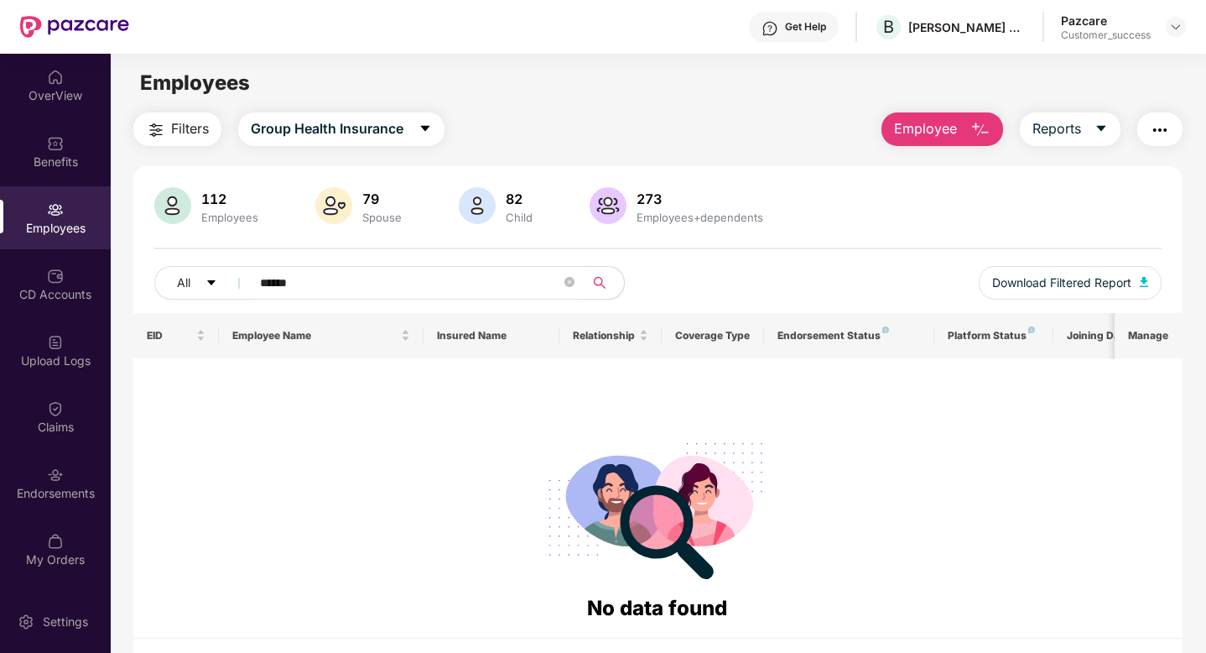
click at [69, 215] on div "Employees" at bounding box center [55, 217] width 111 height 63
click at [371, 279] on input "******" at bounding box center [410, 282] width 301 height 25
type input "*"
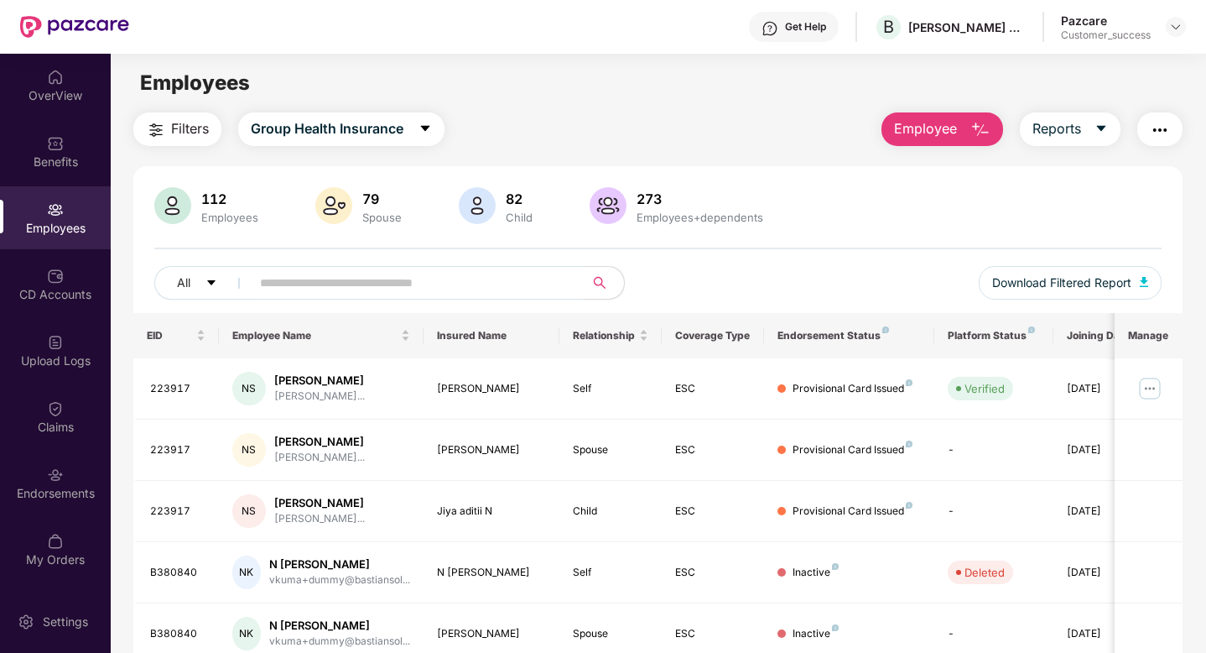
click at [420, 282] on input "text" at bounding box center [410, 282] width 301 height 25
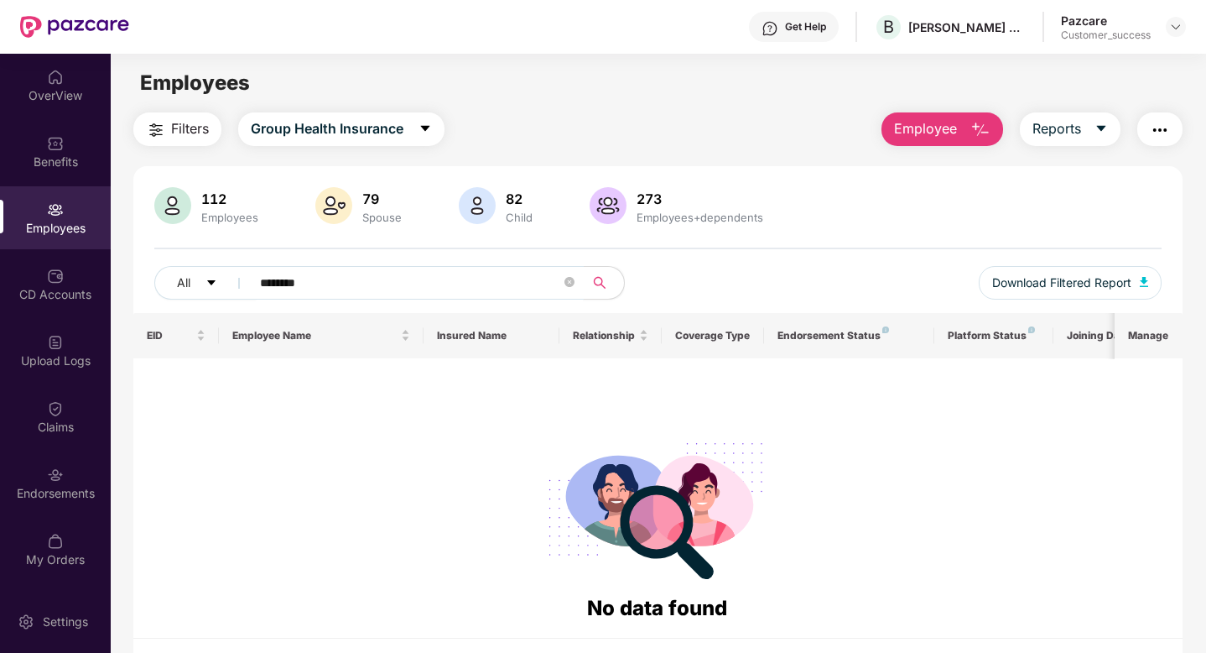
type input "*********"
click at [568, 283] on icon "close-circle" at bounding box center [570, 282] width 10 height 10
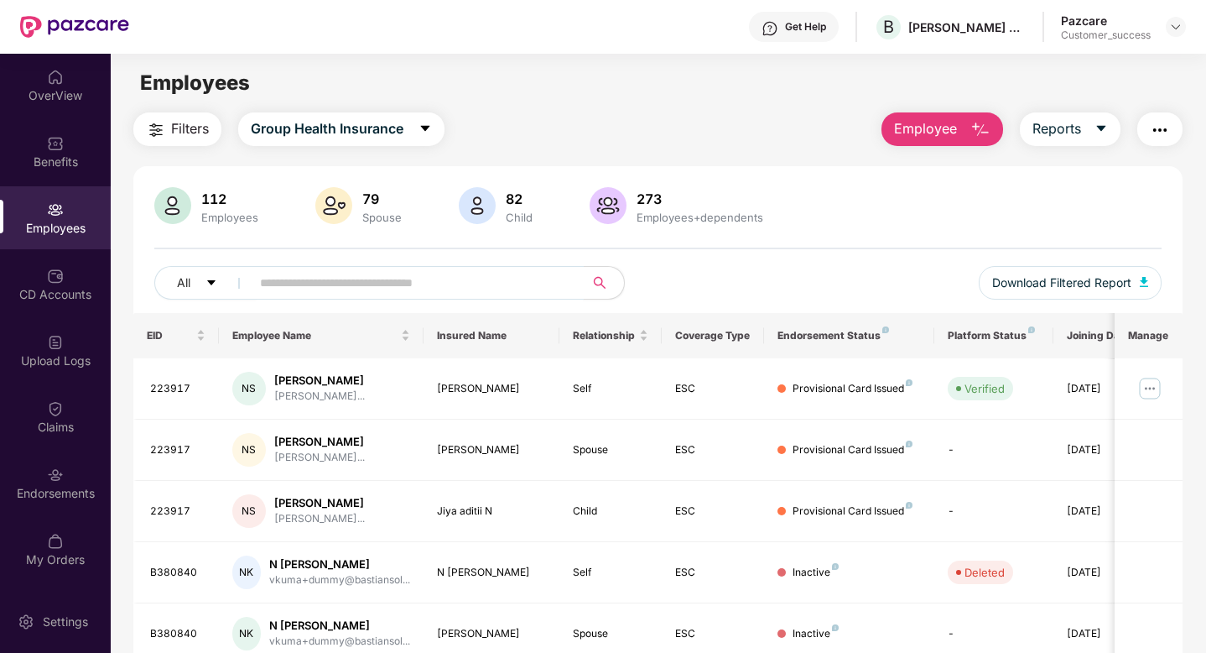
click at [466, 293] on input "text" at bounding box center [410, 282] width 301 height 25
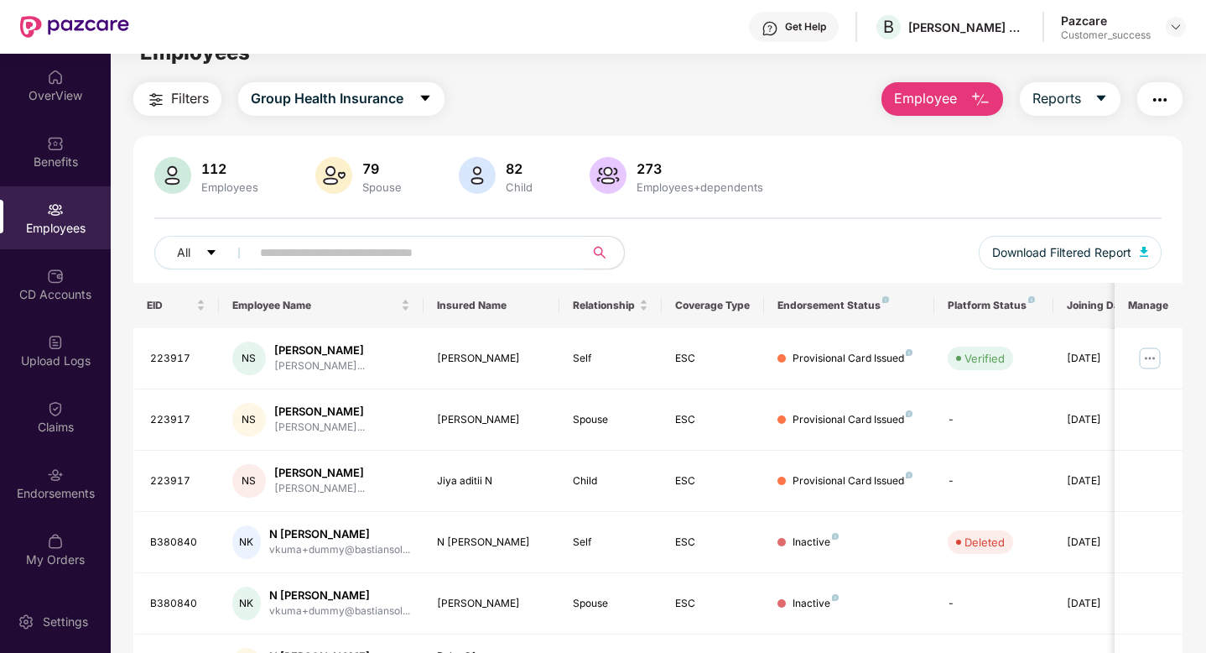
scroll to position [18, 0]
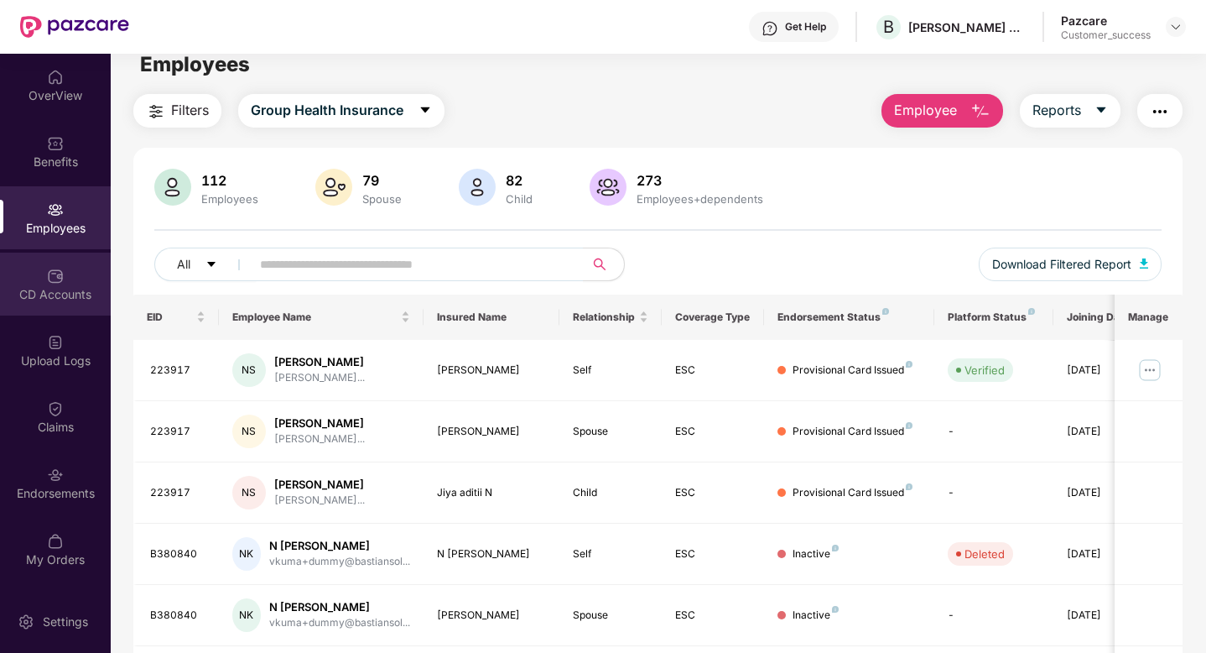
click at [12, 279] on div "CD Accounts" at bounding box center [55, 284] width 111 height 63
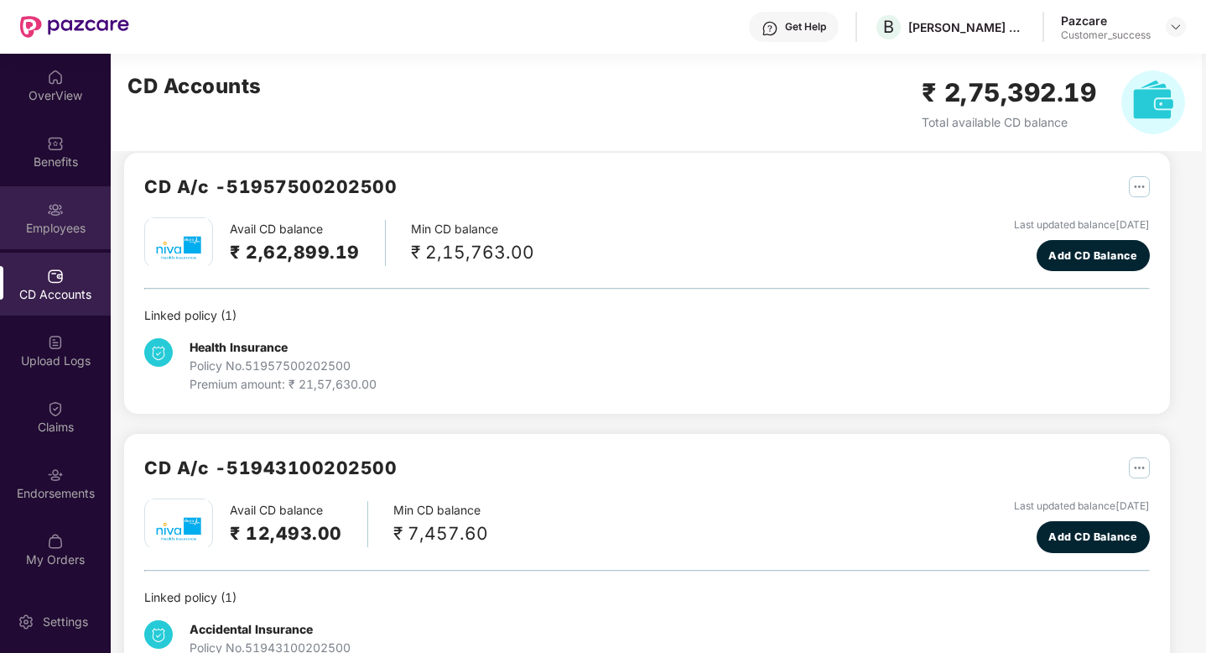
click at [34, 221] on div "Employees" at bounding box center [55, 228] width 111 height 17
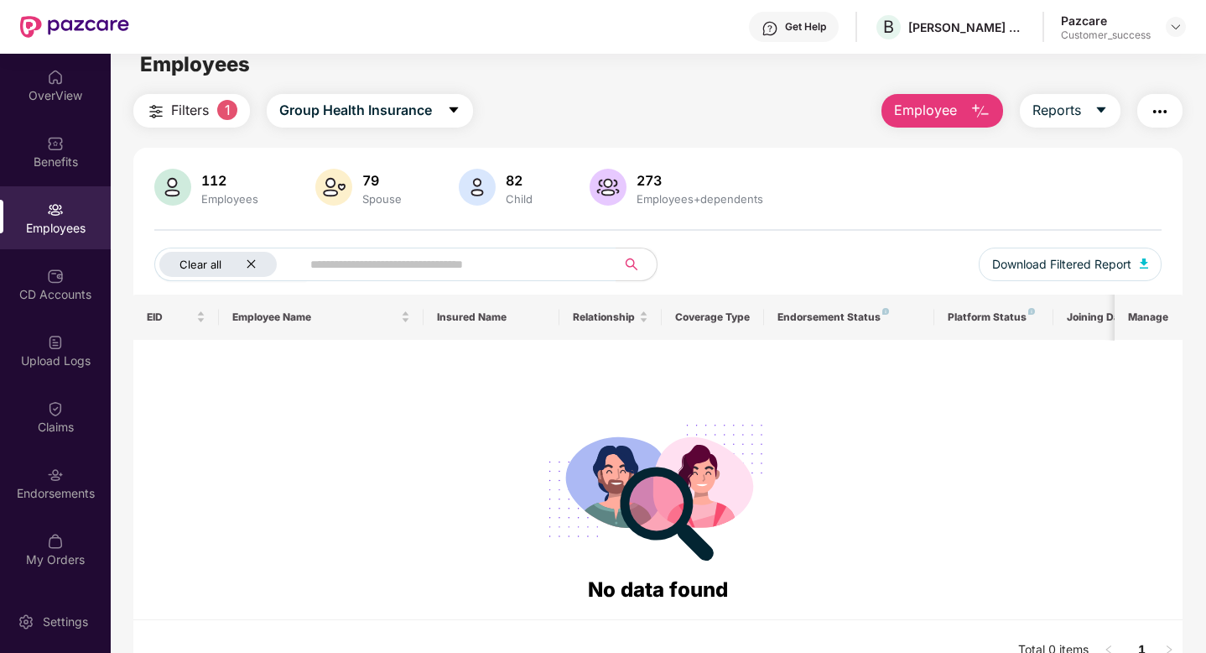
click at [255, 268] on icon "close" at bounding box center [251, 263] width 11 height 11
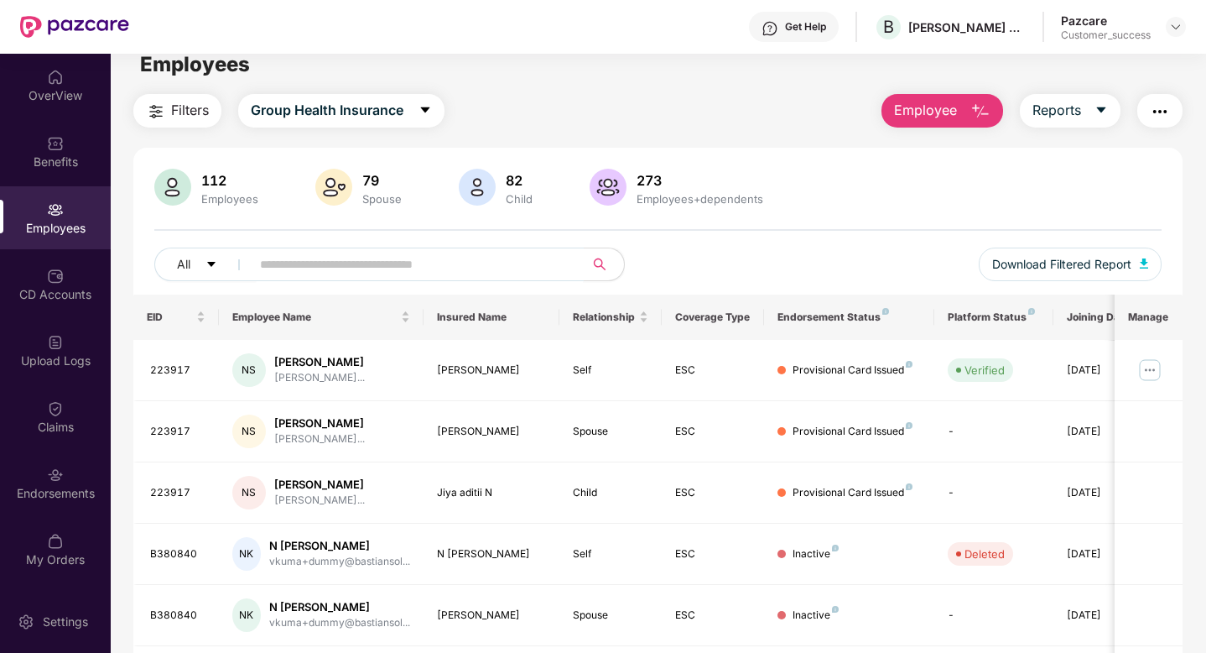
click at [284, 267] on input "text" at bounding box center [410, 264] width 301 height 25
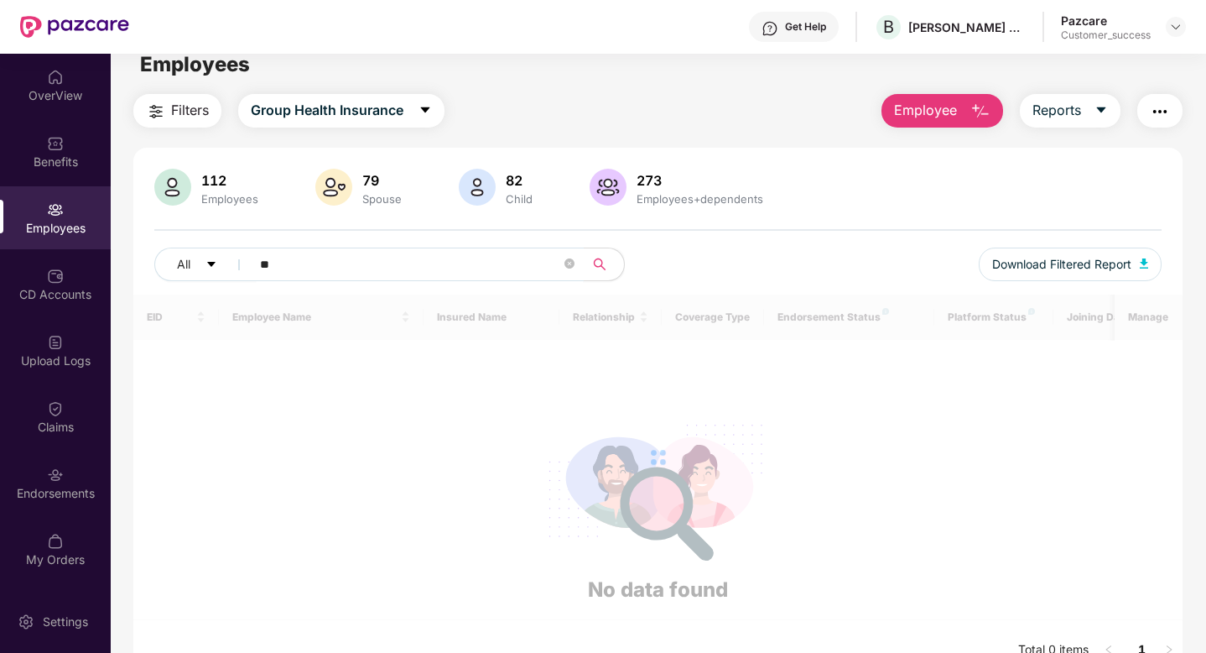
type input "*"
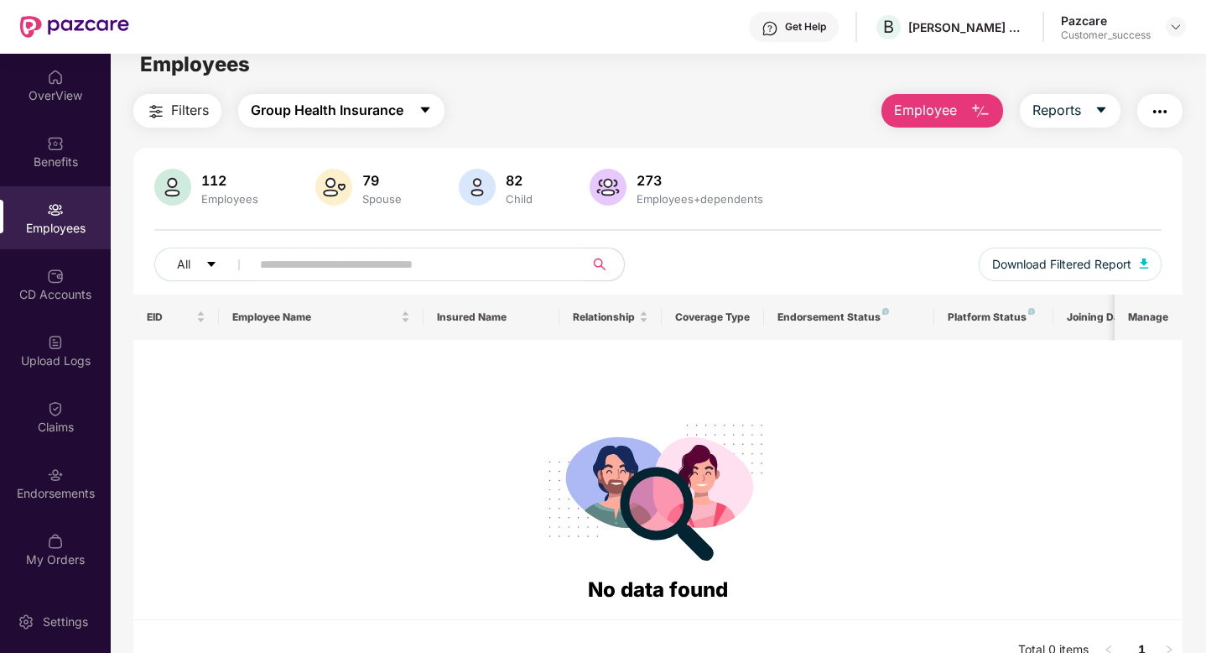
click at [282, 111] on span "Group Health Insurance" at bounding box center [327, 110] width 153 height 21
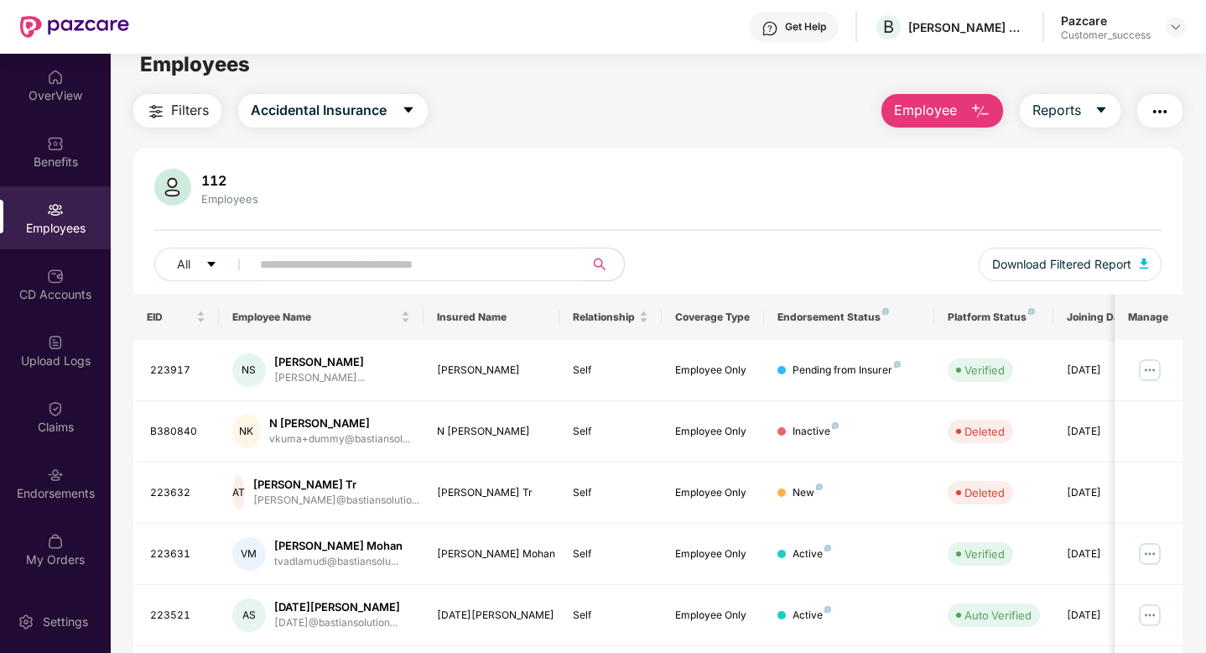
click at [302, 258] on input "text" at bounding box center [410, 264] width 301 height 25
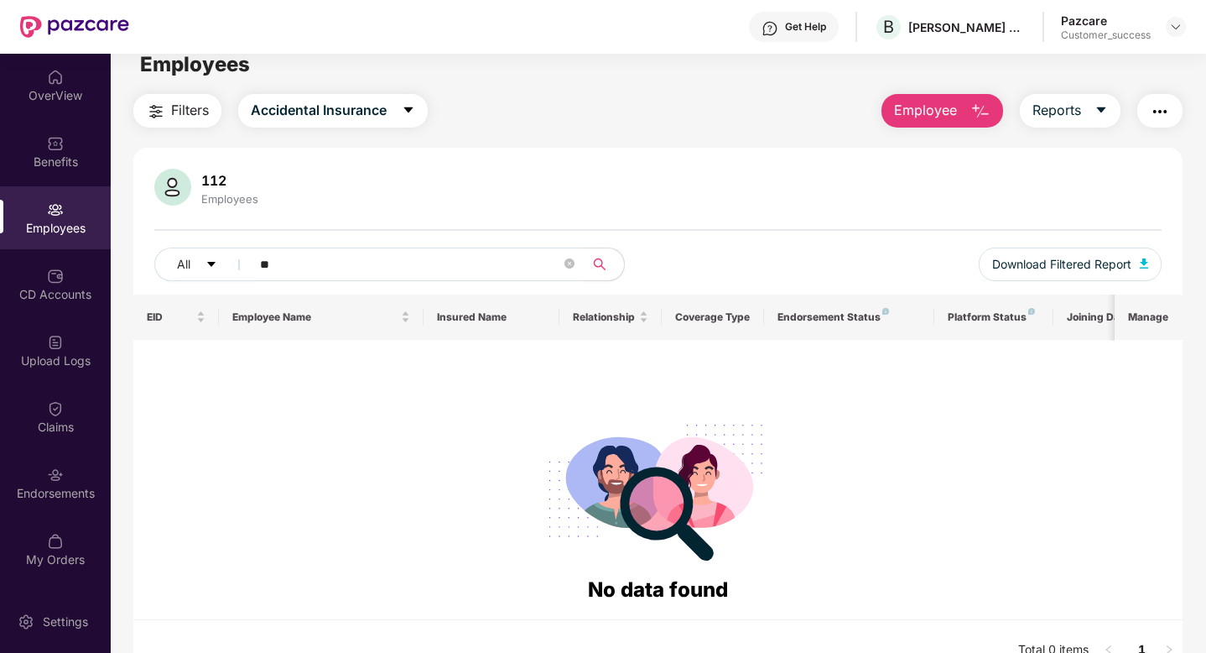
type input "*"
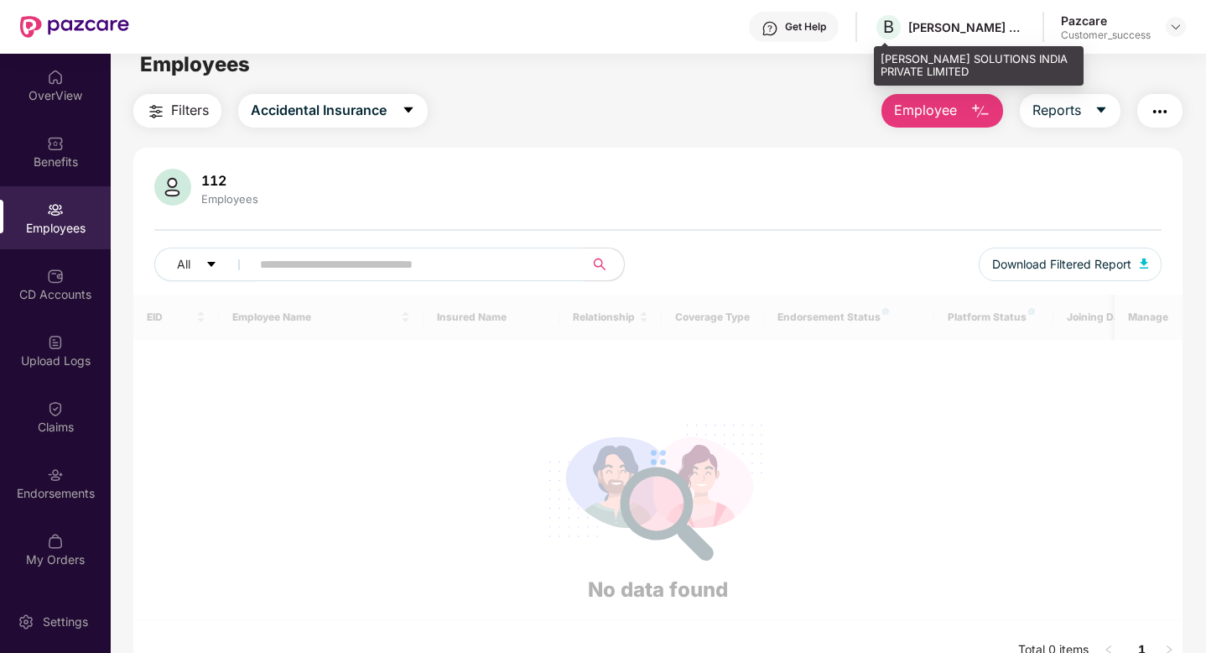
click at [956, 28] on div "[PERSON_NAME] SOLUTIONS INDIA PRIVATE LIMITED" at bounding box center [967, 27] width 117 height 16
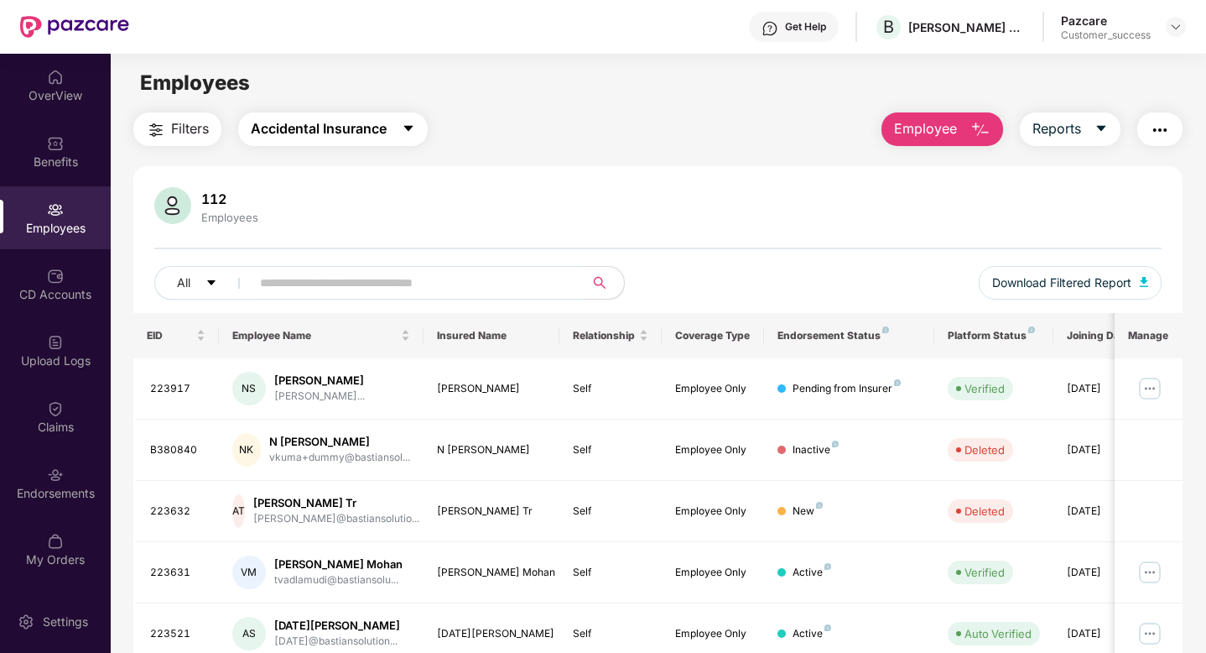
click at [301, 135] on span "Accidental Insurance" at bounding box center [319, 128] width 136 height 21
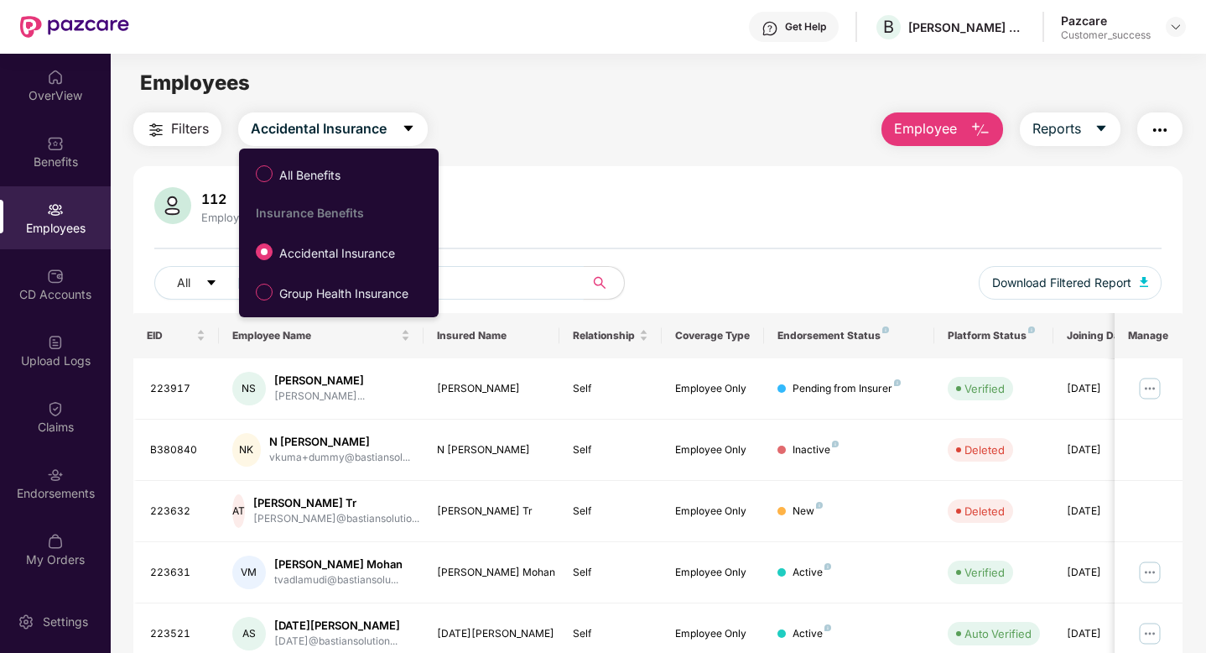
click at [317, 294] on span "Group Health Insurance" at bounding box center [344, 293] width 143 height 18
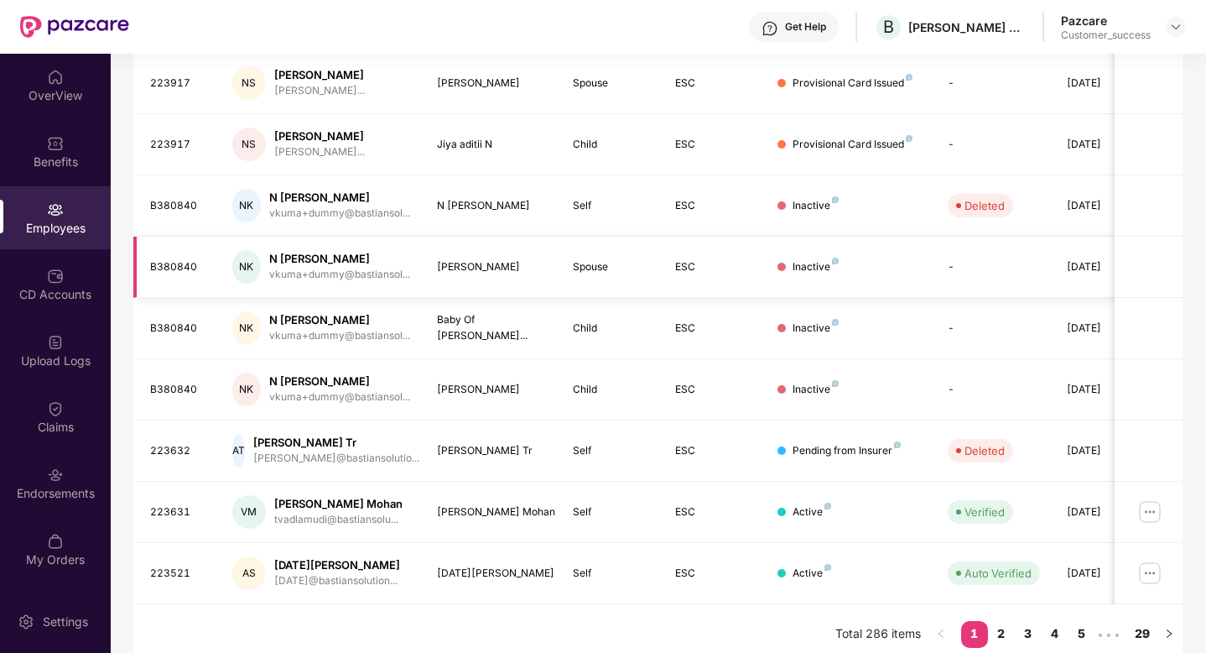
scroll to position [378, 0]
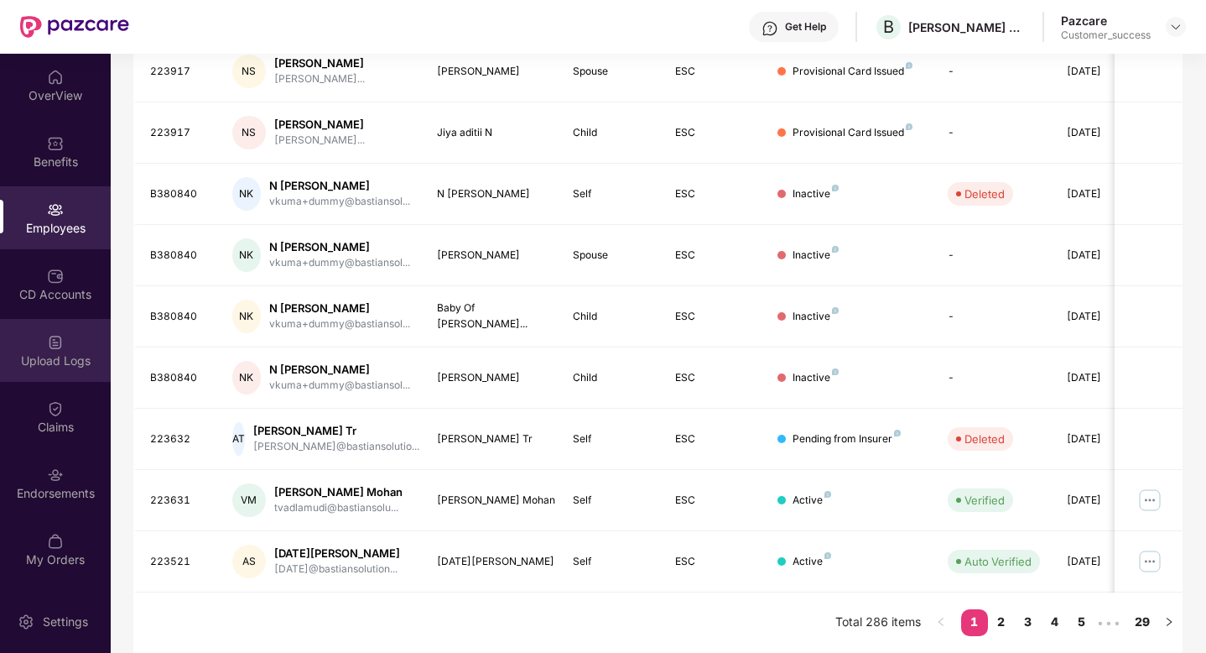
click at [49, 336] on img at bounding box center [55, 342] width 17 height 17
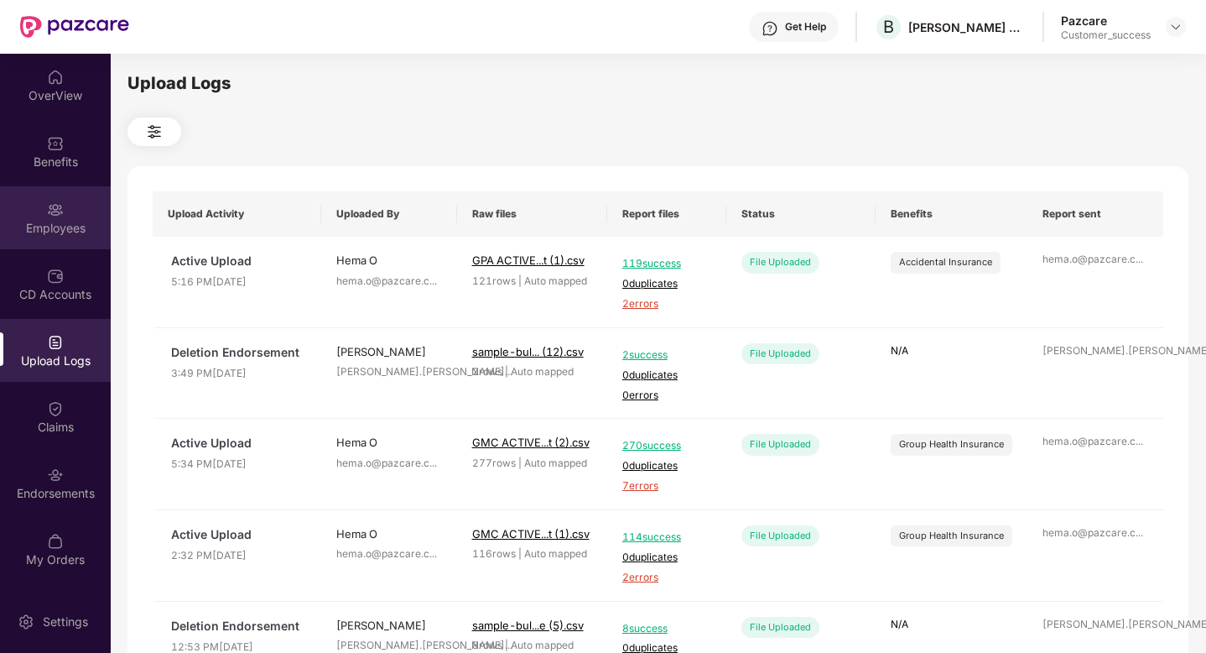
click at [37, 215] on div "Employees" at bounding box center [55, 217] width 111 height 63
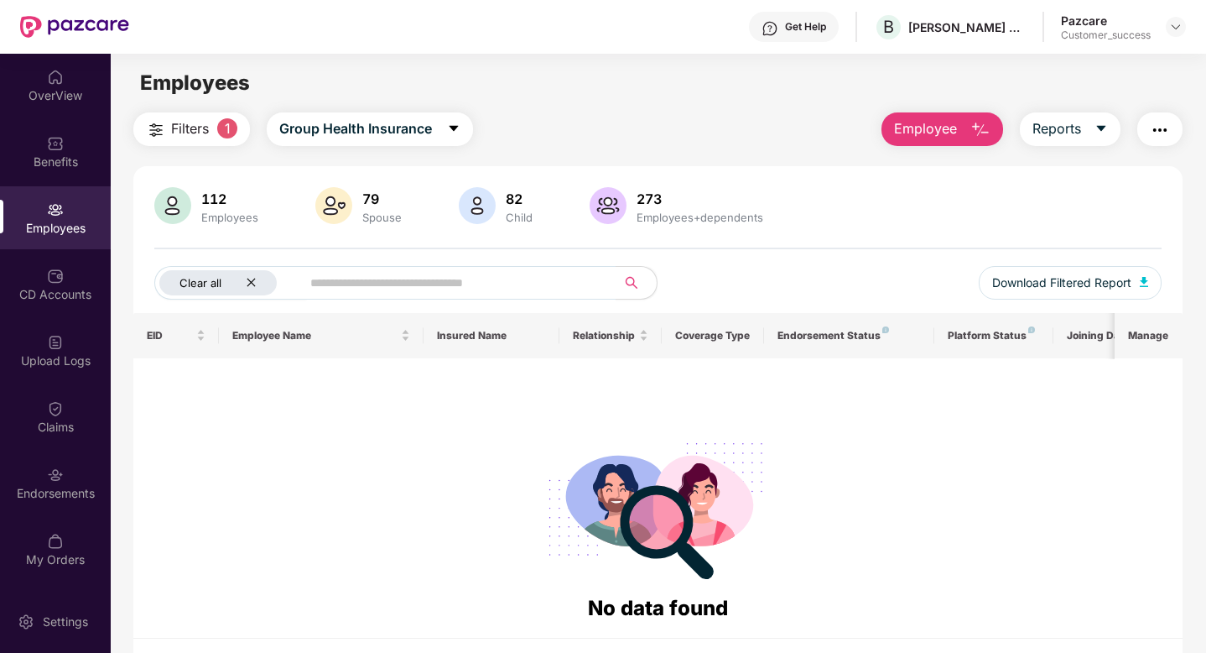
click at [252, 283] on icon "close" at bounding box center [251, 283] width 8 height 8
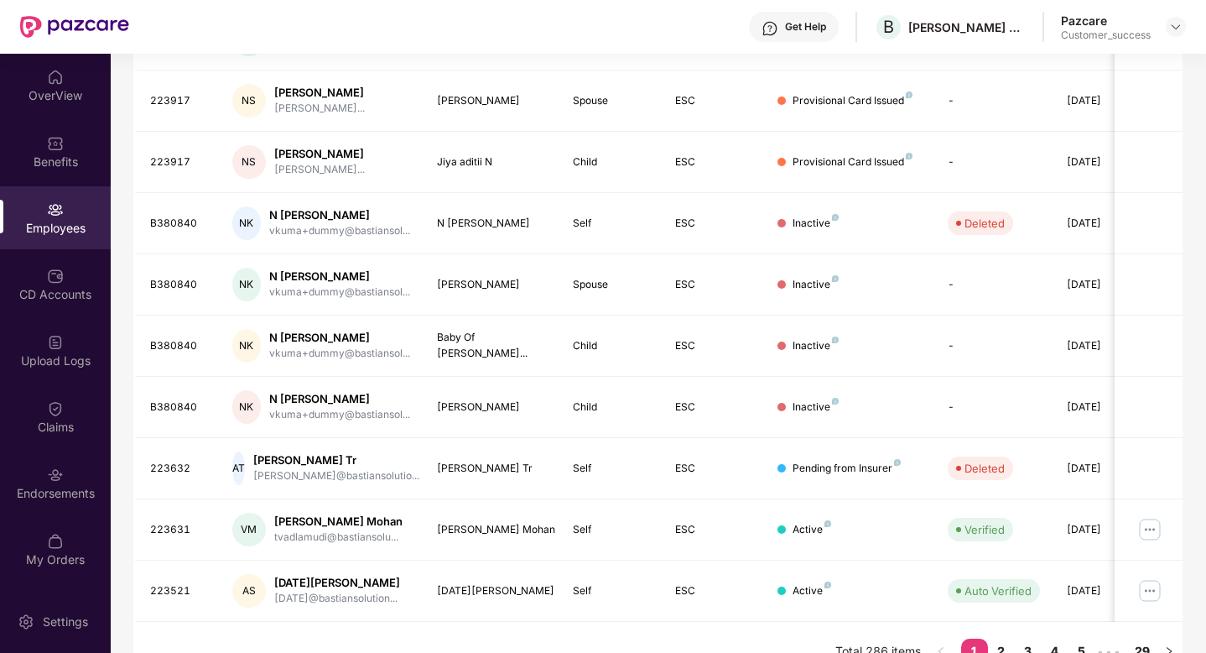
scroll to position [378, 0]
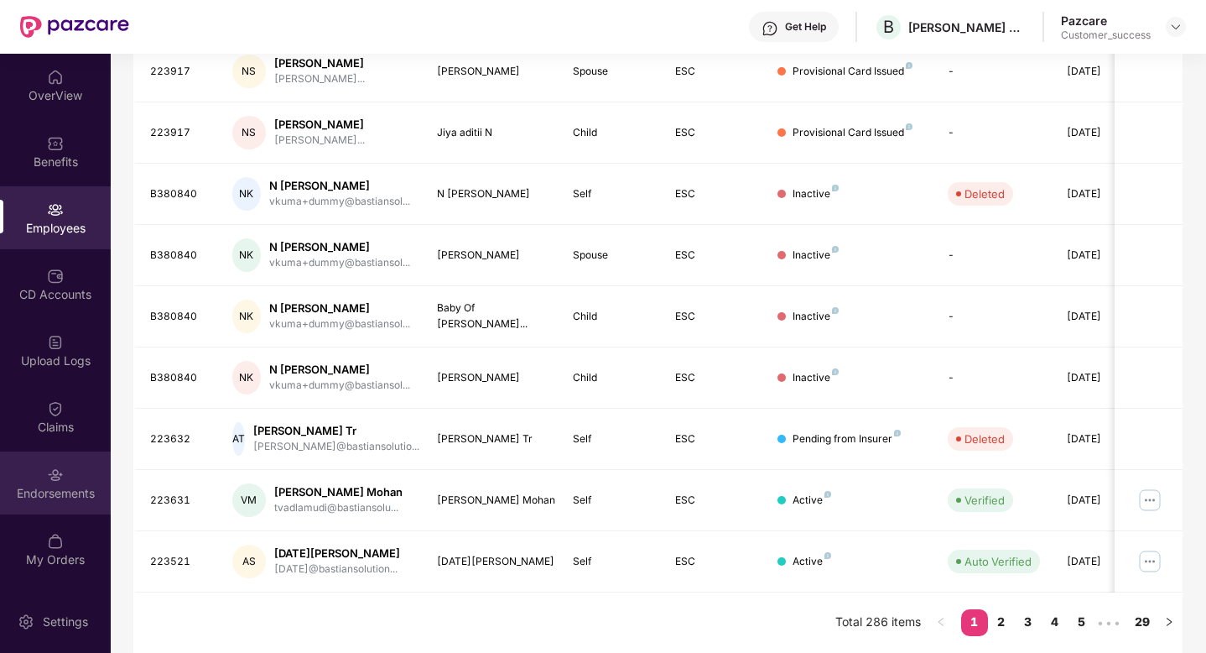
click at [43, 461] on div "Endorsements" at bounding box center [55, 482] width 111 height 63
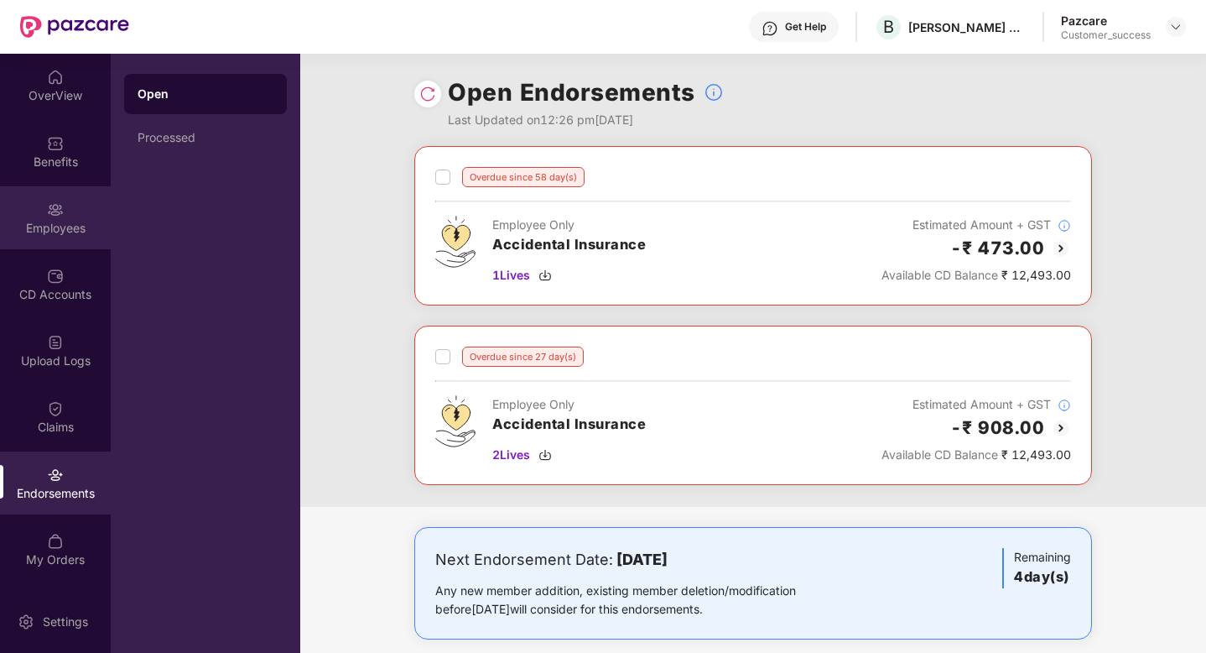
click at [44, 229] on div "Employees" at bounding box center [55, 228] width 111 height 17
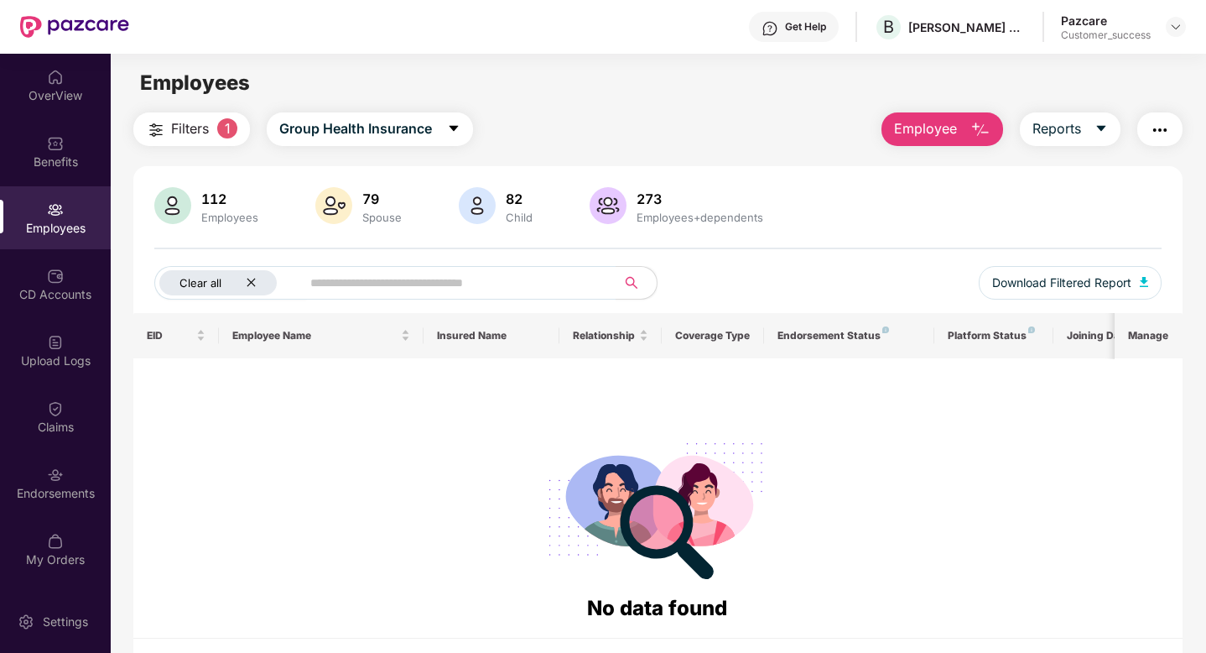
click at [249, 282] on icon "close" at bounding box center [251, 282] width 11 height 11
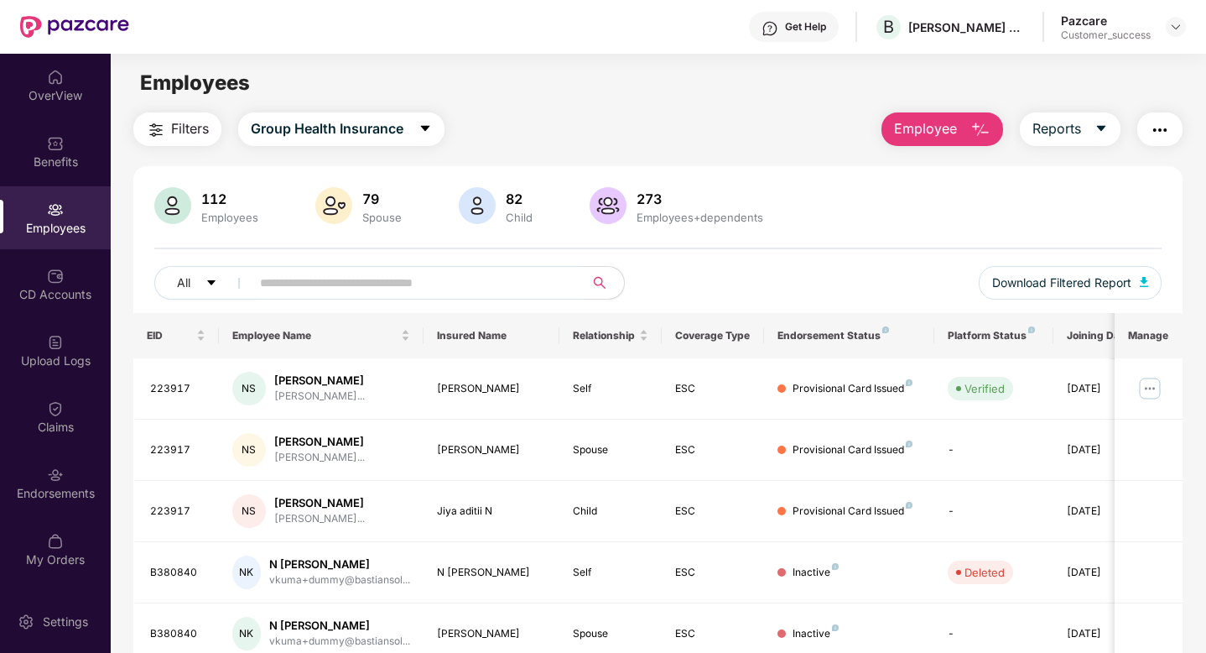
click at [270, 287] on input "text" at bounding box center [410, 282] width 301 height 25
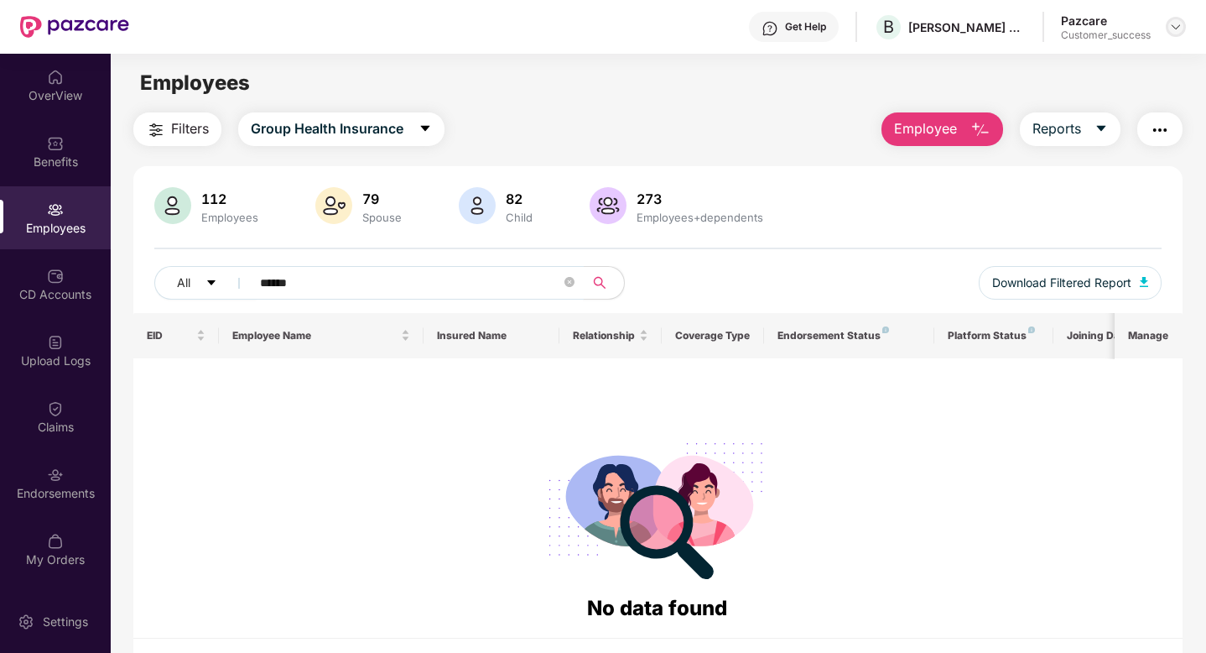
type input "******"
click at [1171, 20] on img at bounding box center [1175, 26] width 13 height 13
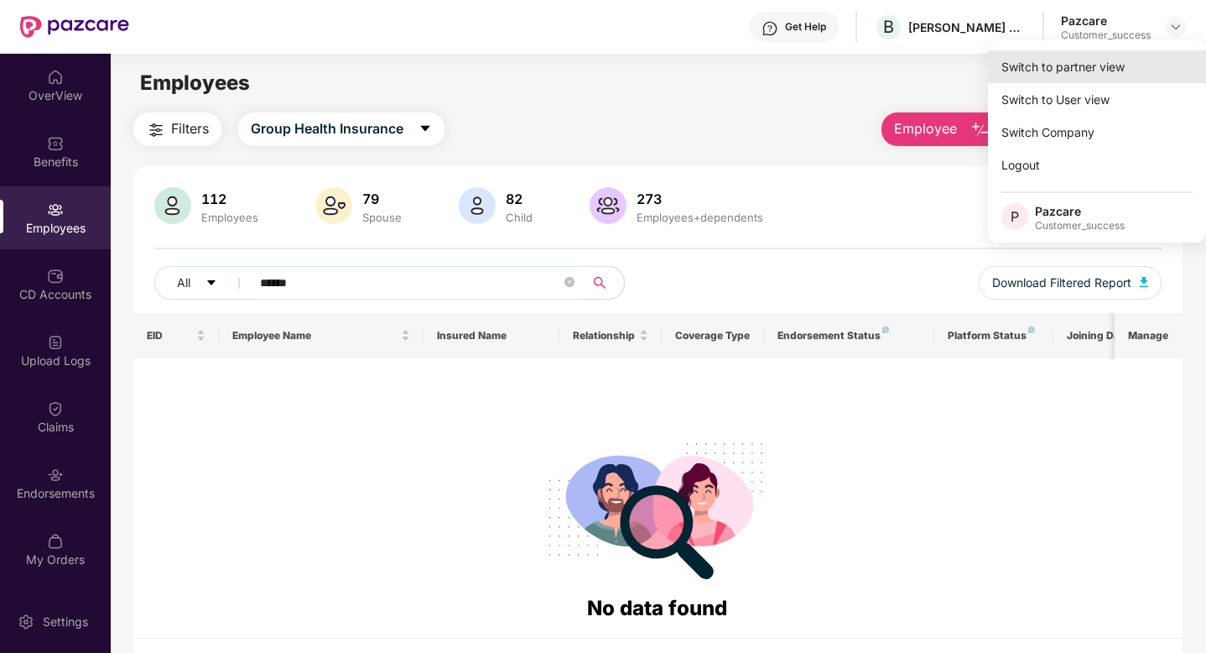
click at [1013, 75] on div "Switch to partner view" at bounding box center [1097, 66] width 218 height 33
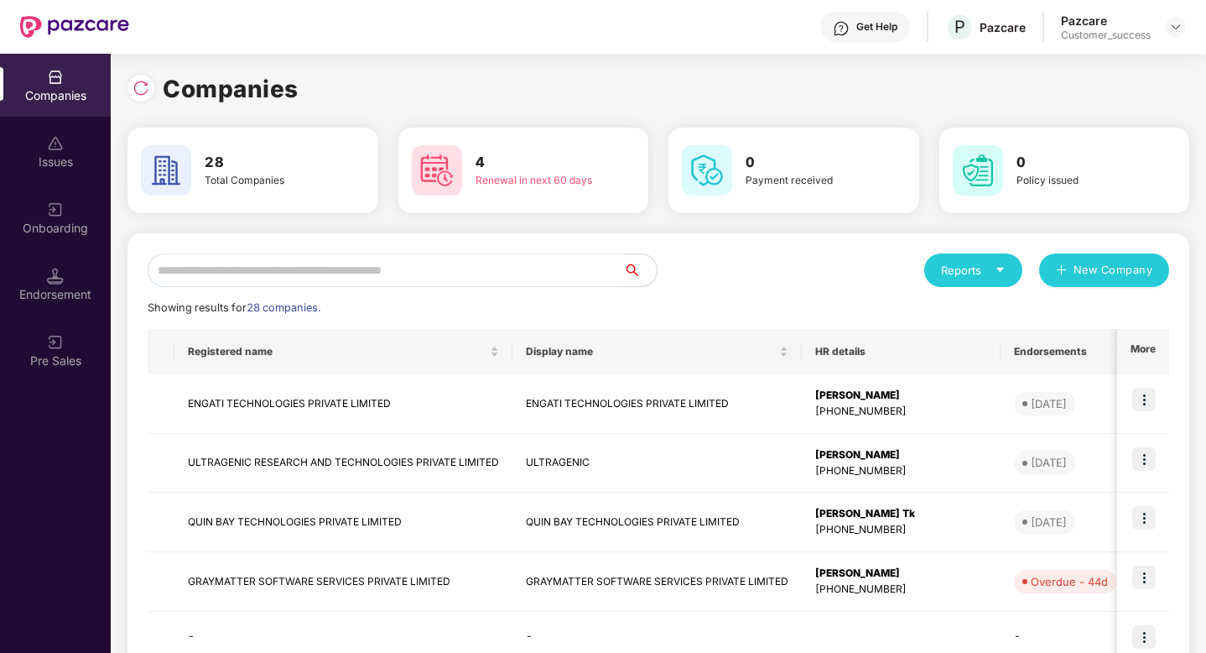
click at [296, 268] on input "text" at bounding box center [386, 270] width 476 height 34
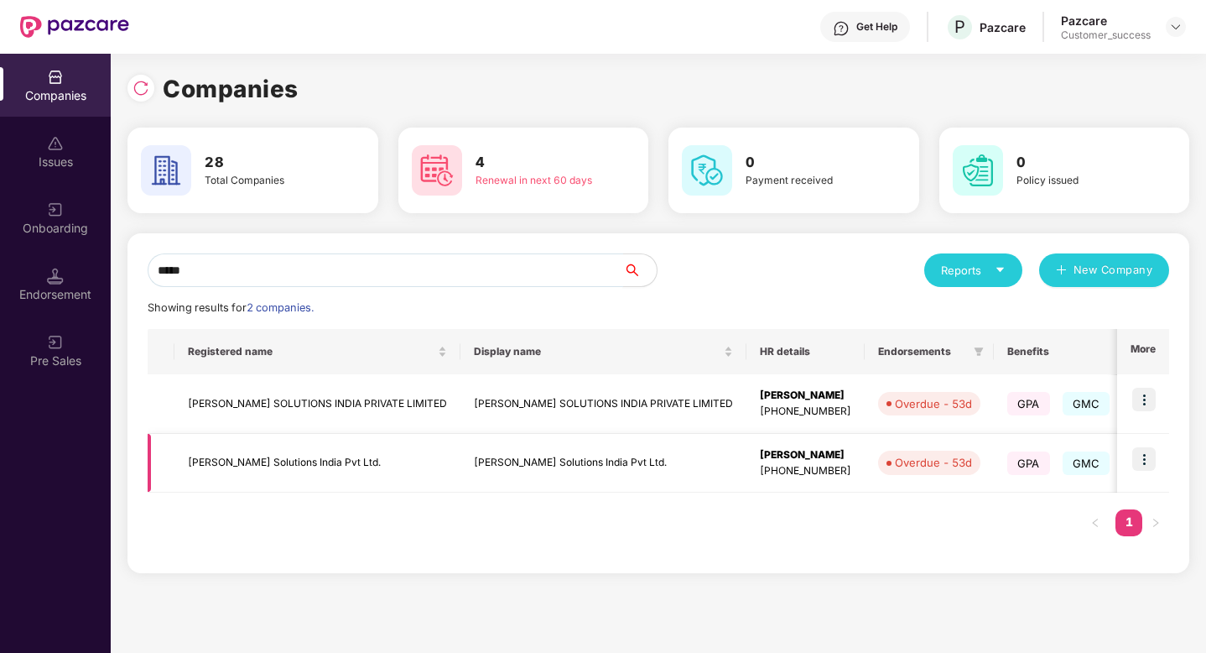
type input "*****"
click at [1146, 463] on img at bounding box center [1144, 458] width 23 height 23
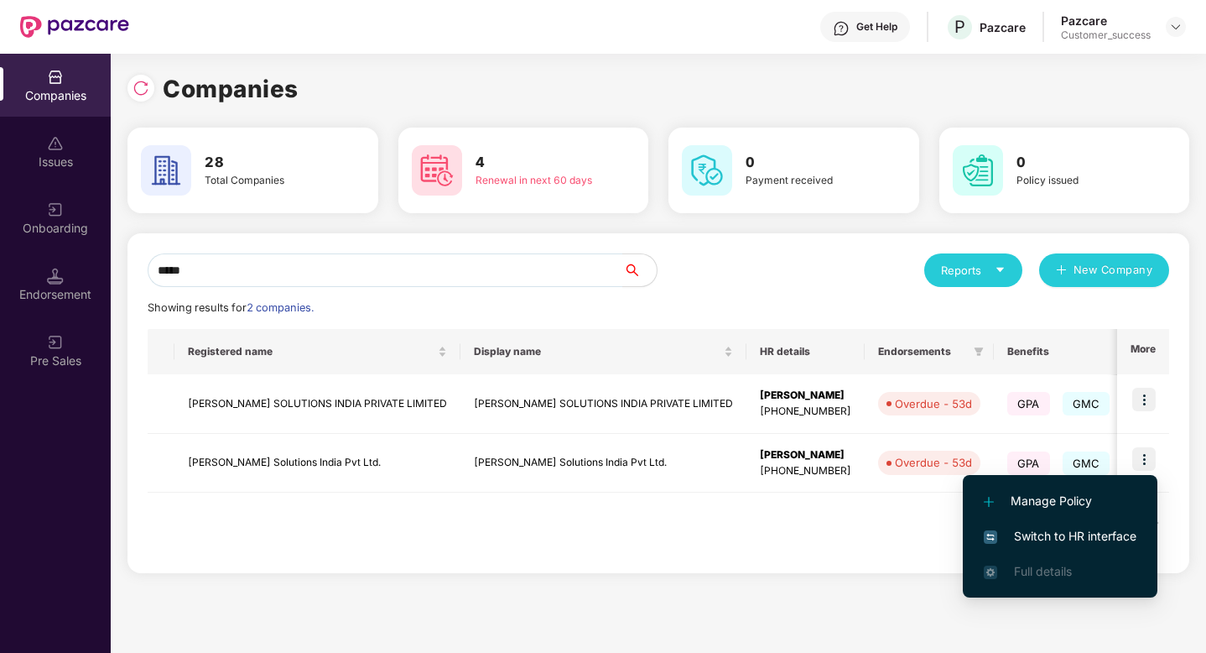
click at [1069, 533] on span "Switch to HR interface" at bounding box center [1060, 536] width 153 height 18
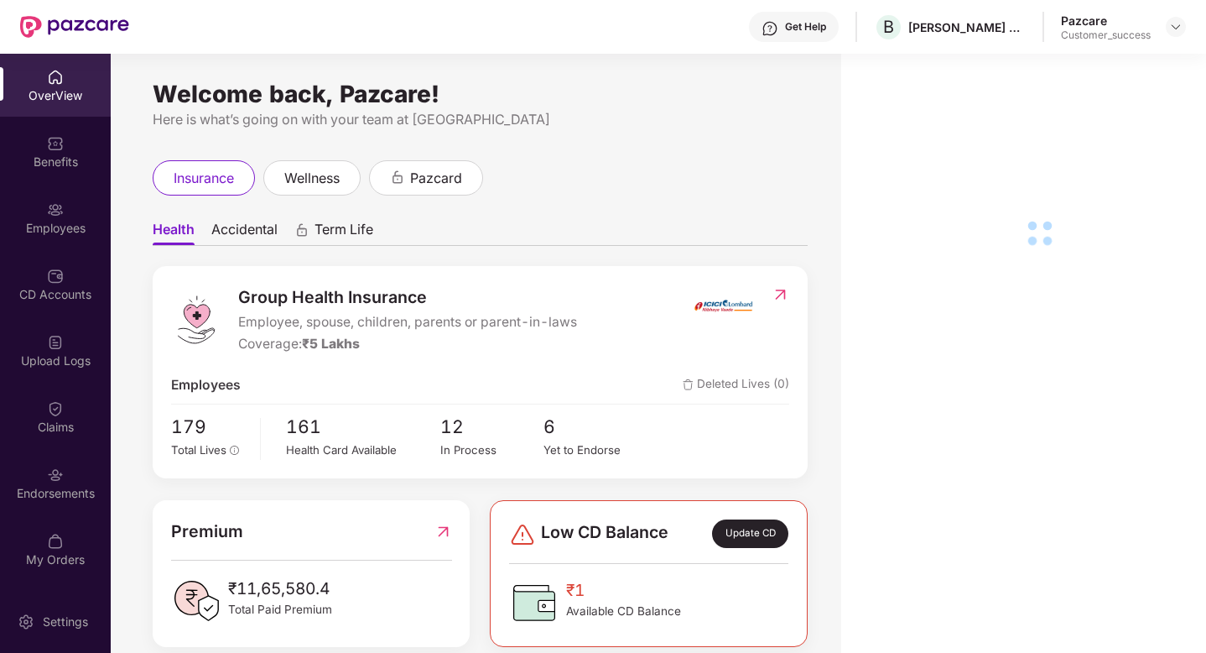
click at [29, 231] on div "Employees" at bounding box center [55, 228] width 111 height 17
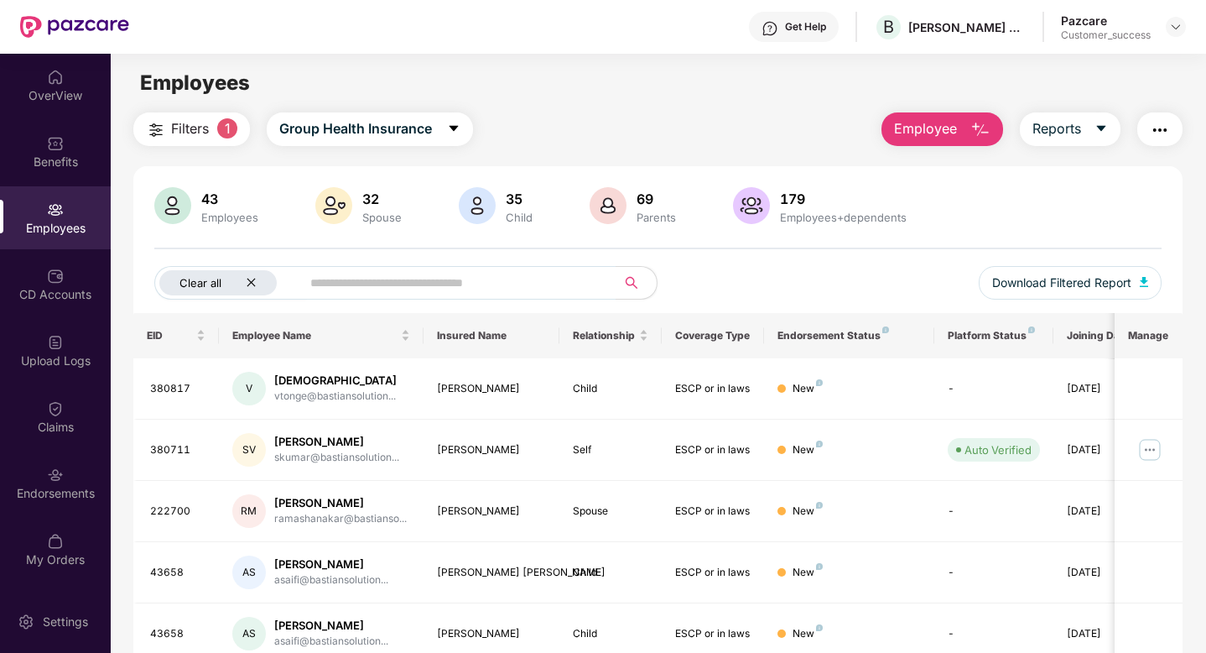
click at [249, 284] on icon "close" at bounding box center [251, 283] width 8 height 8
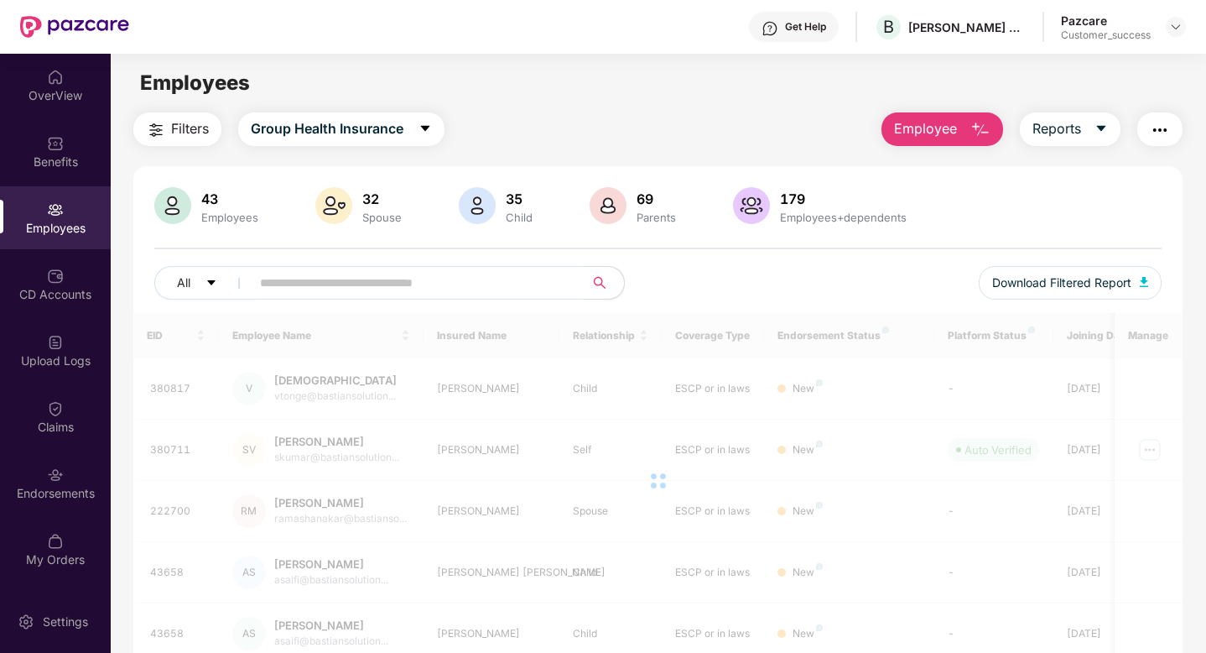
click at [305, 282] on input "text" at bounding box center [410, 282] width 301 height 25
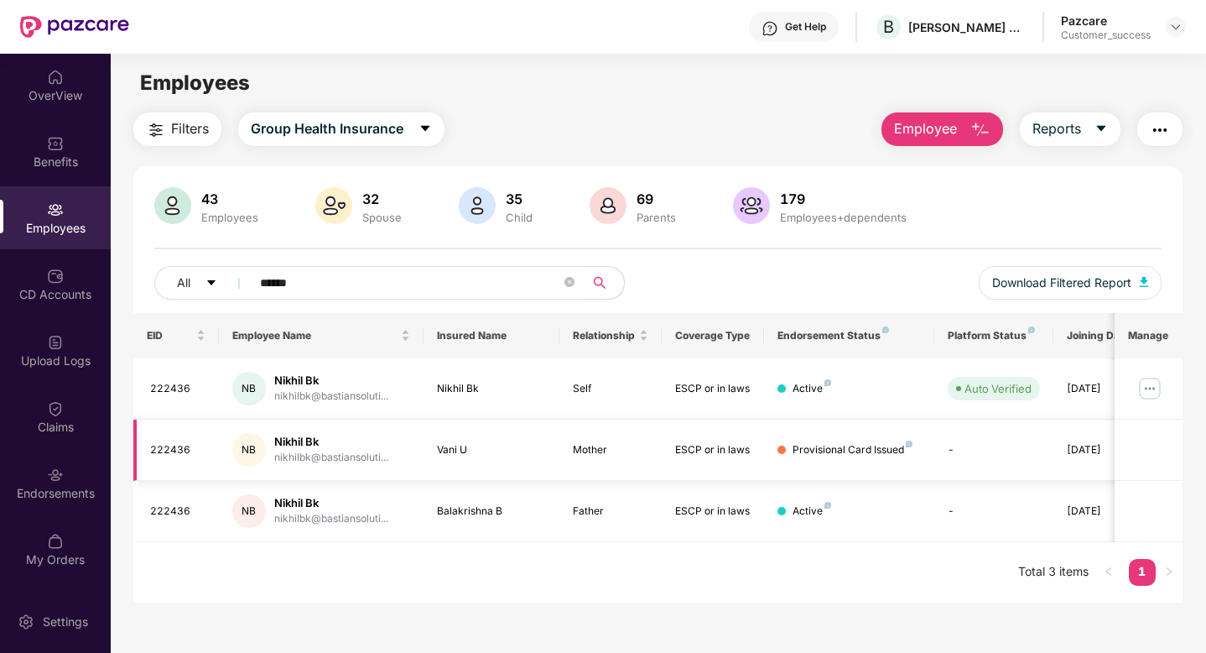
type input "******"
click at [179, 452] on div "222436" at bounding box center [177, 450] width 55 height 16
copy div "222436"
click at [1175, 26] on img at bounding box center [1175, 26] width 13 height 13
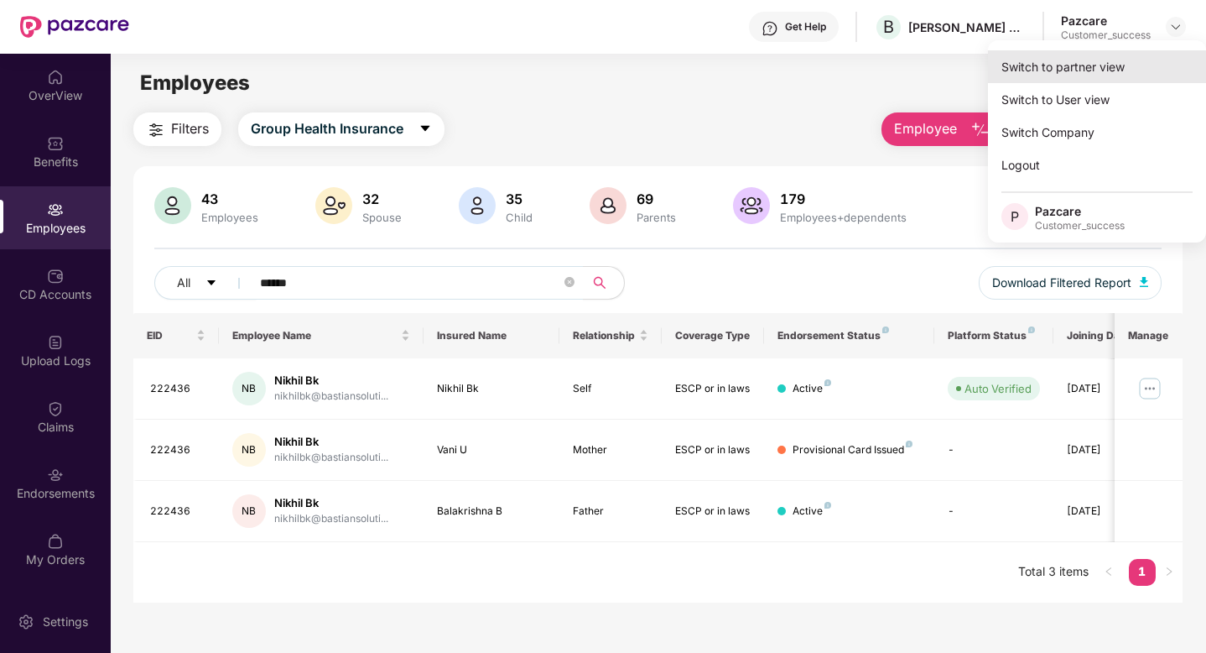
click at [1159, 62] on div "Switch to partner view" at bounding box center [1097, 66] width 218 height 33
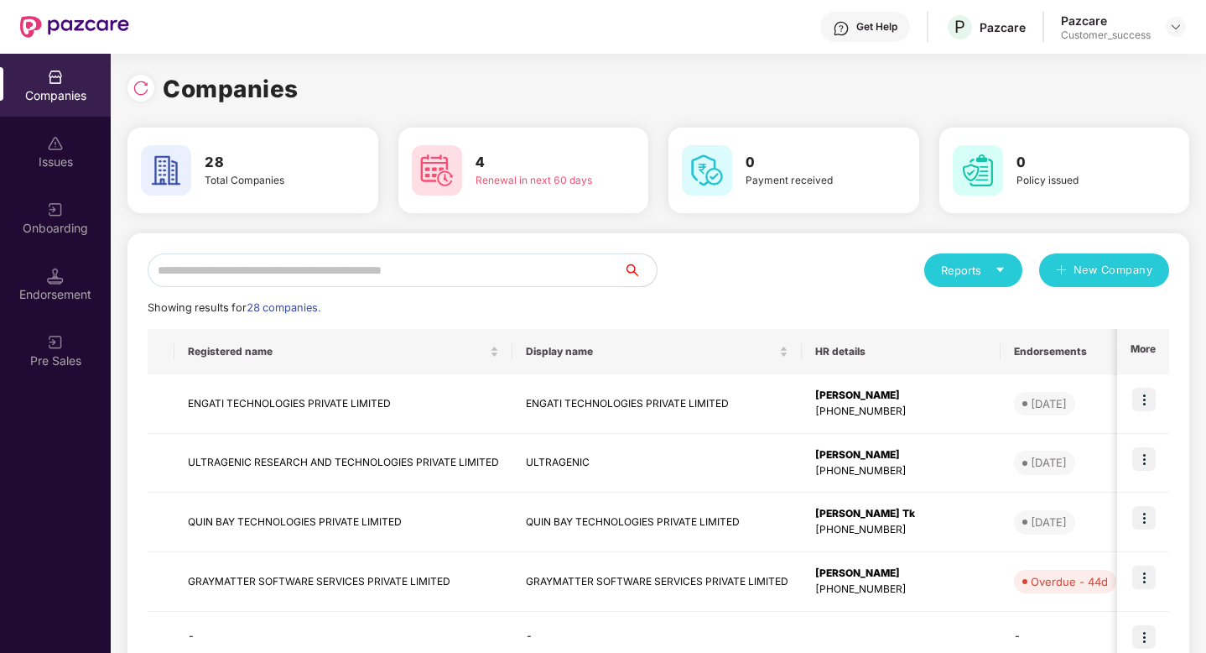
click at [404, 265] on input "text" at bounding box center [386, 270] width 476 height 34
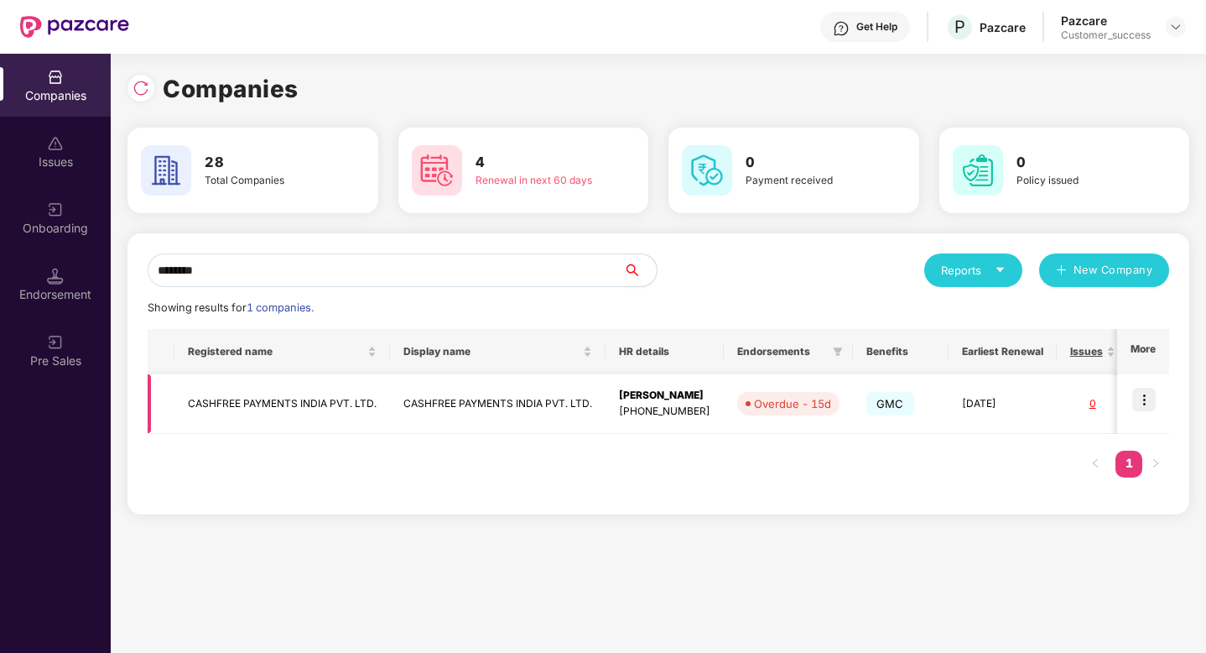
type input "********"
click at [1150, 400] on img at bounding box center [1144, 399] width 23 height 23
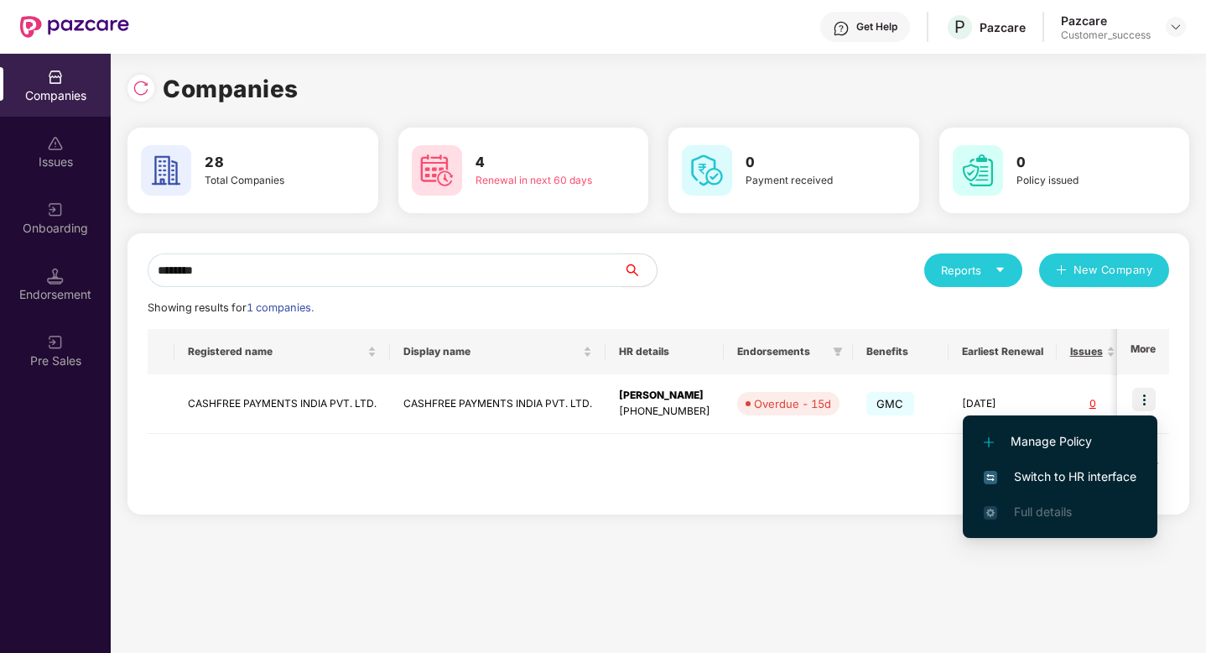
click at [1119, 481] on span "Switch to HR interface" at bounding box center [1060, 476] width 153 height 18
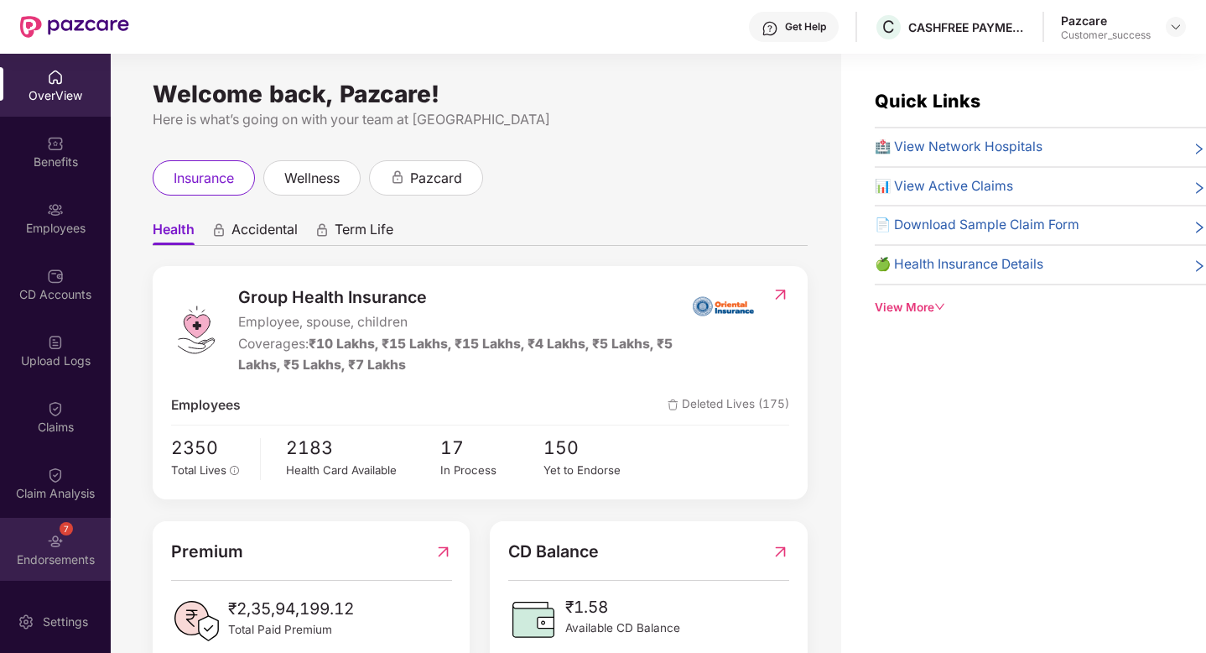
click at [58, 539] on img at bounding box center [55, 541] width 17 height 17
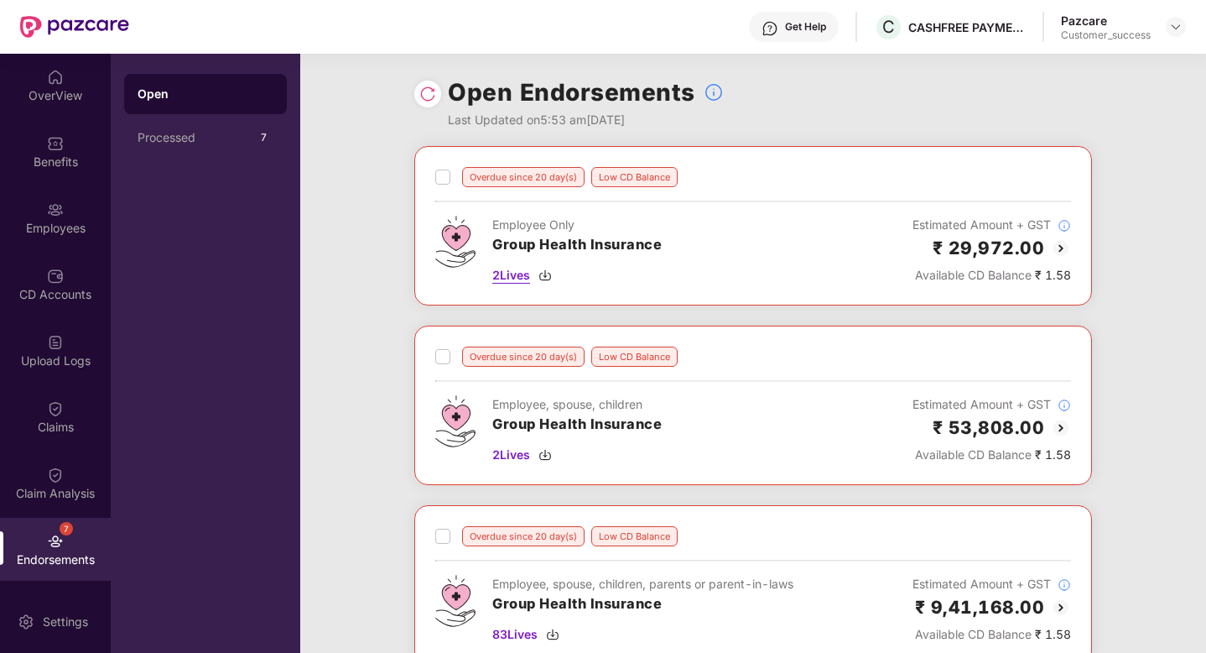
click at [548, 278] on img at bounding box center [545, 274] width 13 height 13
click at [39, 224] on div "Employees" at bounding box center [55, 228] width 111 height 17
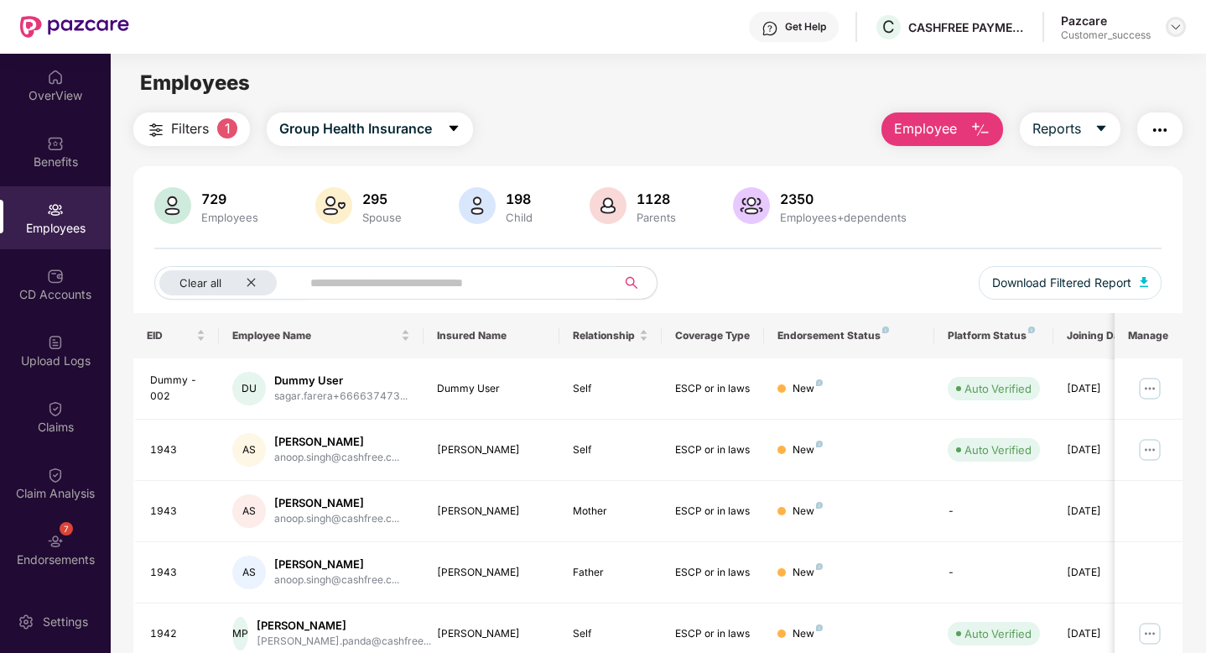
click at [1175, 28] on img at bounding box center [1175, 26] width 13 height 13
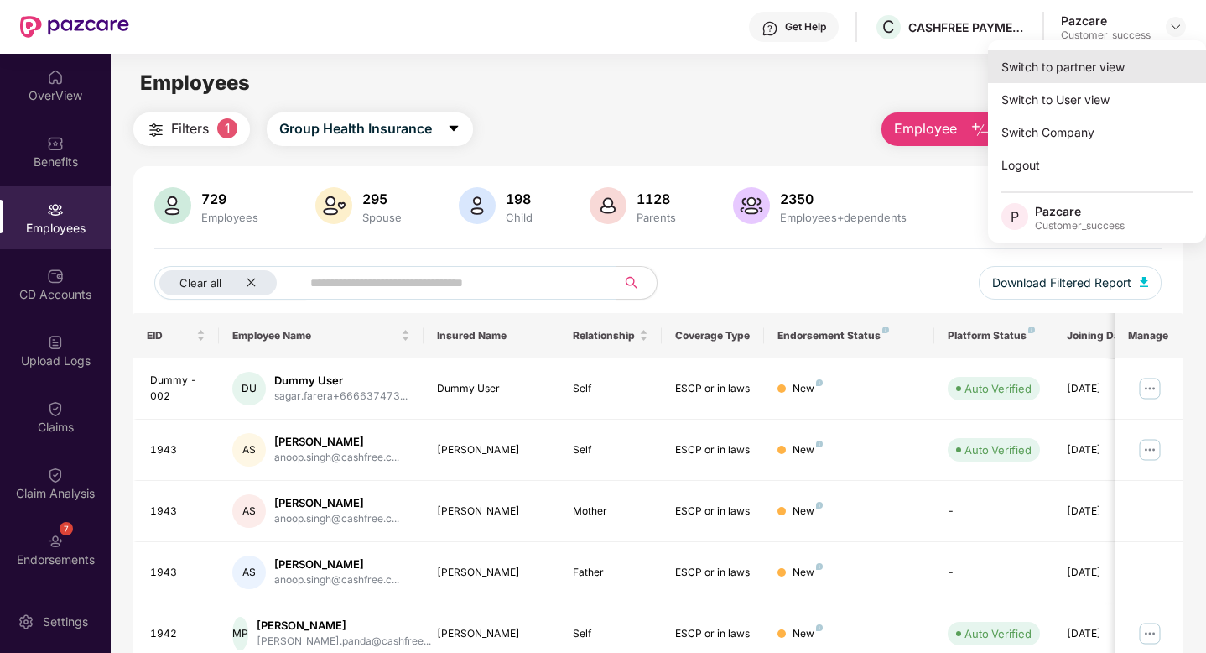
click at [1076, 69] on div "Switch to partner view" at bounding box center [1097, 66] width 218 height 33
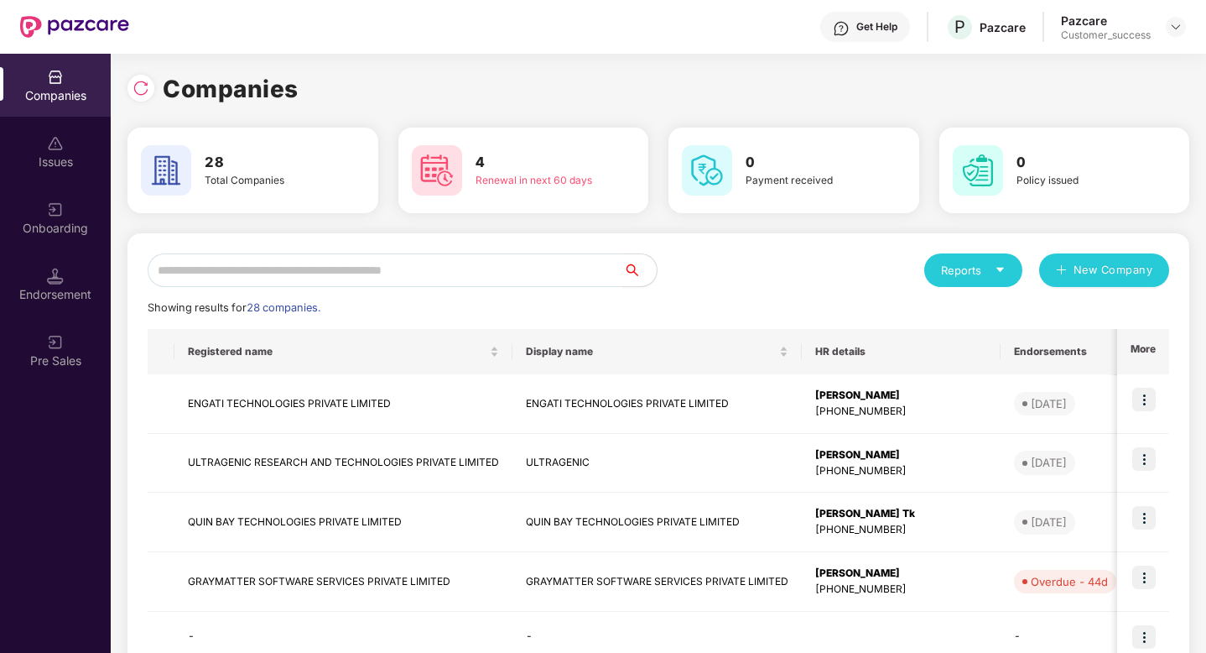
click at [463, 261] on input "text" at bounding box center [386, 270] width 476 height 34
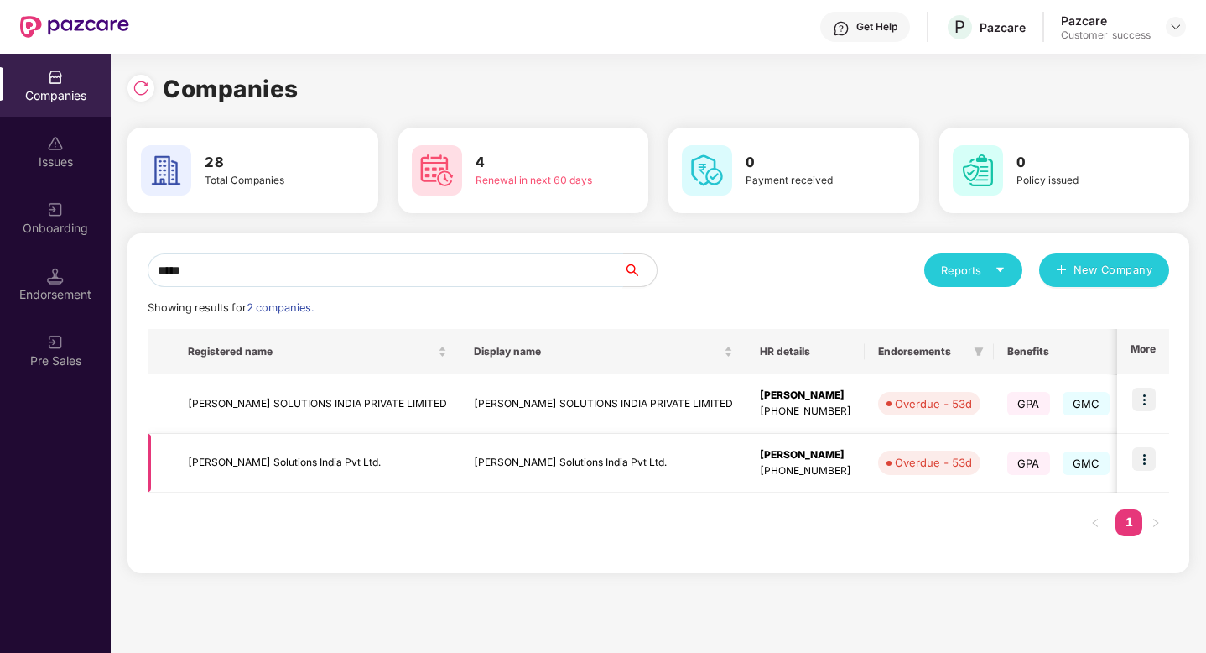
type input "*****"
click at [1154, 460] on img at bounding box center [1144, 458] width 23 height 23
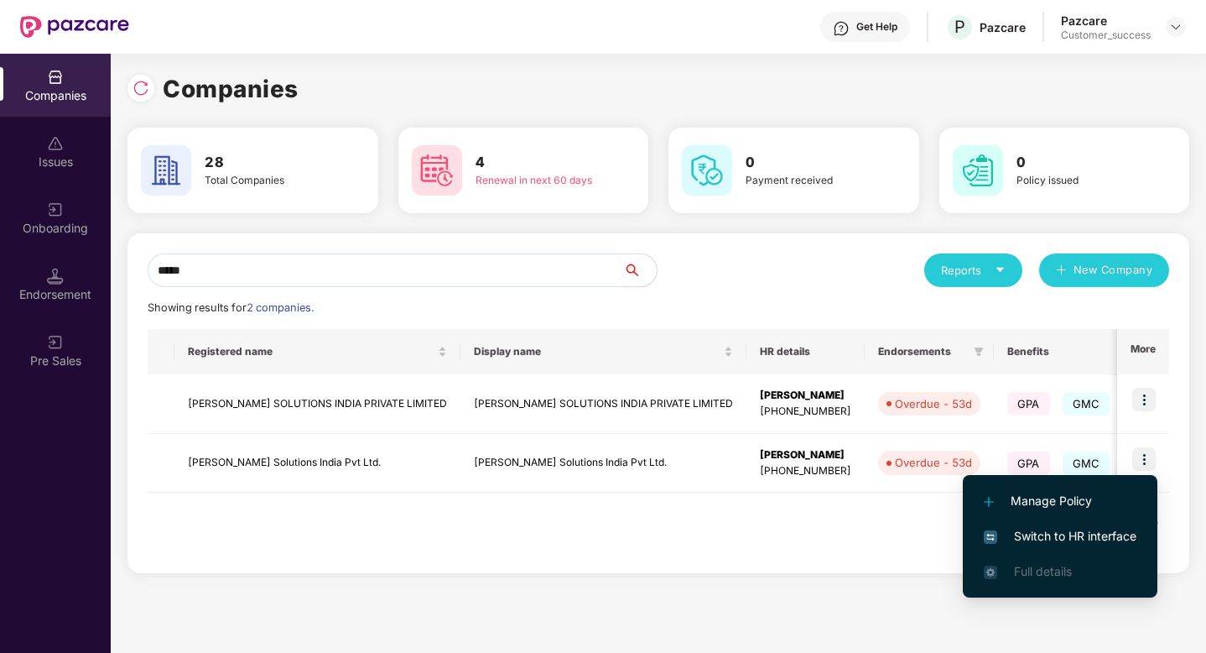
click at [1095, 534] on span "Switch to HR interface" at bounding box center [1060, 536] width 153 height 18
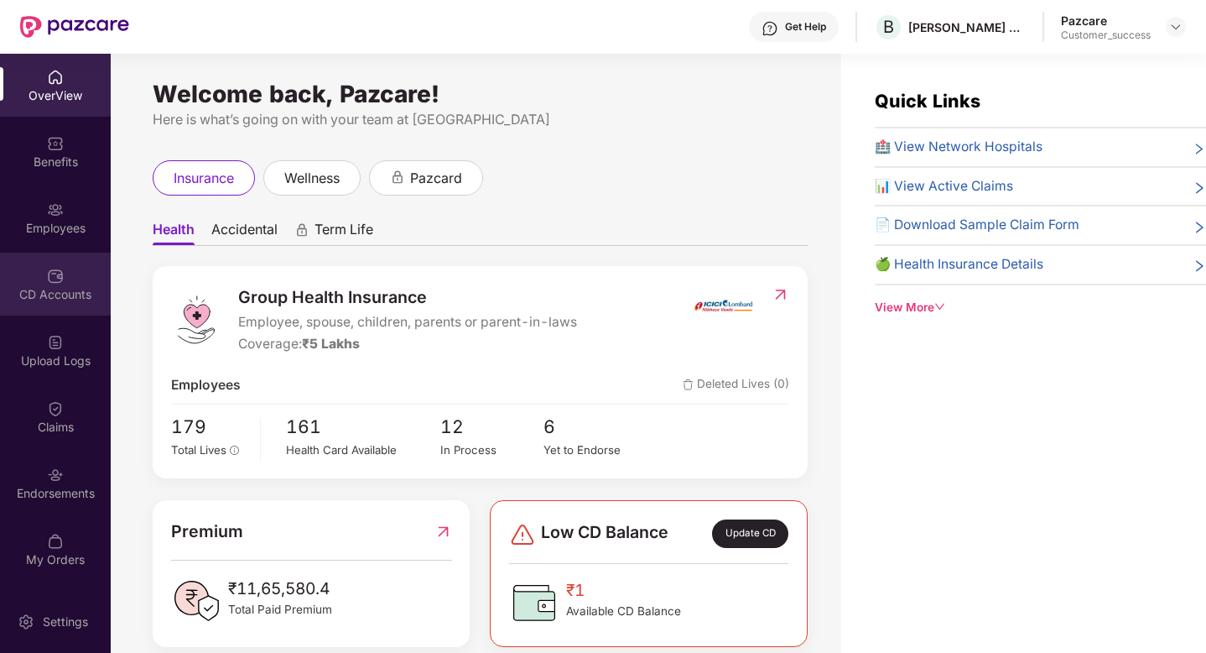
click at [57, 294] on div "CD Accounts" at bounding box center [55, 294] width 111 height 17
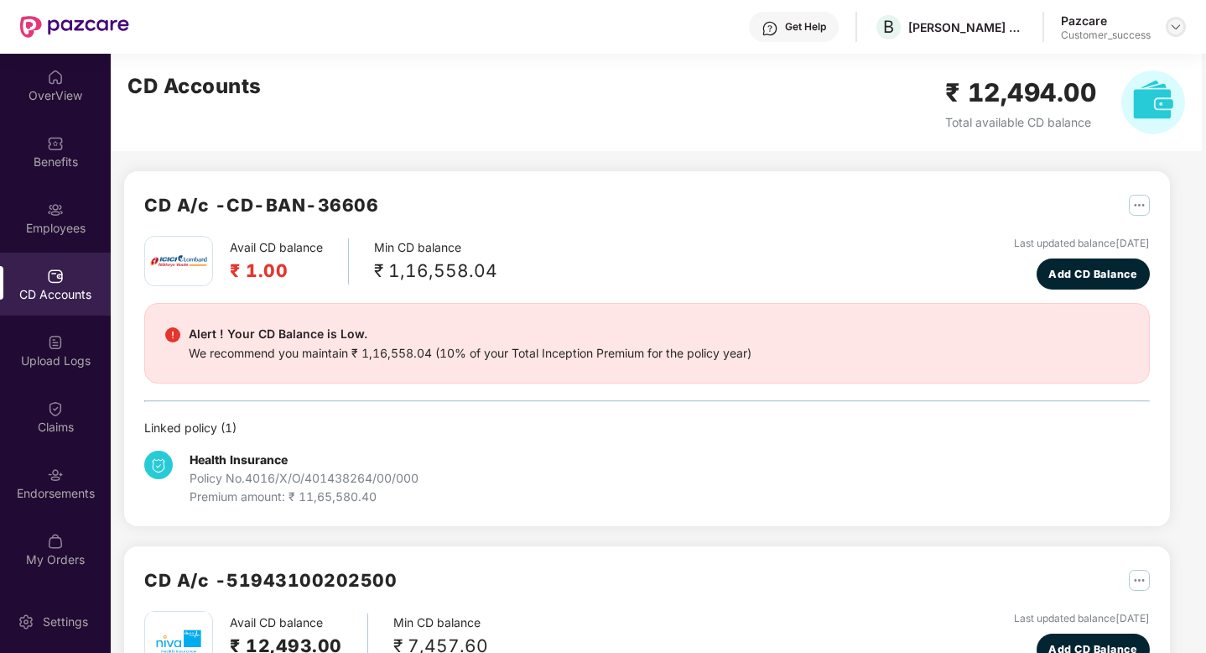
click at [1175, 31] on img at bounding box center [1175, 26] width 13 height 13
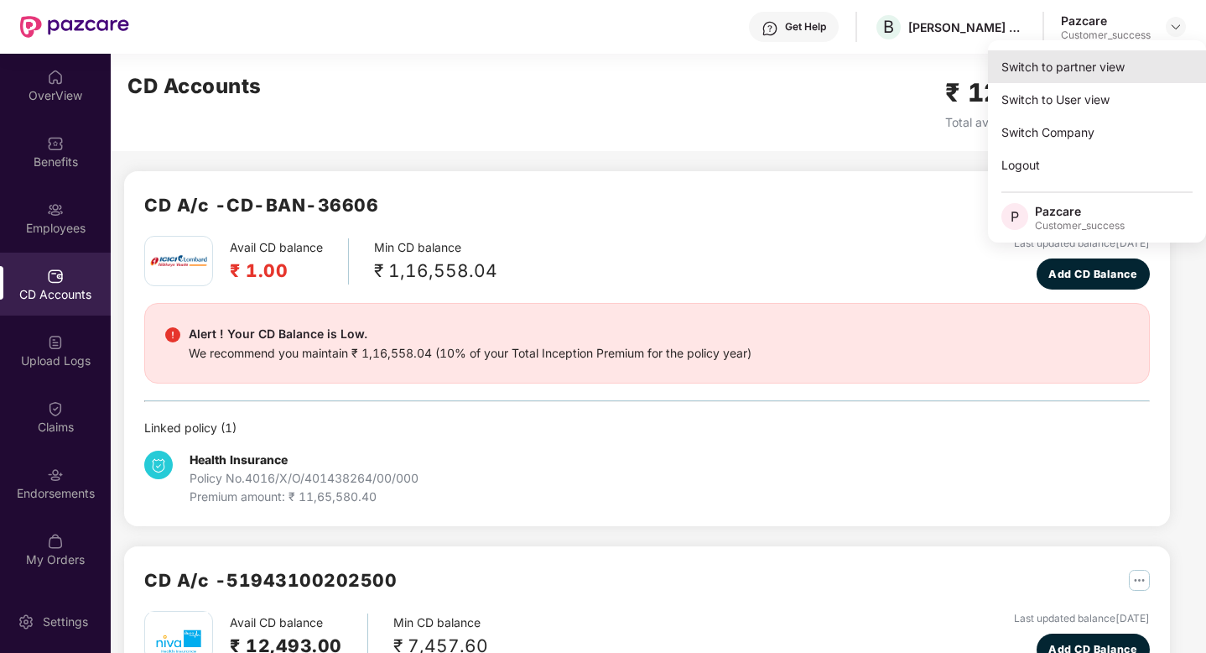
click at [1133, 70] on div "Switch to partner view" at bounding box center [1097, 66] width 218 height 33
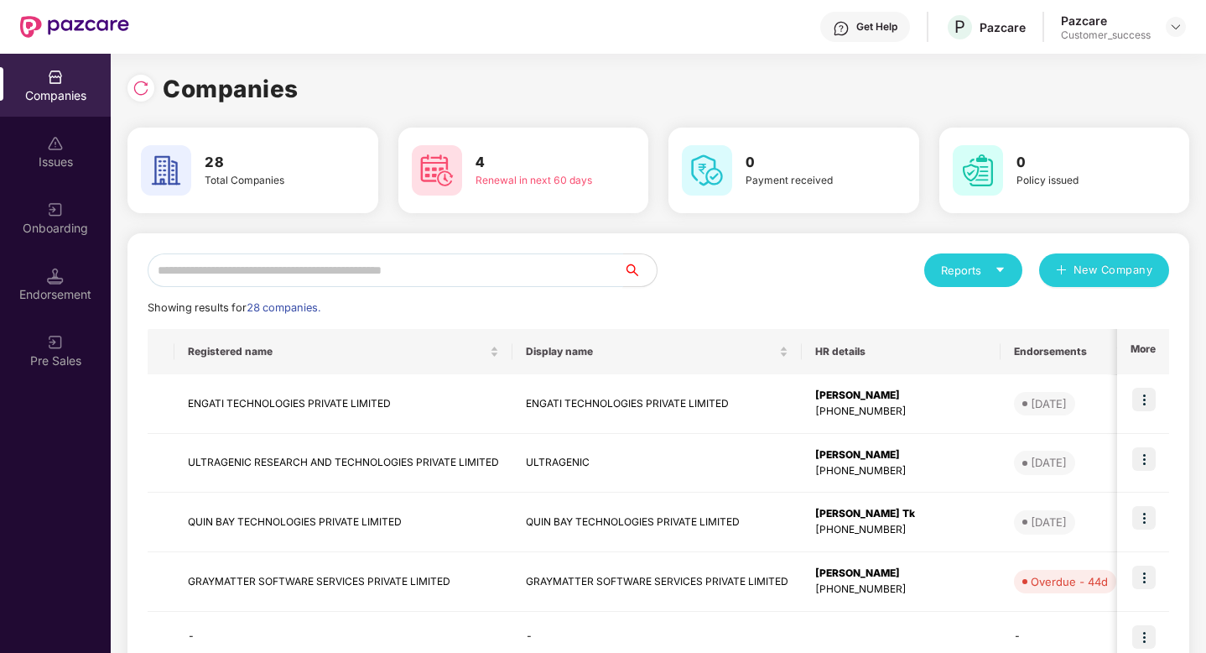
click at [450, 268] on input "text" at bounding box center [386, 270] width 476 height 34
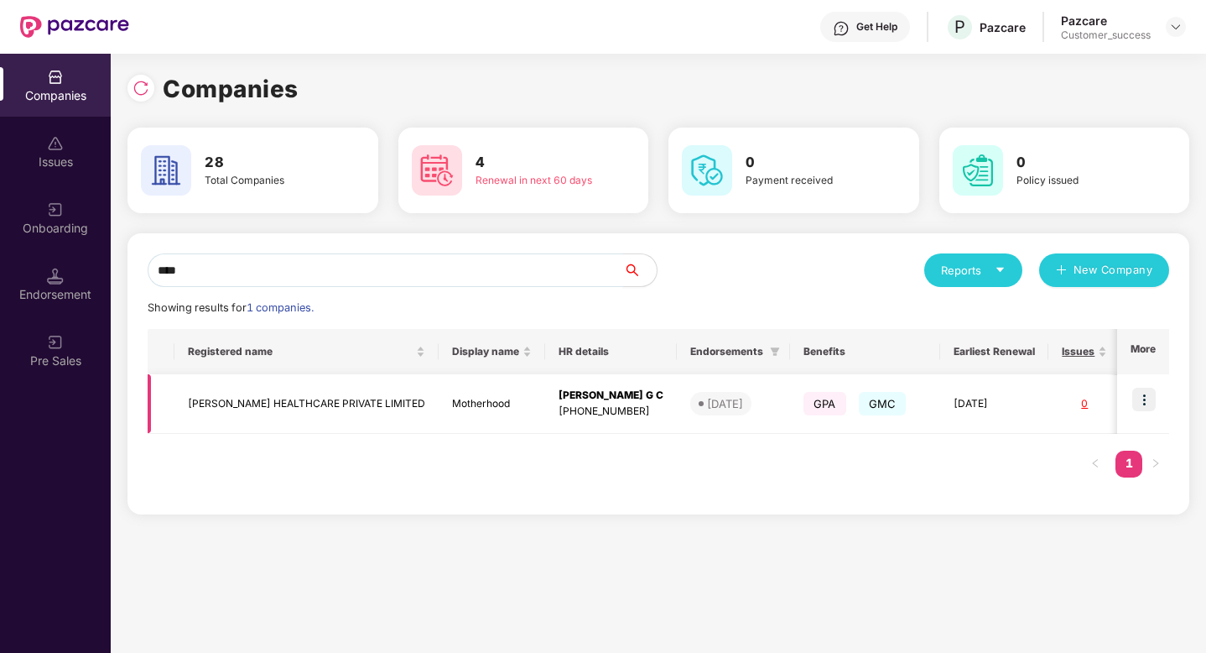
type input "****"
click at [1147, 402] on img at bounding box center [1144, 399] width 23 height 23
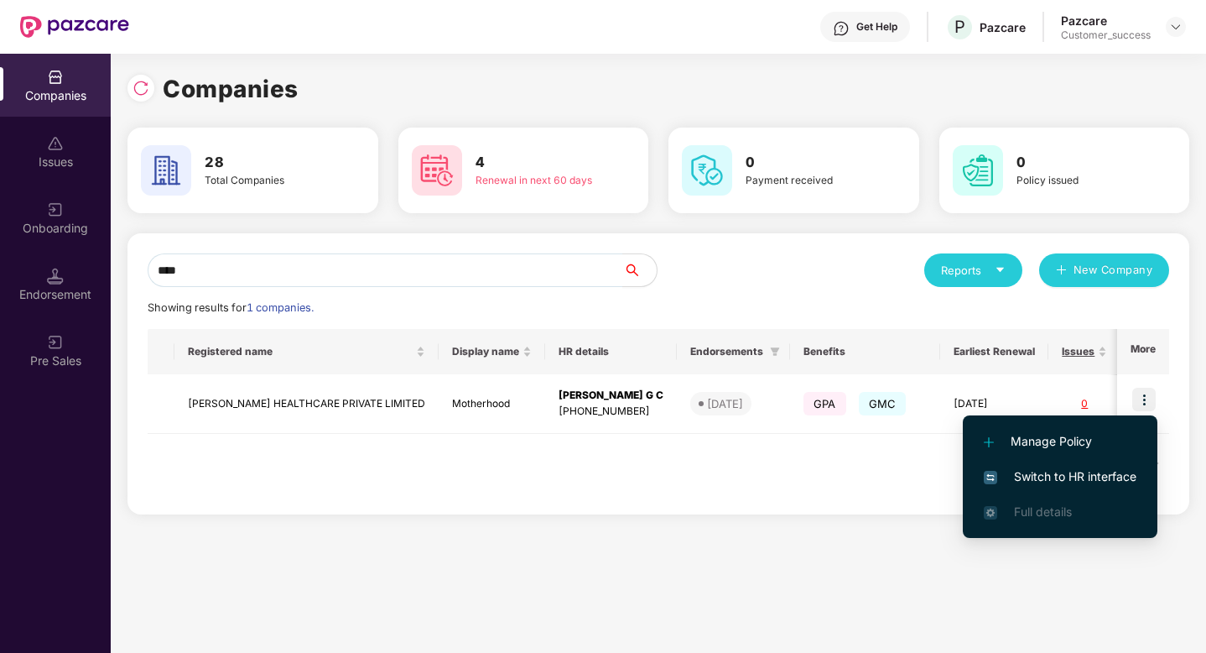
click at [1031, 486] on li "Switch to HR interface" at bounding box center [1060, 476] width 195 height 35
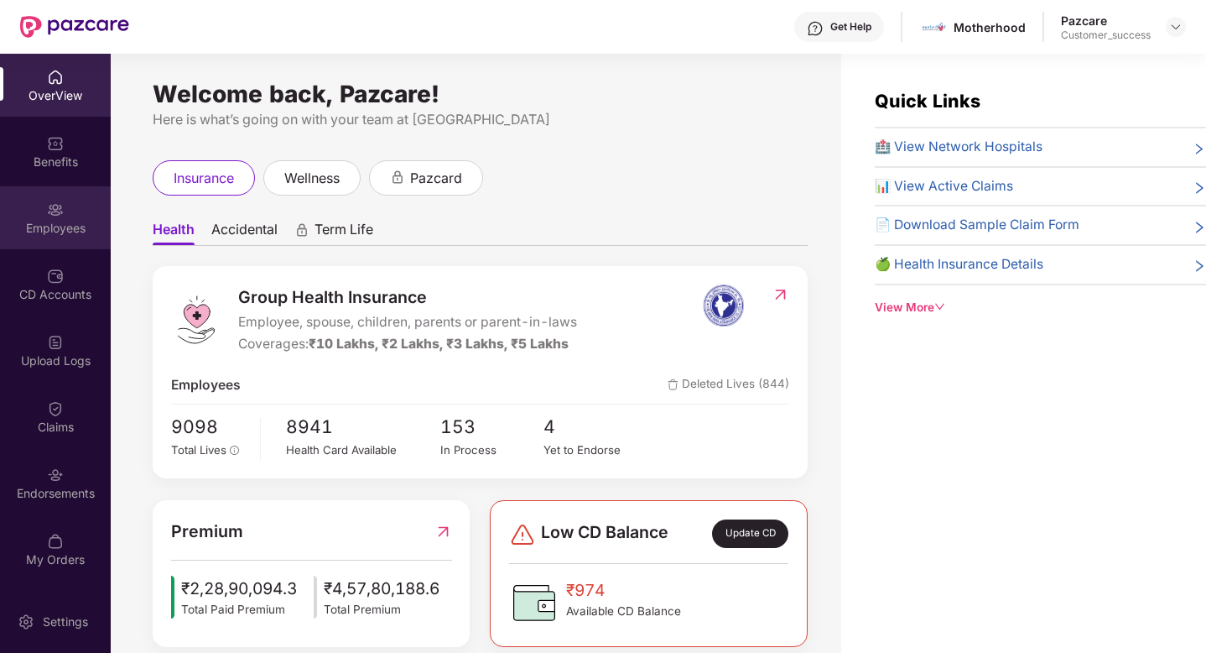
click at [26, 218] on div "Employees" at bounding box center [55, 217] width 111 height 63
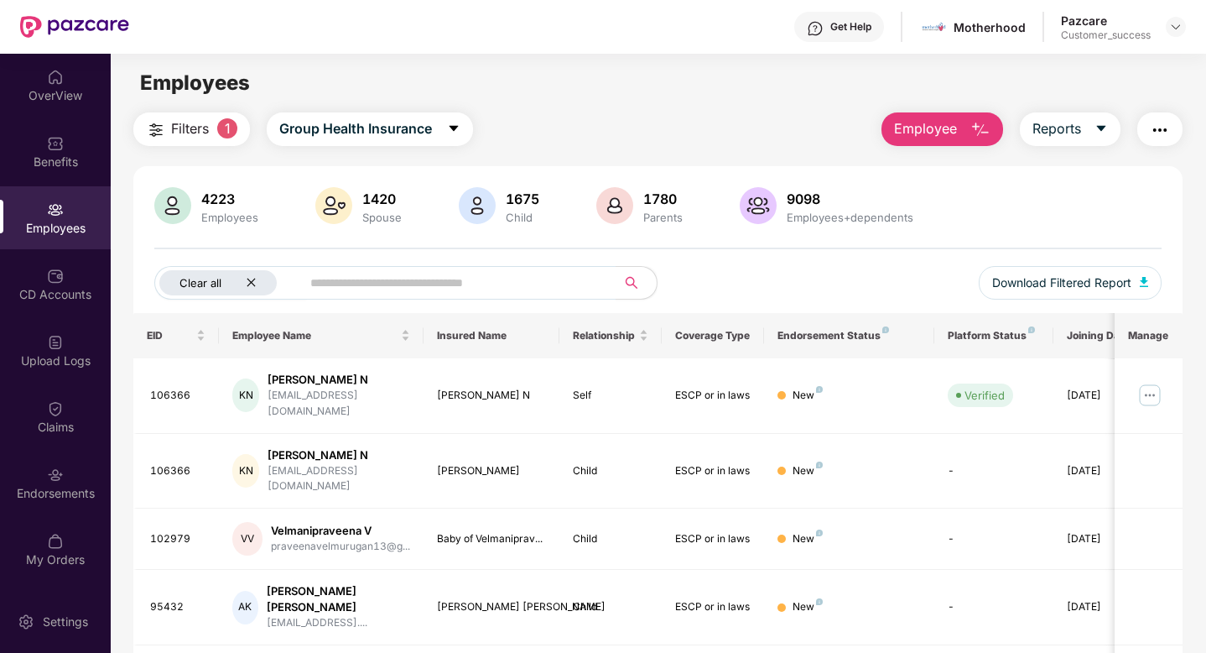
click at [247, 283] on icon "close" at bounding box center [251, 282] width 11 height 11
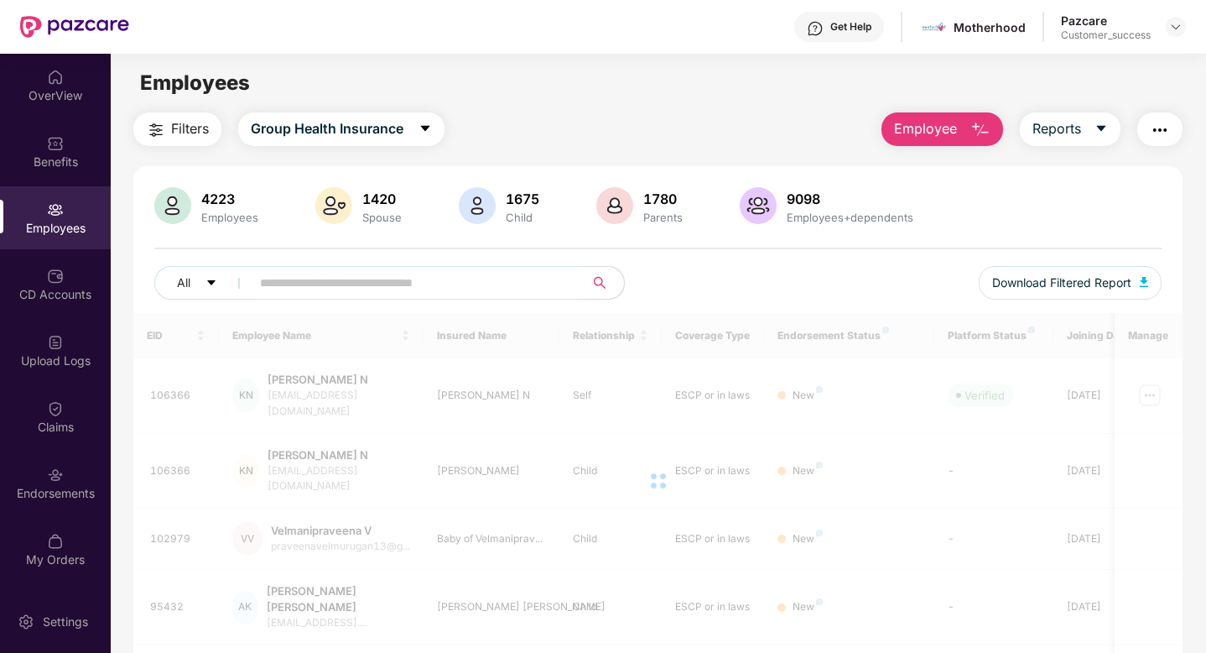
click at [268, 284] on input "text" at bounding box center [410, 282] width 301 height 25
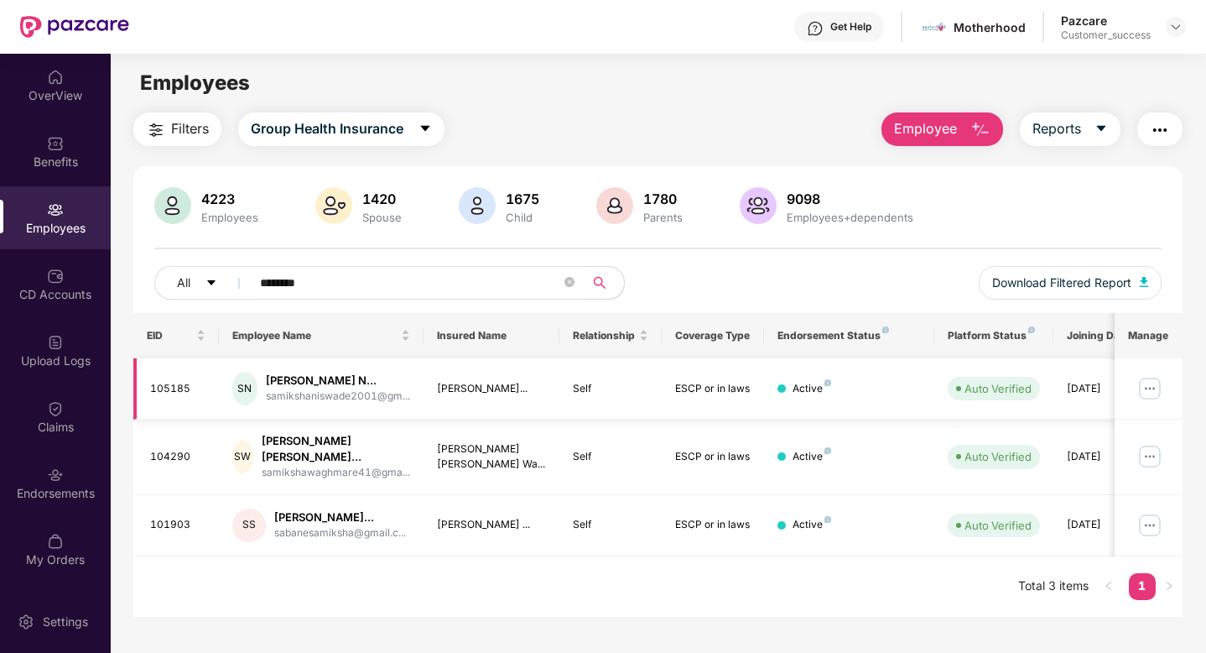
type input "********"
click at [1142, 385] on img at bounding box center [1150, 388] width 27 height 27
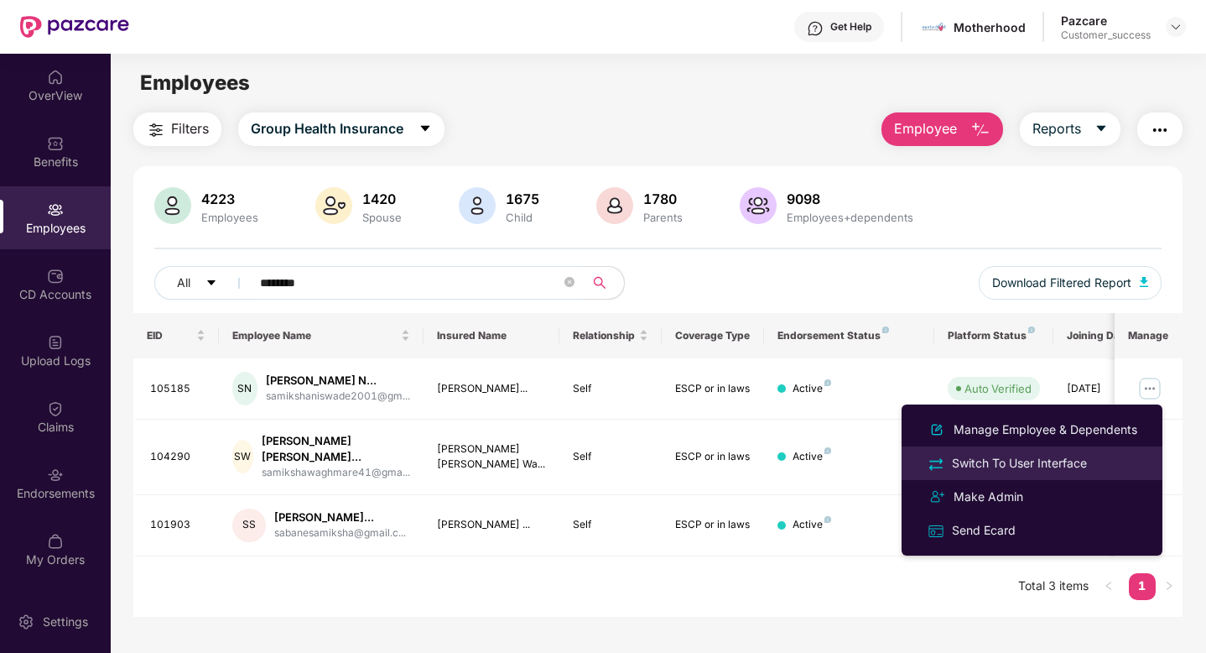
click at [1013, 457] on div "Switch To User Interface" at bounding box center [1020, 463] width 142 height 18
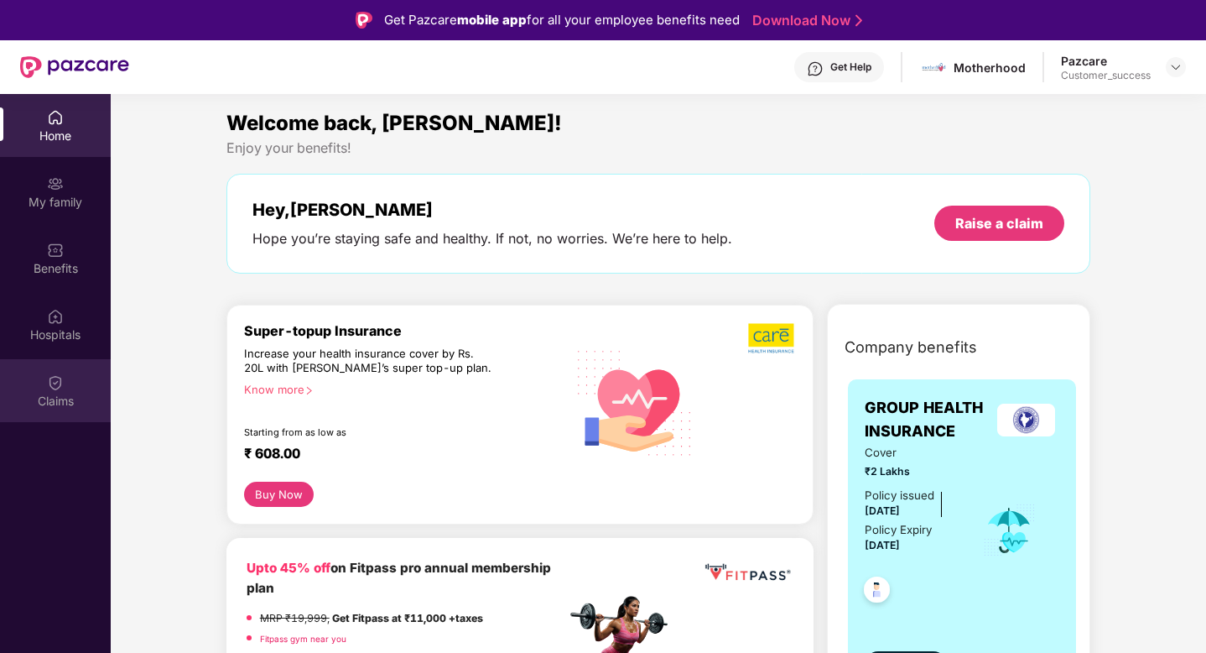
click at [46, 399] on div "Claims" at bounding box center [55, 401] width 111 height 17
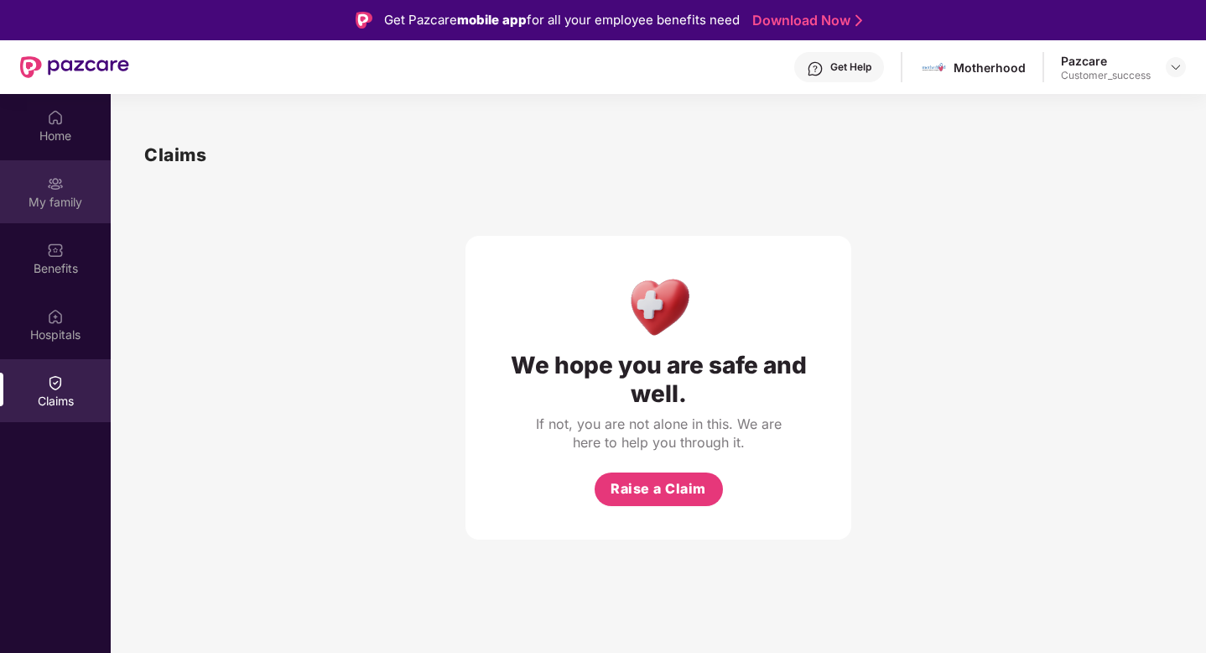
click at [35, 196] on div "My family" at bounding box center [55, 202] width 111 height 17
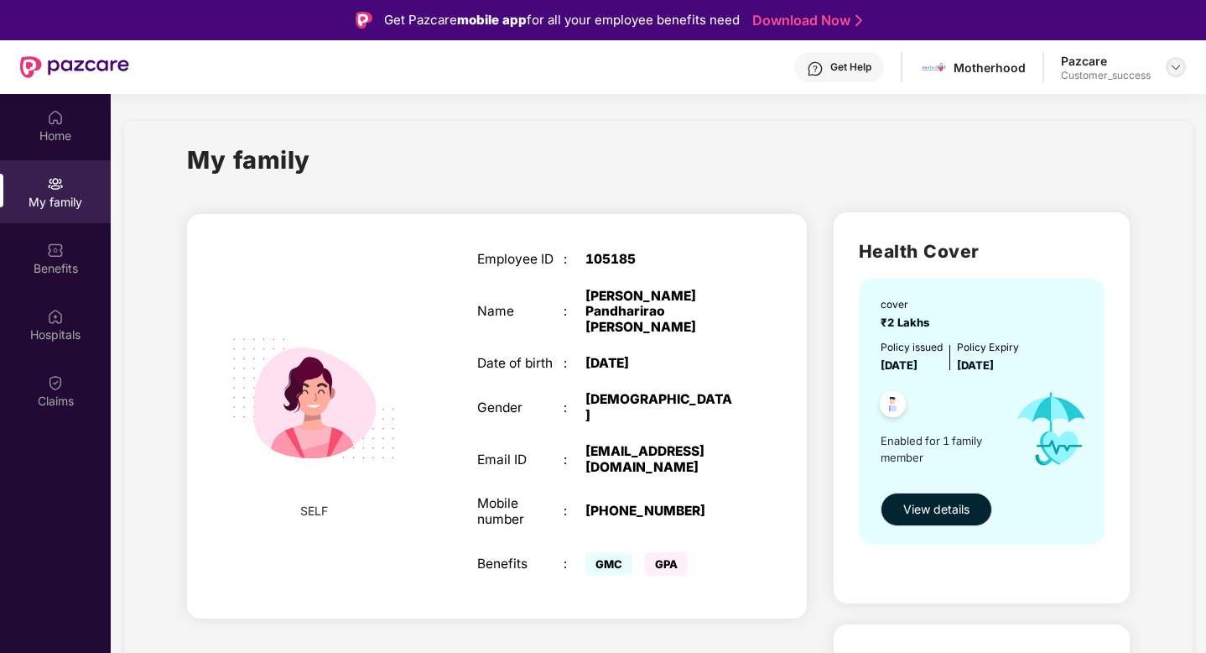
click at [1176, 72] on img at bounding box center [1175, 66] width 13 height 13
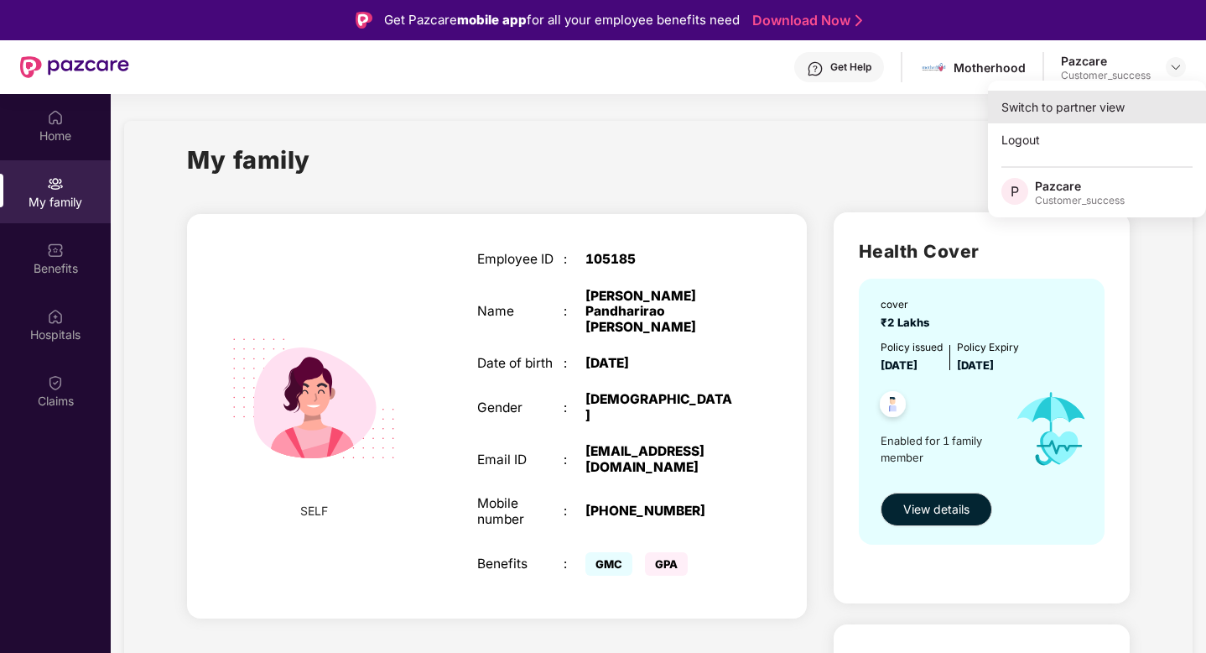
click at [1113, 103] on div "Switch to partner view" at bounding box center [1097, 107] width 218 height 33
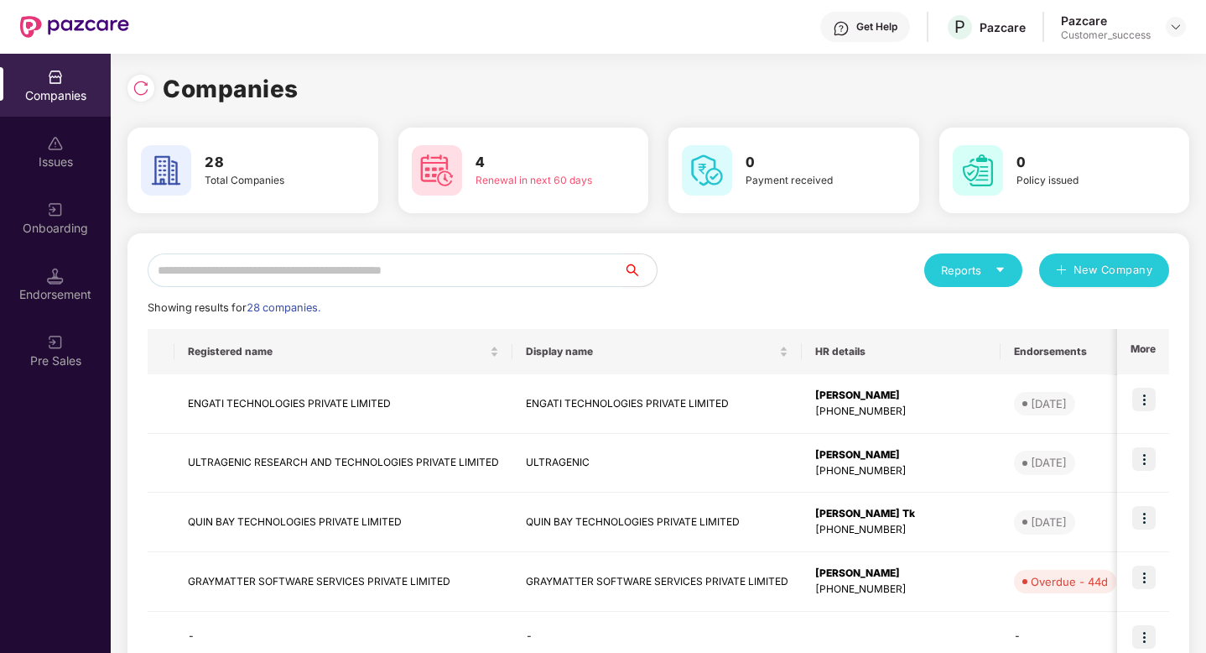
click at [453, 268] on input "text" at bounding box center [386, 270] width 476 height 34
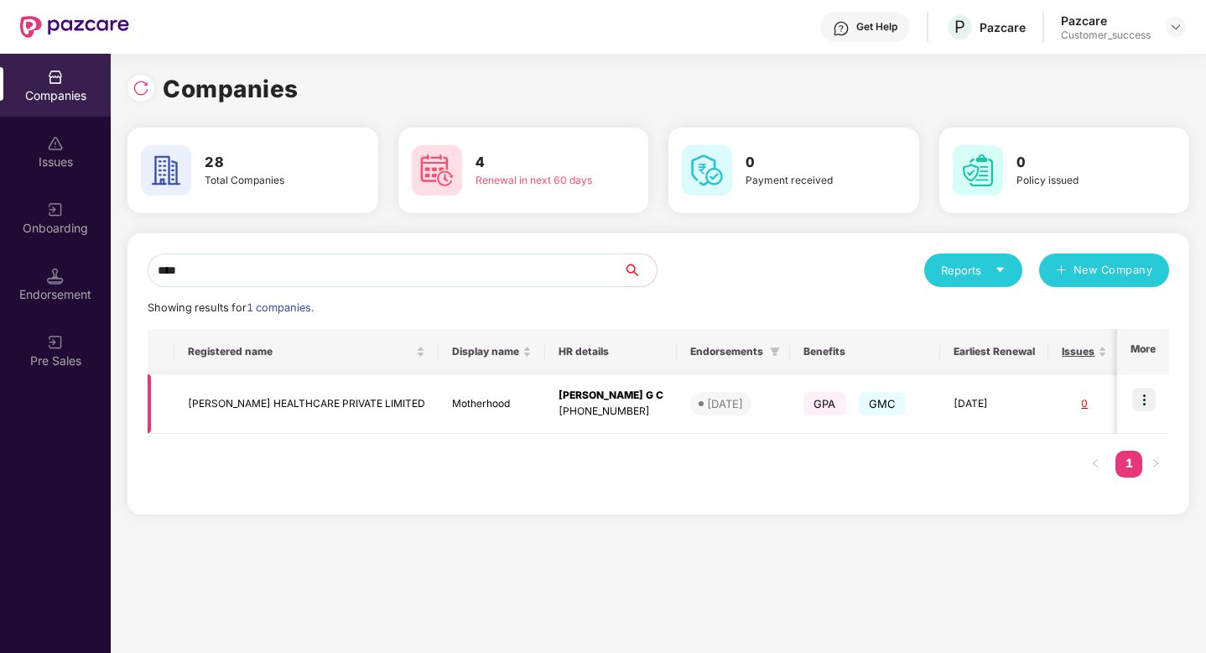
type input "****"
click at [1151, 400] on img at bounding box center [1144, 399] width 23 height 23
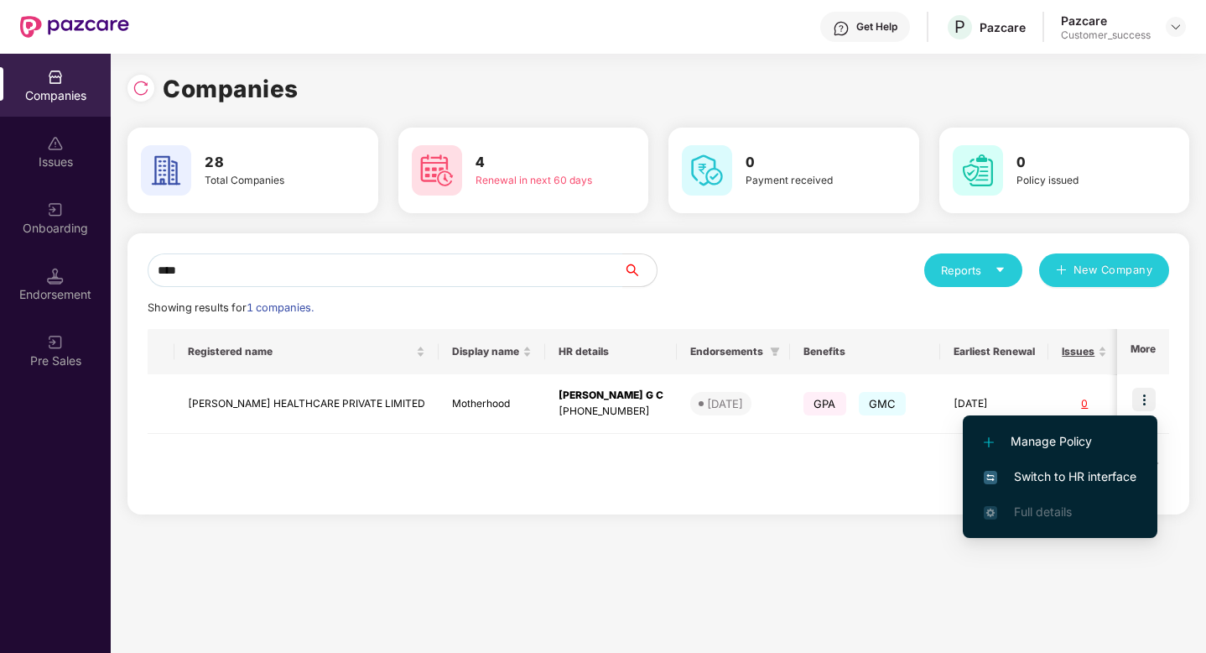
click at [1085, 484] on span "Switch to HR interface" at bounding box center [1060, 476] width 153 height 18
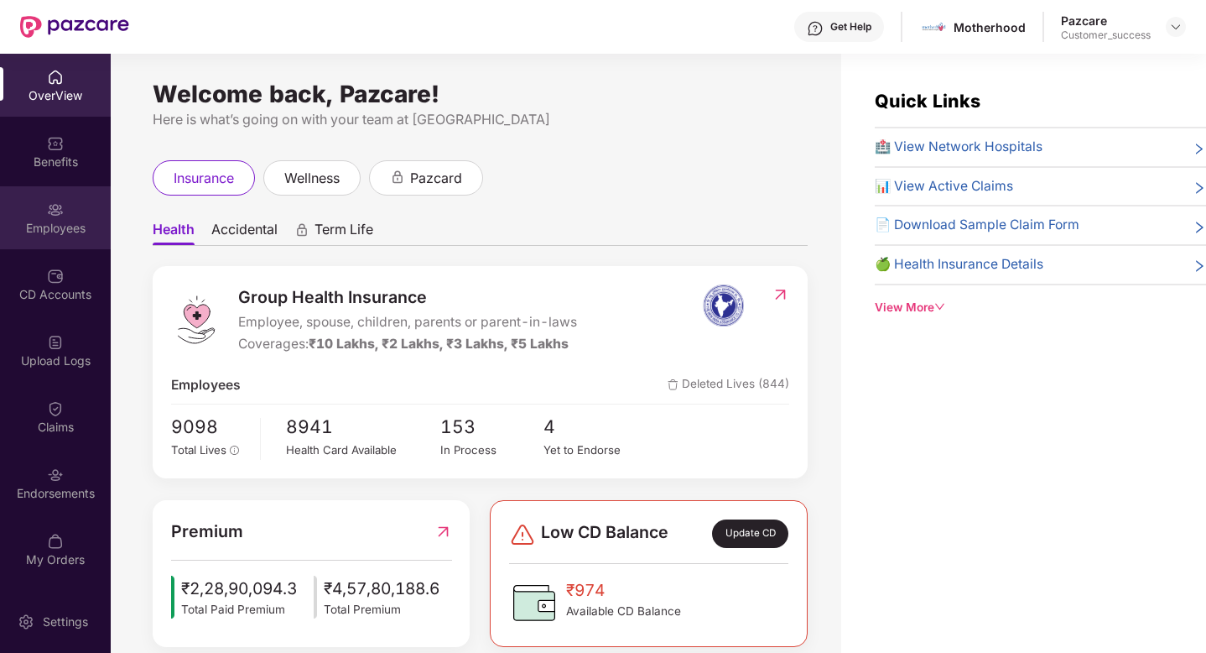
click at [39, 218] on div "Employees" at bounding box center [55, 217] width 111 height 63
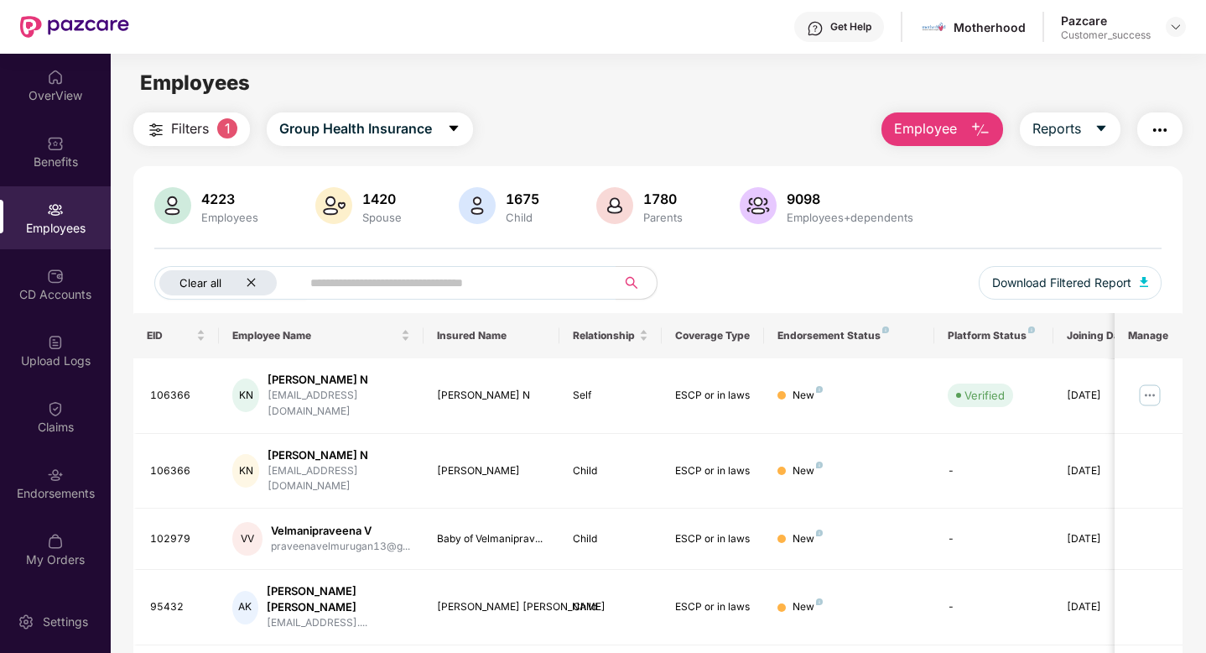
click at [250, 285] on icon "close" at bounding box center [251, 282] width 11 height 11
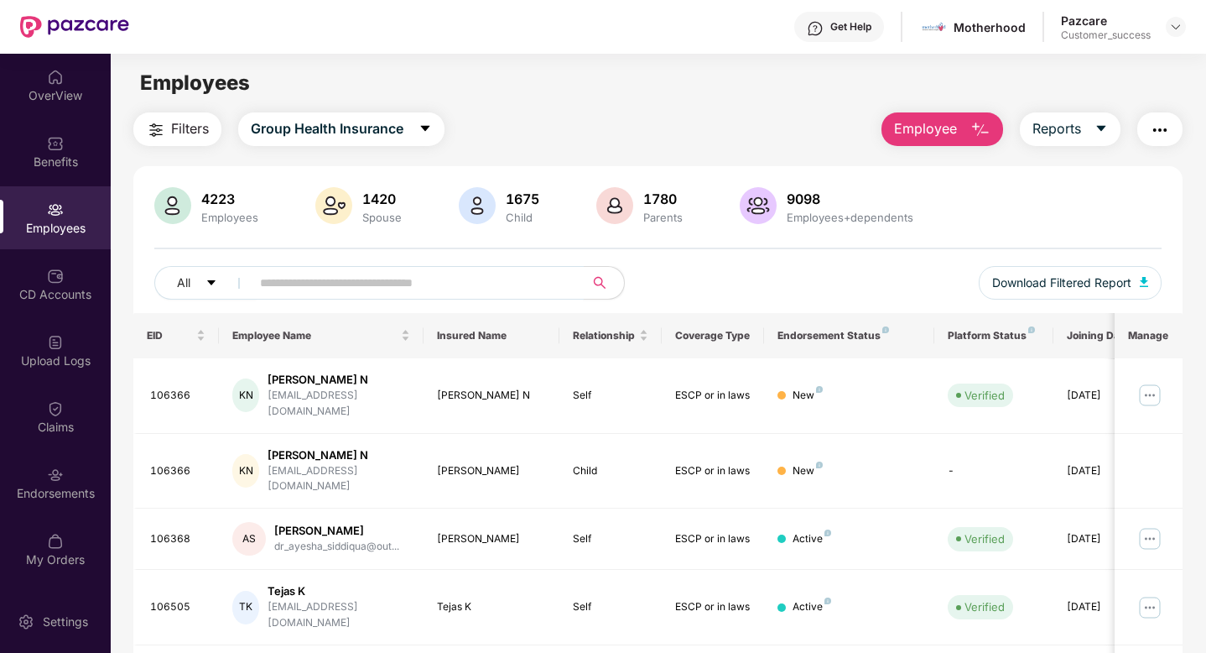
click at [285, 283] on input "text" at bounding box center [410, 282] width 301 height 25
paste input "**********"
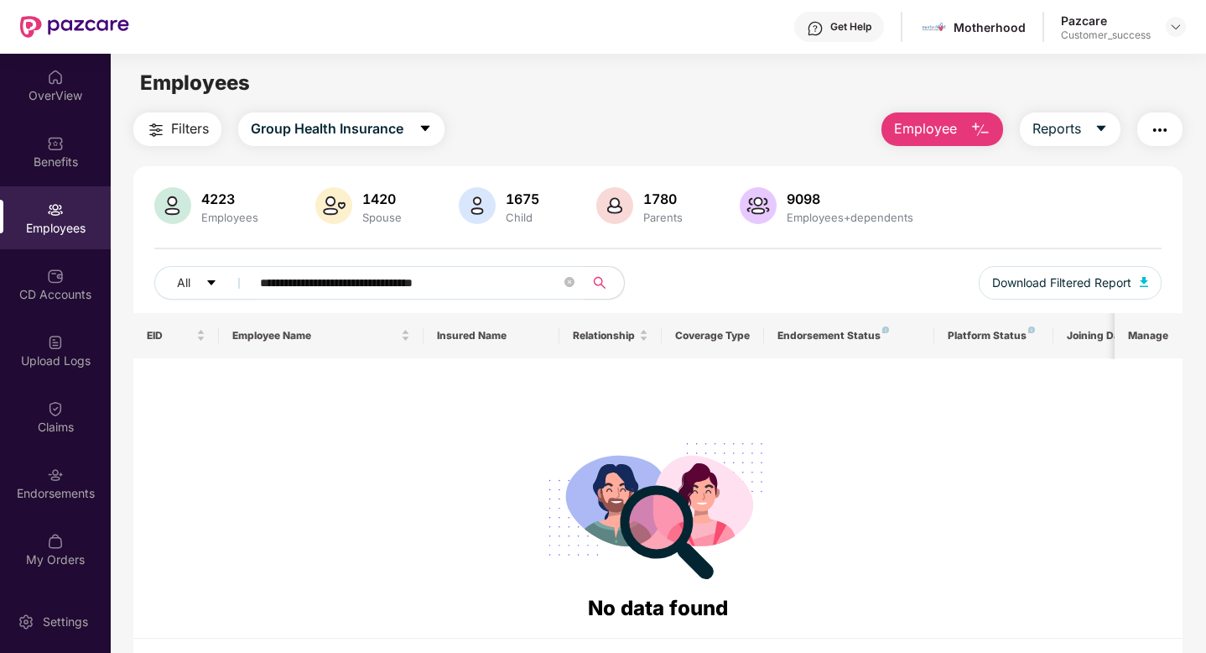
drag, startPoint x: 478, startPoint y: 282, endPoint x: 367, endPoint y: 280, distance: 110.8
click at [367, 280] on input "**********" at bounding box center [410, 282] width 301 height 25
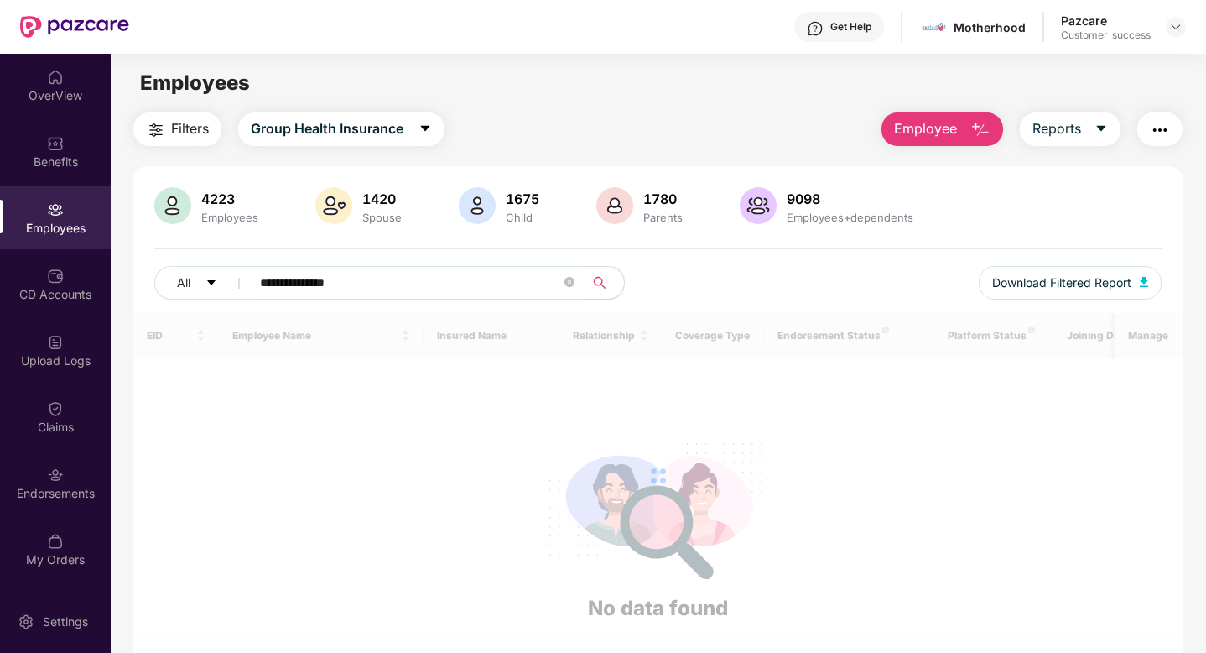
click at [318, 283] on input "**********" at bounding box center [410, 282] width 301 height 25
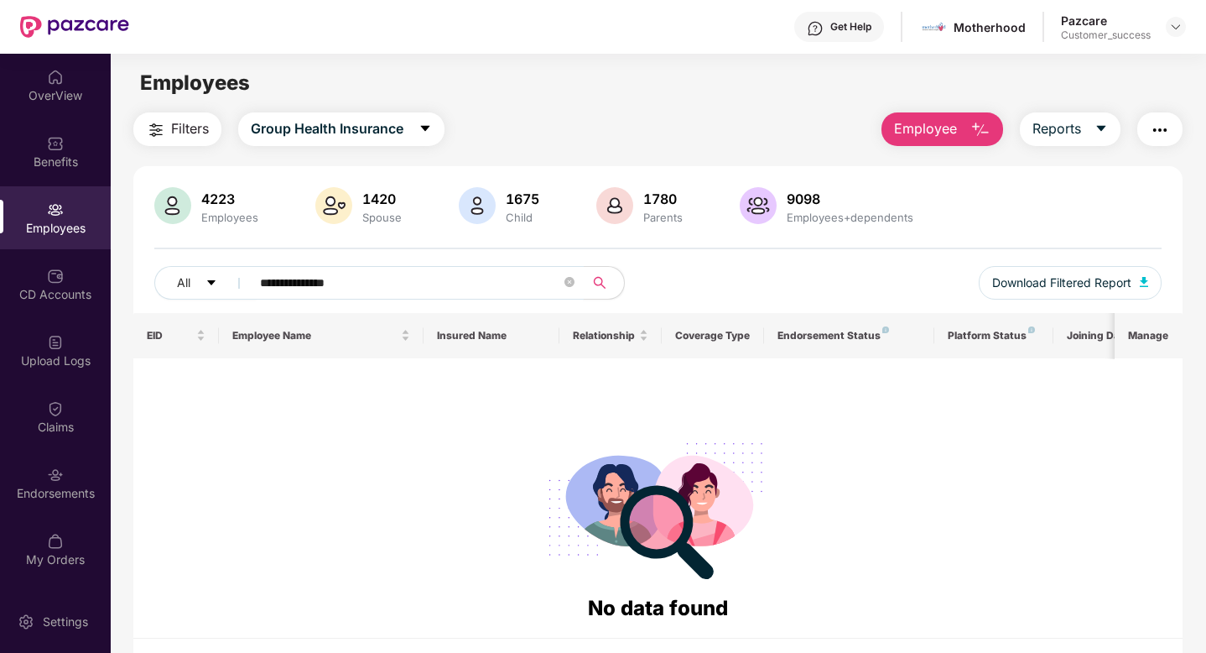
drag, startPoint x: 359, startPoint y: 283, endPoint x: 326, endPoint y: 283, distance: 32.7
click at [328, 283] on input "**********" at bounding box center [410, 282] width 301 height 25
type input "********"
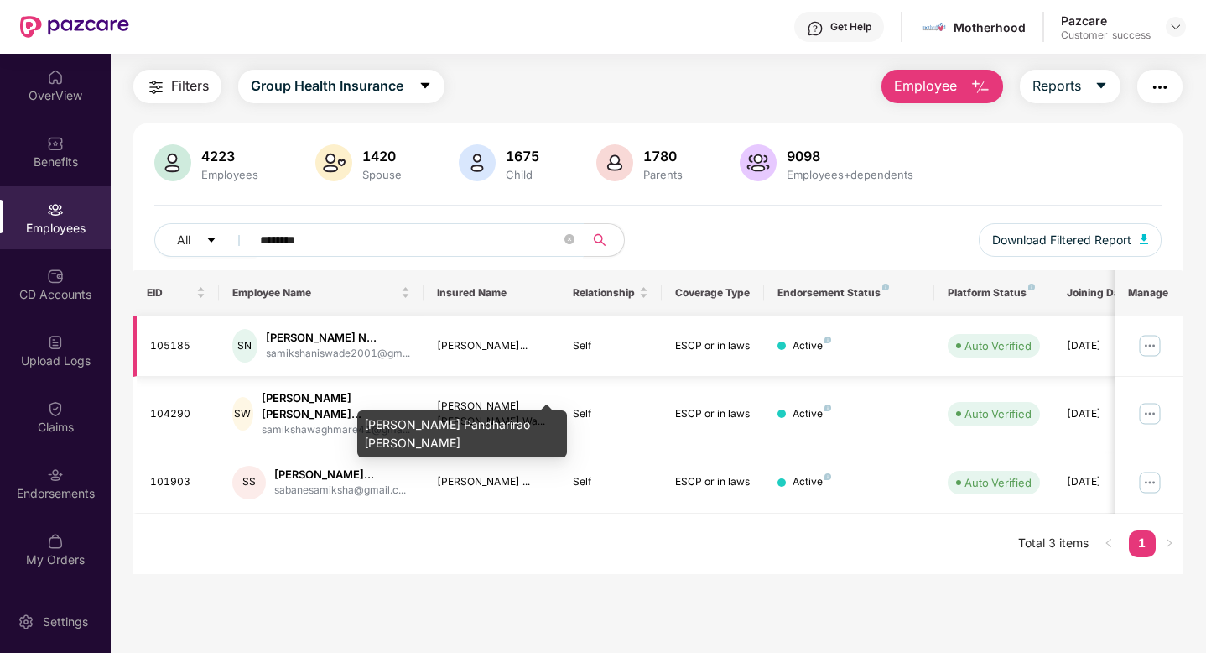
scroll to position [54, 0]
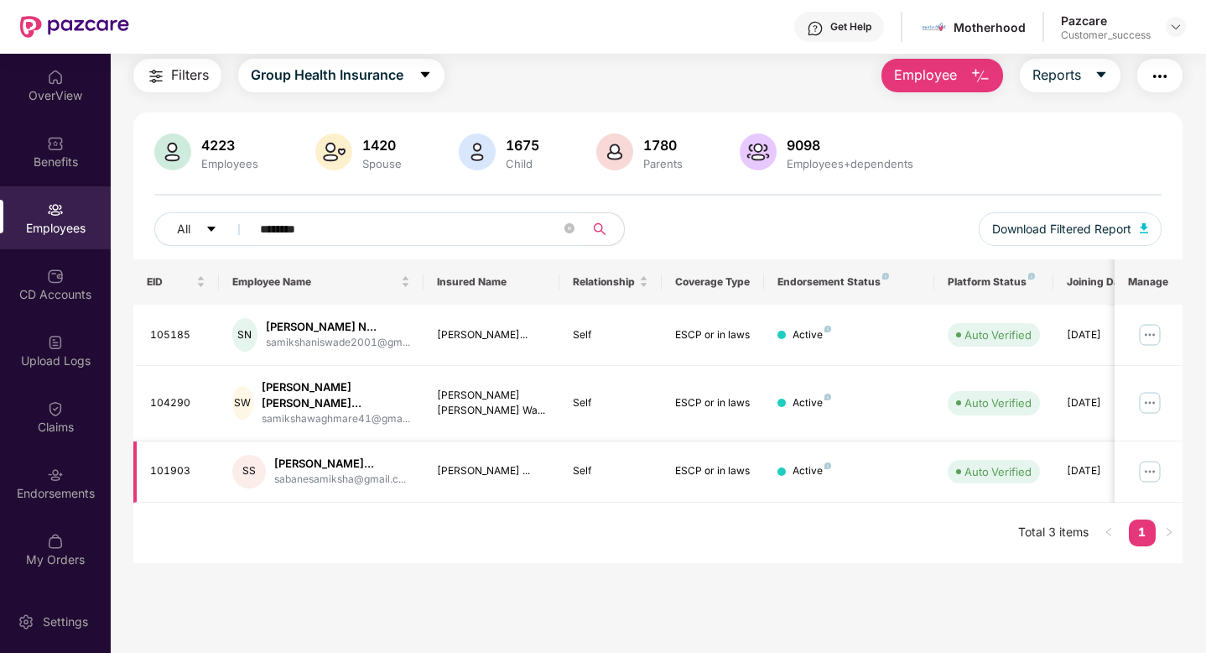
click at [1147, 477] on img at bounding box center [1150, 471] width 27 height 27
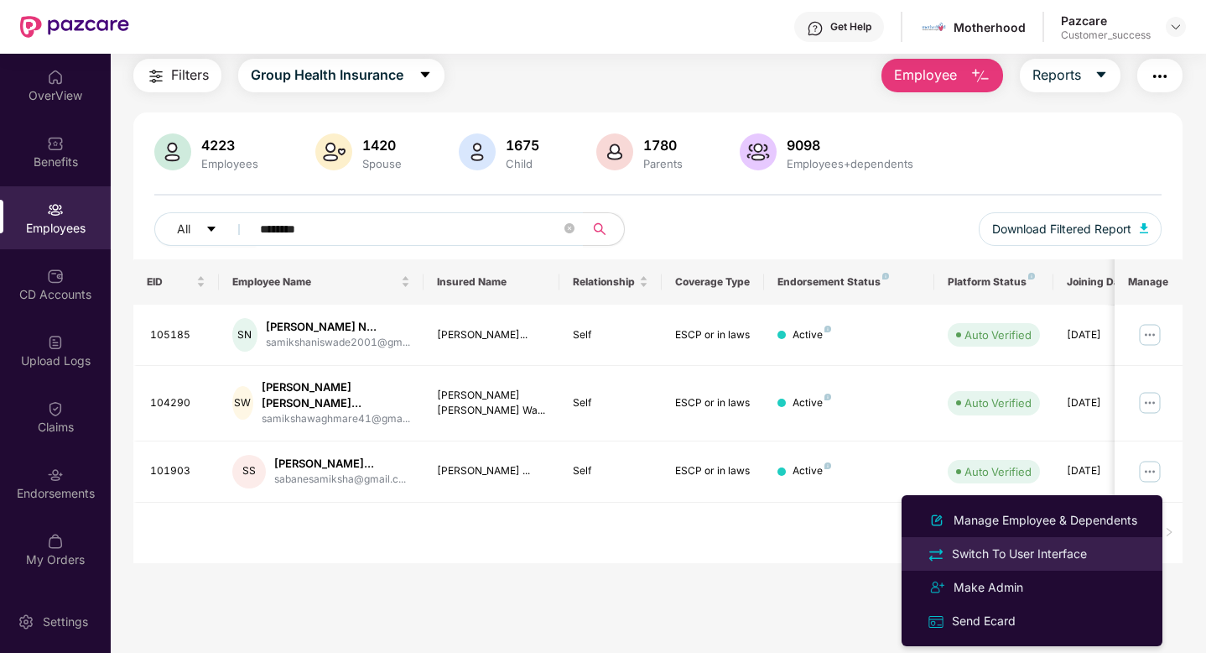
click at [1052, 557] on div "Switch To User Interface" at bounding box center [1020, 553] width 142 height 18
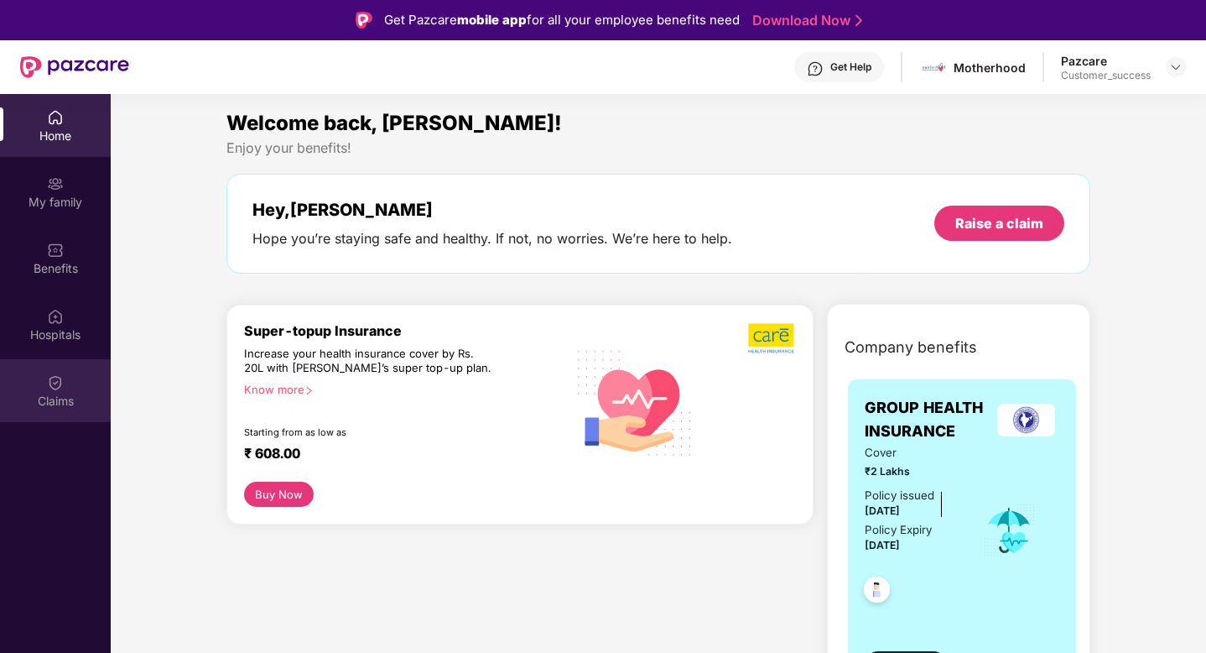
click at [48, 396] on div "Claims" at bounding box center [55, 401] width 111 height 17
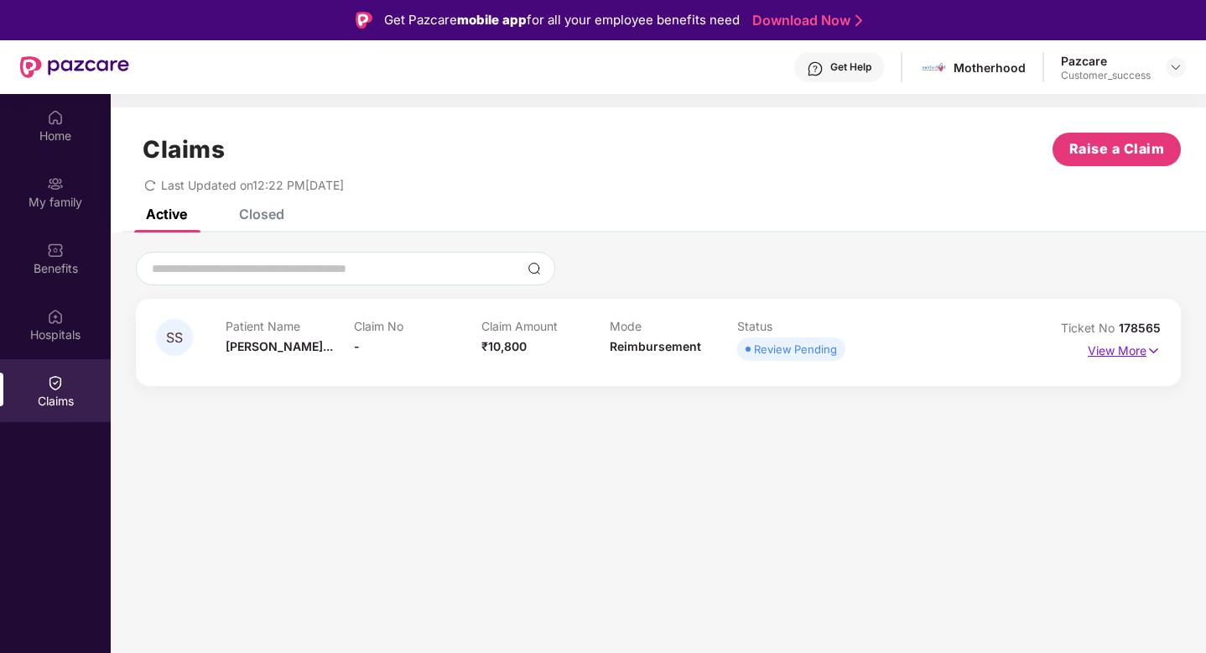
click at [1096, 353] on p "View More" at bounding box center [1124, 348] width 73 height 23
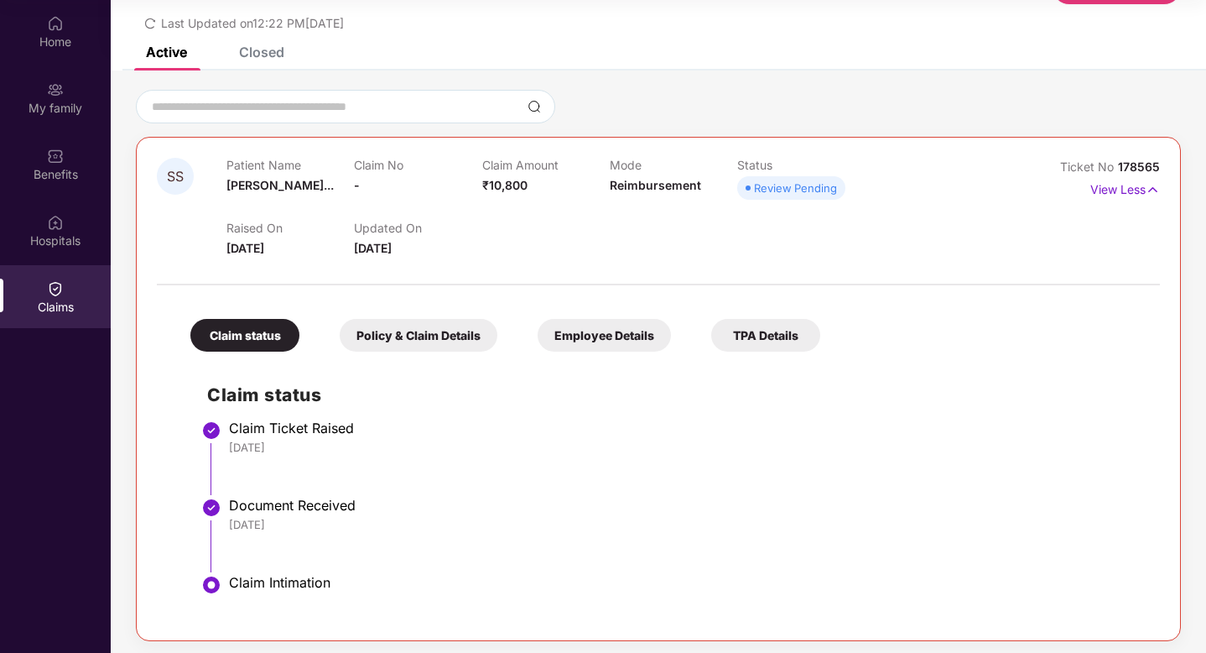
scroll to position [73, 0]
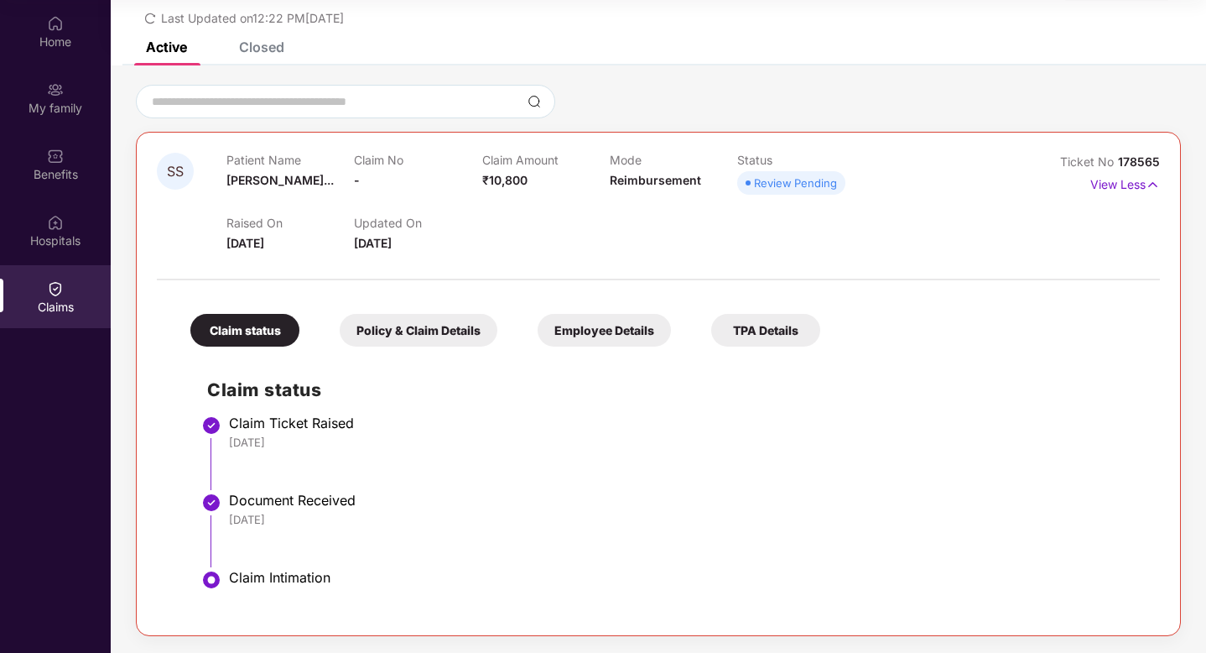
click at [440, 327] on div "Policy & Claim Details" at bounding box center [419, 330] width 158 height 33
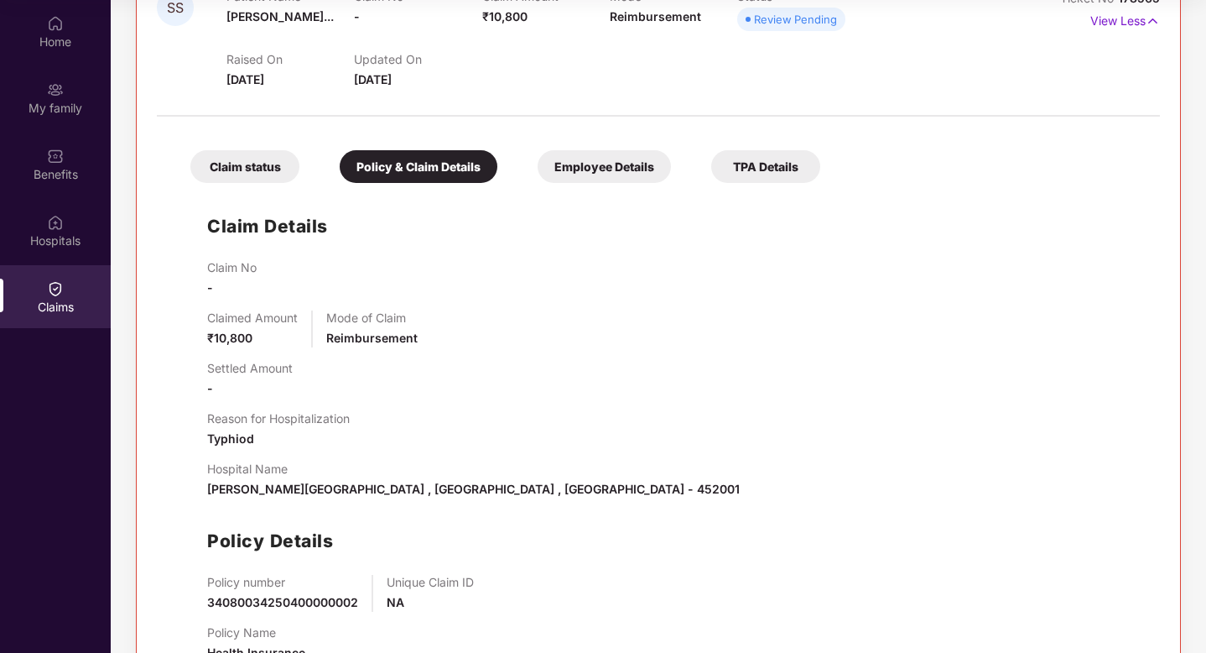
scroll to position [177, 0]
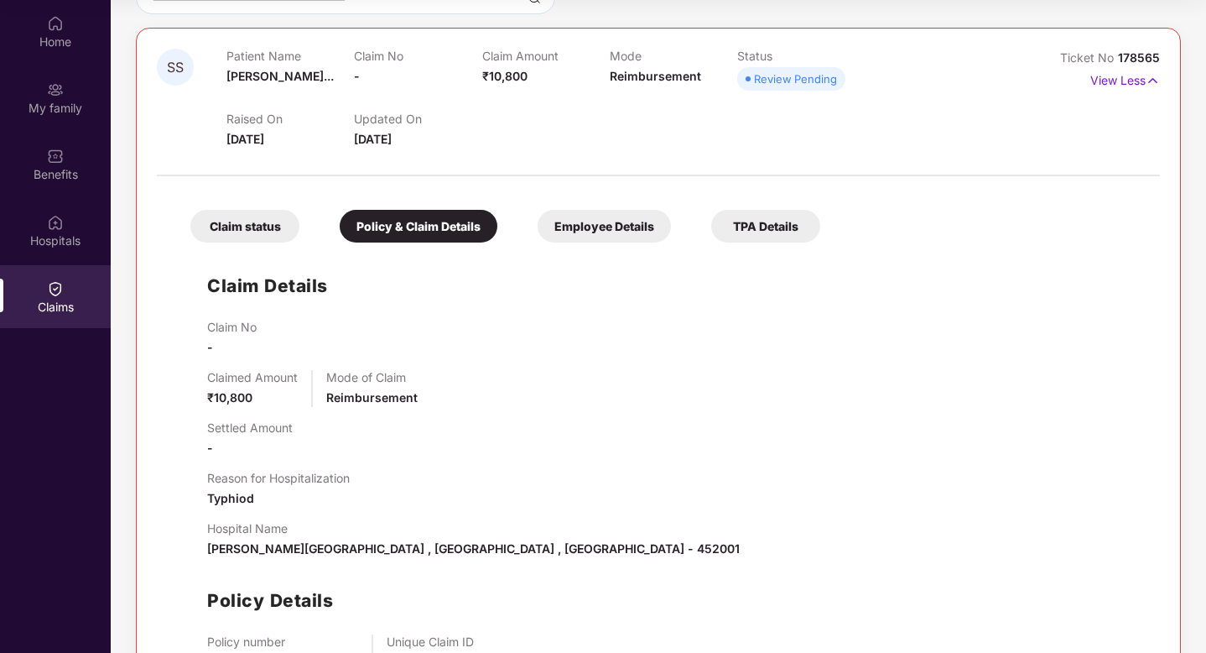
click at [750, 223] on div "TPA Details" at bounding box center [765, 226] width 109 height 33
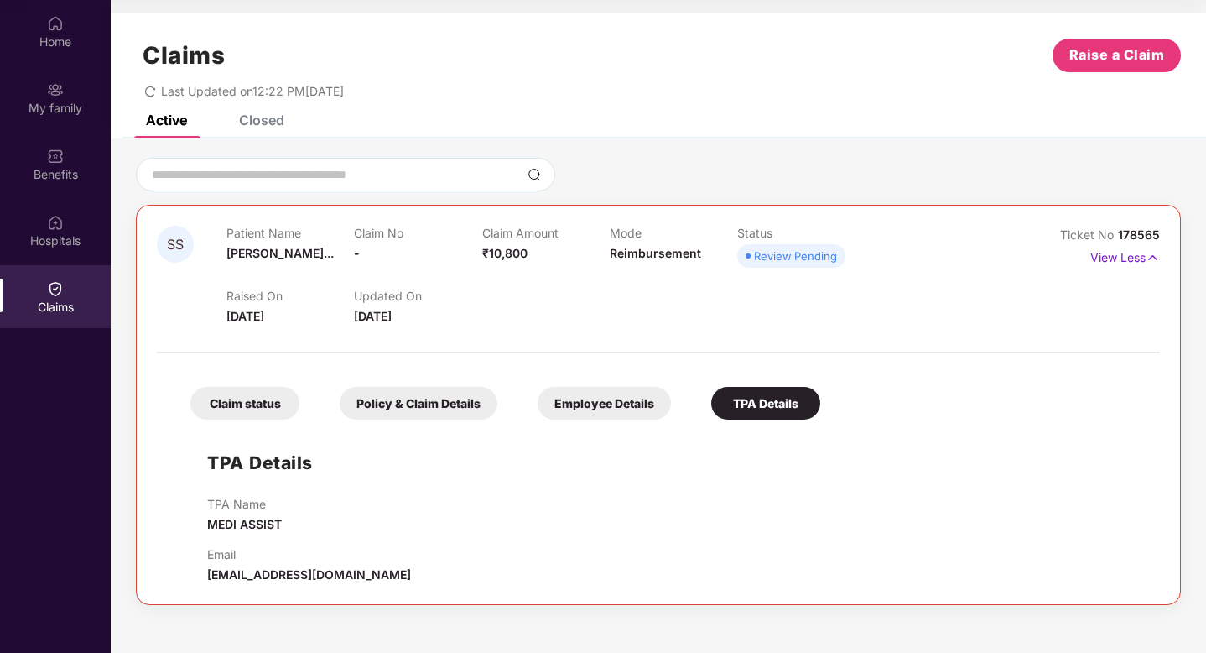
click at [571, 393] on div "Employee Details" at bounding box center [604, 403] width 133 height 33
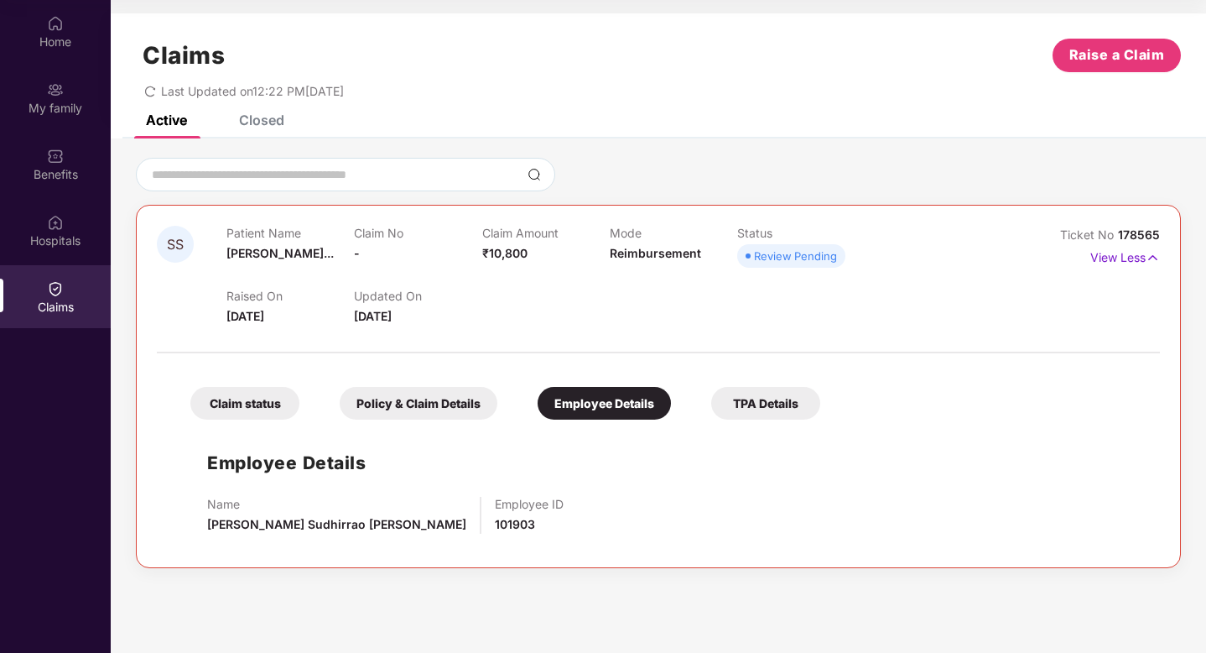
click at [377, 403] on div "Policy & Claim Details" at bounding box center [419, 403] width 158 height 33
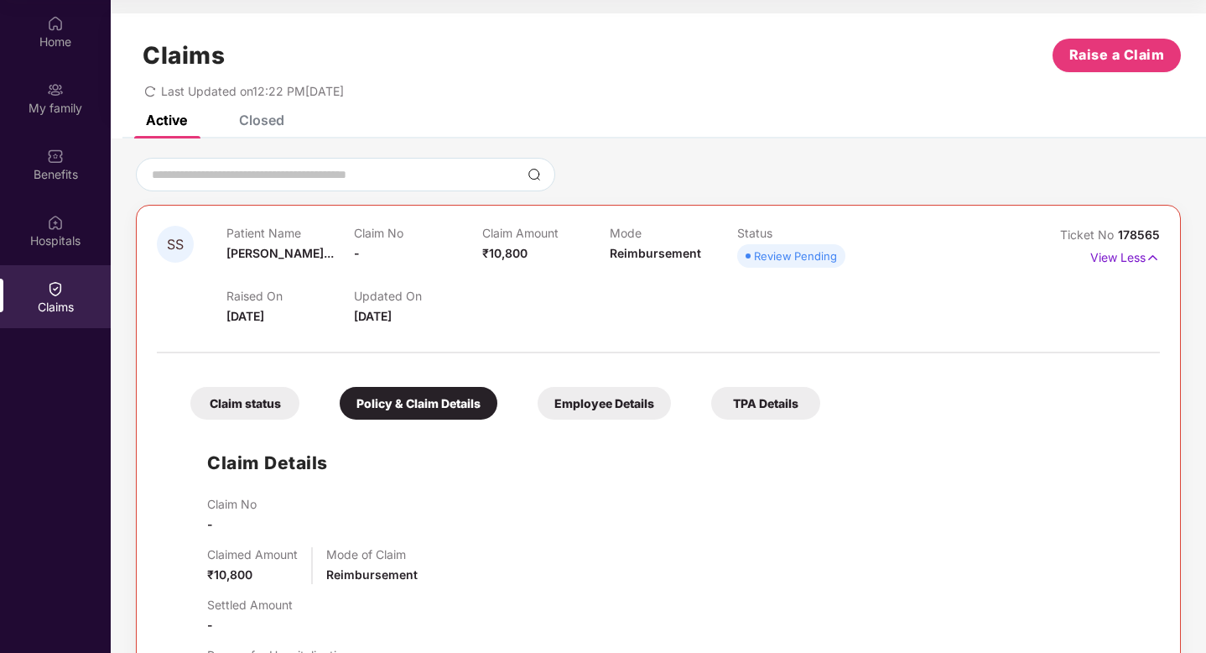
click at [244, 412] on div "Claim status" at bounding box center [244, 403] width 109 height 33
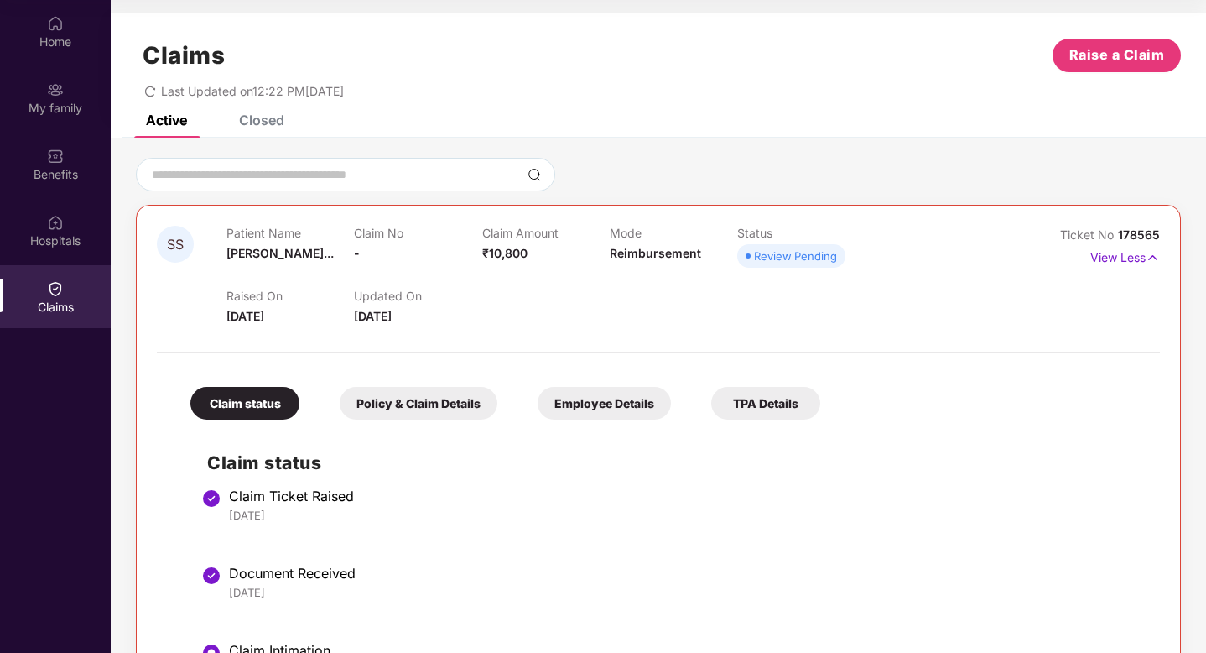
scroll to position [73, 0]
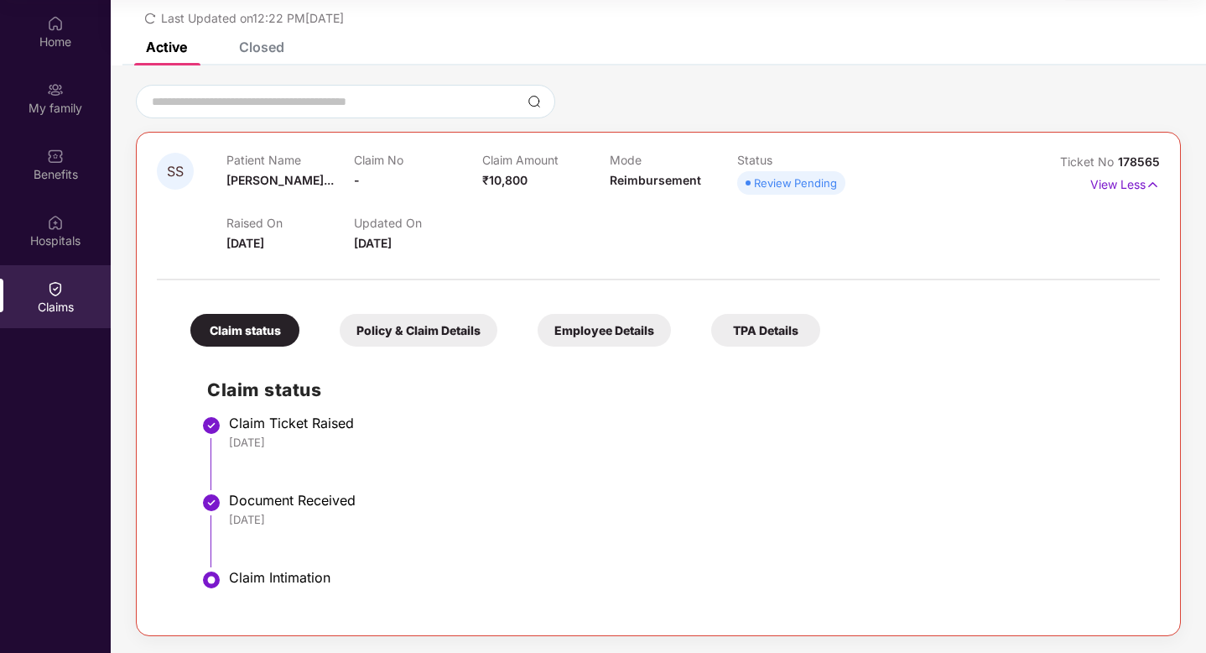
click at [448, 331] on div "Policy & Claim Details" at bounding box center [419, 330] width 158 height 33
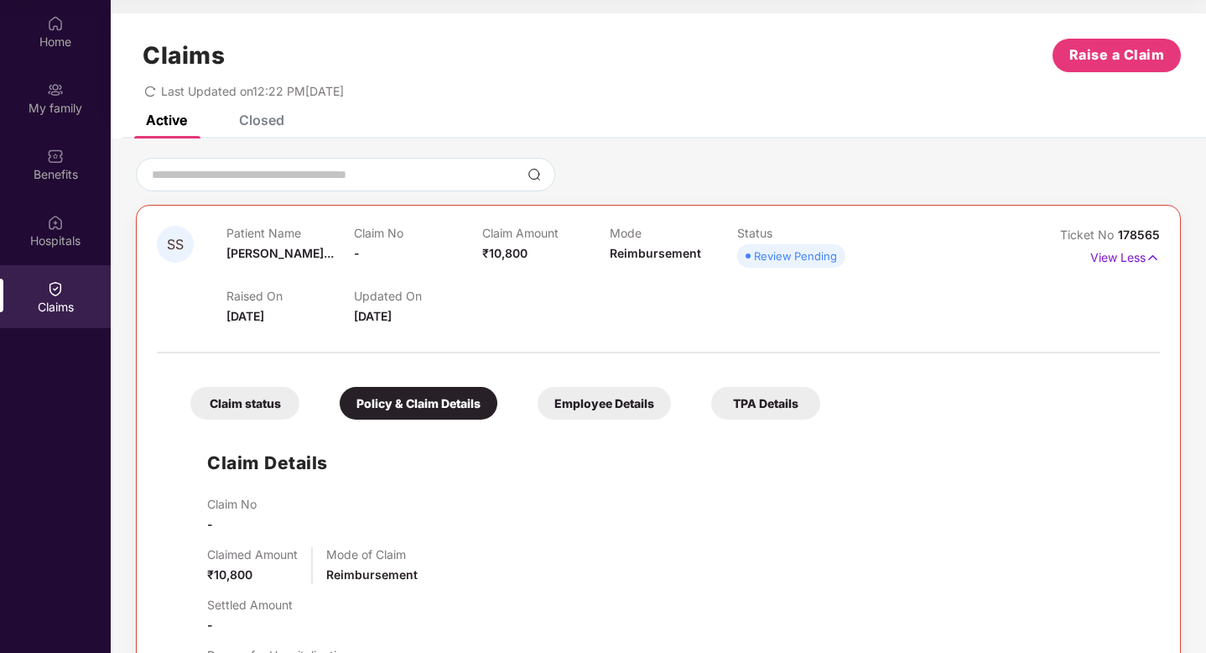
scroll to position [0, 0]
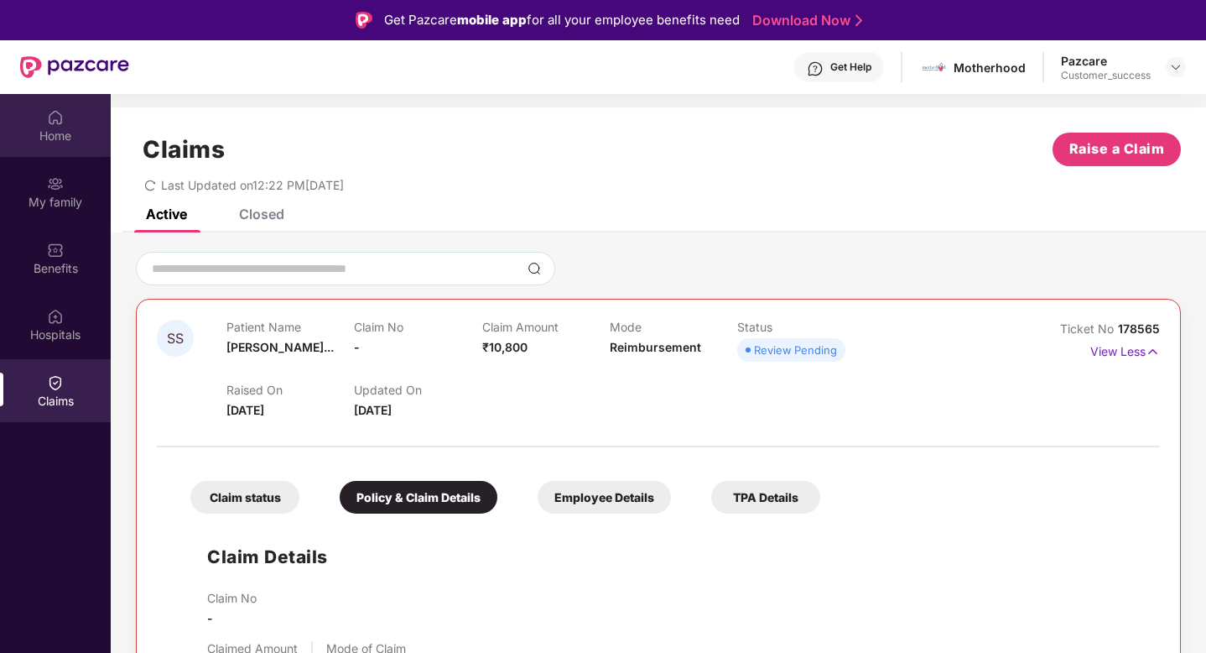
click at [67, 125] on div "Home" at bounding box center [55, 125] width 111 height 63
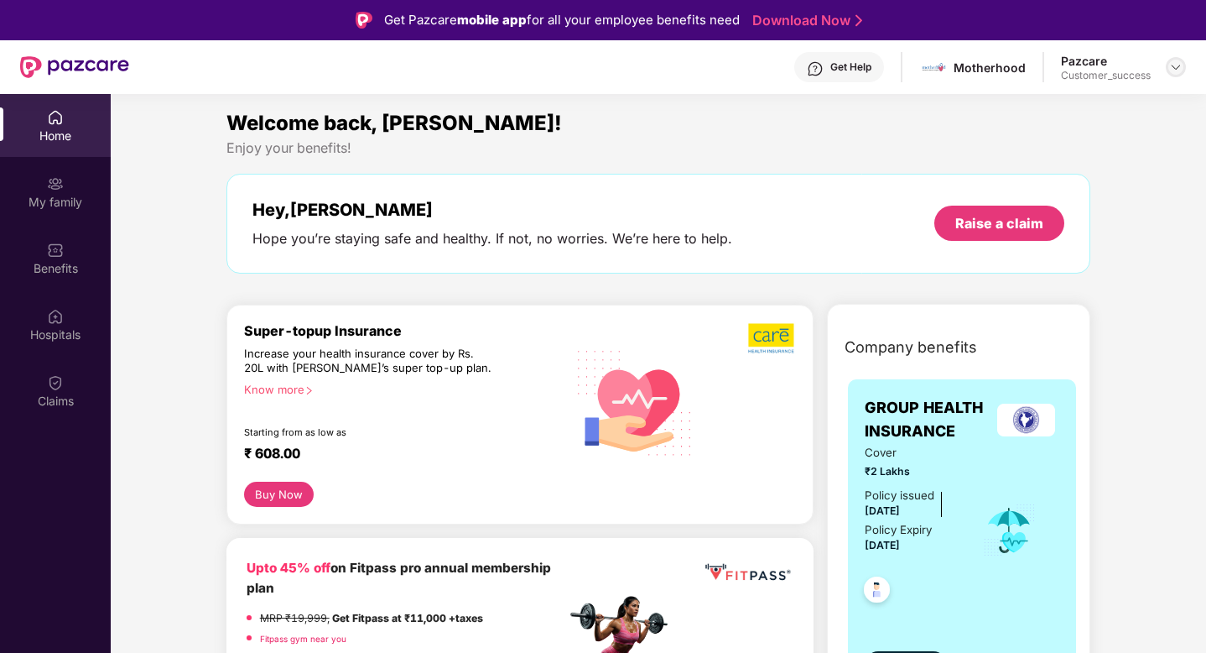
click at [1175, 68] on img at bounding box center [1175, 66] width 13 height 13
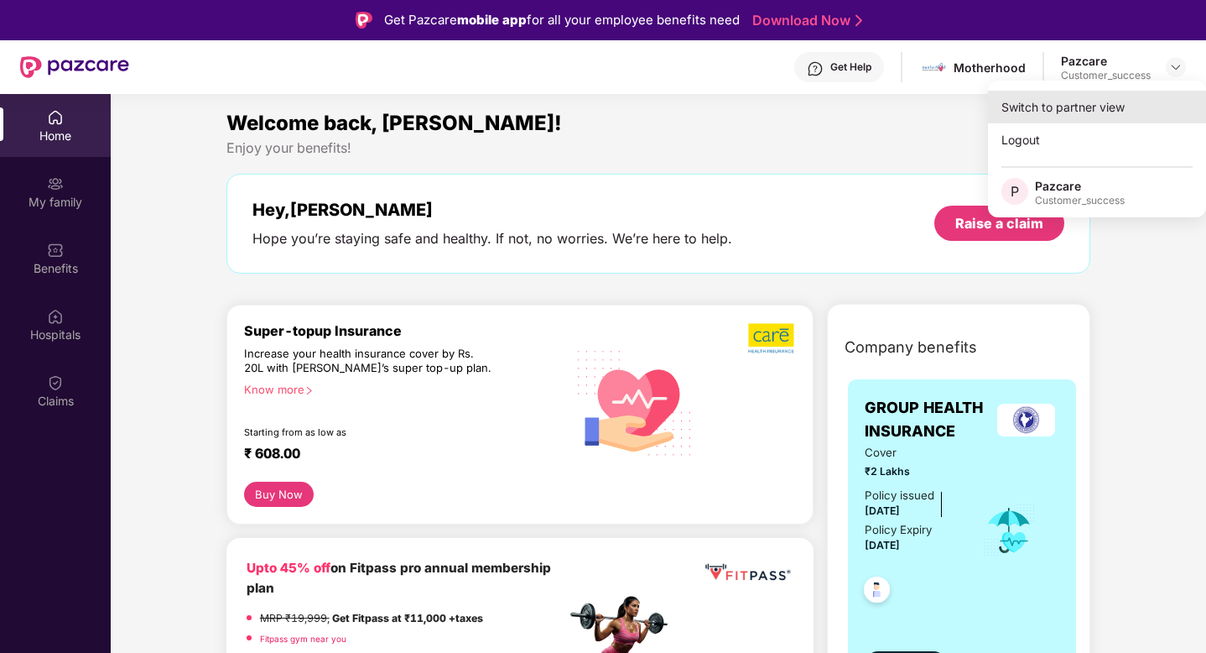
click at [1095, 103] on div "Switch to partner view" at bounding box center [1097, 107] width 218 height 33
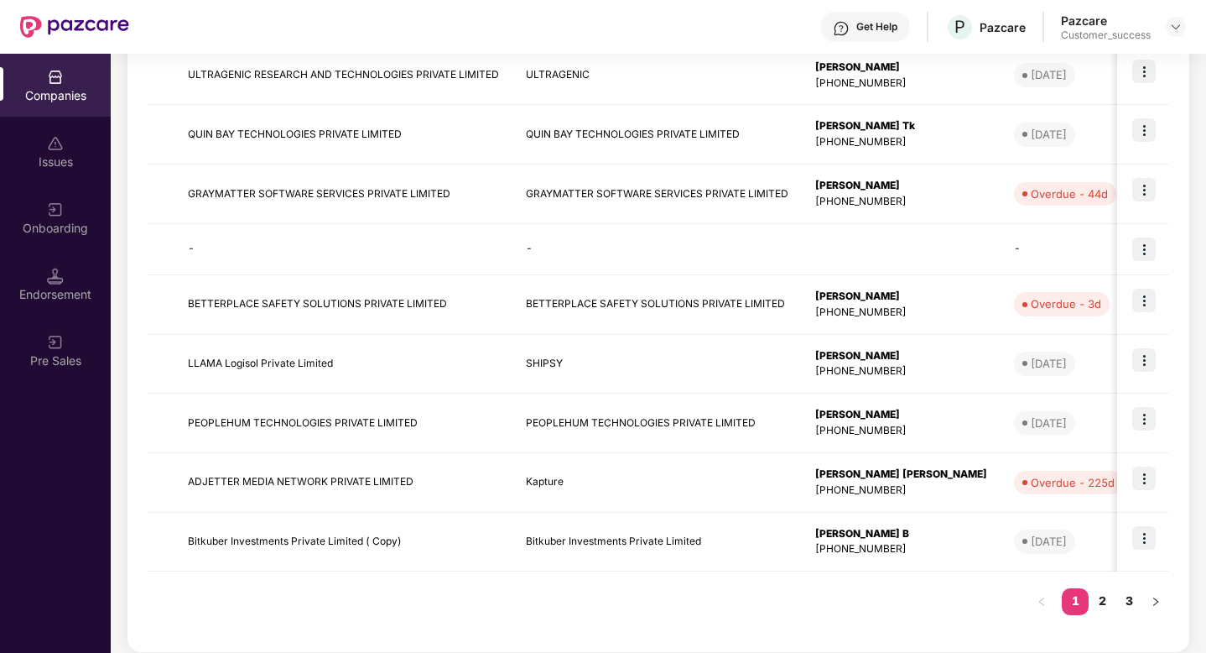
scroll to position [400, 0]
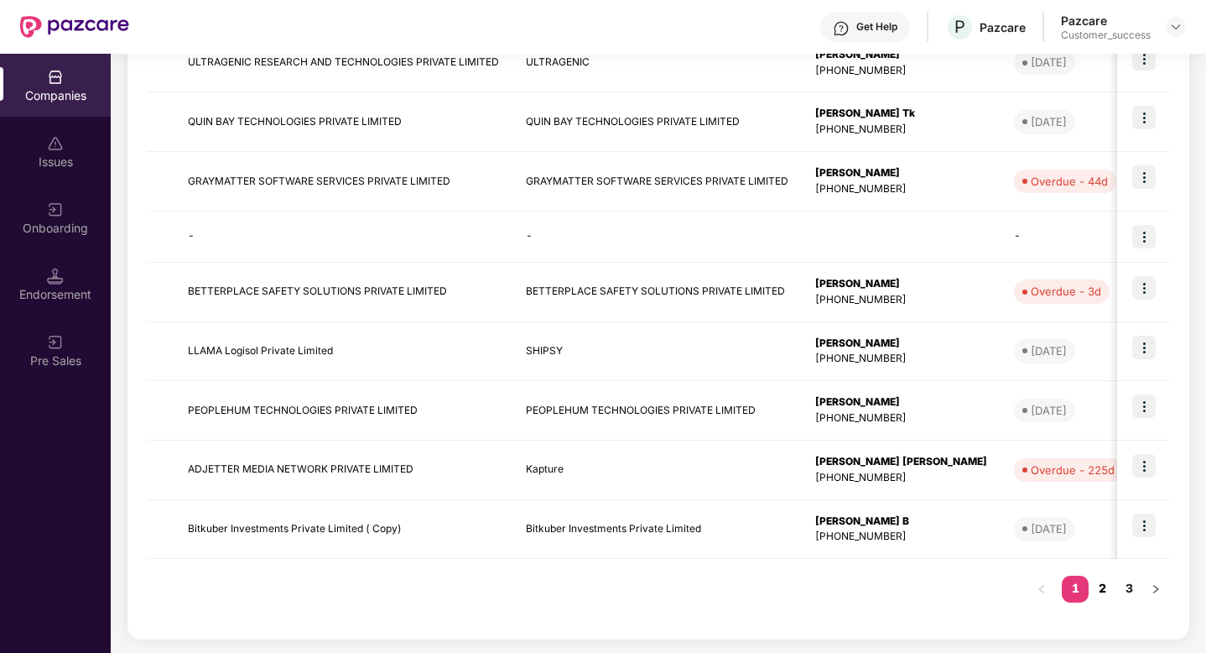
click at [1103, 591] on link "2" at bounding box center [1102, 588] width 27 height 25
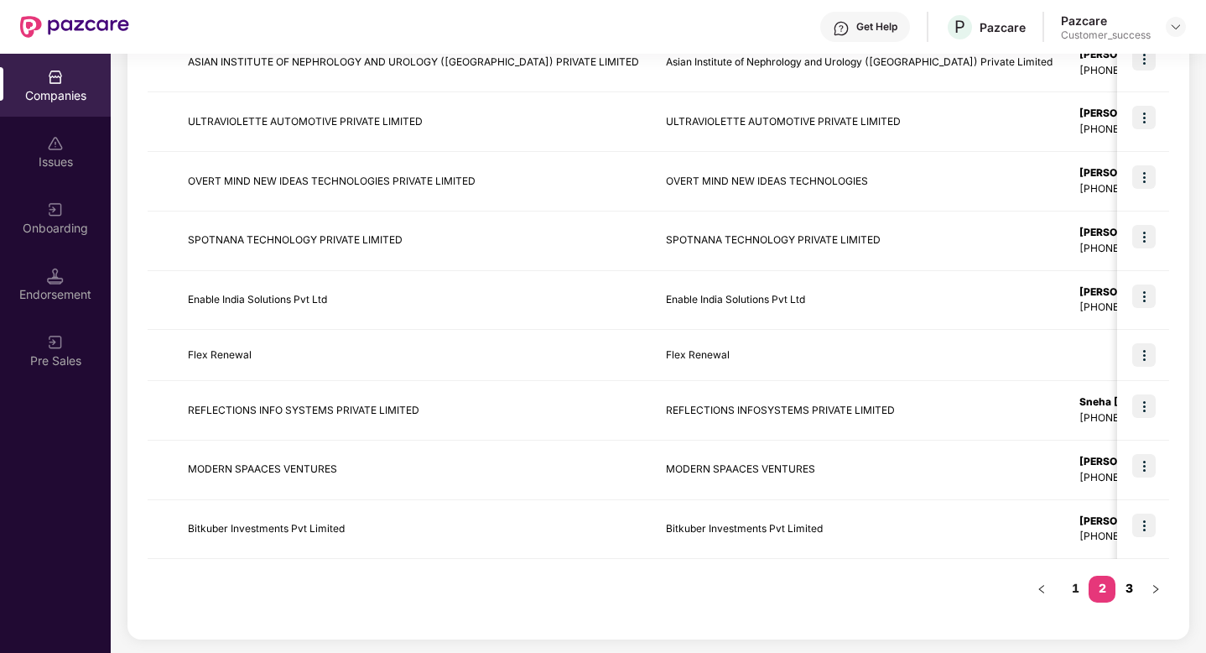
click at [1131, 591] on link "3" at bounding box center [1129, 588] width 27 height 25
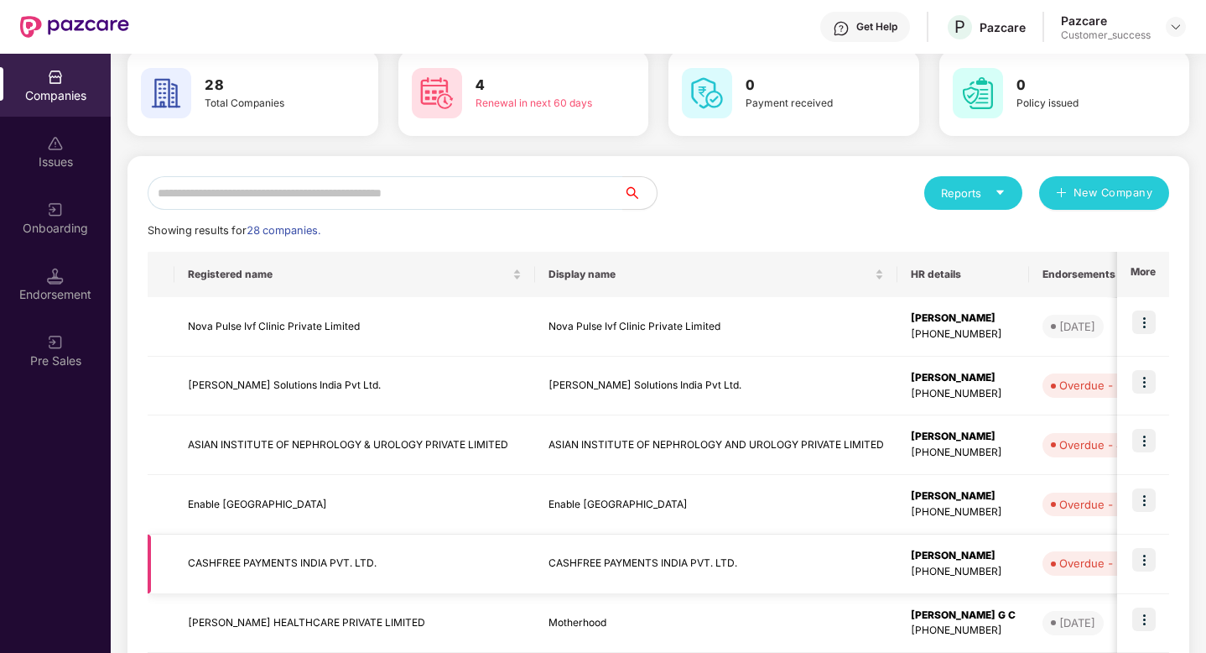
scroll to position [0, 0]
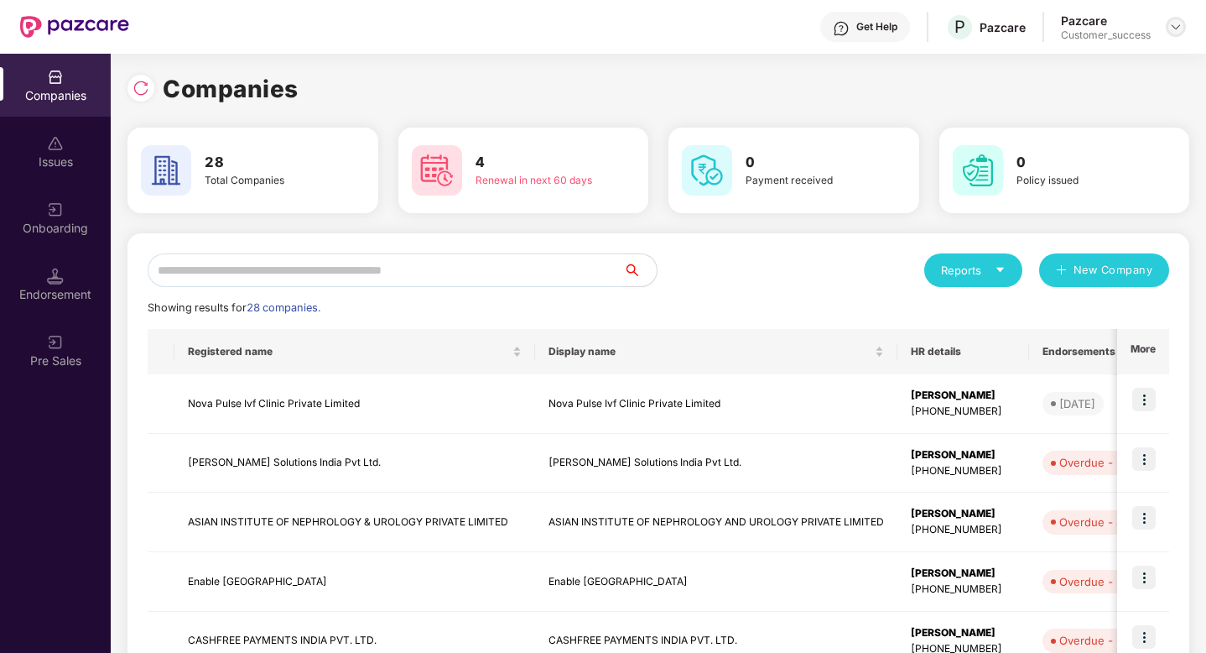
click at [1169, 34] on div at bounding box center [1176, 27] width 20 height 20
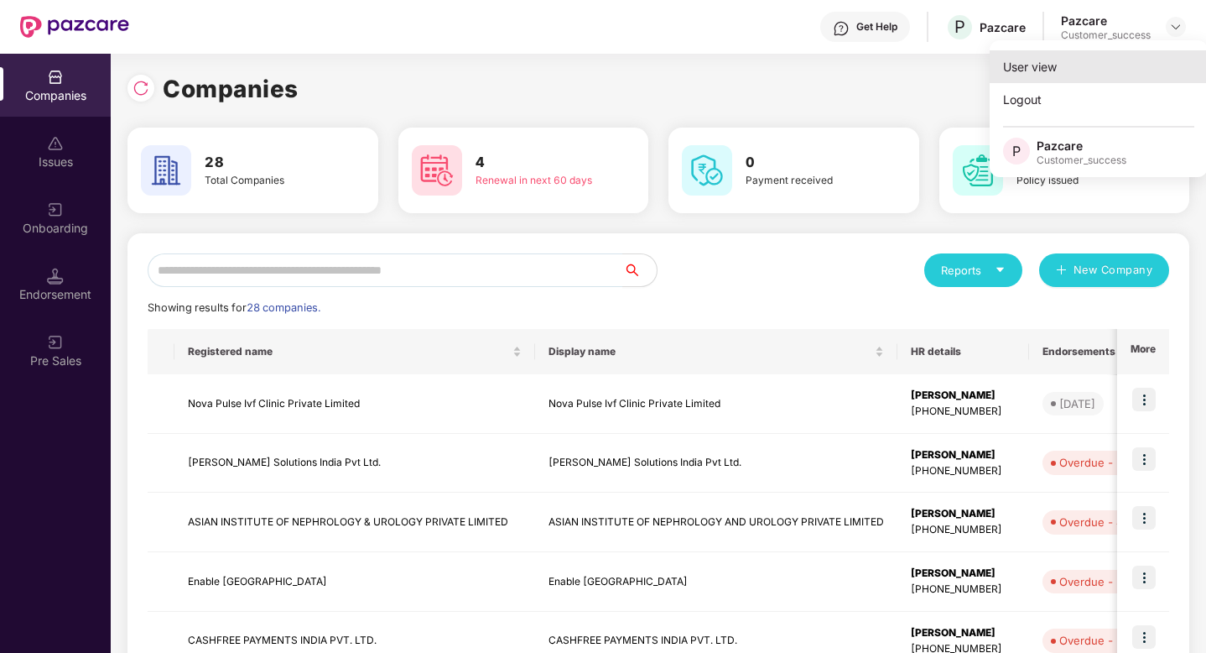
click at [1143, 60] on div "User view" at bounding box center [1099, 66] width 218 height 33
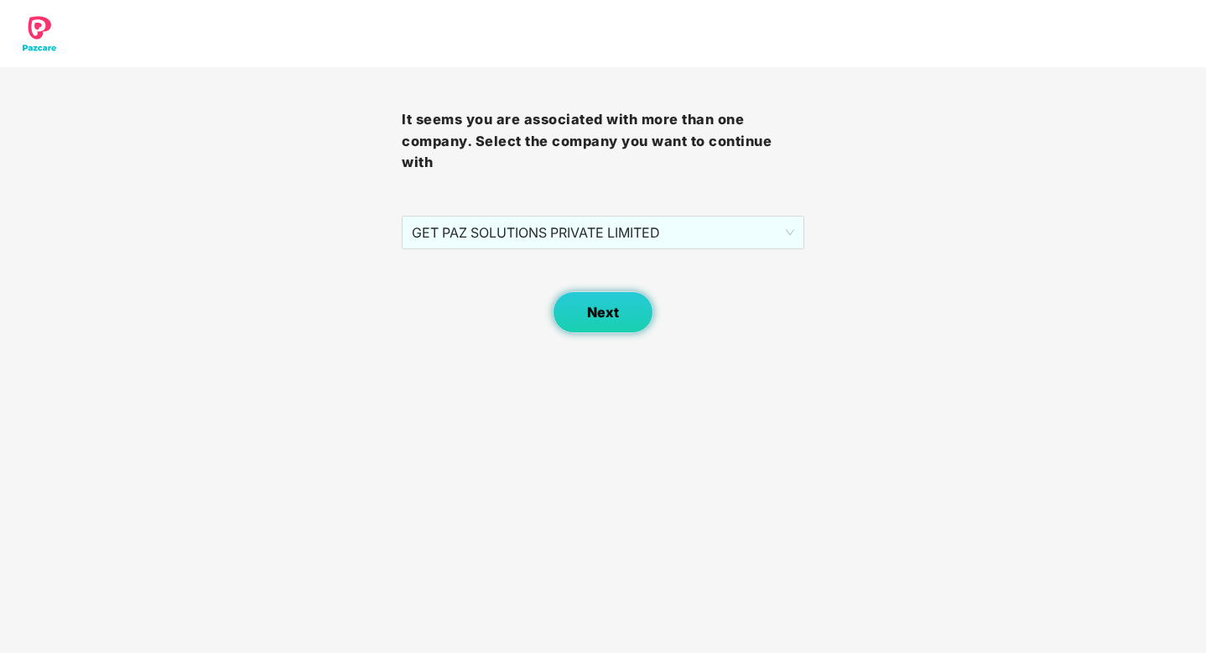
click at [620, 310] on button "Next" at bounding box center [603, 312] width 101 height 42
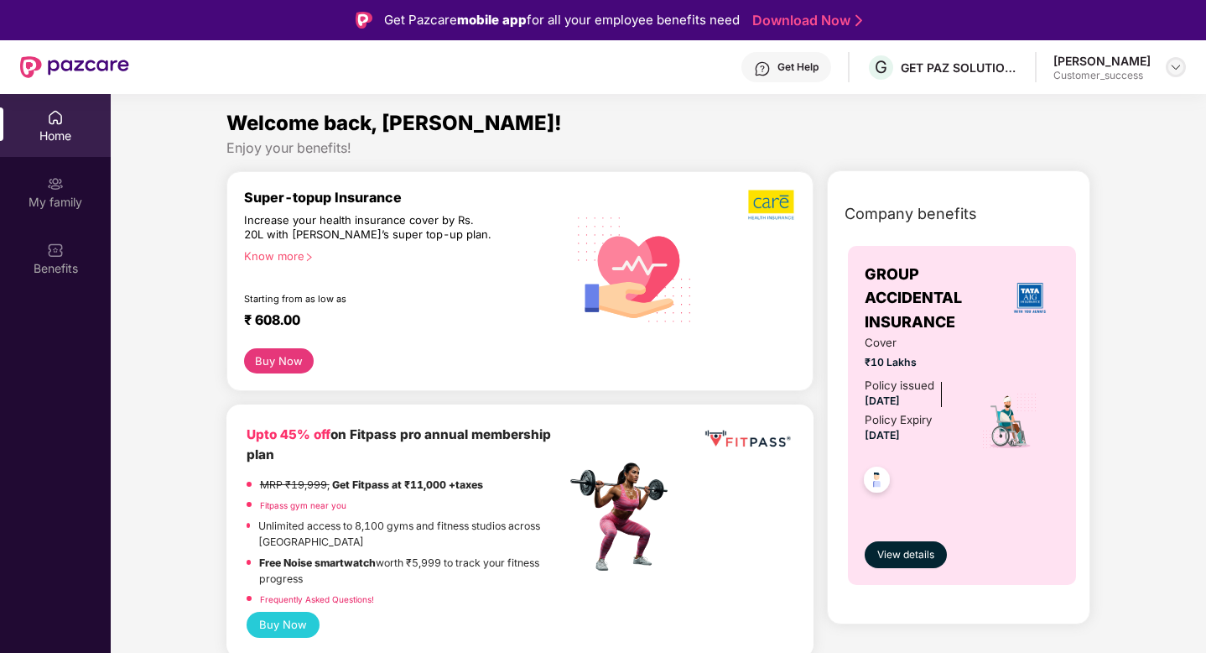
click at [1173, 68] on img at bounding box center [1175, 66] width 13 height 13
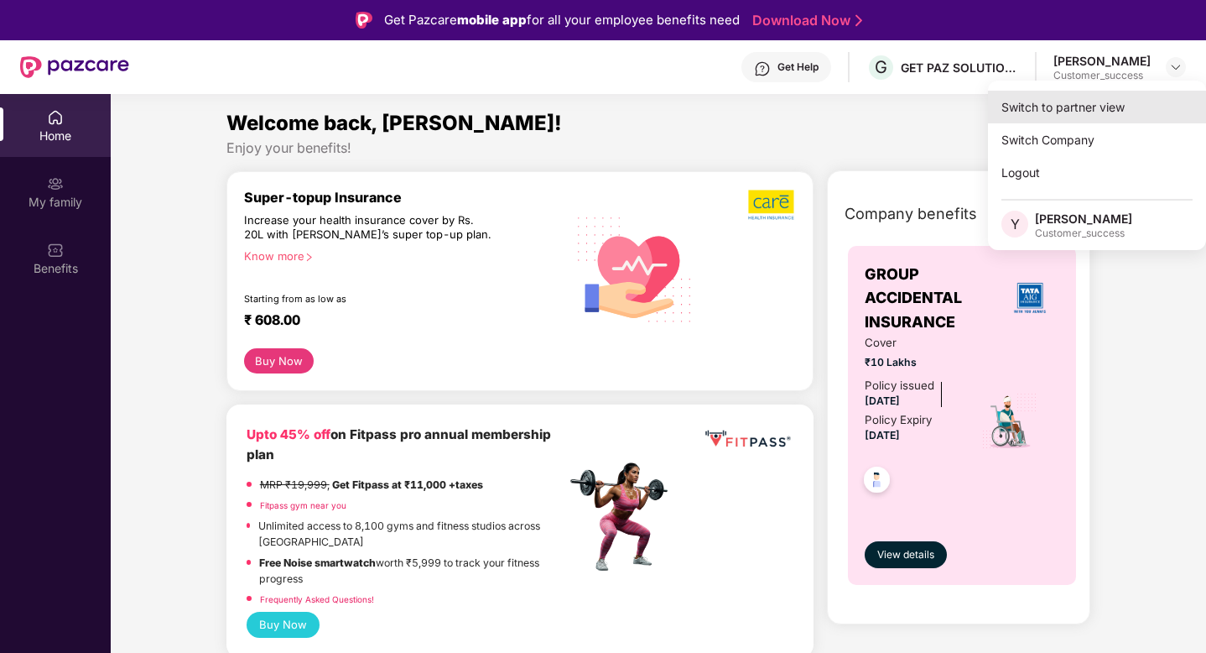
click at [1142, 98] on div "Switch to partner view" at bounding box center [1097, 107] width 218 height 33
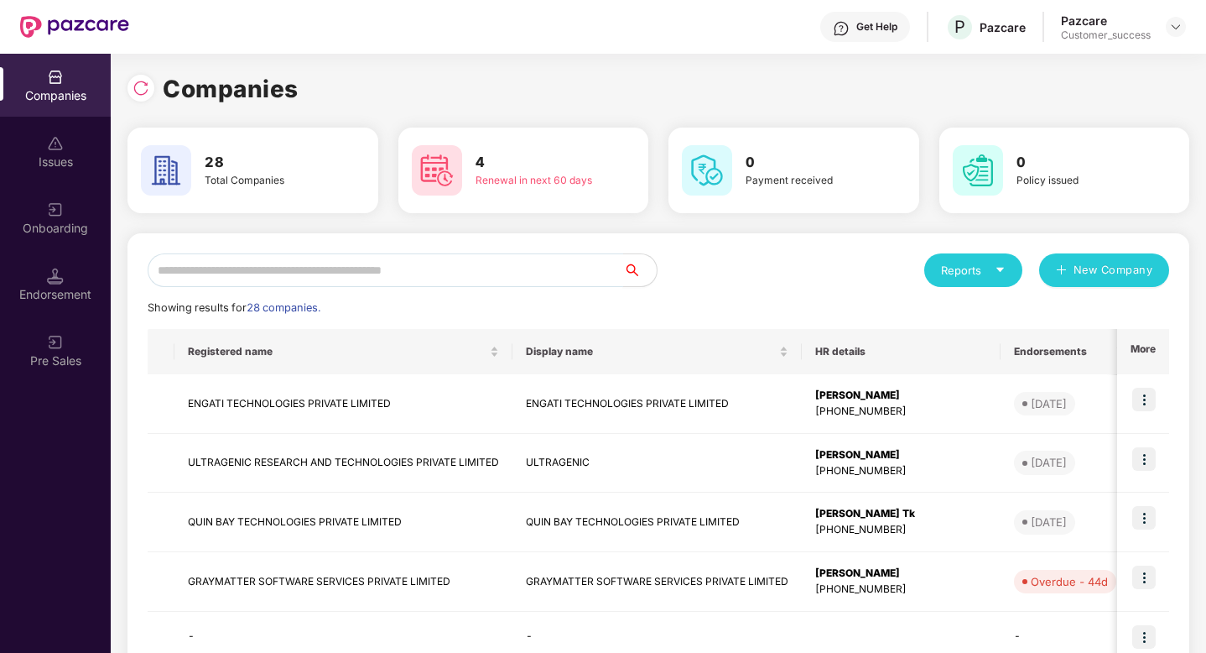
click at [272, 278] on input "text" at bounding box center [386, 270] width 476 height 34
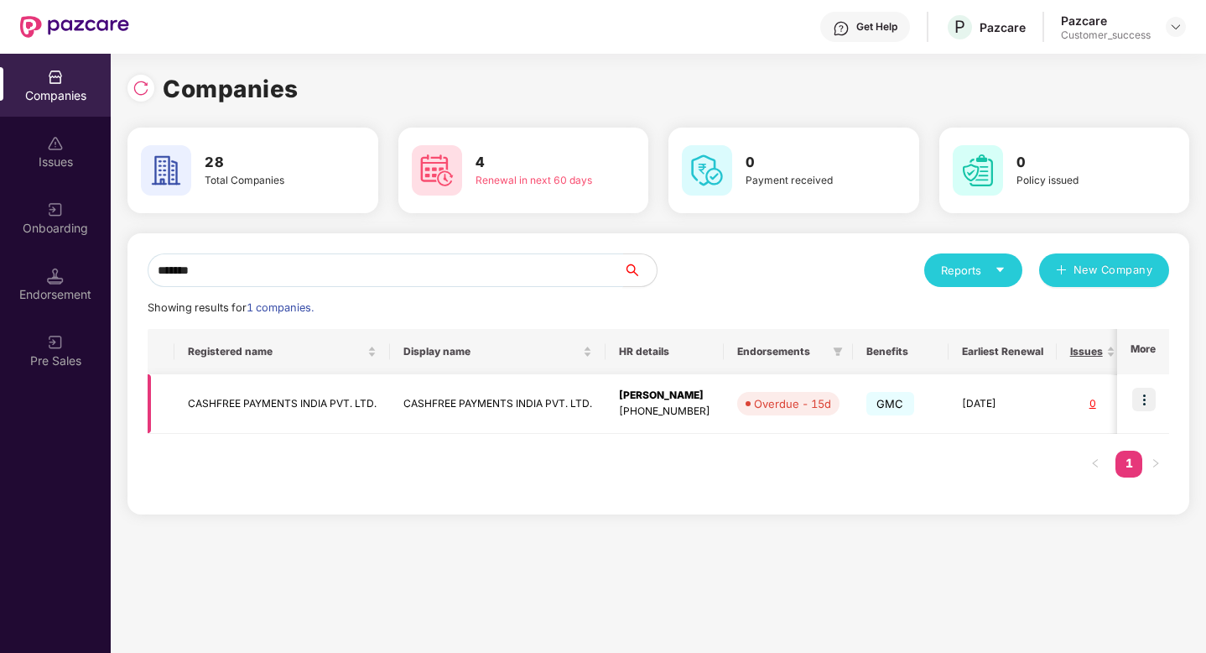
type input "*******"
click at [1143, 398] on img at bounding box center [1144, 399] width 23 height 23
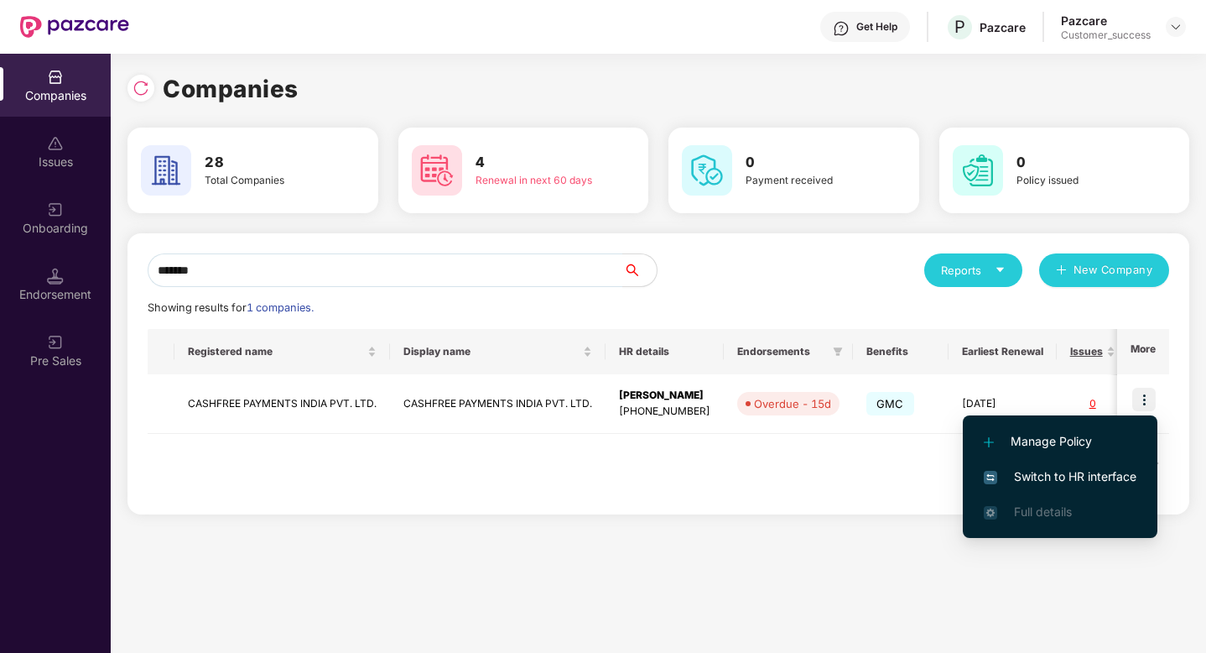
click at [1041, 477] on span "Switch to HR interface" at bounding box center [1060, 476] width 153 height 18
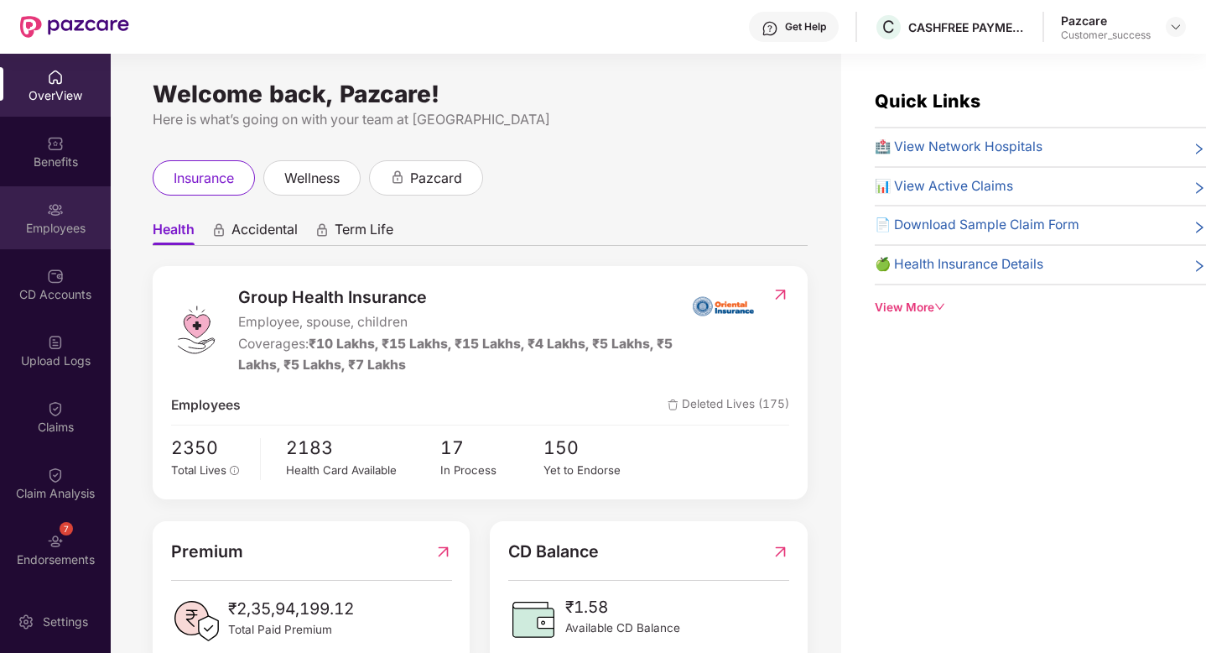
click at [74, 227] on div "Employees" at bounding box center [55, 228] width 111 height 17
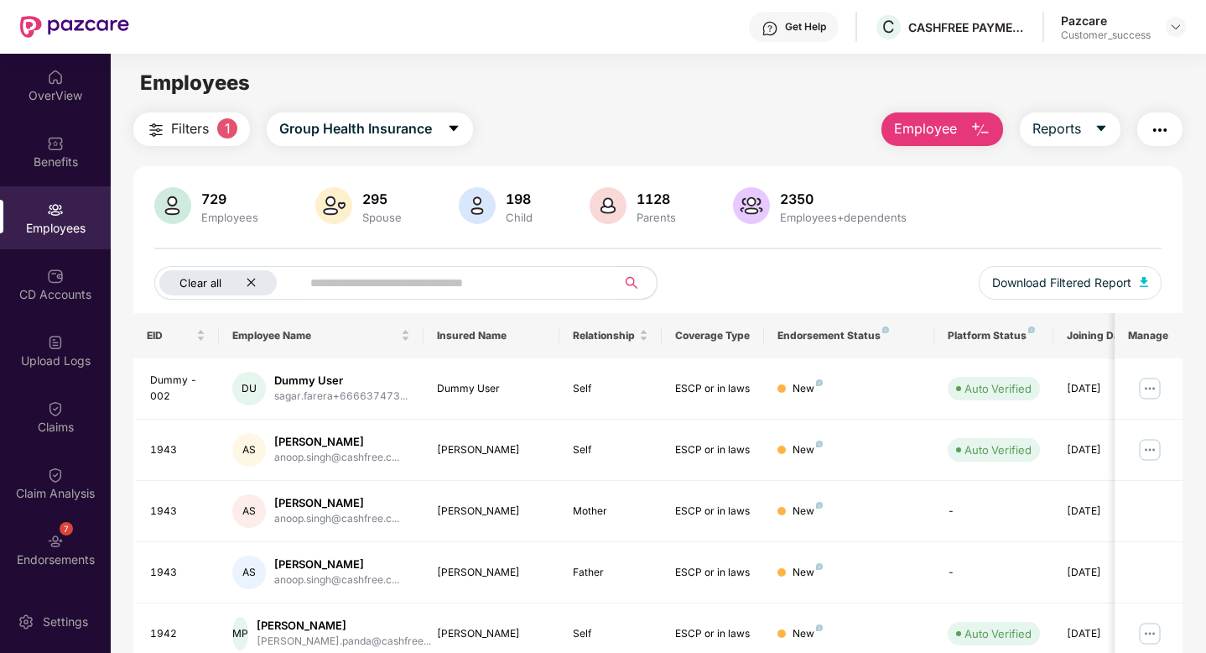
click at [248, 295] on button "Clear all" at bounding box center [230, 283] width 153 height 34
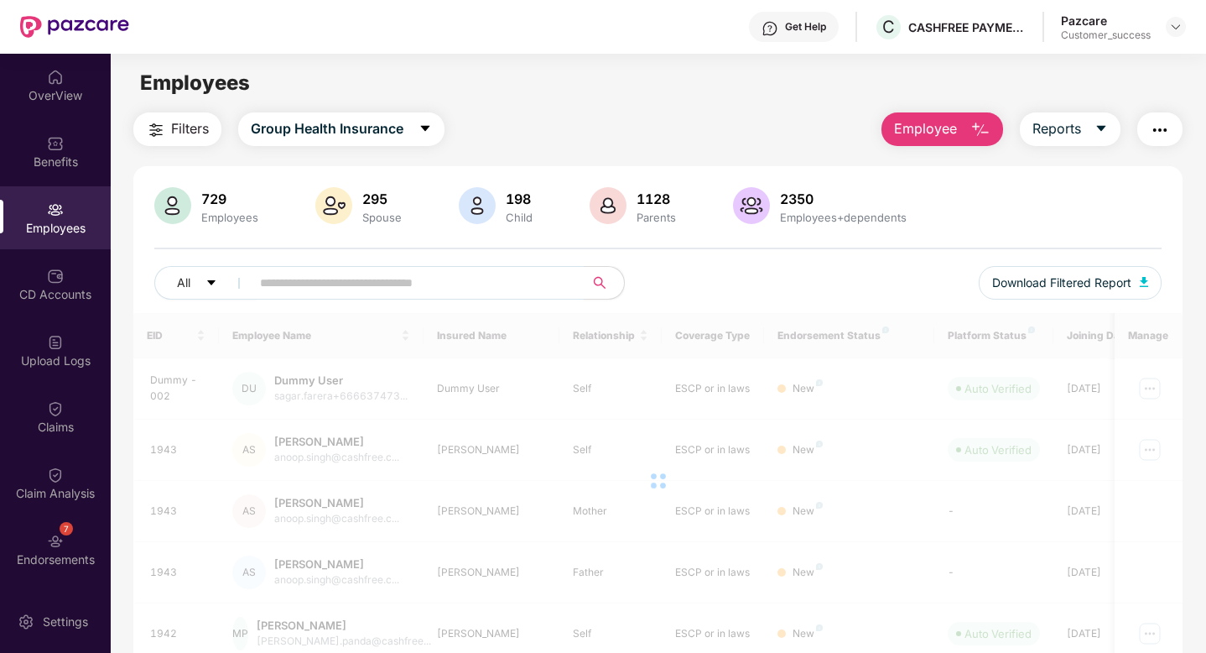
click at [312, 279] on input "text" at bounding box center [410, 282] width 301 height 25
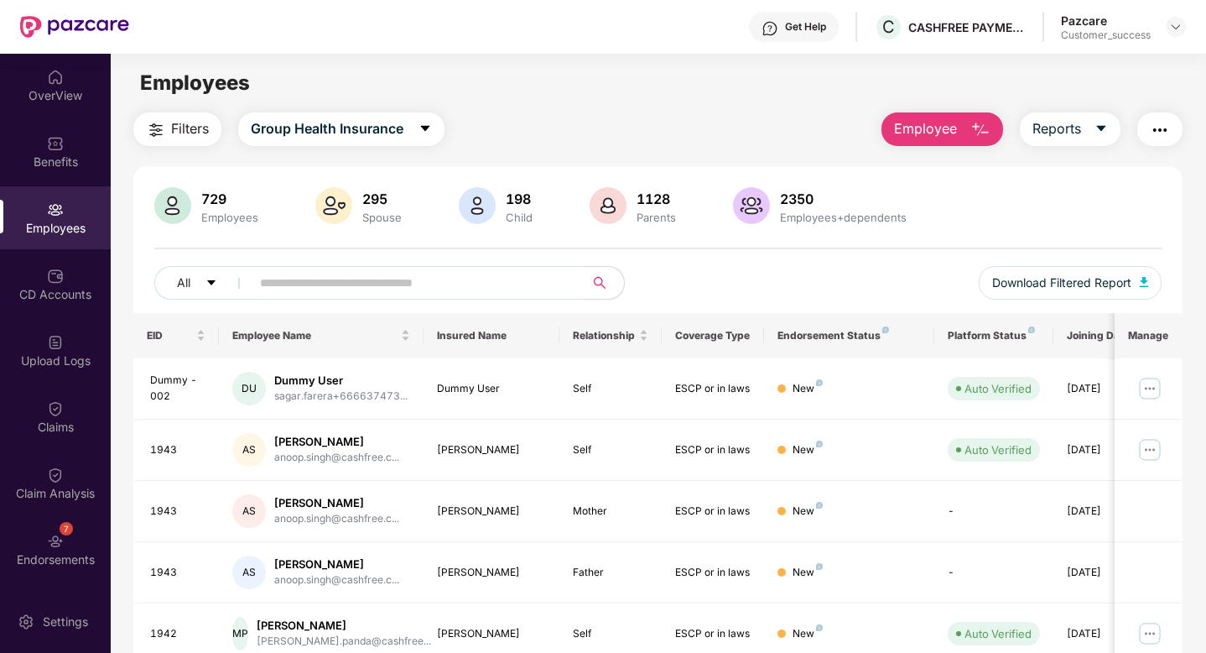
paste input "**********"
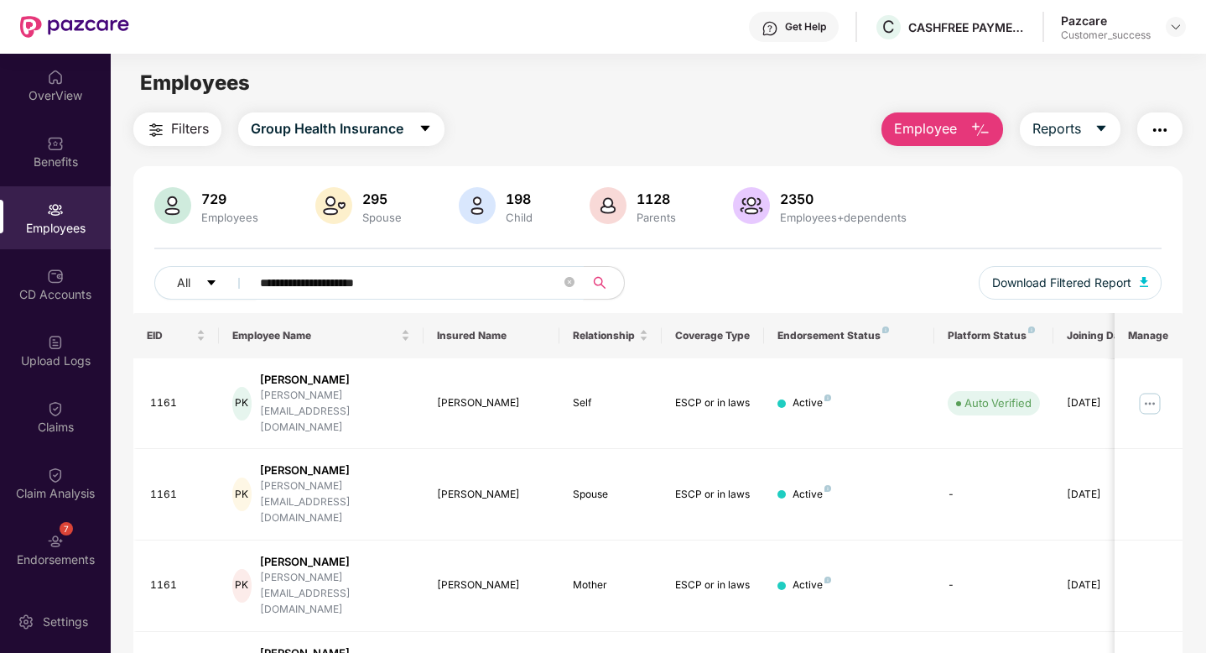
type input "**********"
click at [567, 281] on icon "close-circle" at bounding box center [570, 282] width 10 height 10
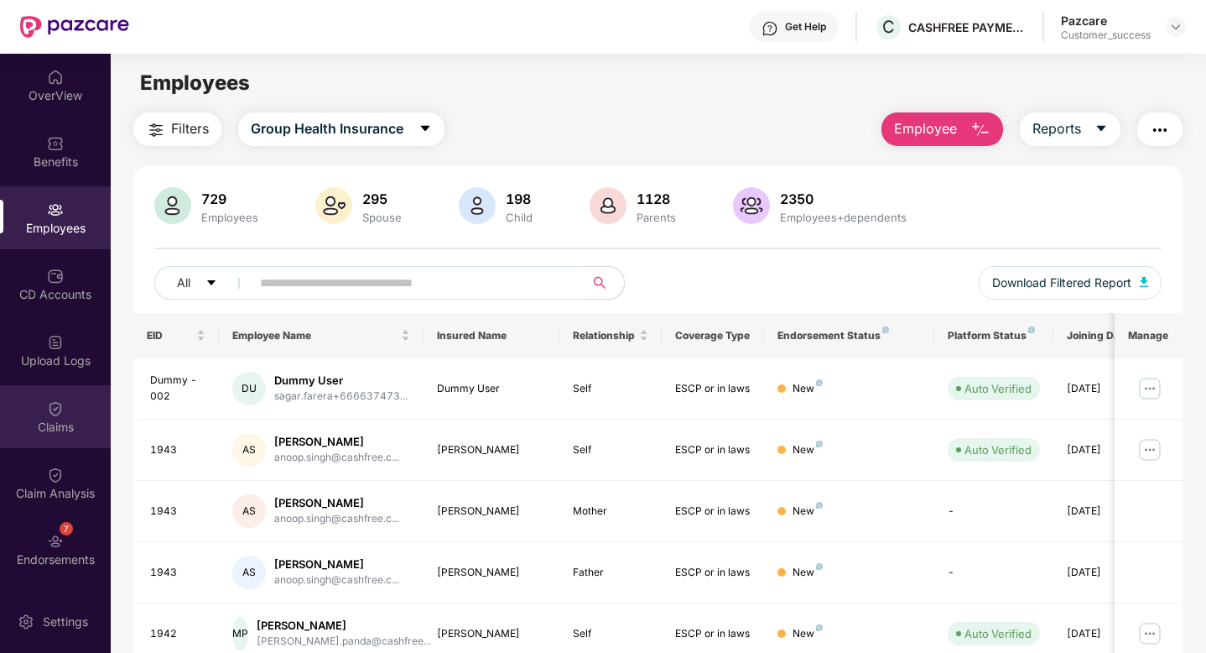
click at [48, 417] on div "Claims" at bounding box center [55, 416] width 111 height 63
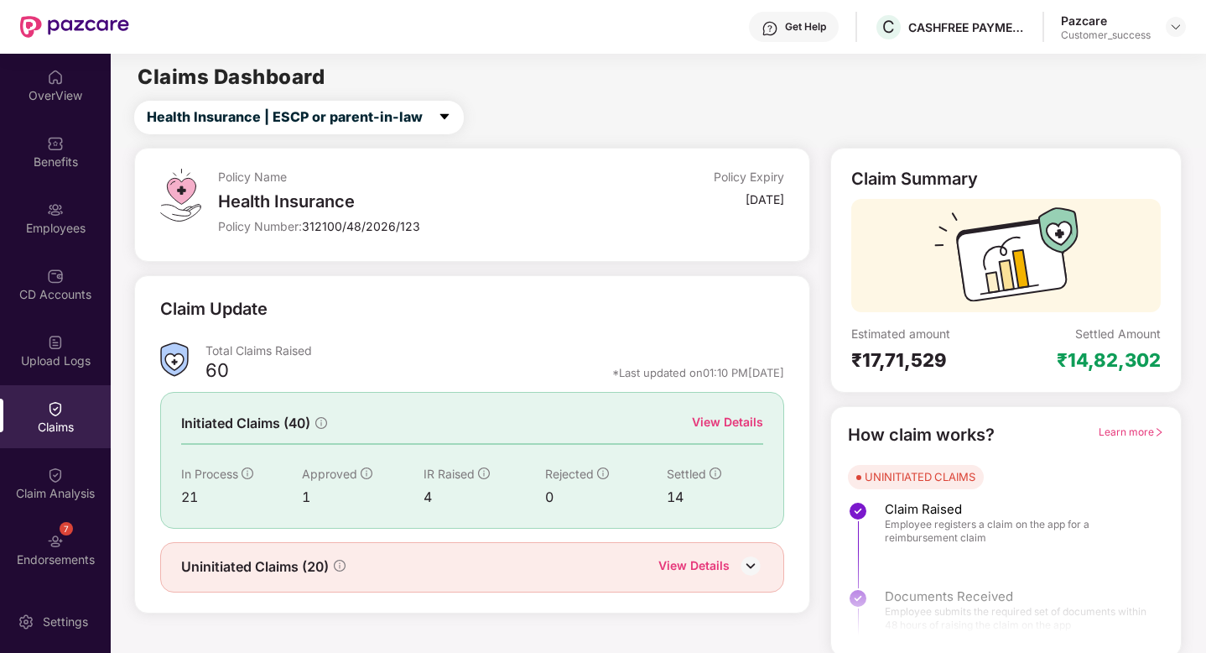
click at [711, 423] on div "View Details" at bounding box center [727, 422] width 71 height 18
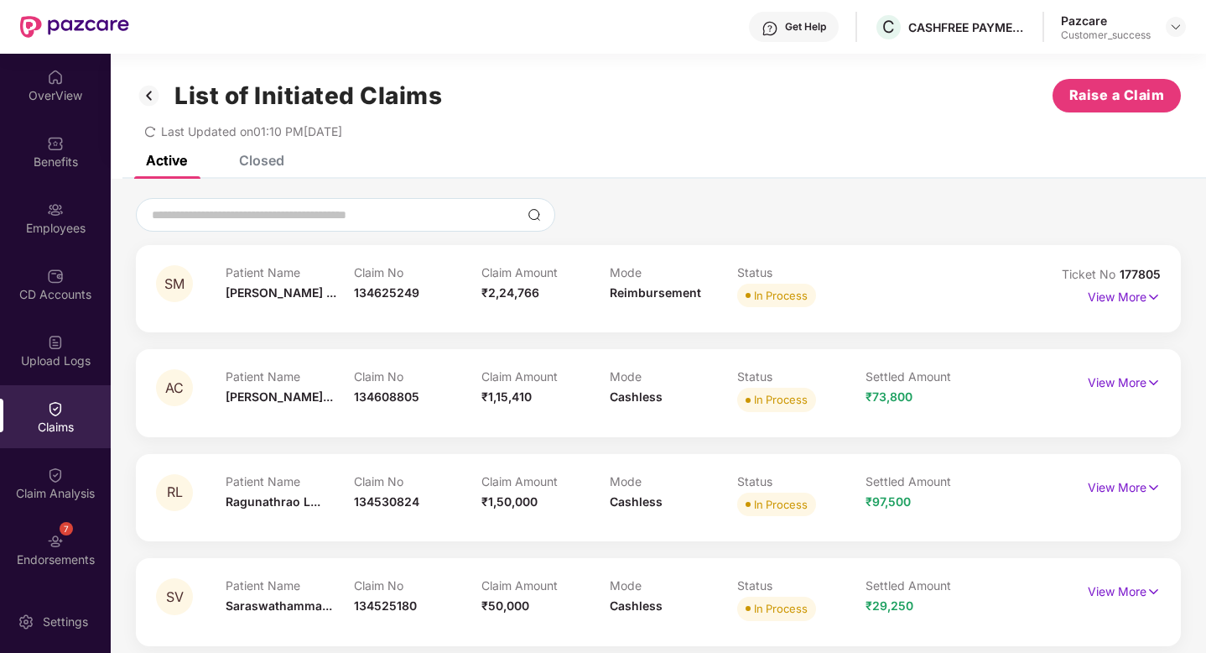
click at [255, 168] on div "Closed" at bounding box center [261, 160] width 45 height 17
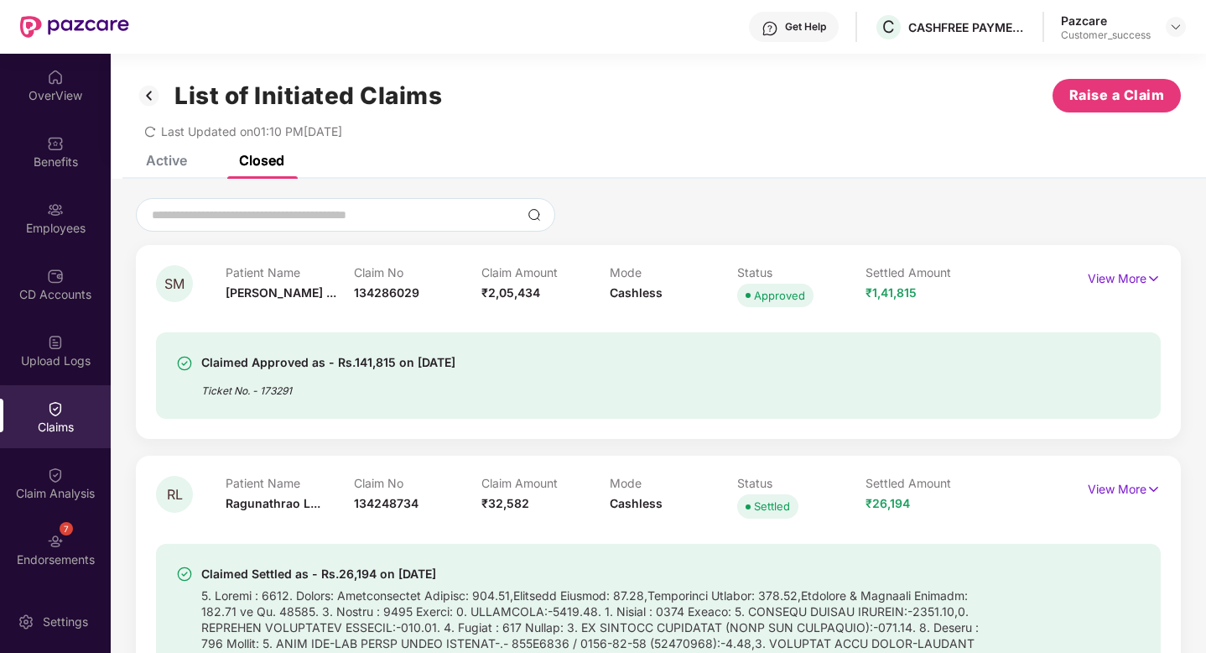
click at [252, 160] on div "Closed" at bounding box center [261, 160] width 45 height 17
click at [154, 163] on div "Active" at bounding box center [166, 160] width 41 height 17
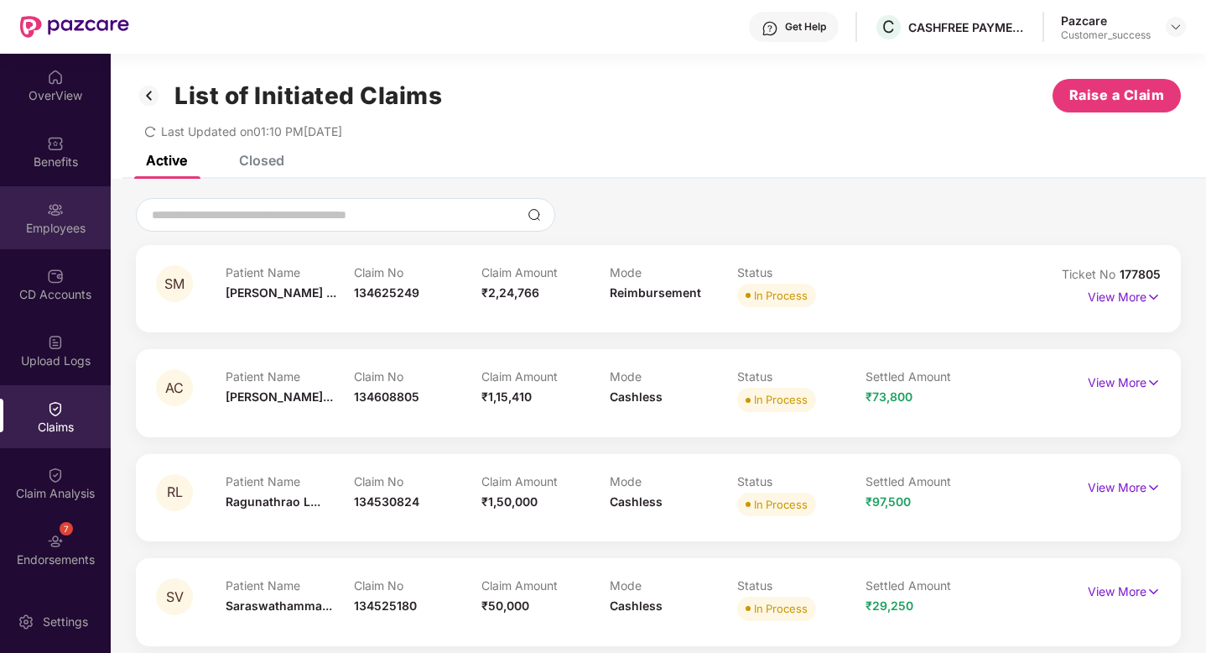
click at [55, 237] on div "Employees" at bounding box center [55, 217] width 111 height 63
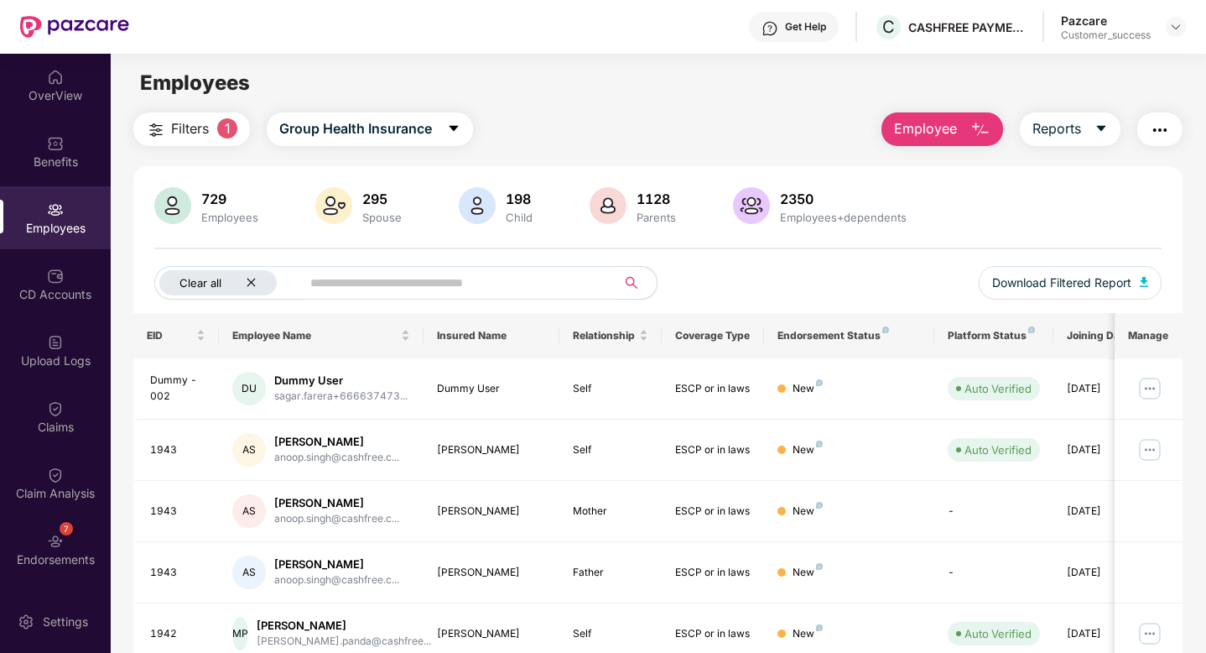
click at [255, 279] on icon "close" at bounding box center [251, 282] width 11 height 11
click at [1170, 29] on img at bounding box center [1175, 26] width 13 height 13
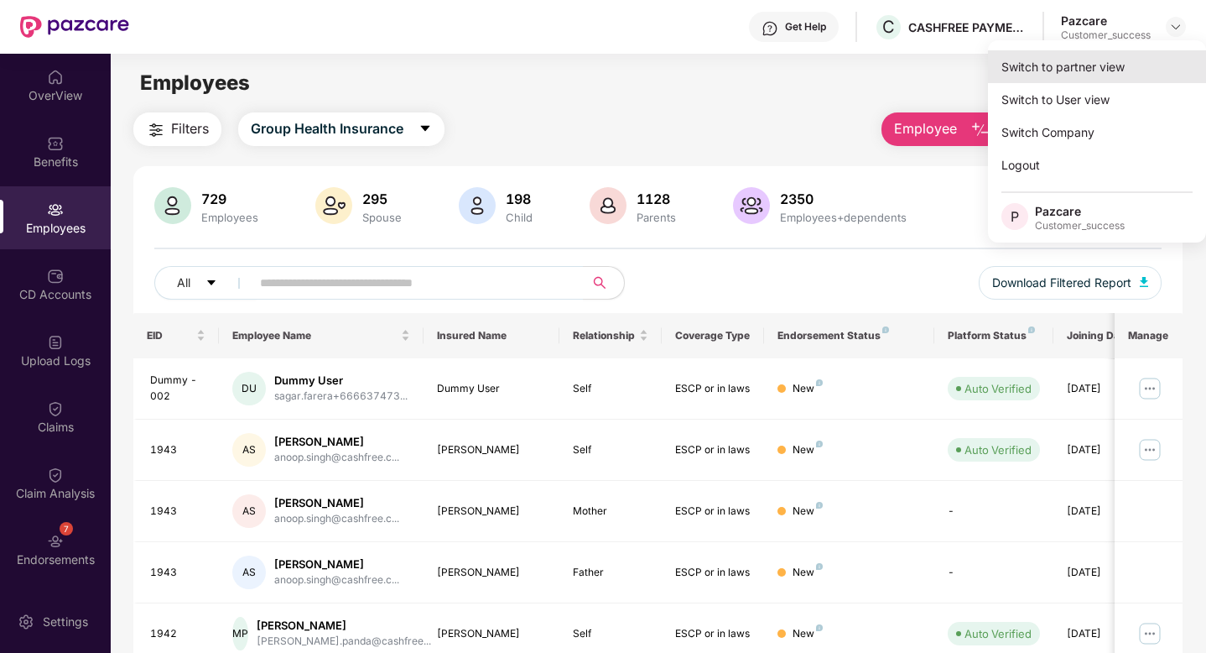
click at [1132, 68] on div "Switch to partner view" at bounding box center [1097, 66] width 218 height 33
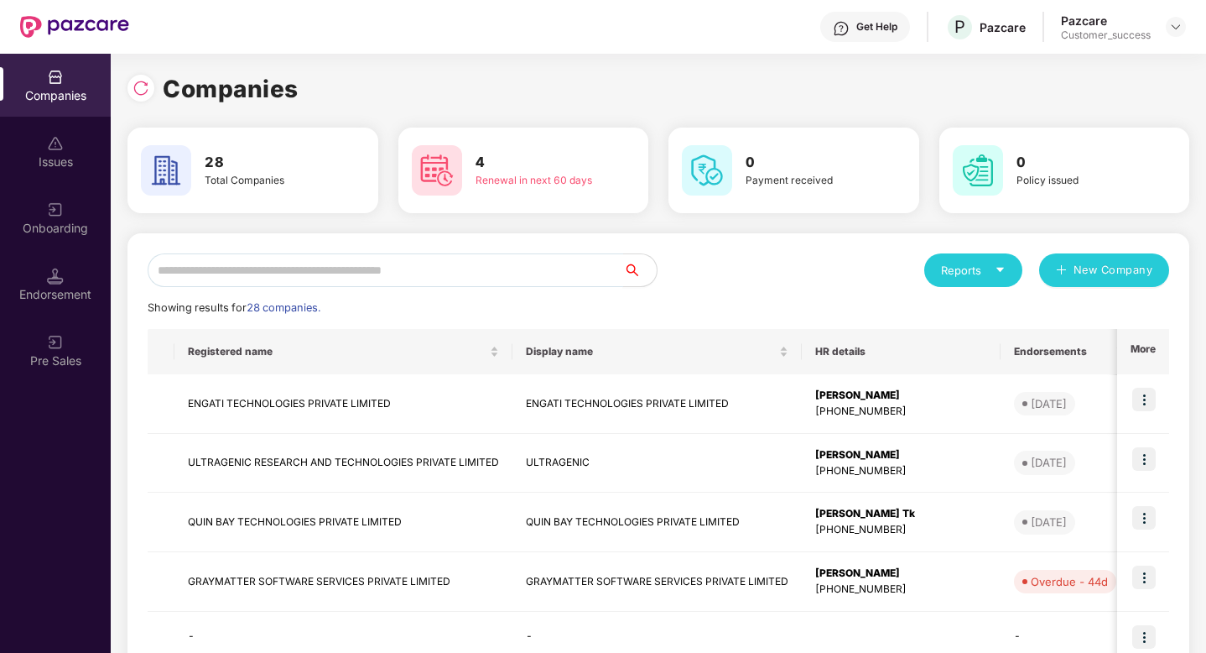
click at [405, 272] on input "text" at bounding box center [386, 270] width 476 height 34
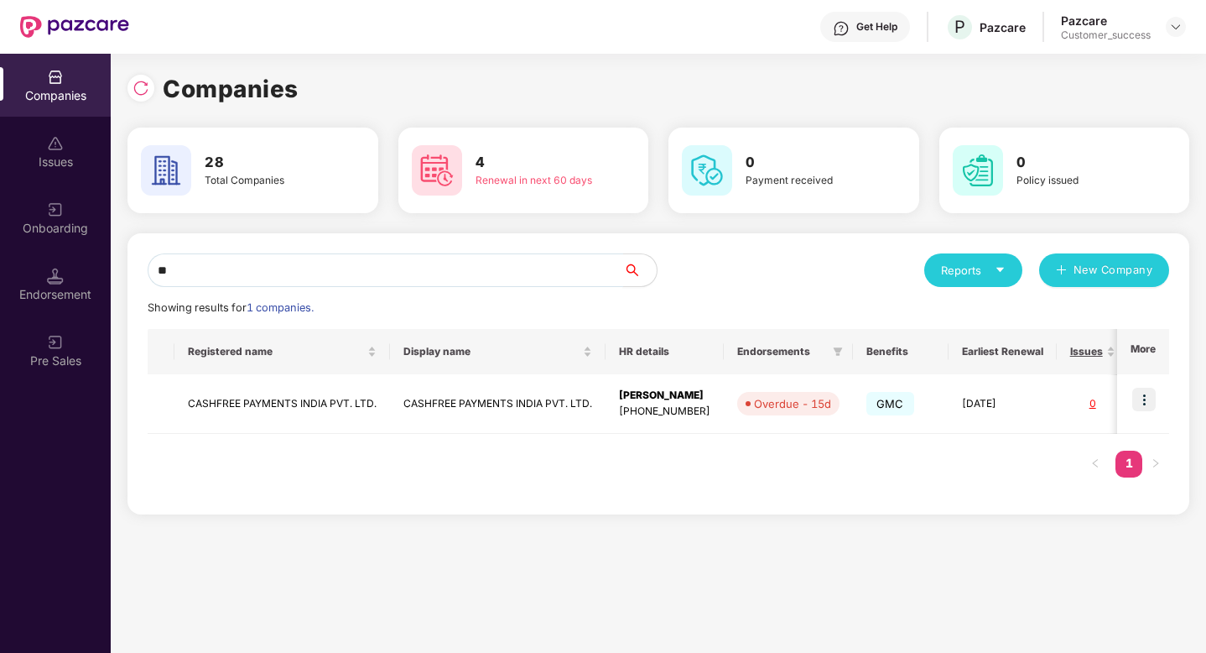
type input "*"
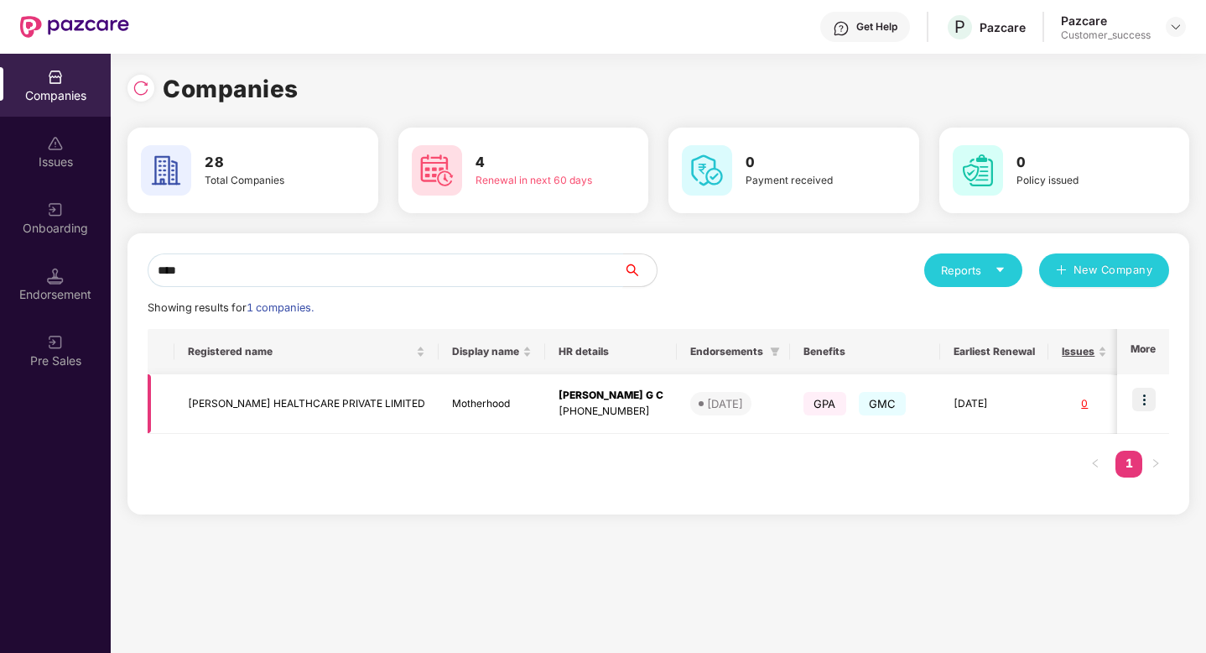
type input "****"
click at [1147, 397] on img at bounding box center [1144, 399] width 23 height 23
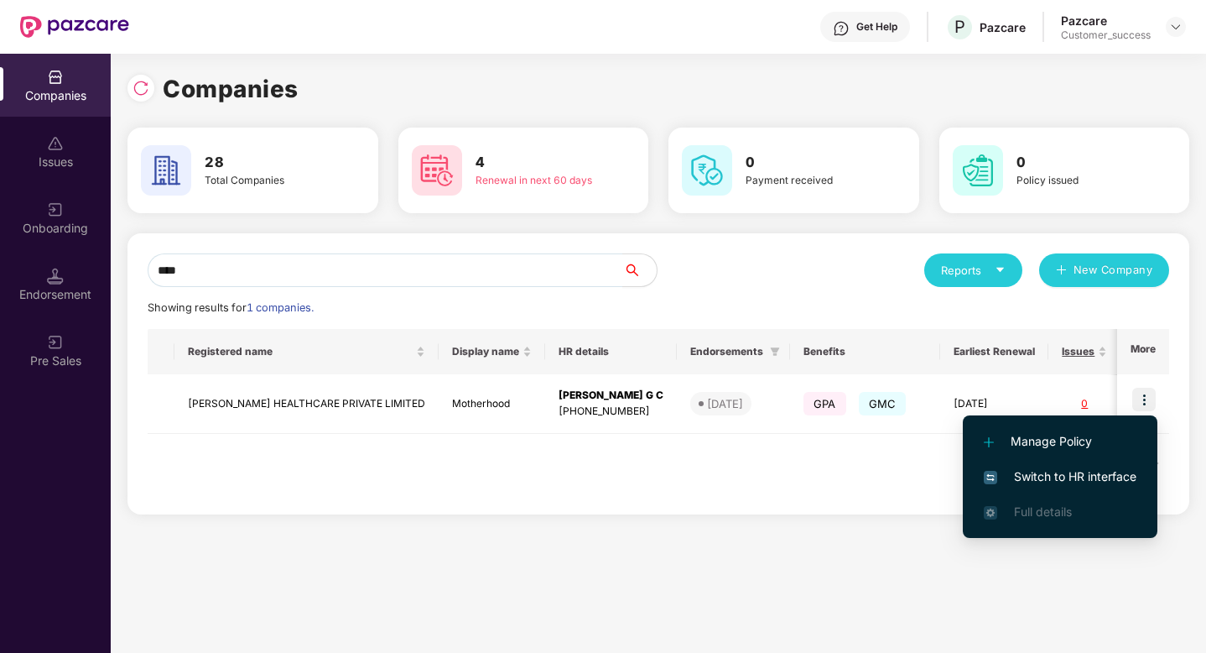
click at [1097, 488] on li "Switch to HR interface" at bounding box center [1060, 476] width 195 height 35
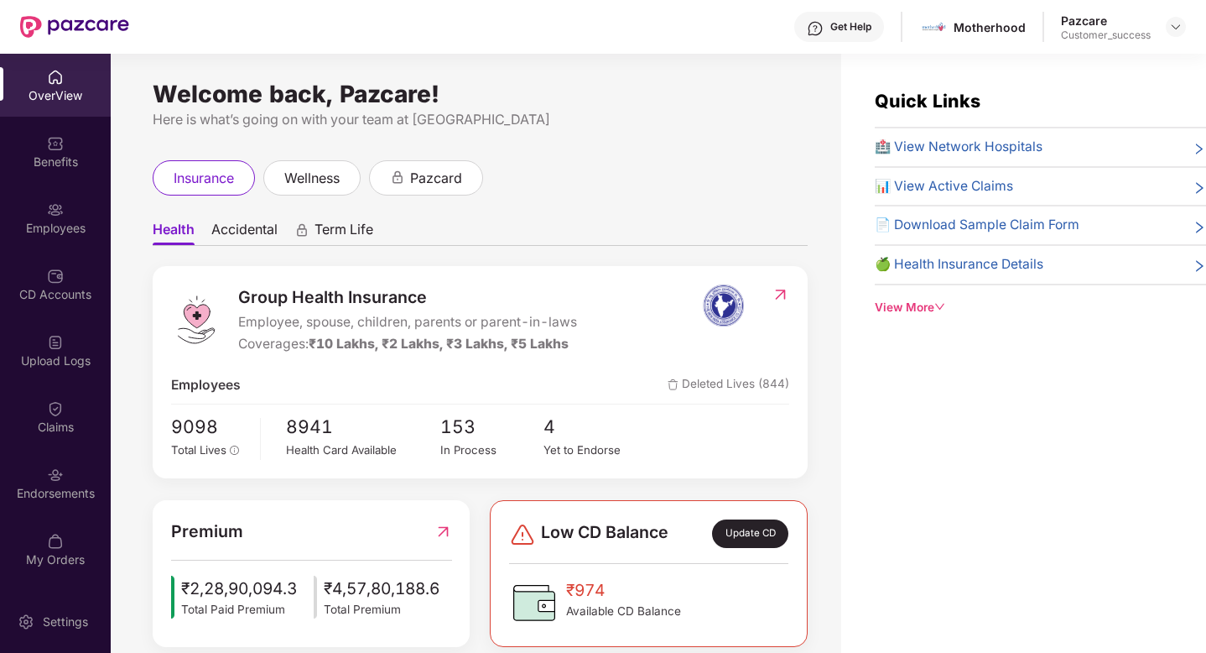
click at [57, 220] on div "Employees" at bounding box center [55, 228] width 111 height 17
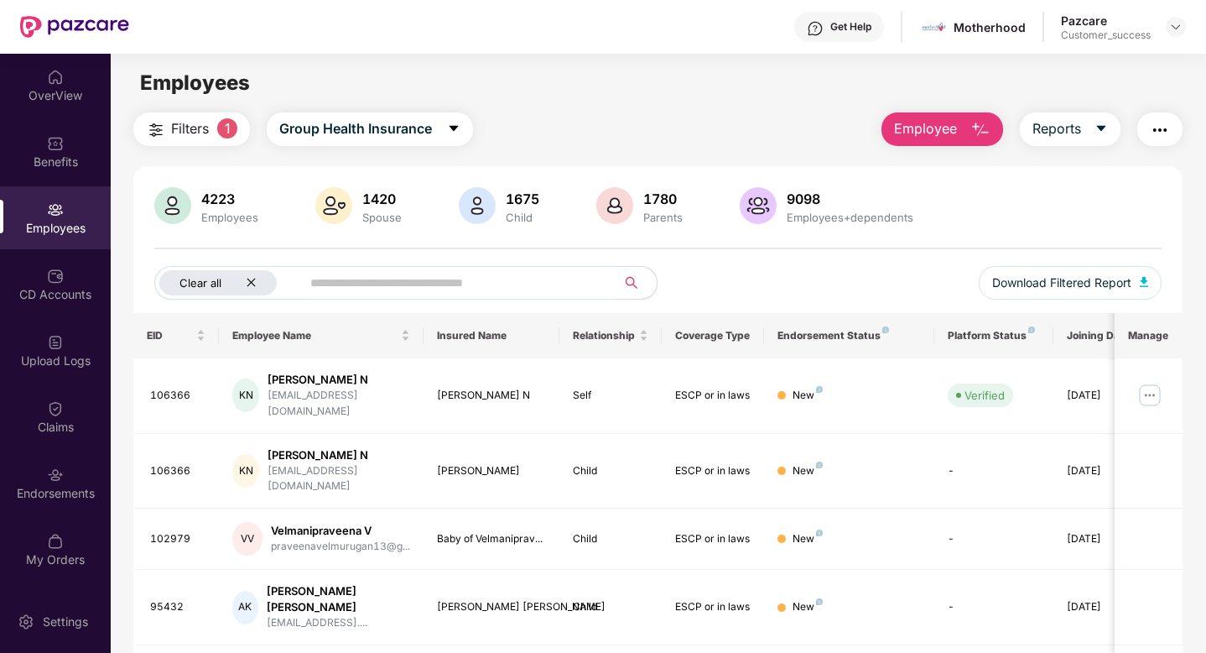
click at [244, 273] on div "Clear all" at bounding box center [217, 282] width 117 height 25
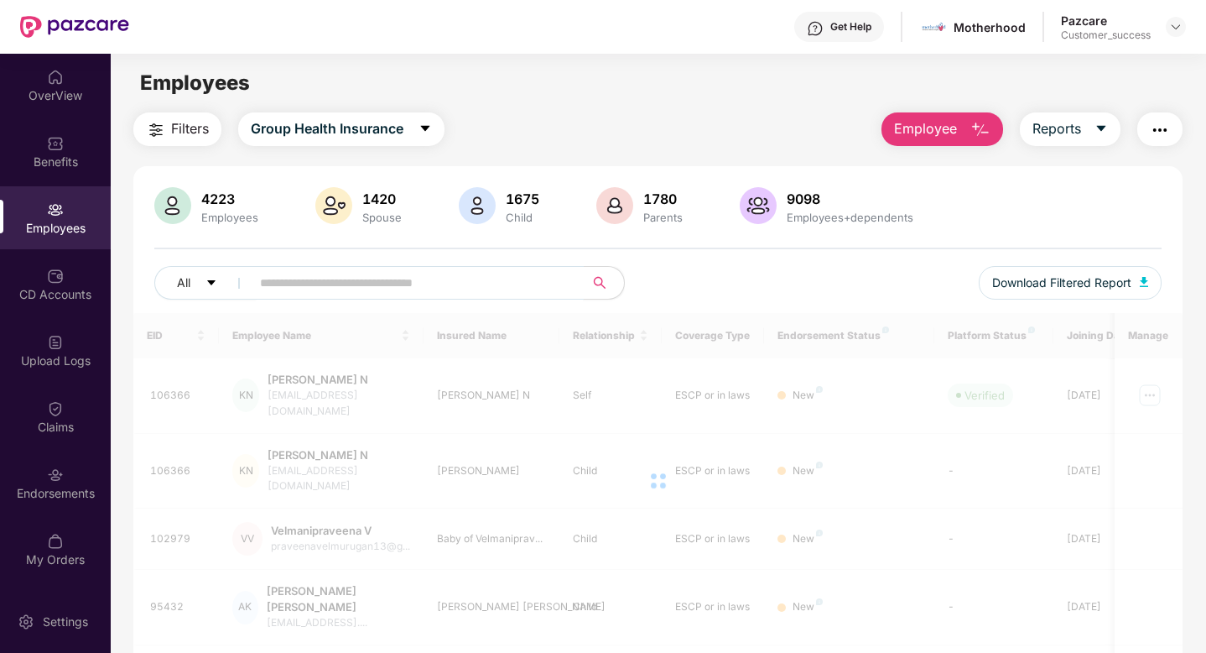
click at [280, 278] on input "text" at bounding box center [410, 282] width 301 height 25
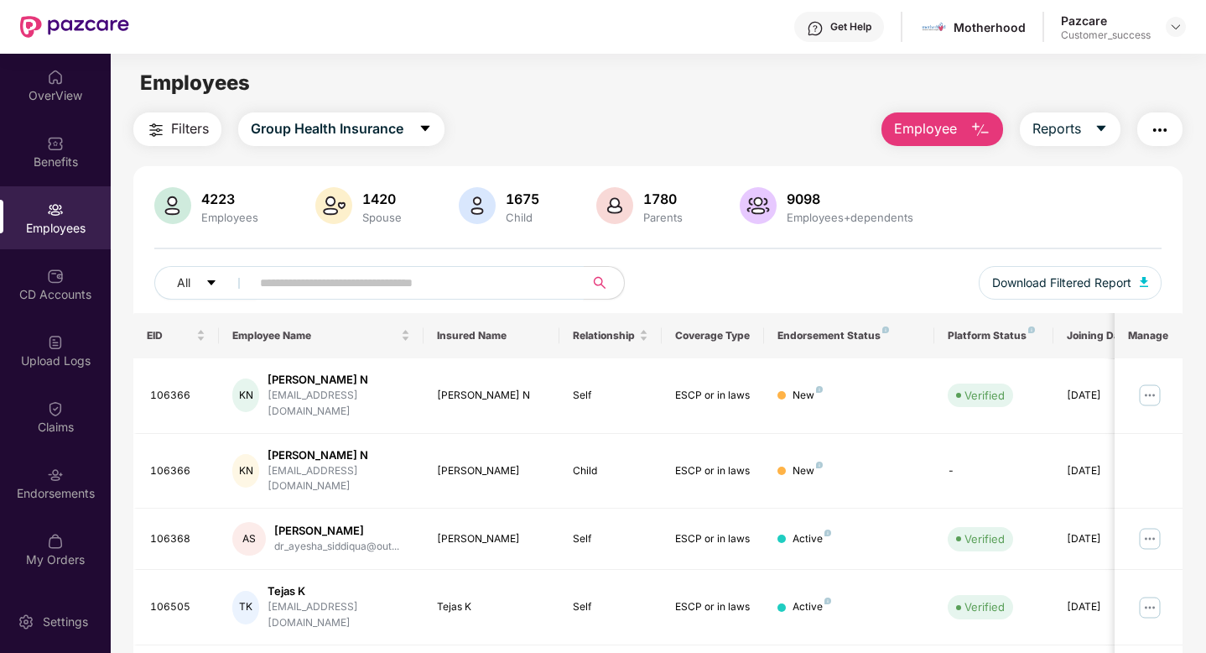
paste input "******"
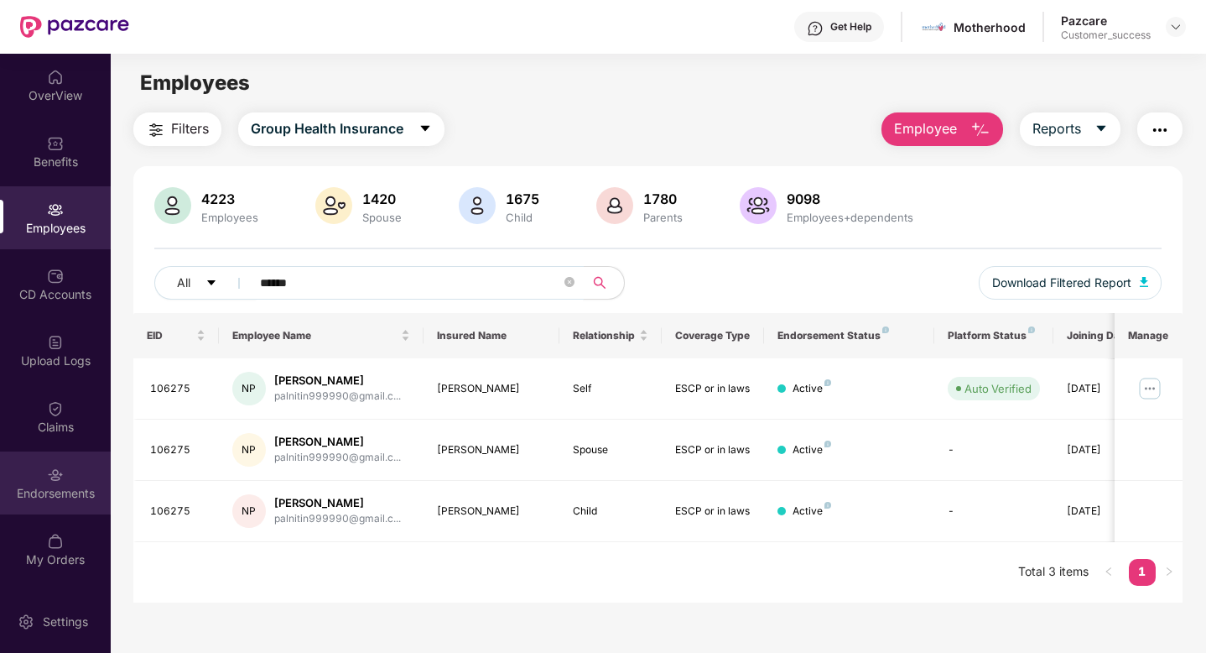
type input "******"
click at [73, 464] on div "Endorsements" at bounding box center [55, 482] width 111 height 63
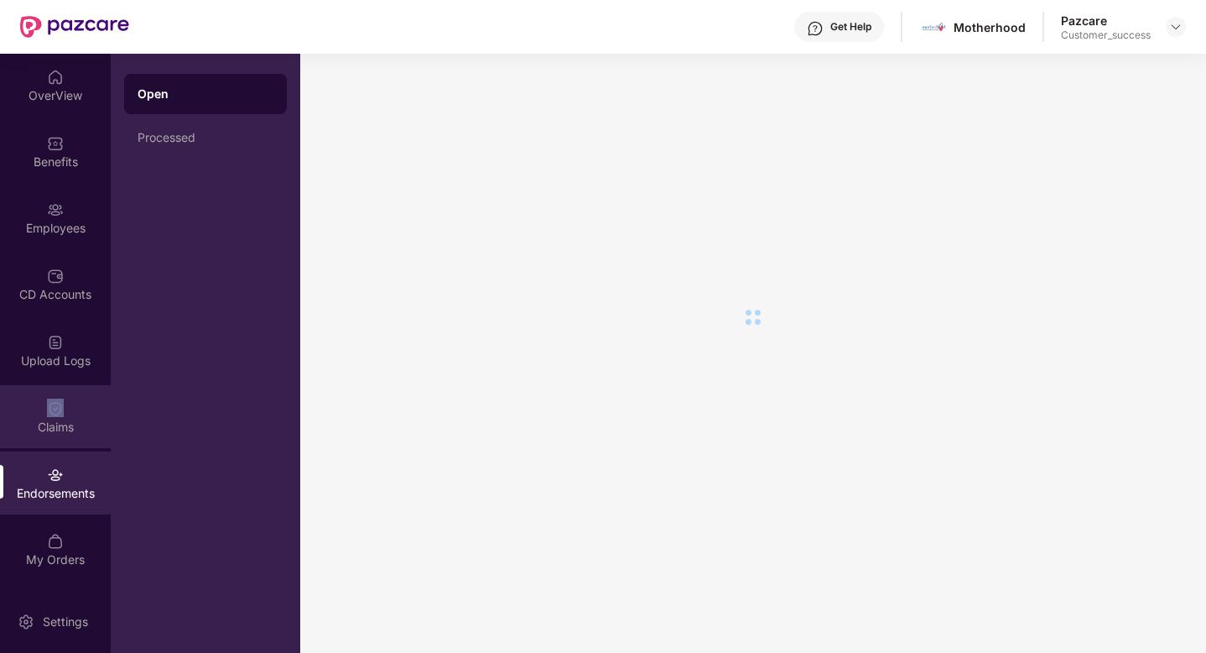
click at [70, 411] on div "Claims" at bounding box center [55, 416] width 111 height 63
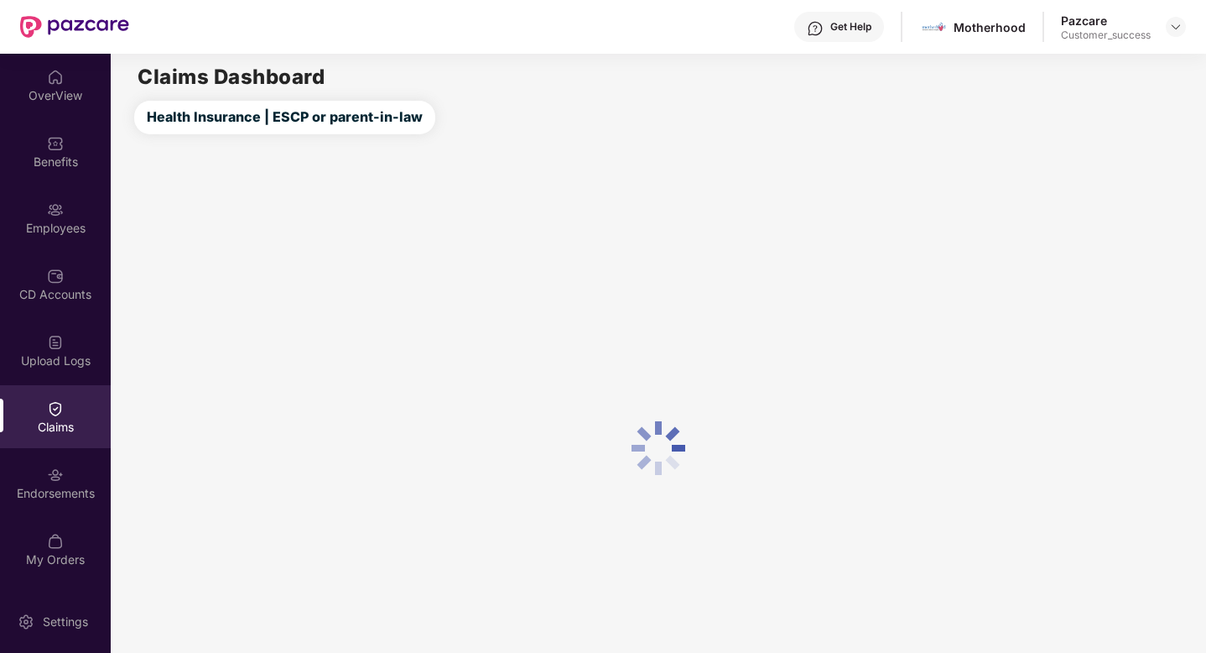
click at [70, 413] on div "Claims" at bounding box center [55, 416] width 111 height 63
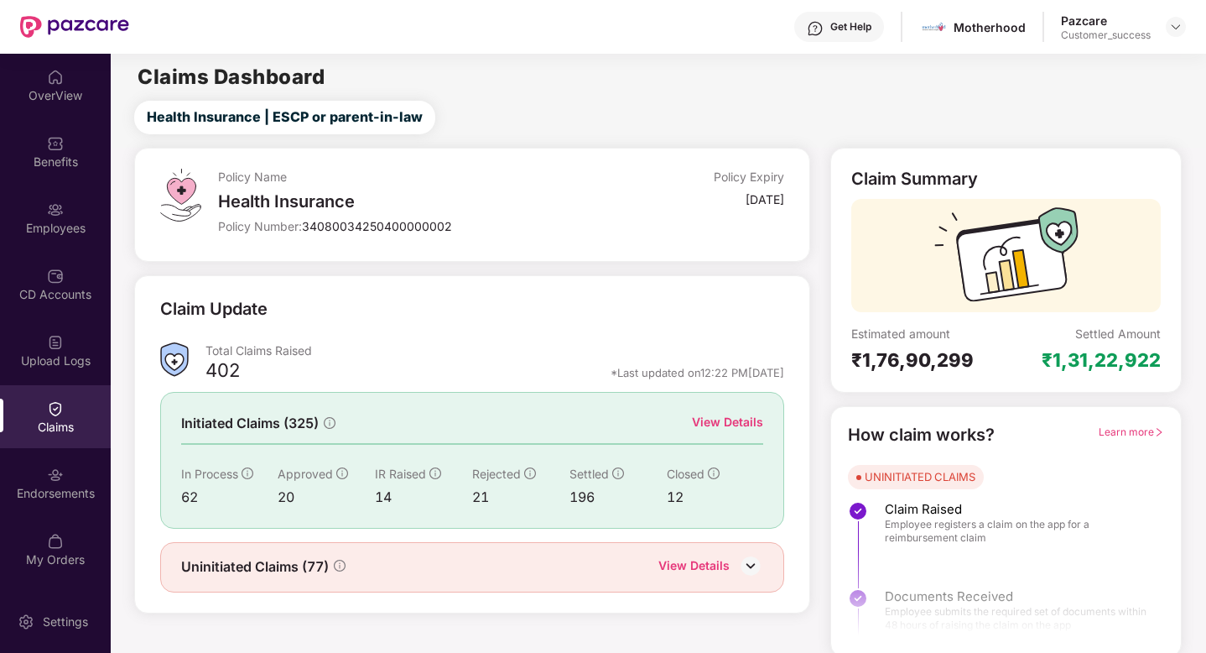
click at [698, 419] on div "View Details" at bounding box center [727, 422] width 71 height 18
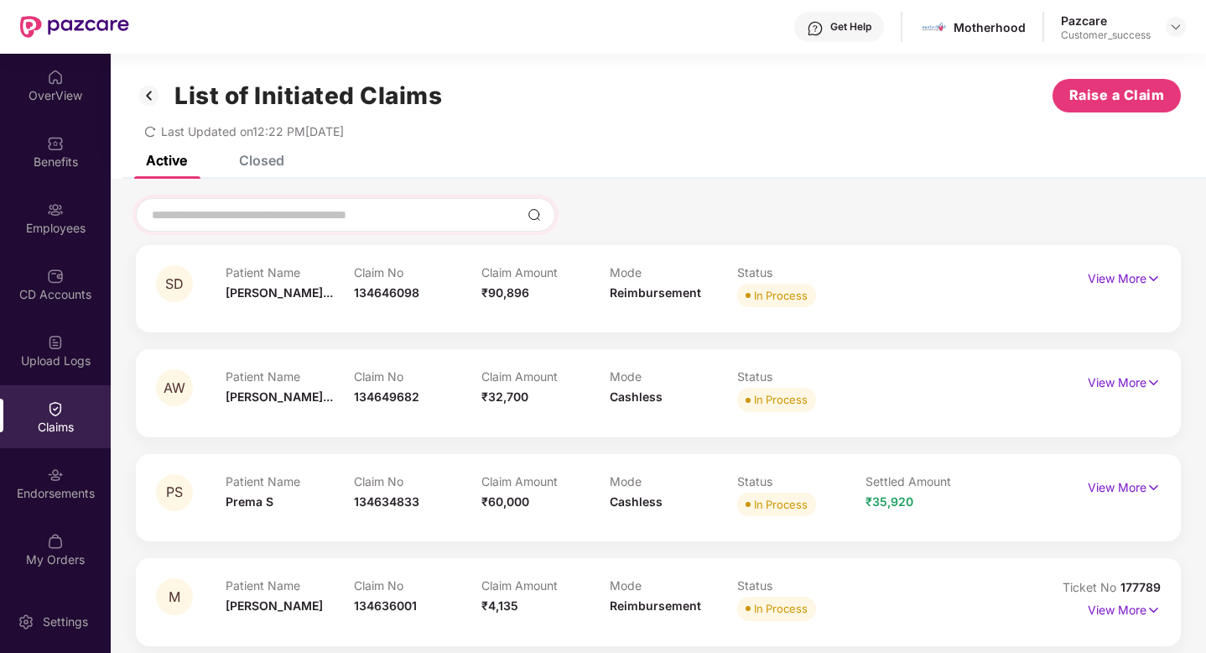
click at [283, 203] on div at bounding box center [345, 215] width 419 height 34
click at [283, 211] on input at bounding box center [335, 215] width 371 height 18
paste input "******"
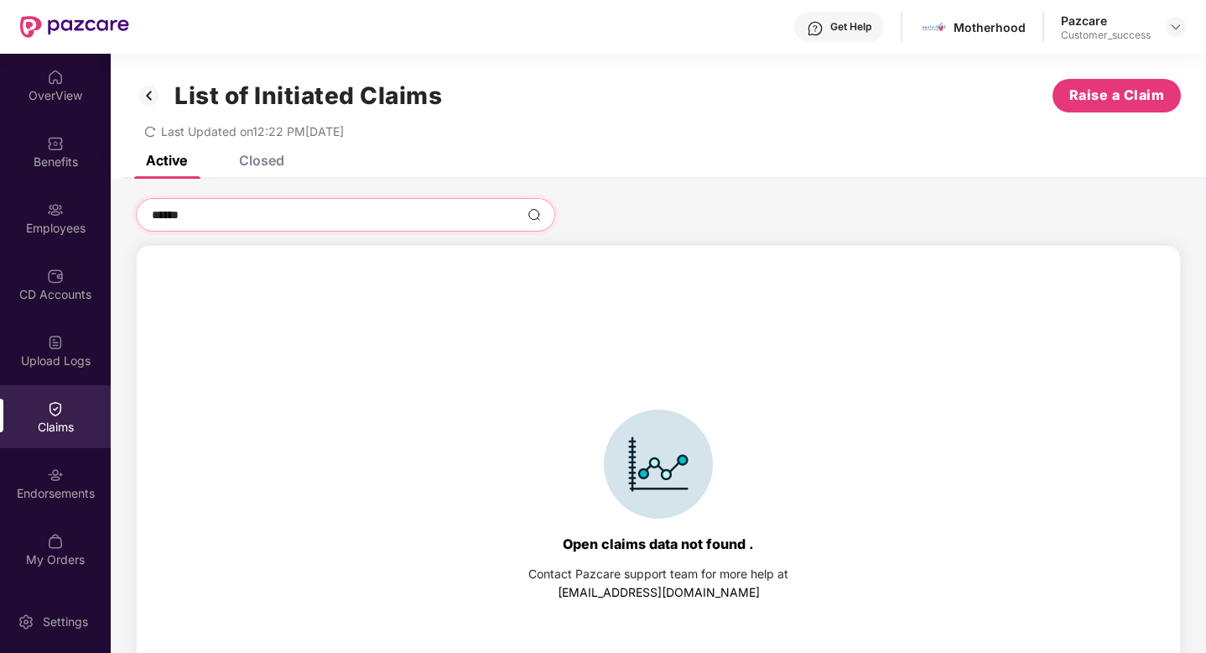
type input "******"
click at [267, 154] on div "List of Initiated Claims Raise a Claim Last Updated on 12:22 PM[DATE]" at bounding box center [659, 105] width 1096 height 102
click at [267, 162] on div "Closed" at bounding box center [261, 160] width 45 height 17
click at [250, 162] on div "Closed" at bounding box center [261, 160] width 45 height 17
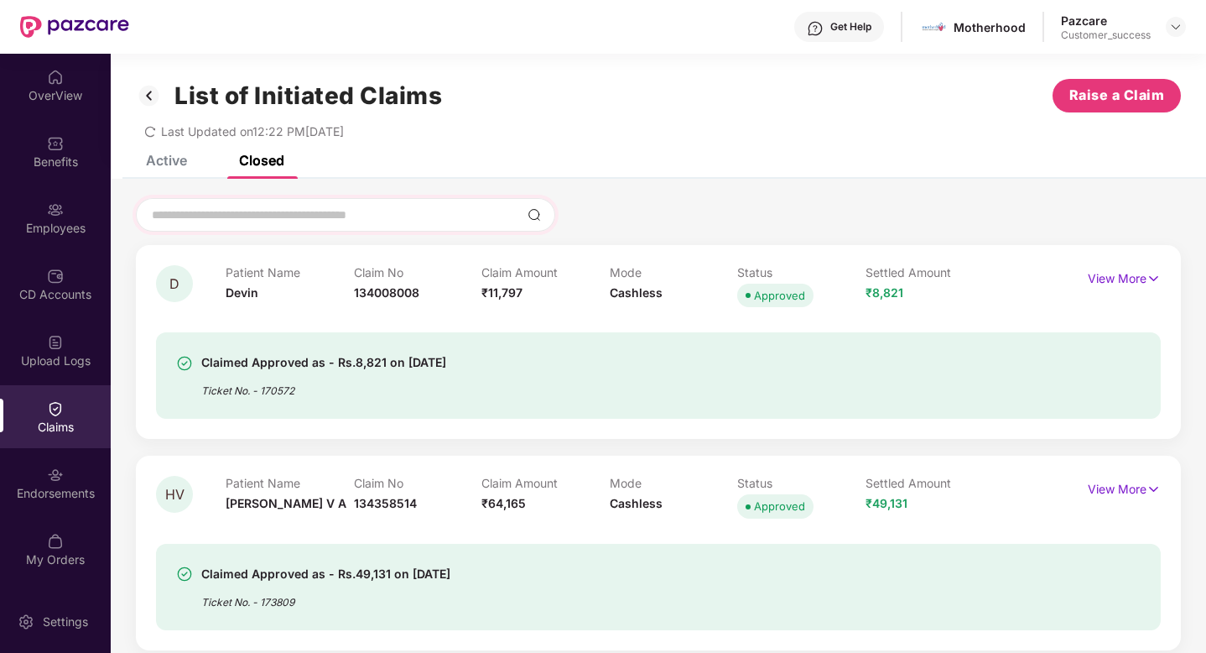
click at [239, 202] on div at bounding box center [345, 215] width 419 height 34
click at [181, 169] on div "Active" at bounding box center [154, 160] width 66 height 37
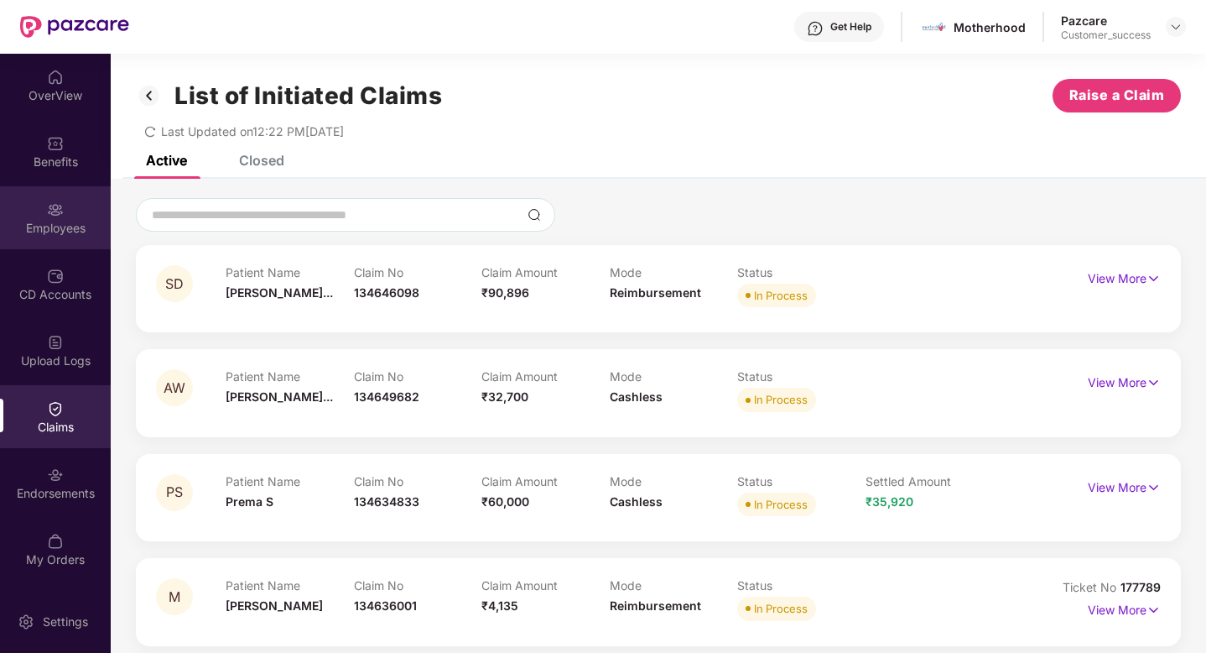
click at [54, 206] on img at bounding box center [55, 209] width 17 height 17
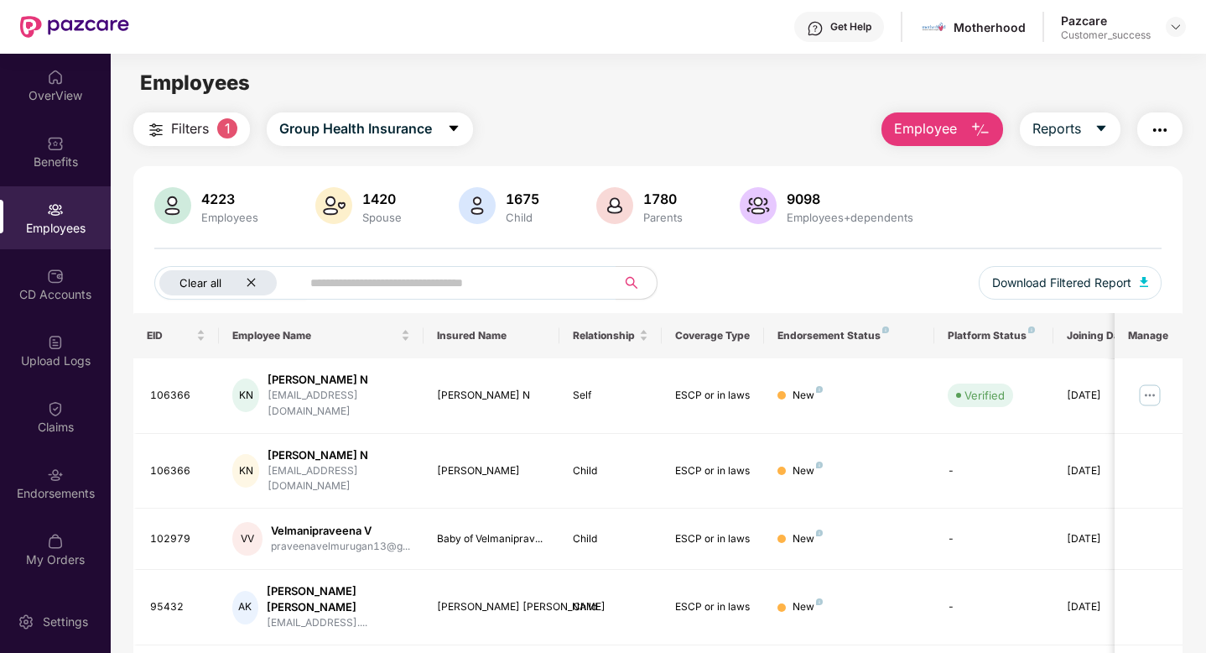
click at [258, 281] on div "Clear all" at bounding box center [217, 282] width 117 height 25
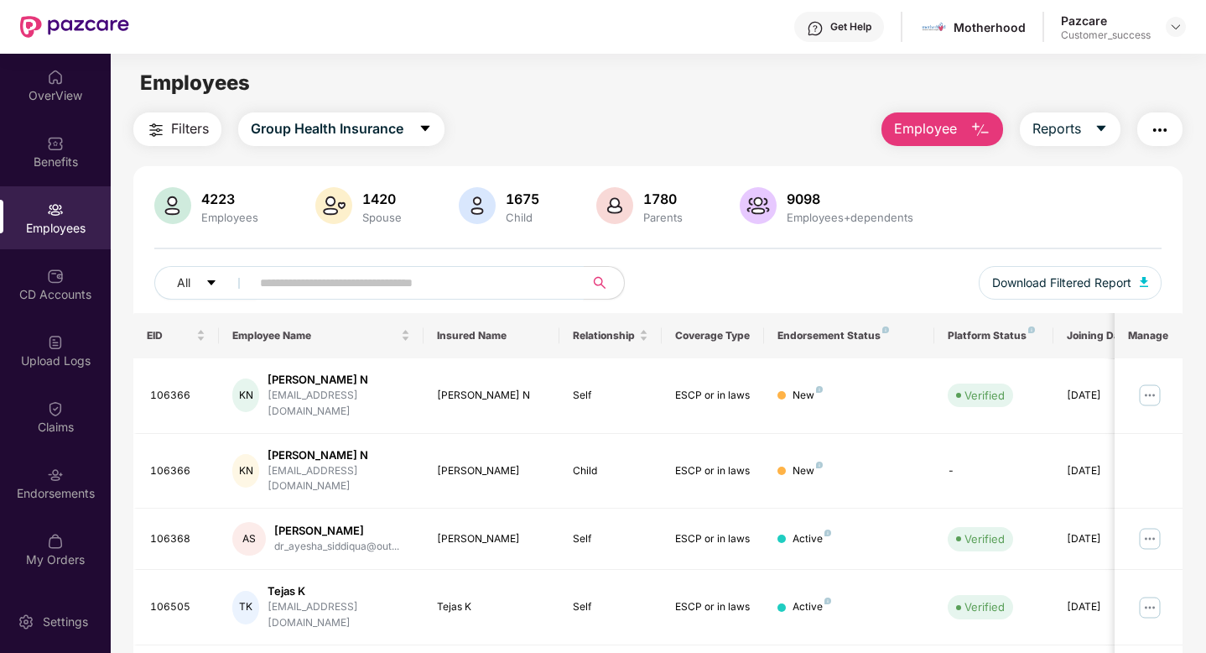
click at [267, 281] on input "text" at bounding box center [410, 282] width 301 height 25
paste input "******"
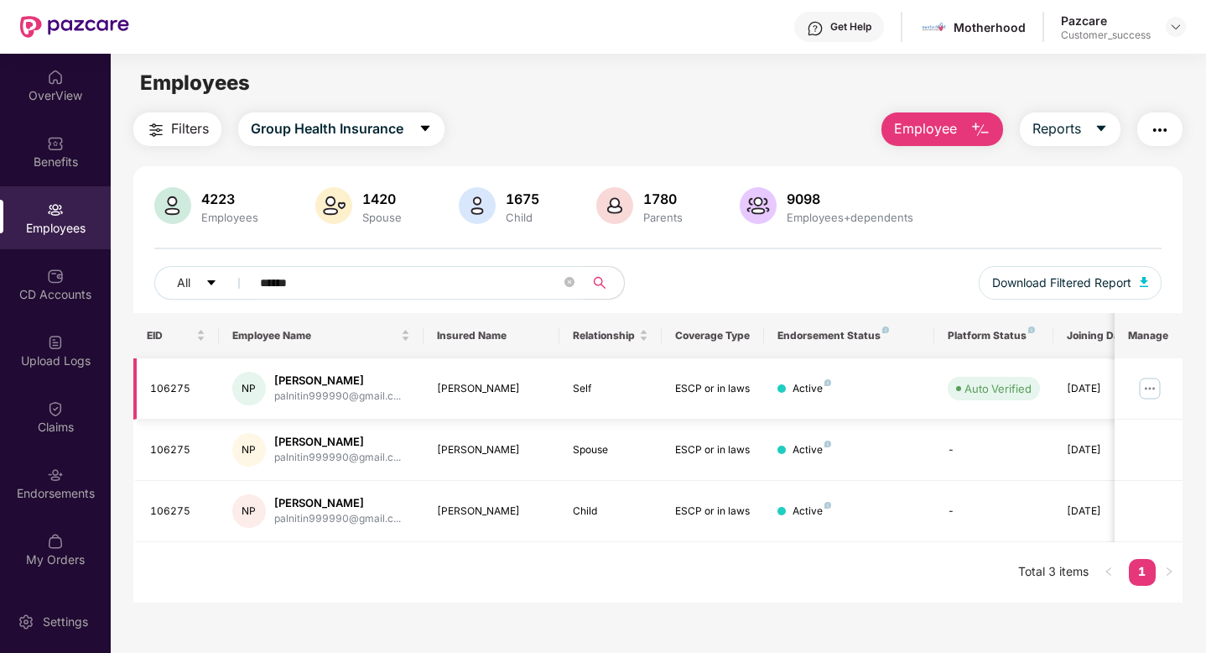
type input "******"
click at [1151, 383] on img at bounding box center [1150, 388] width 27 height 27
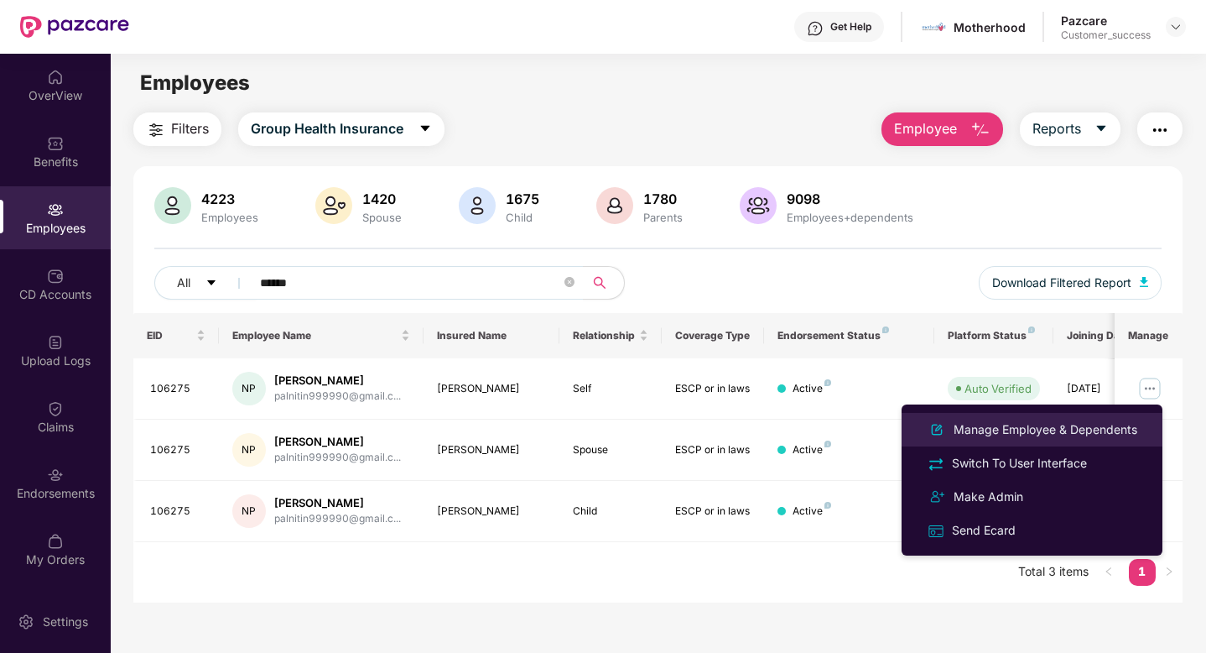
click at [1014, 425] on div "Manage Employee & Dependents" at bounding box center [1046, 429] width 190 height 18
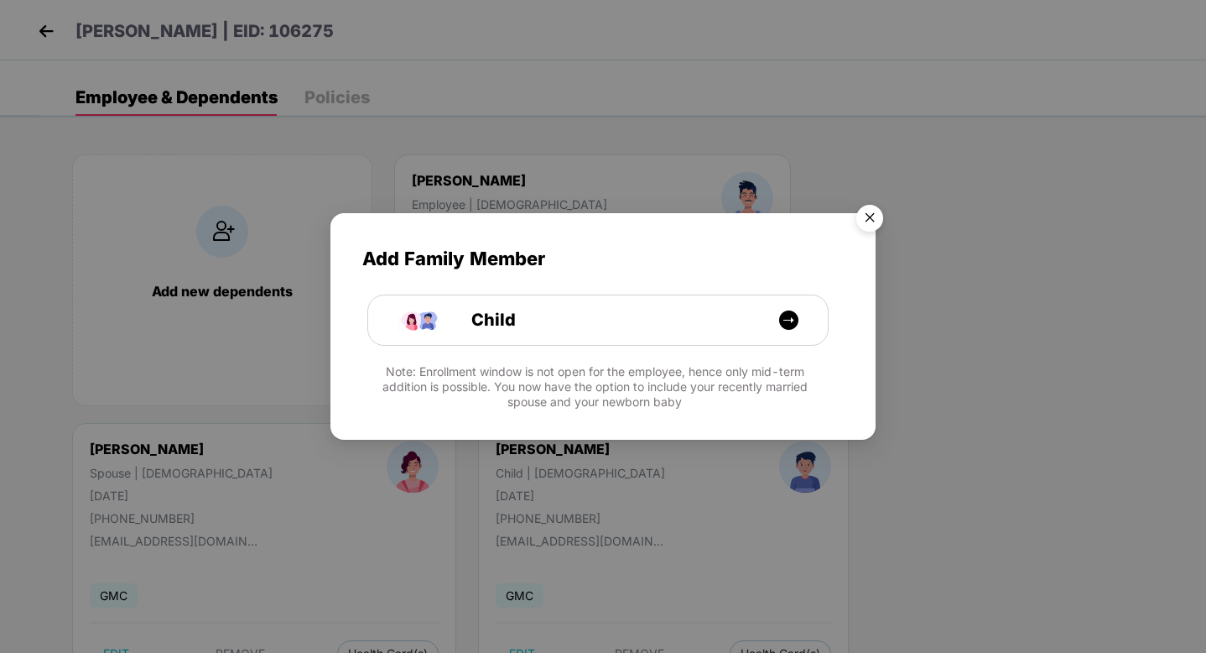
click at [867, 224] on img "Close" at bounding box center [869, 220] width 47 height 47
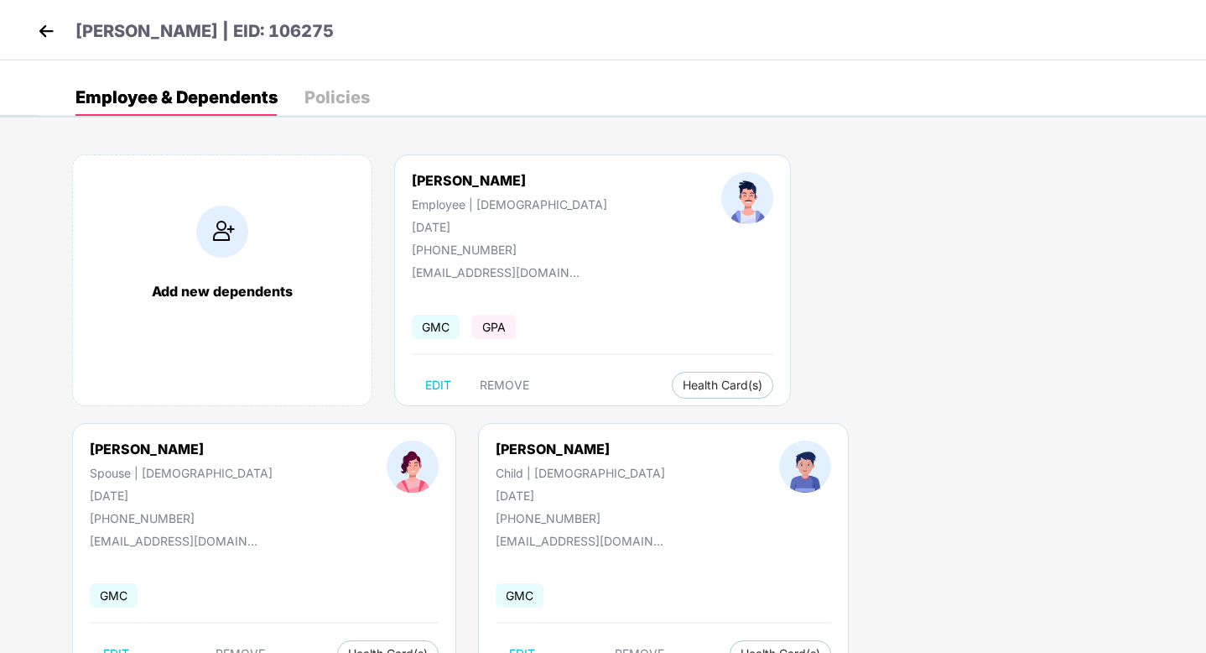
click at [43, 33] on img at bounding box center [46, 30] width 25 height 25
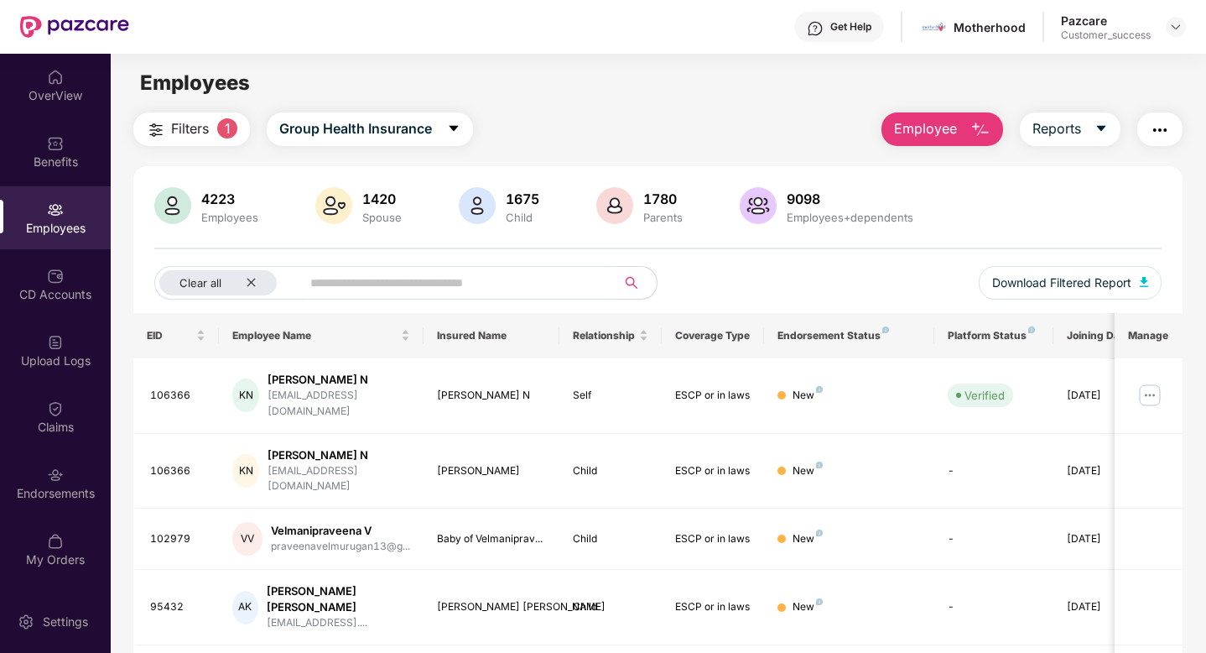
click at [393, 285] on input "text" at bounding box center [451, 282] width 283 height 25
paste input "******"
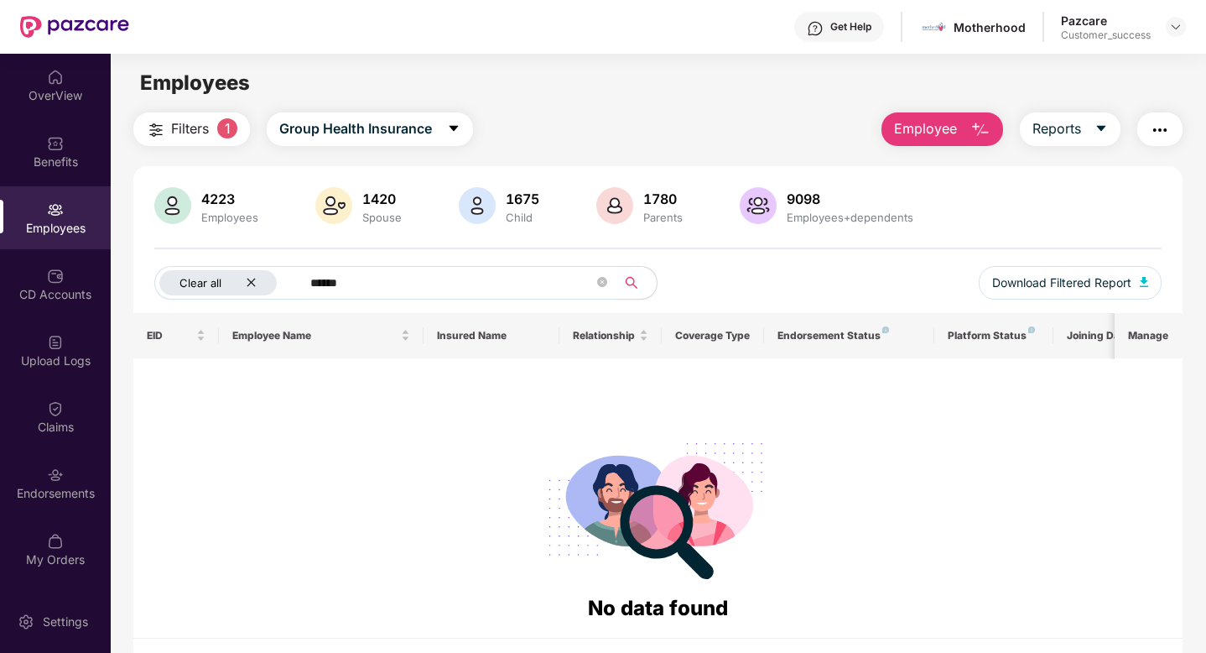
type input "******"
click at [253, 283] on icon "close" at bounding box center [251, 282] width 11 height 11
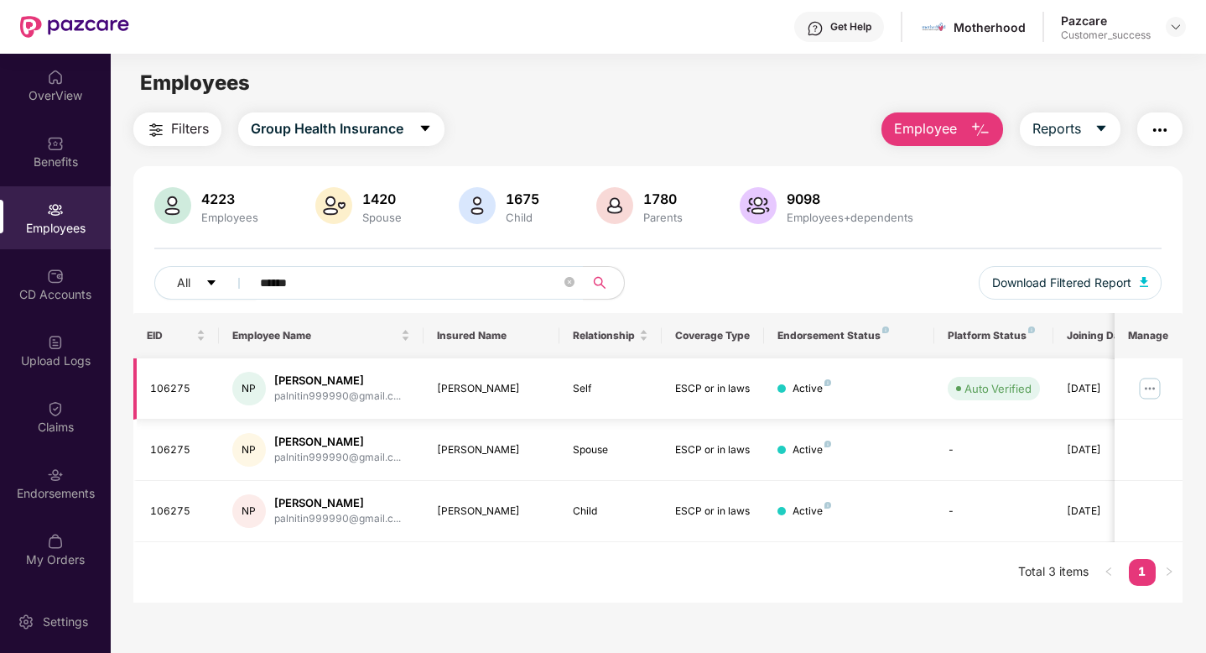
click at [1157, 387] on img at bounding box center [1150, 388] width 27 height 27
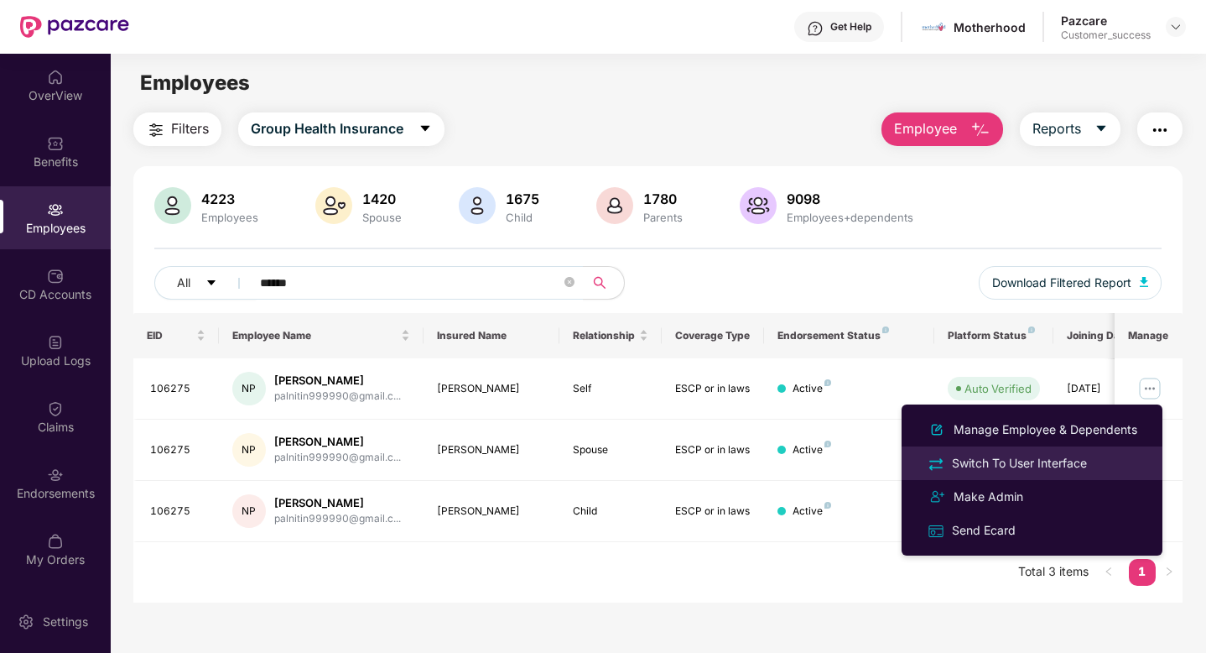
click at [1097, 456] on div "Switch To User Interface" at bounding box center [1032, 462] width 217 height 19
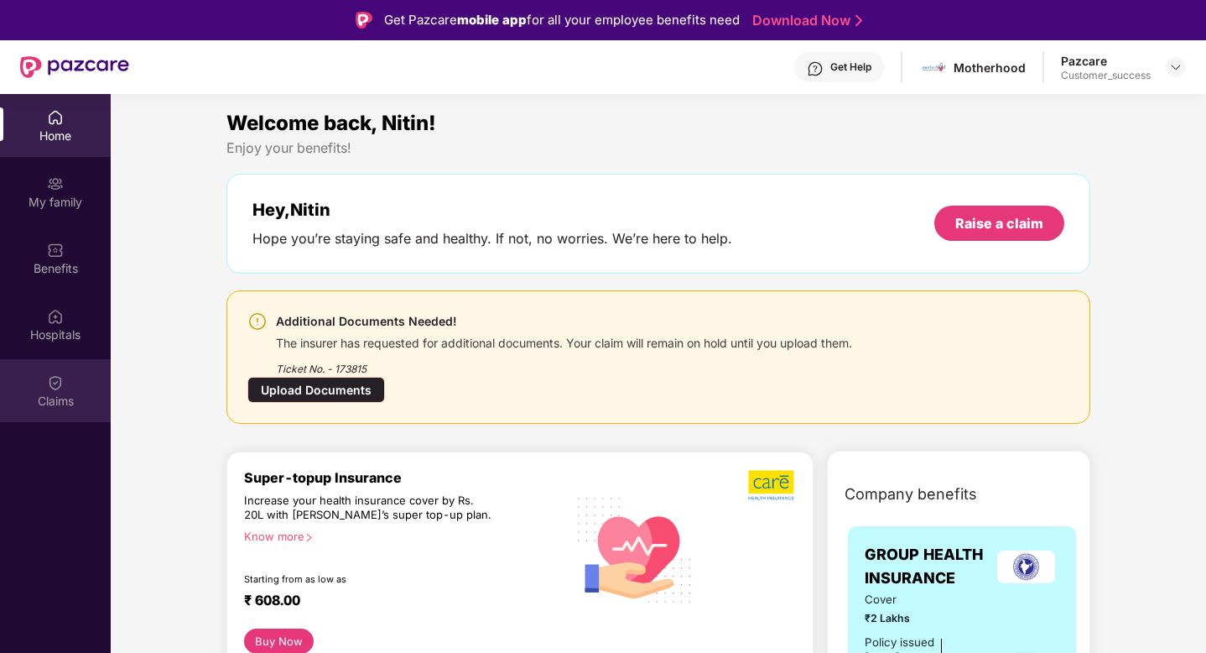
click at [53, 372] on div at bounding box center [55, 380] width 17 height 17
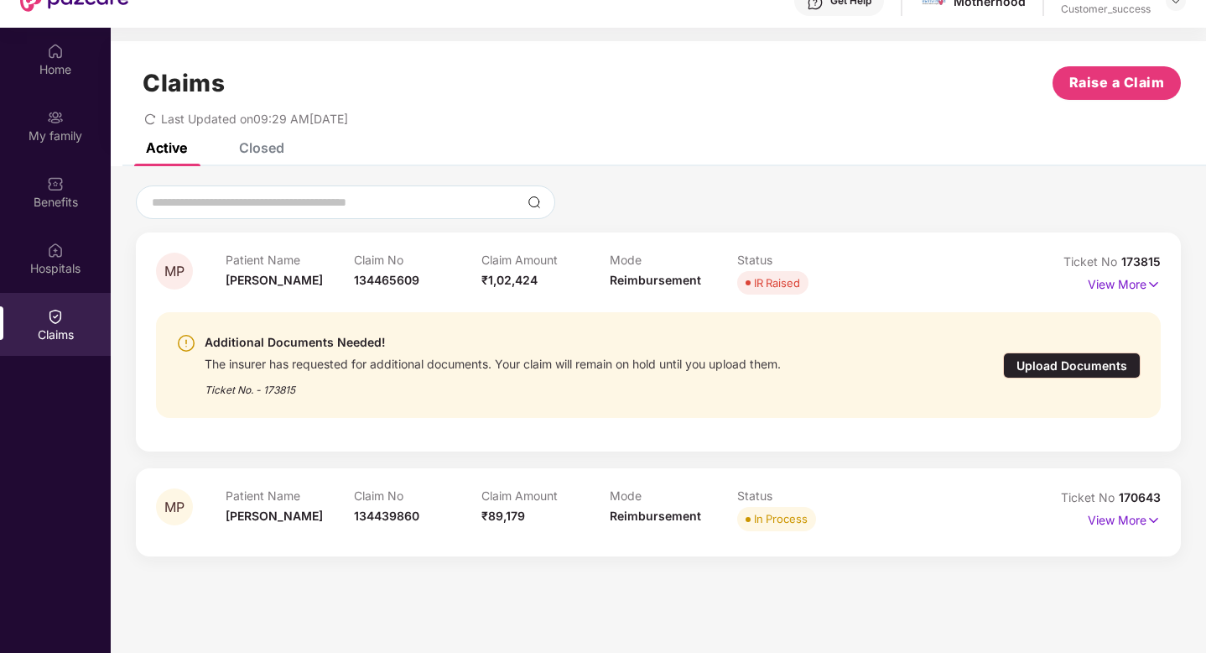
scroll to position [94, 0]
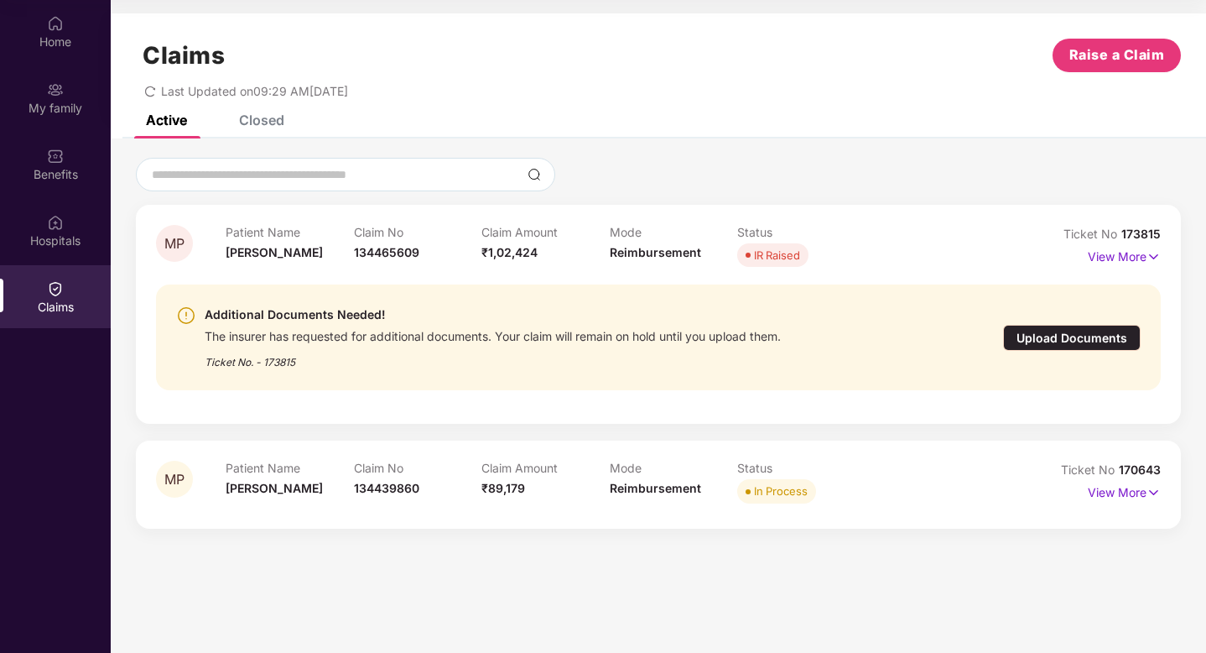
click at [1028, 334] on div "Upload Documents" at bounding box center [1072, 338] width 138 height 26
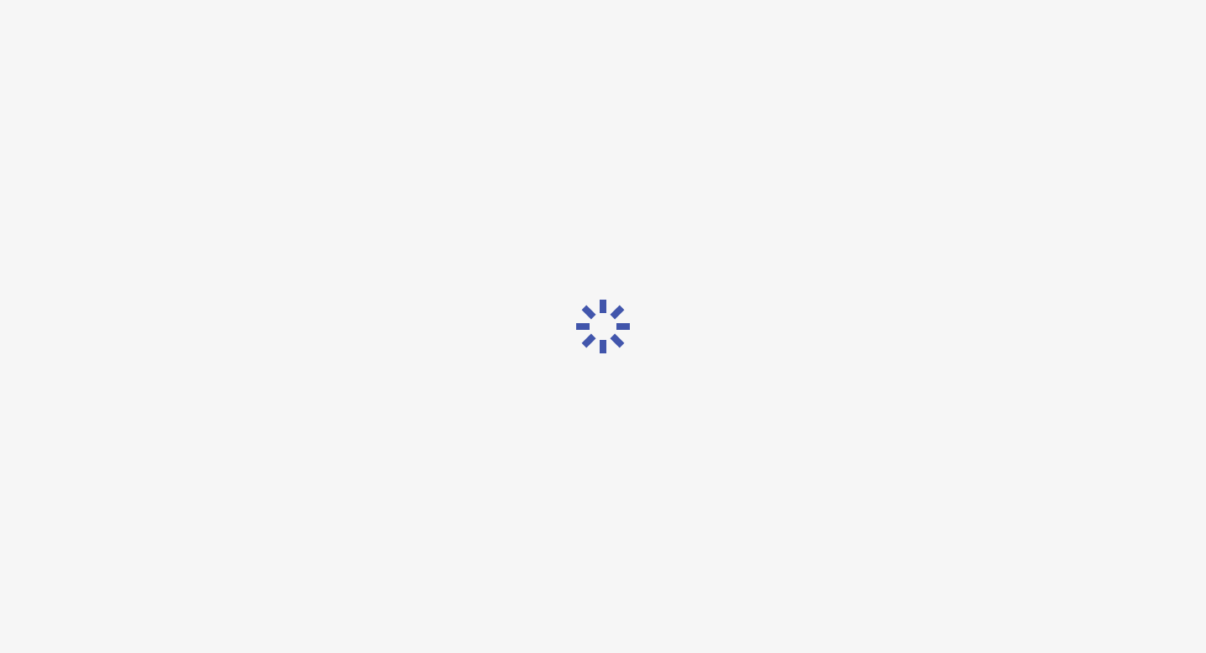
scroll to position [40, 0]
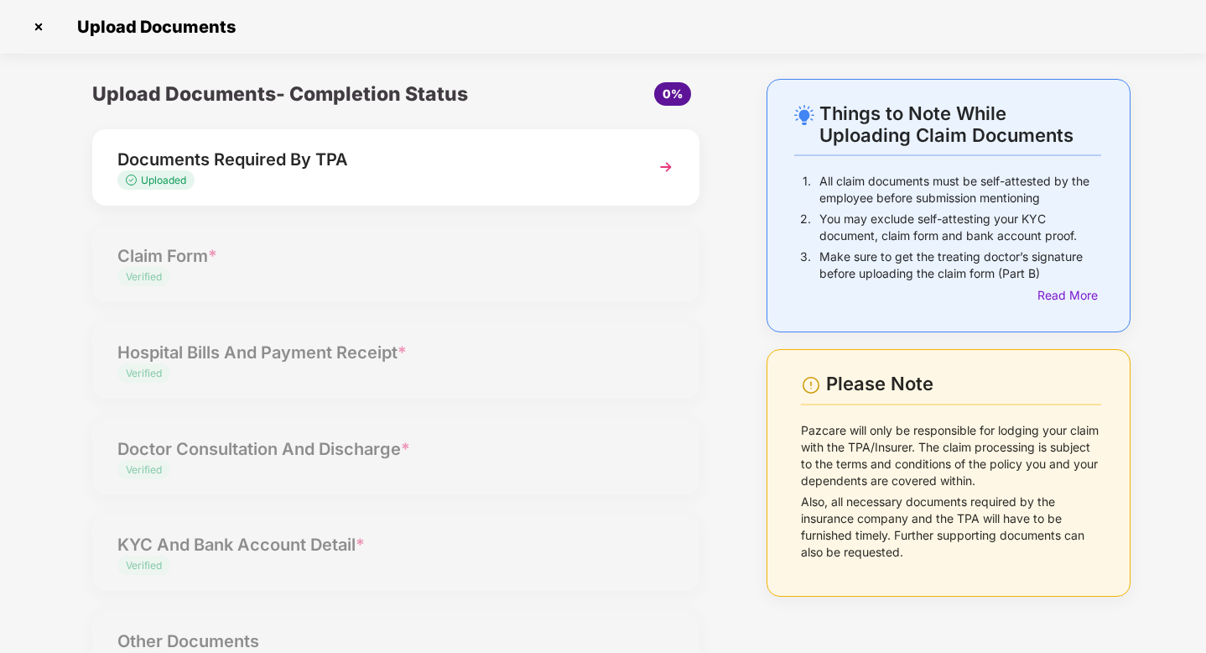
click at [669, 169] on img at bounding box center [666, 167] width 30 height 30
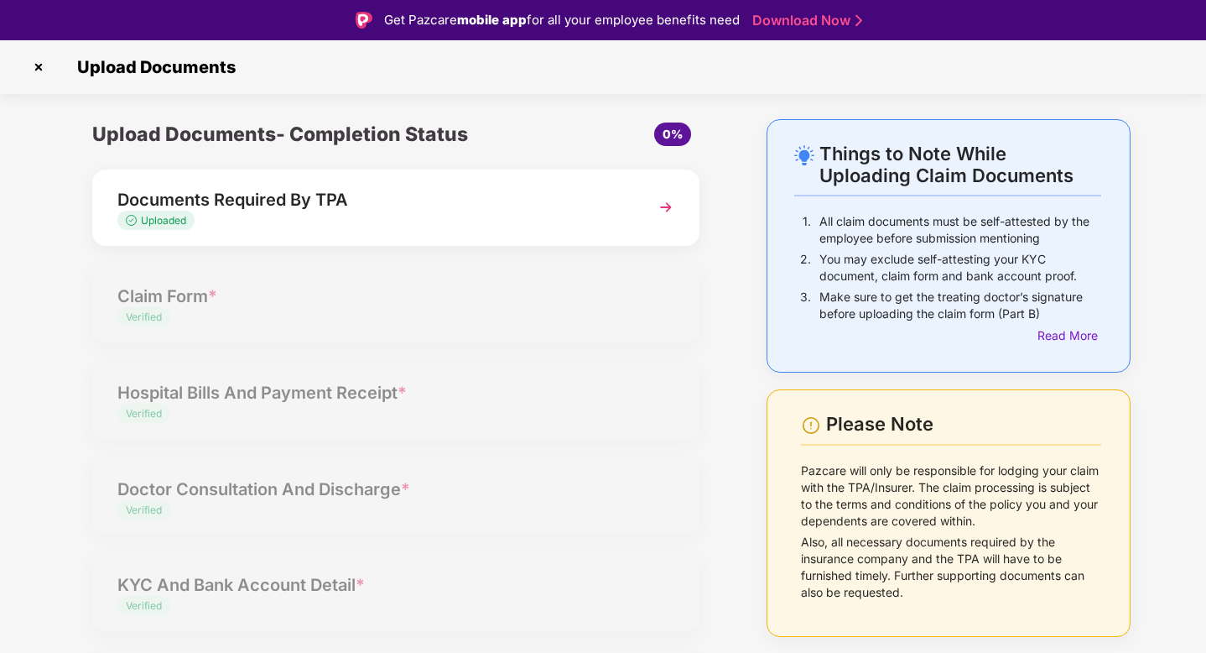
select select "**********"
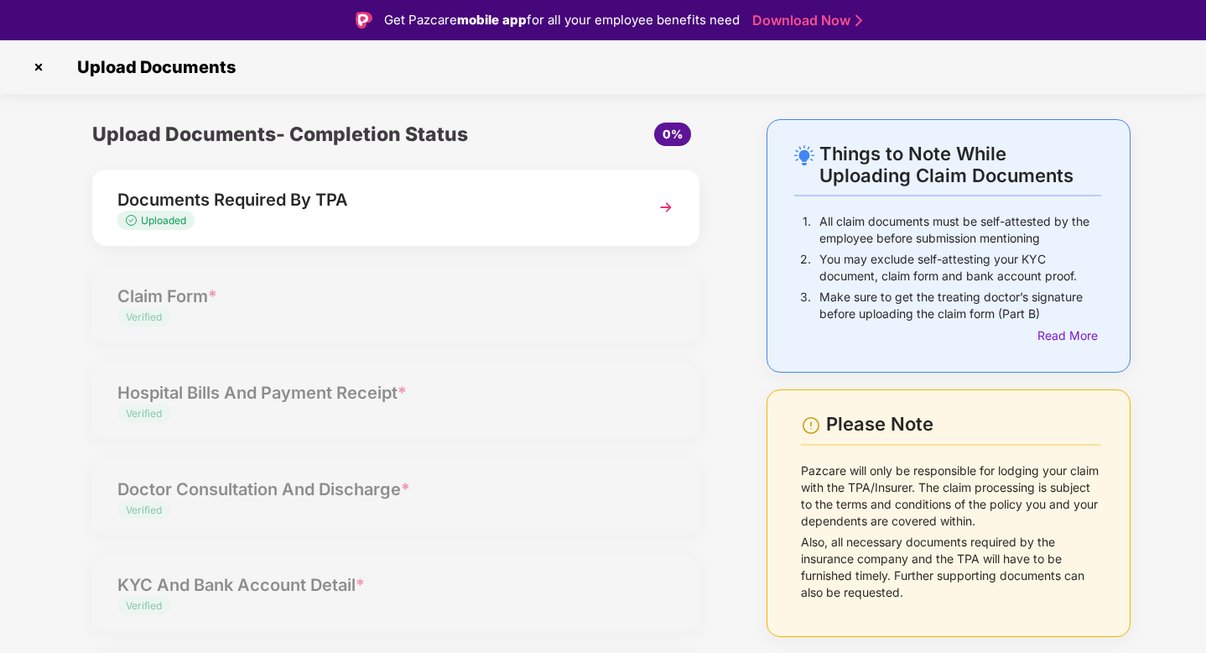
select select "*********"
select select "**********"
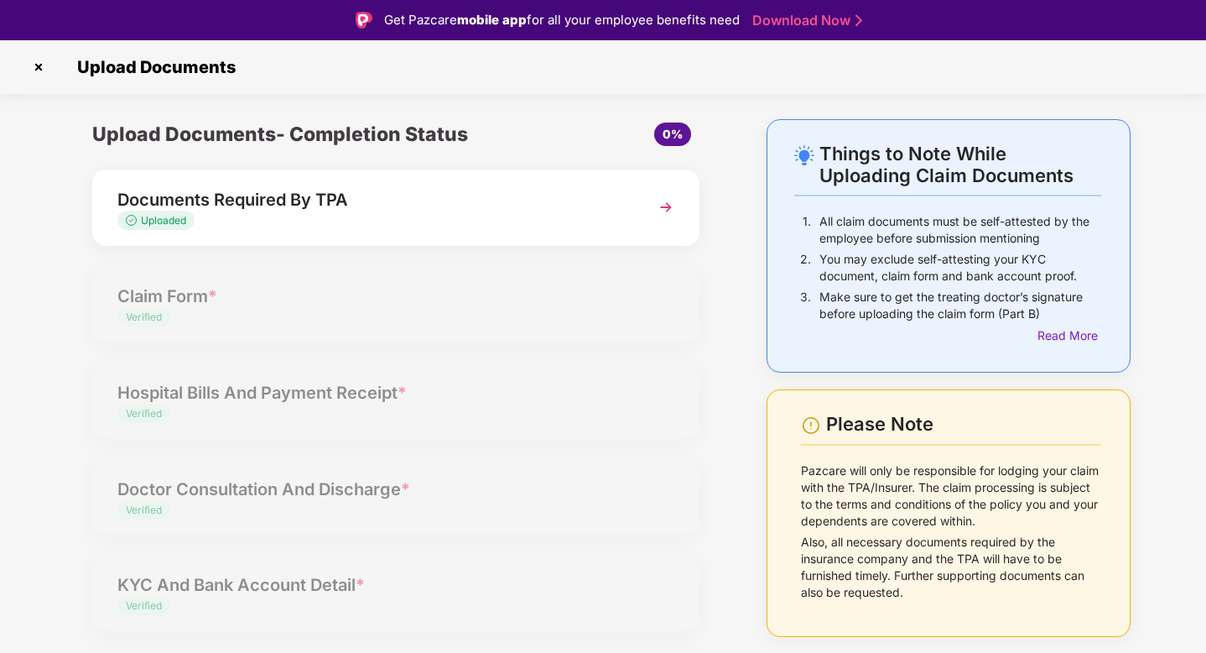
select select "**********"
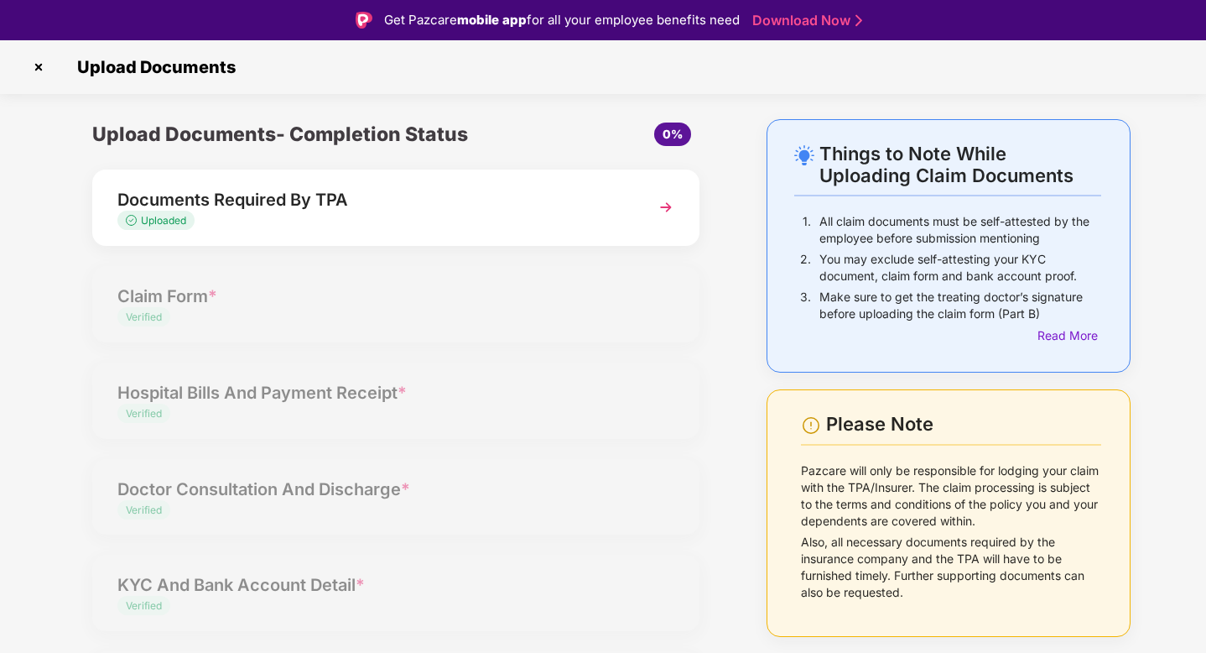
select select "**********"
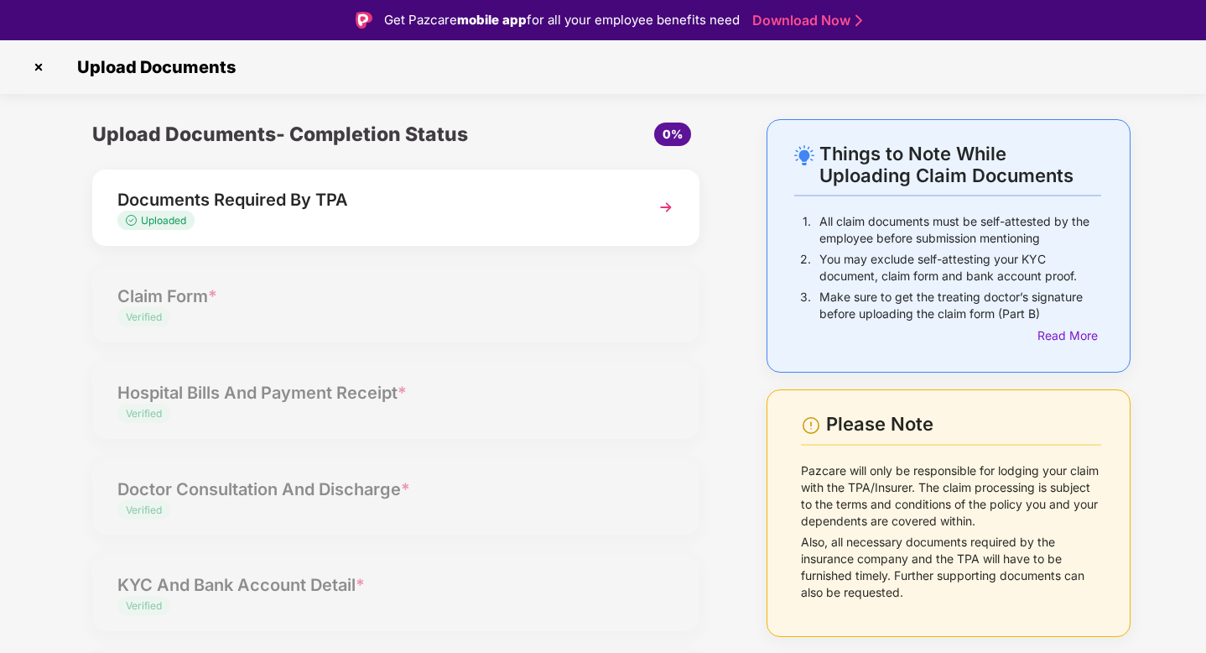
select select "**********"
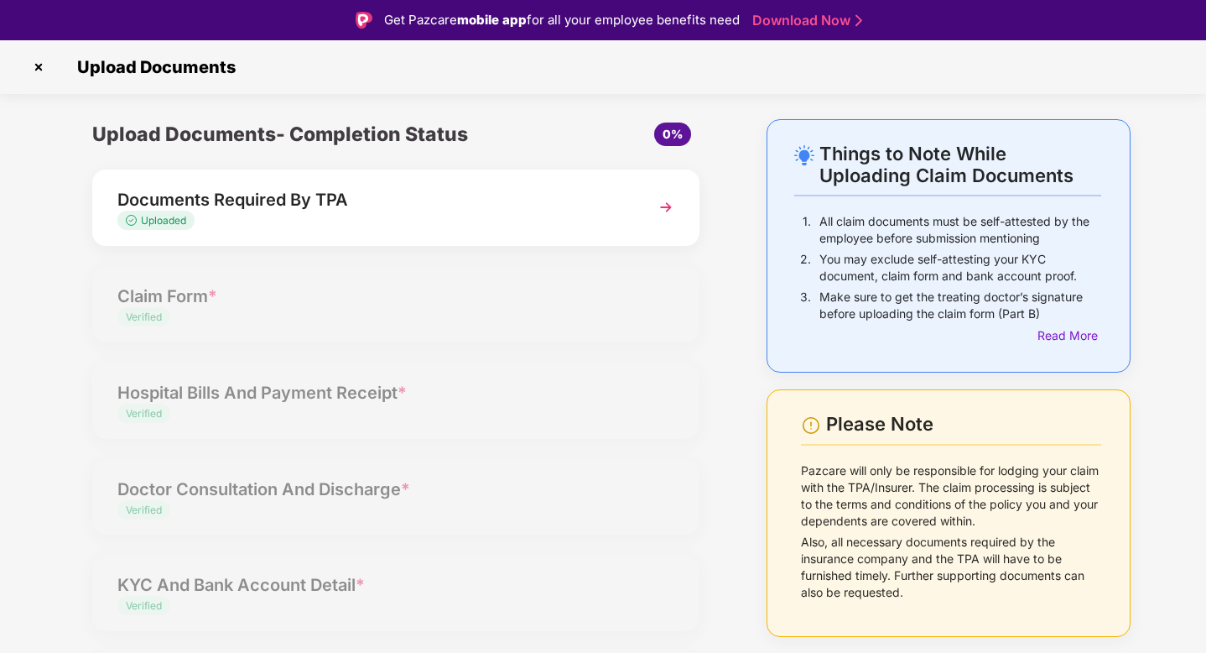
select select "**********"
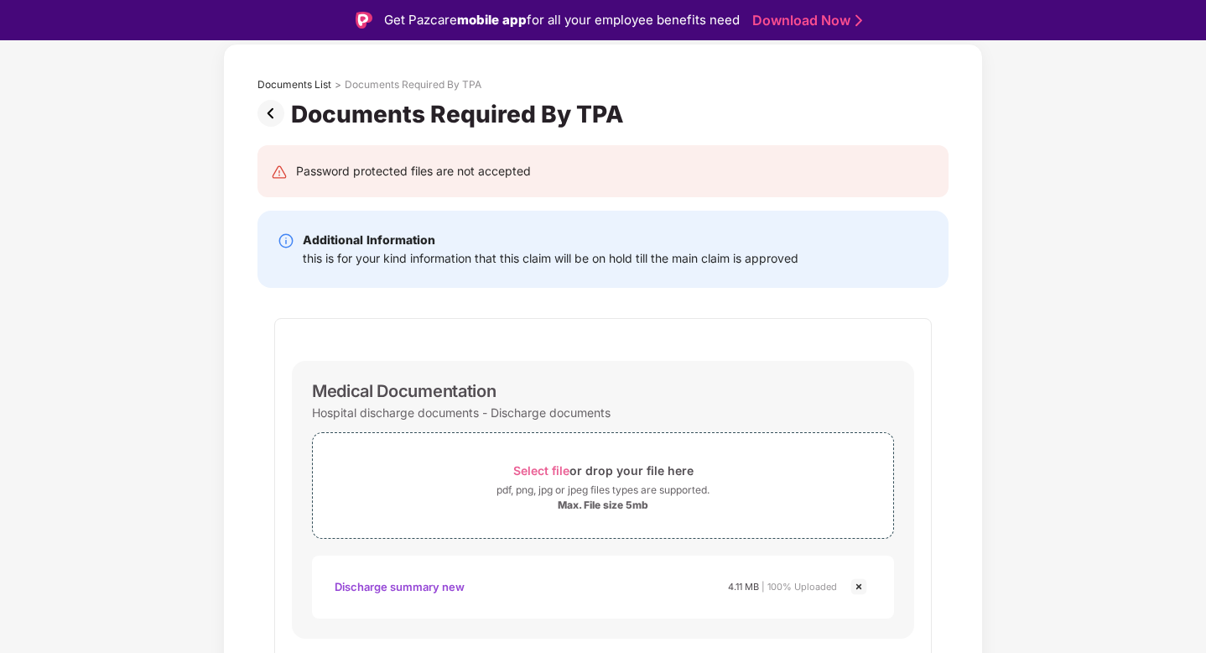
scroll to position [102, 0]
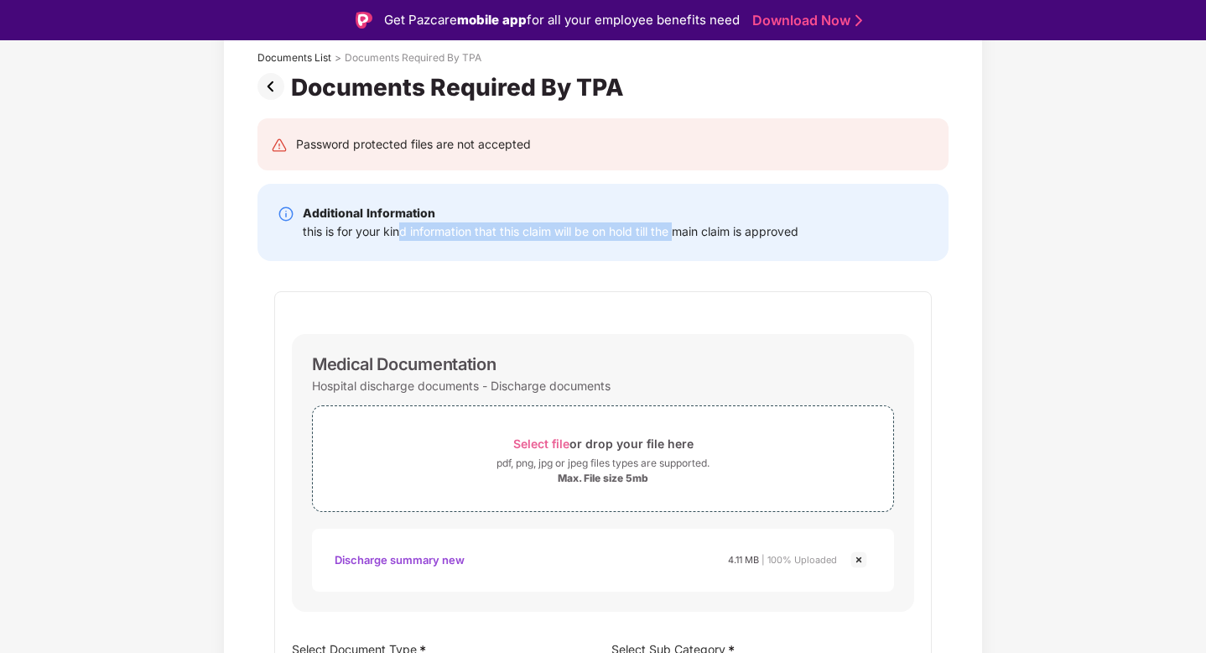
drag, startPoint x: 401, startPoint y: 237, endPoint x: 695, endPoint y: 244, distance: 294.6
click at [694, 243] on div "Additional Information this is for your kind information that this claim will b…" at bounding box center [603, 222] width 691 height 77
click at [695, 244] on div "Additional Information this is for your kind information that this claim will b…" at bounding box center [603, 222] width 691 height 77
click at [278, 89] on img at bounding box center [275, 86] width 34 height 27
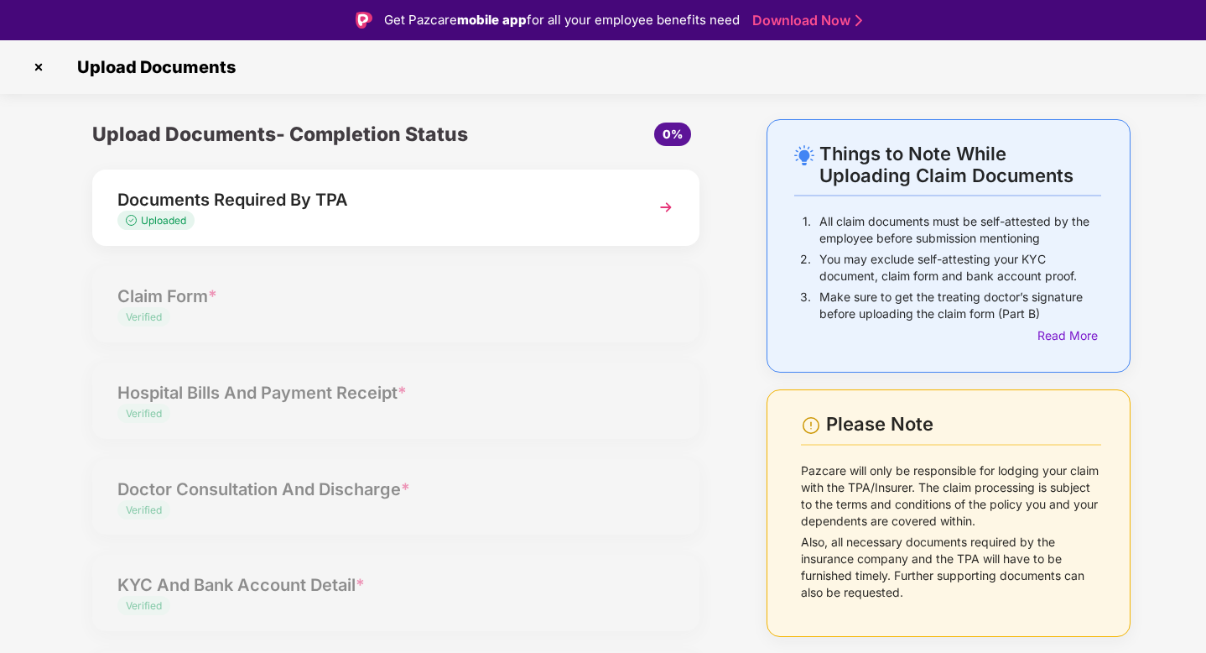
click at [38, 68] on img at bounding box center [38, 67] width 27 height 27
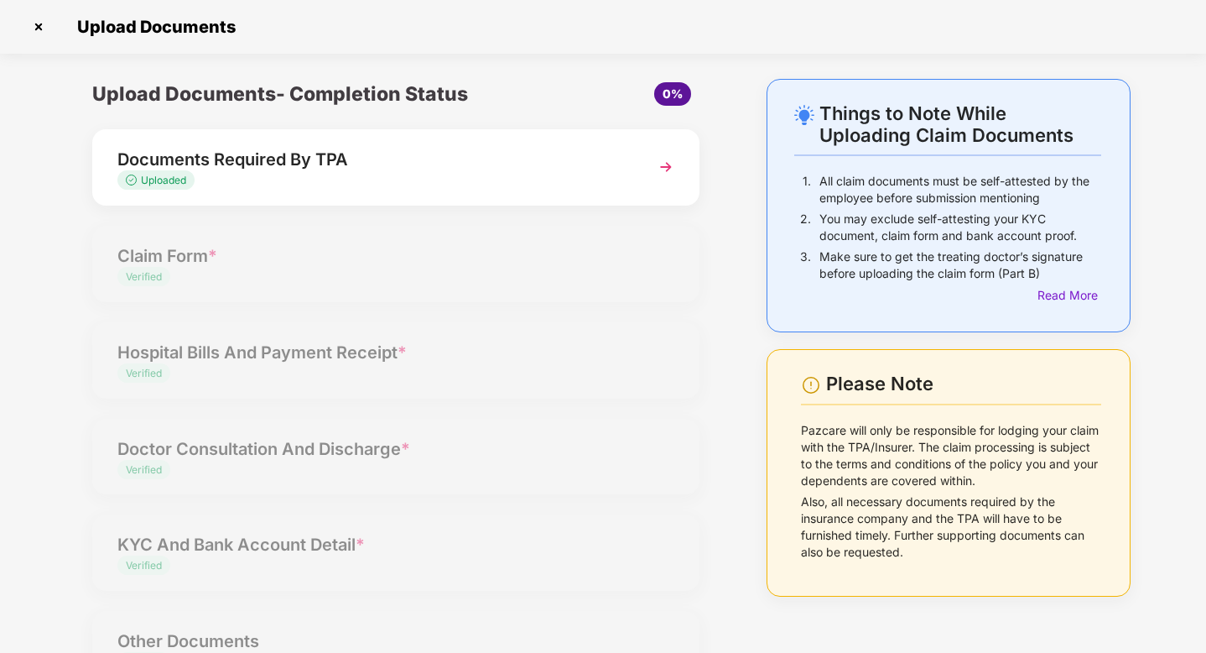
click at [35, 30] on img at bounding box center [38, 26] width 27 height 27
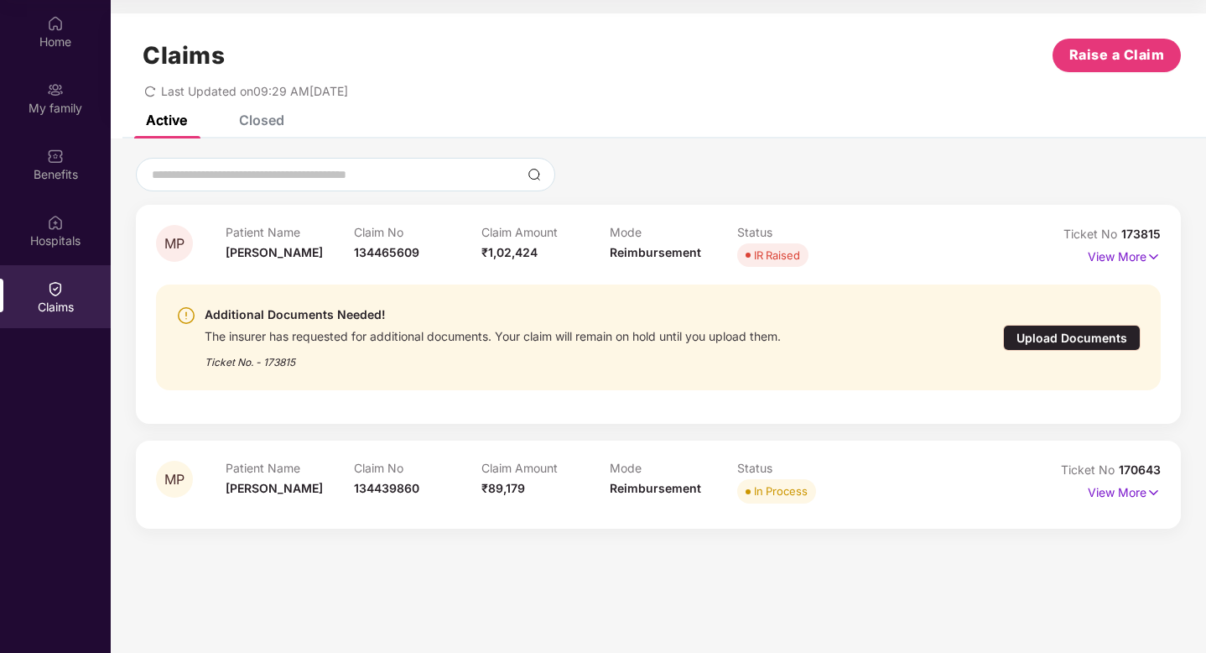
click at [260, 124] on div "Closed" at bounding box center [261, 120] width 45 height 17
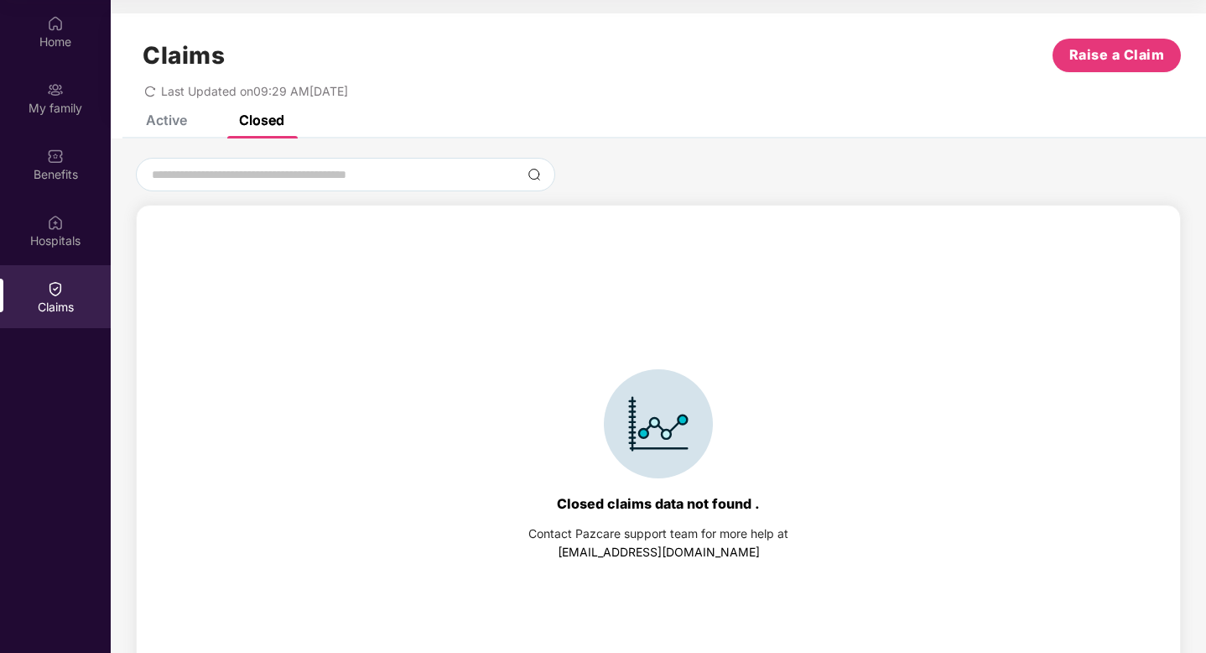
click at [190, 117] on div "Active Closed" at bounding box center [203, 120] width 164 height 37
click at [180, 117] on div "Active" at bounding box center [166, 120] width 41 height 17
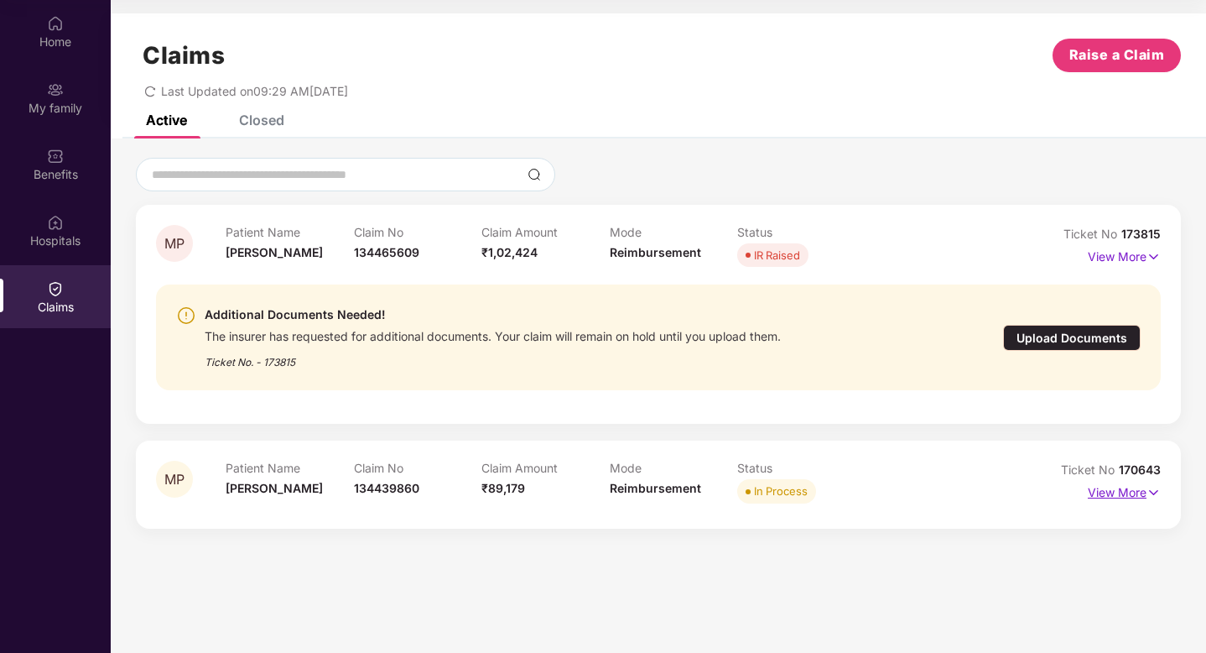
click at [1095, 494] on p "View More" at bounding box center [1124, 490] width 73 height 23
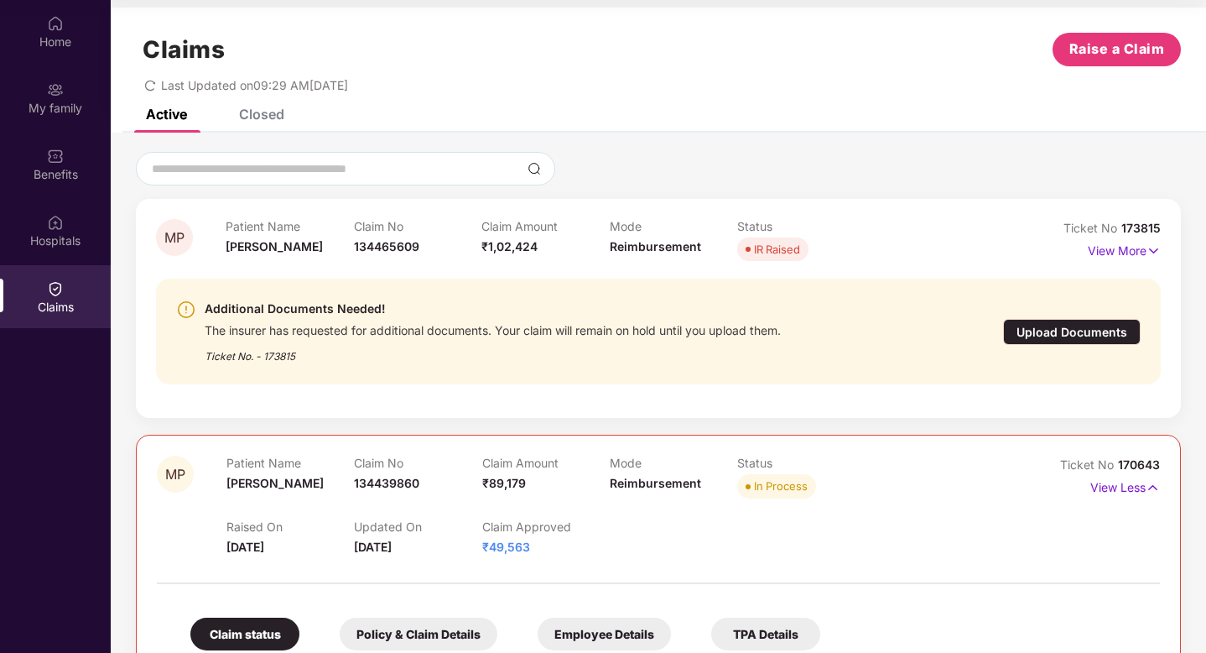
scroll to position [0, 0]
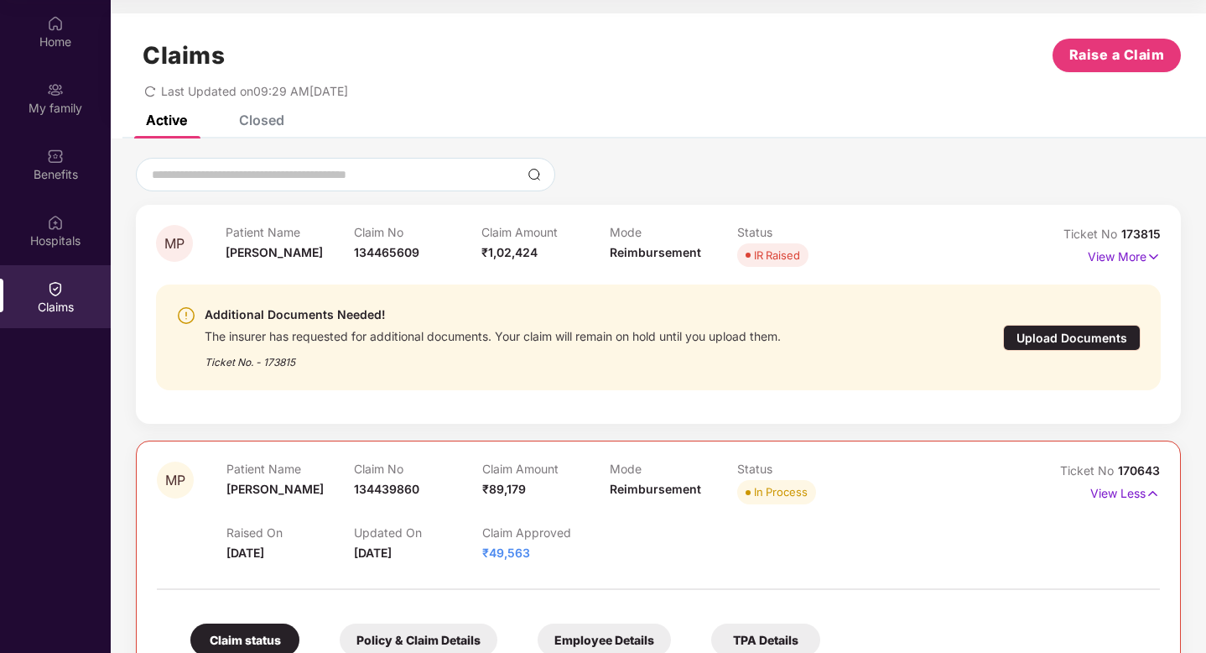
click at [1140, 474] on span "170643" at bounding box center [1139, 470] width 42 height 14
copy div "No 170643"
